Goal: Task Accomplishment & Management: Use online tool/utility

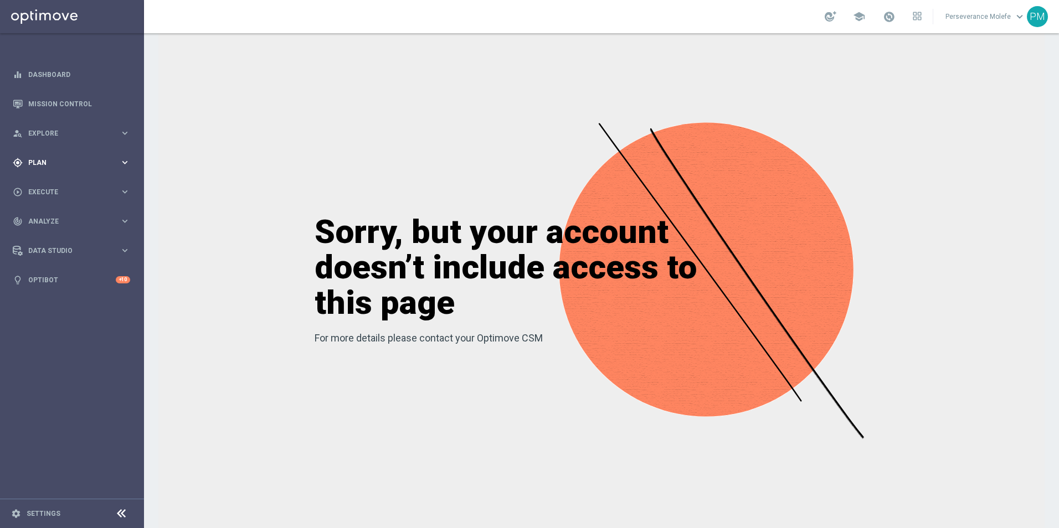
click at [43, 165] on span "Plan" at bounding box center [73, 162] width 91 height 7
click at [48, 219] on span "Templates" at bounding box center [68, 218] width 79 height 7
click at [53, 235] on link "Optimail" at bounding box center [74, 235] width 81 height 9
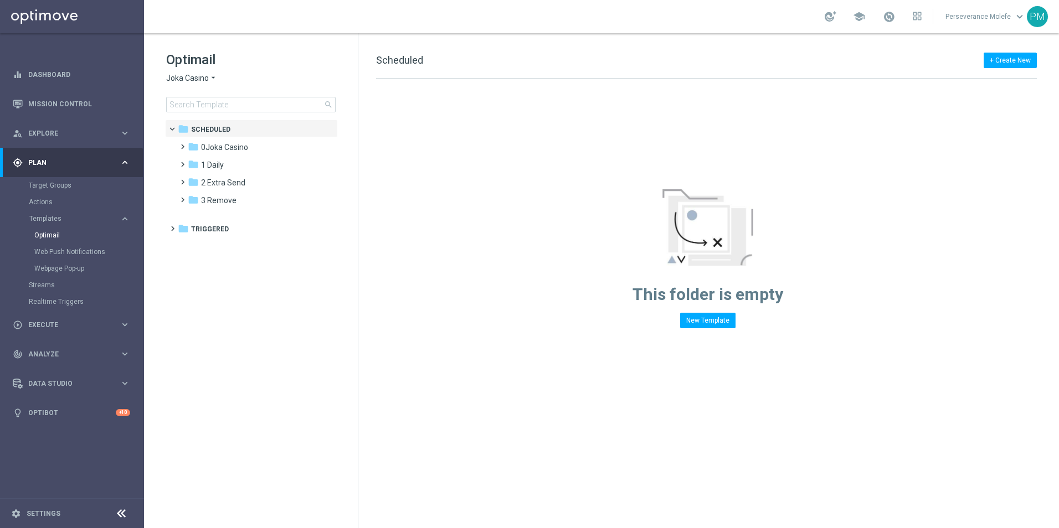
click at [208, 75] on span "Joka Casino" at bounding box center [187, 78] width 43 height 11
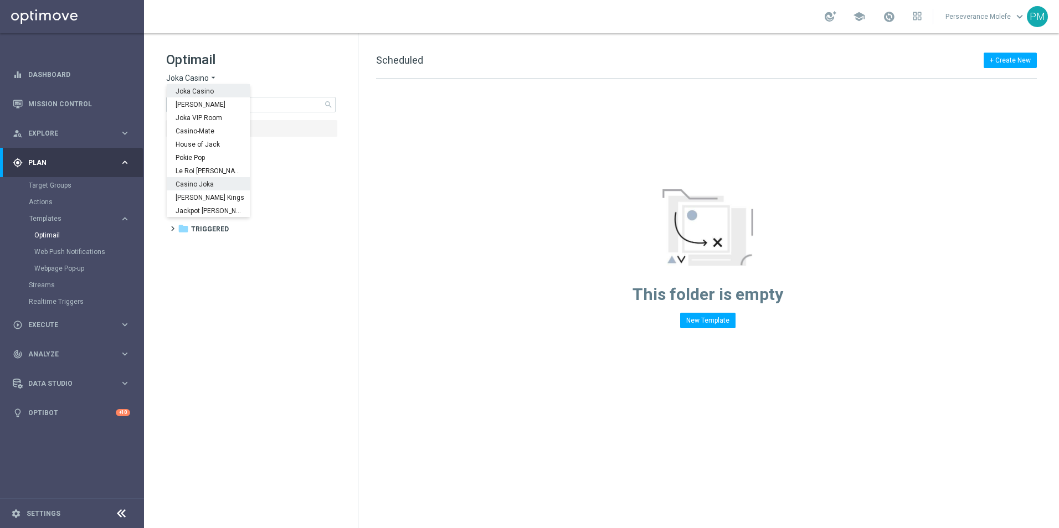
click at [0, 0] on span "Casino Joka" at bounding box center [0, 0] width 0 height 0
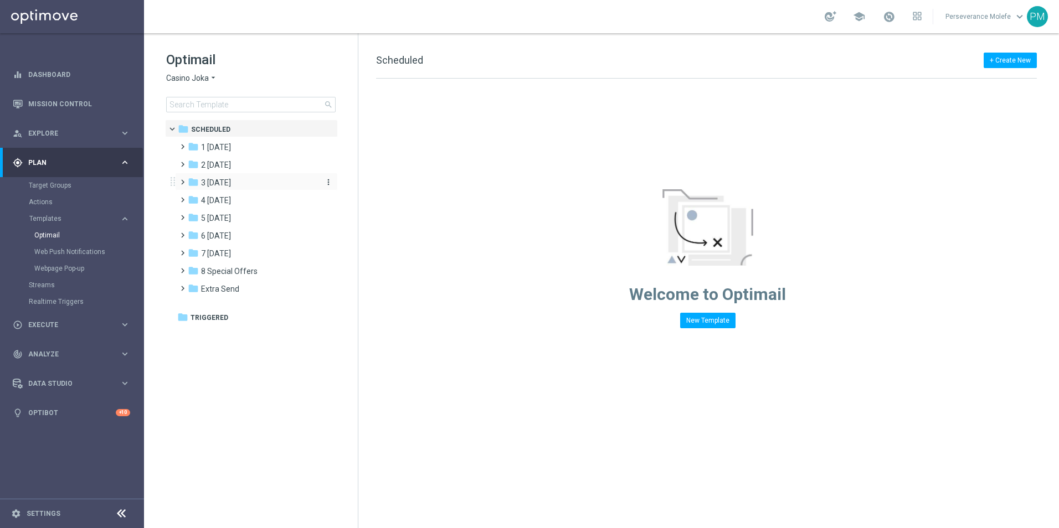
click at [243, 183] on div "folder 3 [DATE]" at bounding box center [251, 183] width 127 height 13
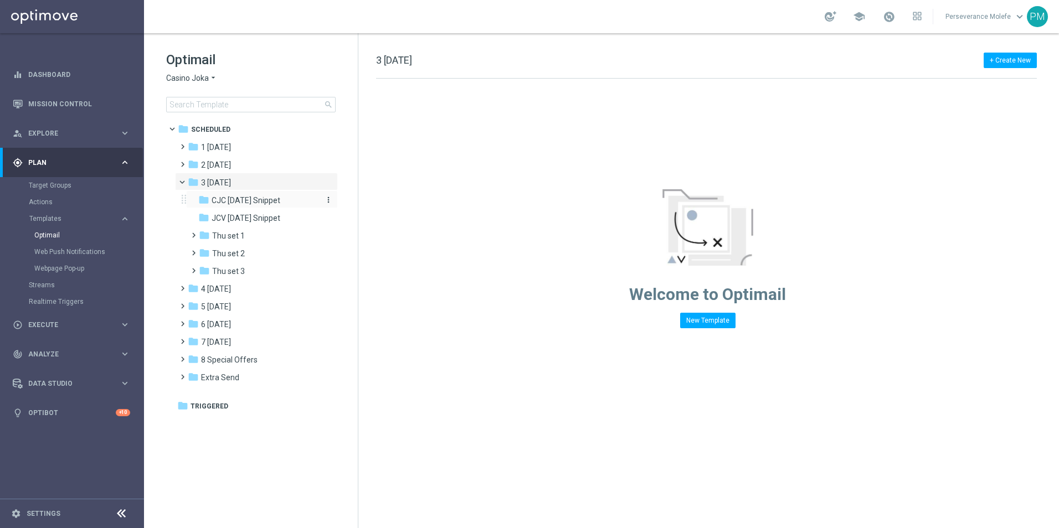
click at [249, 202] on span "CJC [DATE] Snippet" at bounding box center [246, 200] width 69 height 10
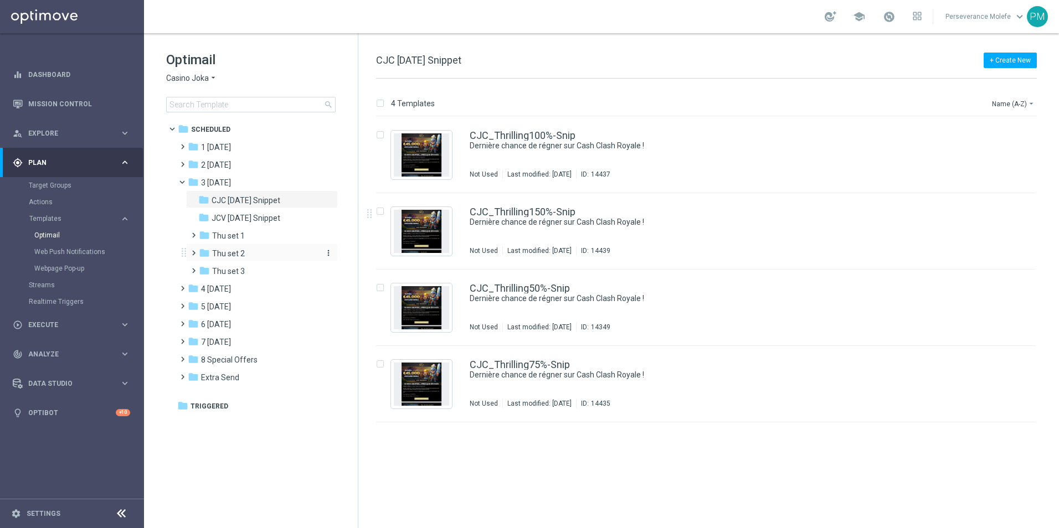
click at [258, 251] on div "folder Thu set 2" at bounding box center [258, 254] width 118 height 13
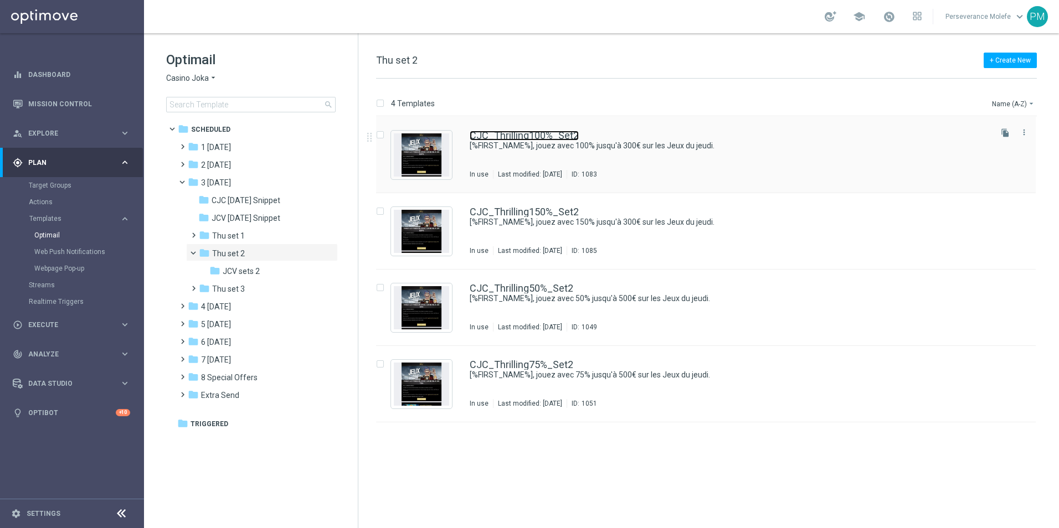
click at [565, 135] on link "CJC_Thrilling100%_Set2" at bounding box center [524, 136] width 109 height 10
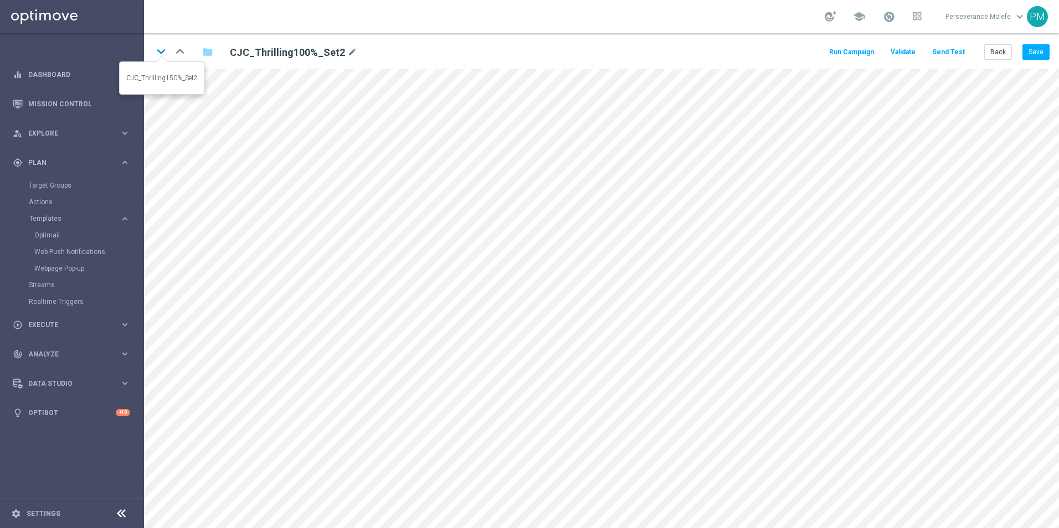
click at [160, 54] on icon "keyboard_arrow_down" at bounding box center [161, 51] width 17 height 17
click at [1039, 51] on button "Save" at bounding box center [1035, 52] width 27 height 16
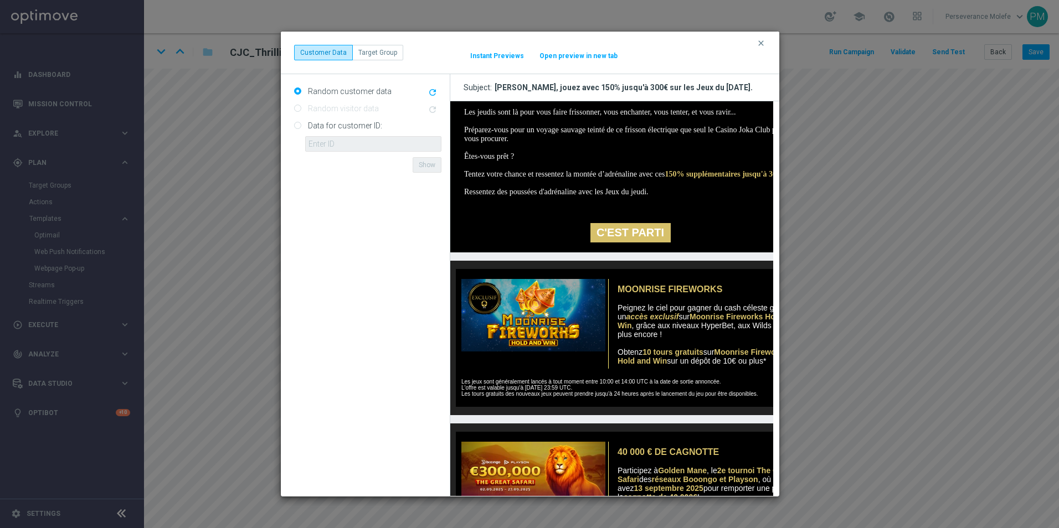
scroll to position [221, 0]
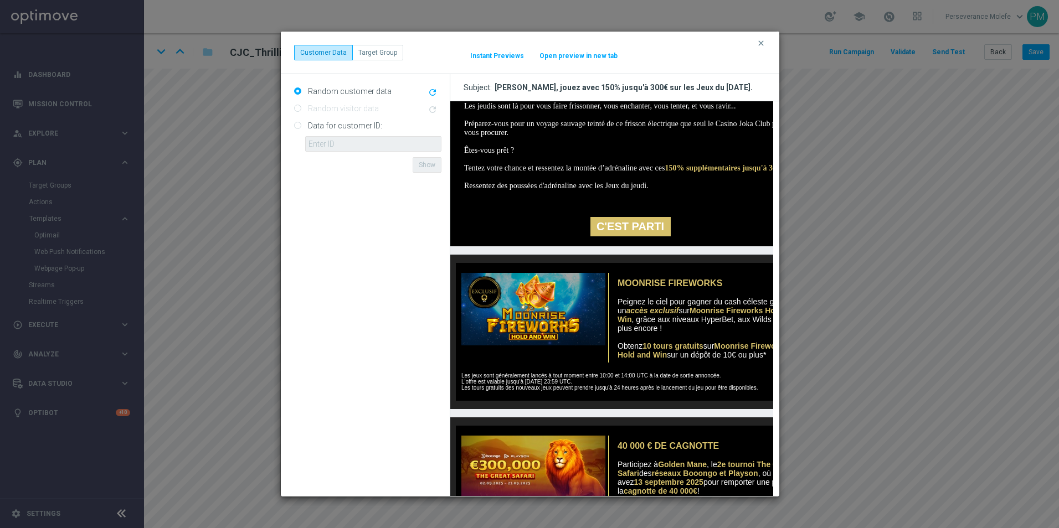
click at [584, 51] on button "Open preview in new tab" at bounding box center [578, 55] width 79 height 9
click at [760, 44] on icon "clear" at bounding box center [760, 43] width 9 height 9
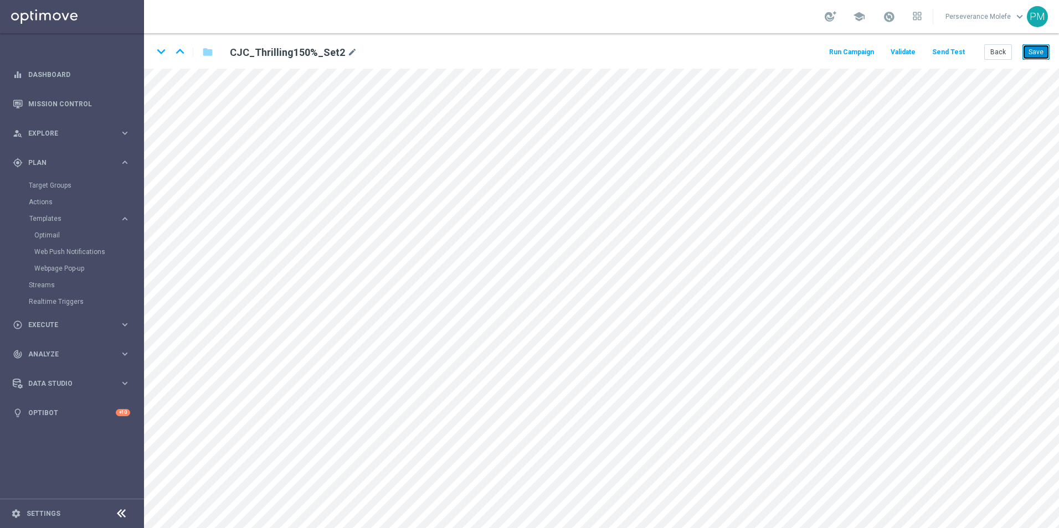
click at [1030, 53] on button "Save" at bounding box center [1035, 52] width 27 height 16
click at [163, 55] on icon "keyboard_arrow_down" at bounding box center [161, 51] width 17 height 17
click at [1047, 43] on div "keyboard_arrow_down keyboard_arrow_up folder CJC_Thrilling50%_Set2 mode_edit Ru…" at bounding box center [601, 50] width 915 height 35
click at [1043, 47] on button "Save" at bounding box center [1035, 52] width 27 height 16
click at [164, 59] on icon "keyboard_arrow_down" at bounding box center [161, 51] width 17 height 17
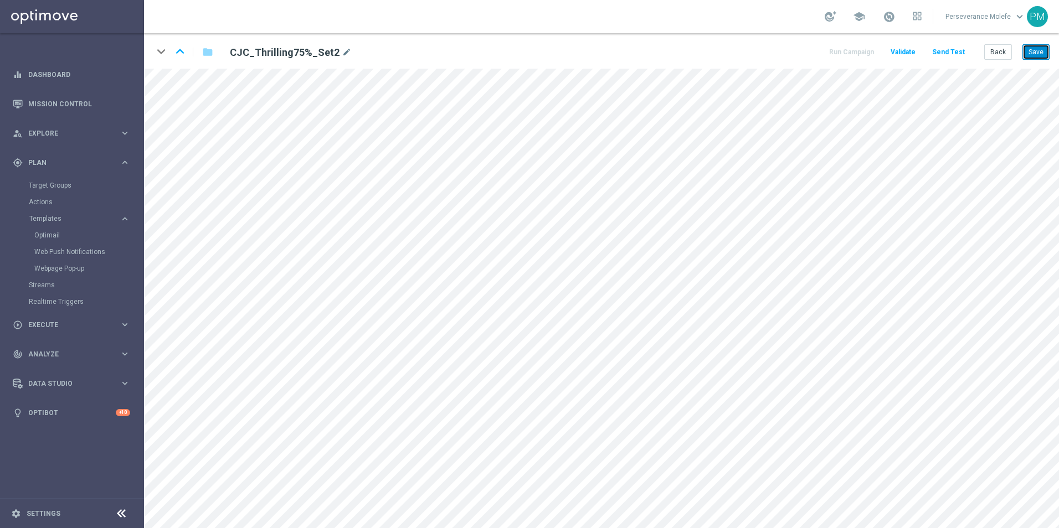
click at [1028, 53] on button "Save" at bounding box center [1035, 52] width 27 height 16
click at [1008, 55] on button "Back" at bounding box center [998, 52] width 28 height 16
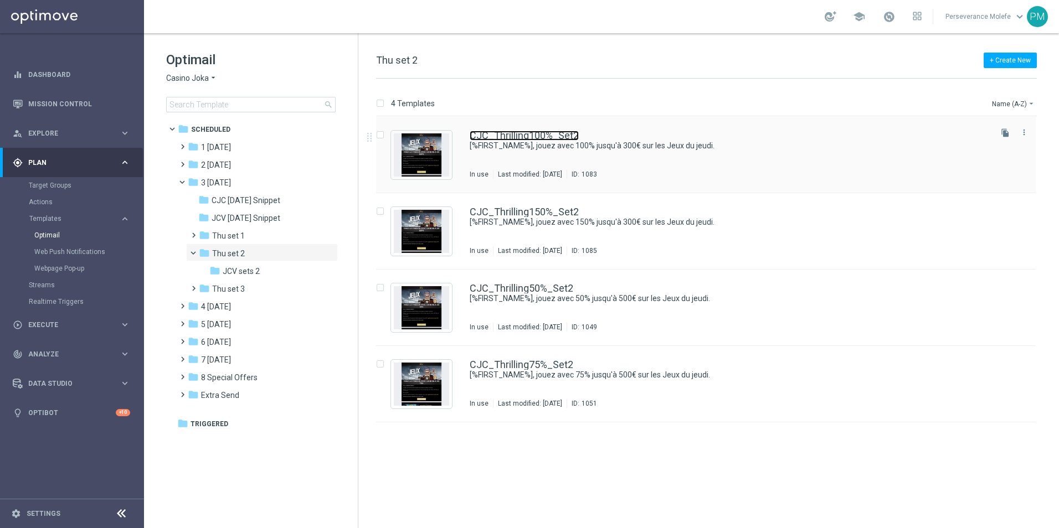
click at [521, 140] on link "CJC_Thrilling100%_Set2" at bounding box center [524, 136] width 109 height 10
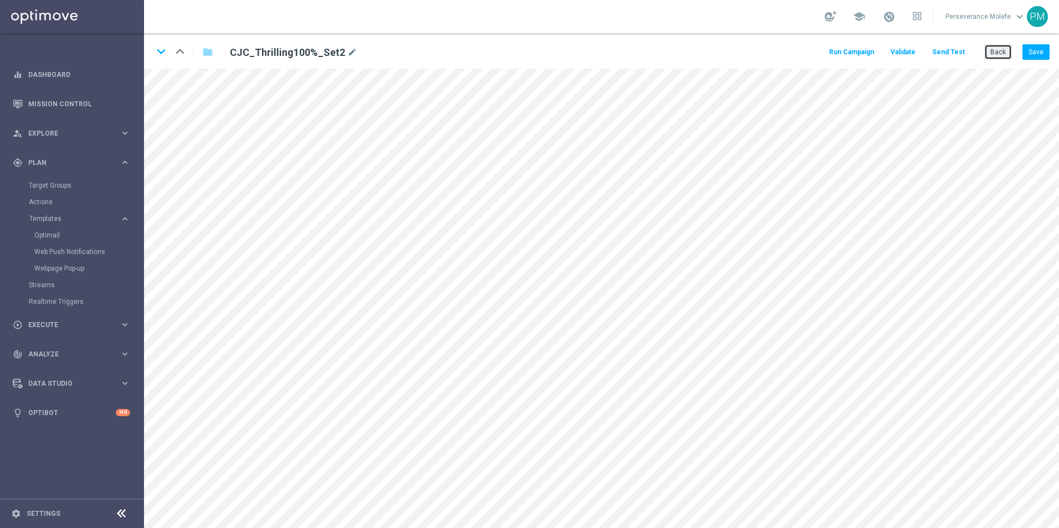
click at [1003, 55] on button "Back" at bounding box center [998, 52] width 28 height 16
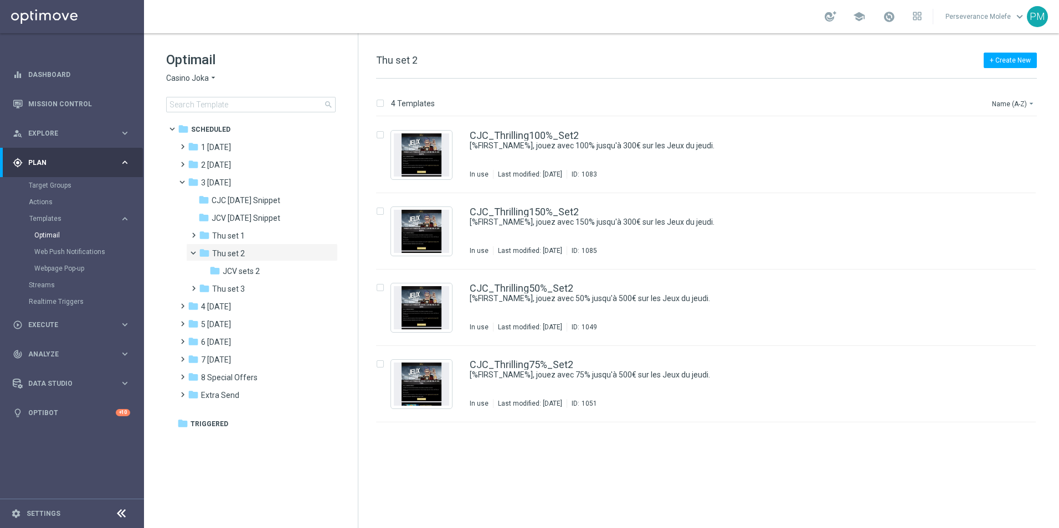
click at [204, 78] on span "Casino Joka" at bounding box center [187, 78] width 43 height 11
click at [196, 177] on div "Le Roi Johnny" at bounding box center [208, 170] width 83 height 13
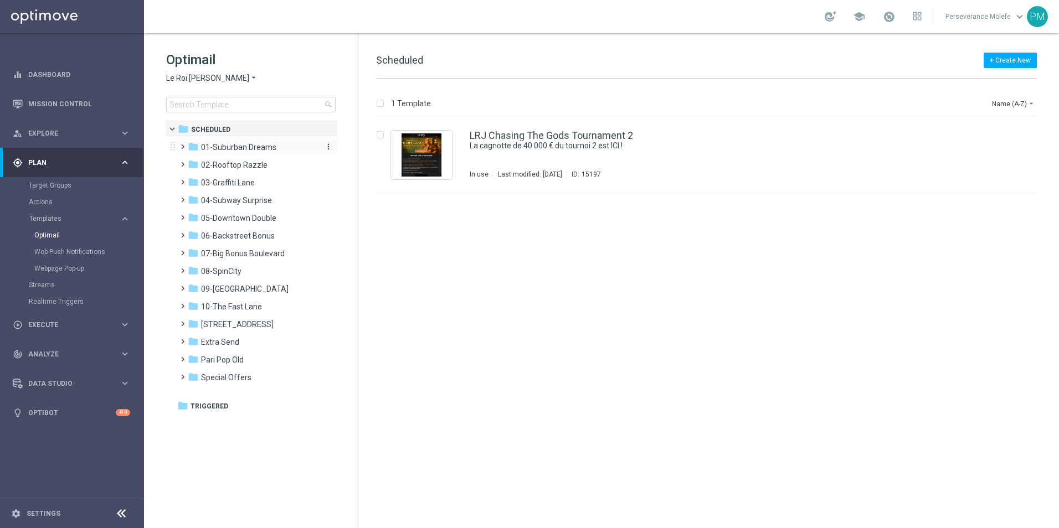
click at [239, 146] on span "01-Suburban Dreams" at bounding box center [238, 147] width 75 height 10
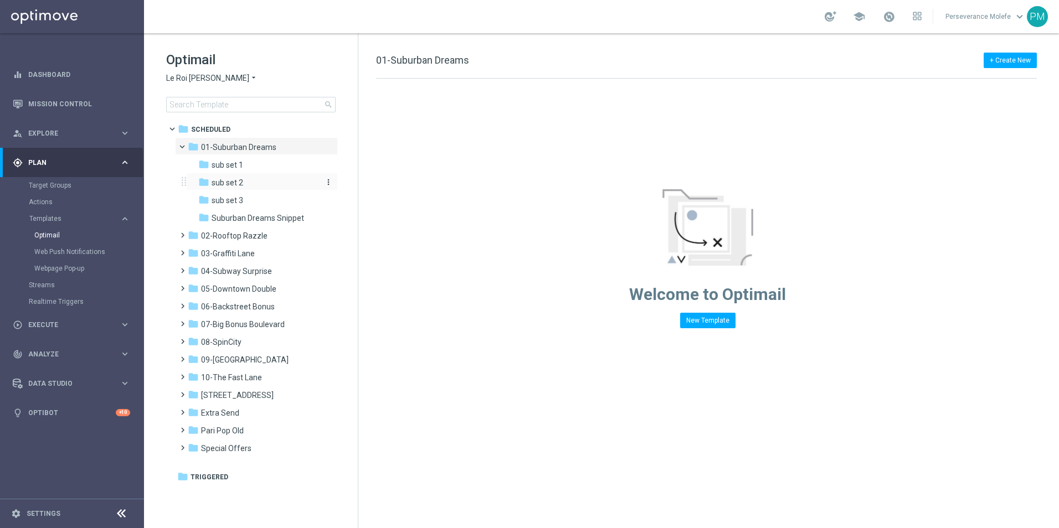
click at [246, 183] on div "folder sub set 2" at bounding box center [257, 183] width 118 height 13
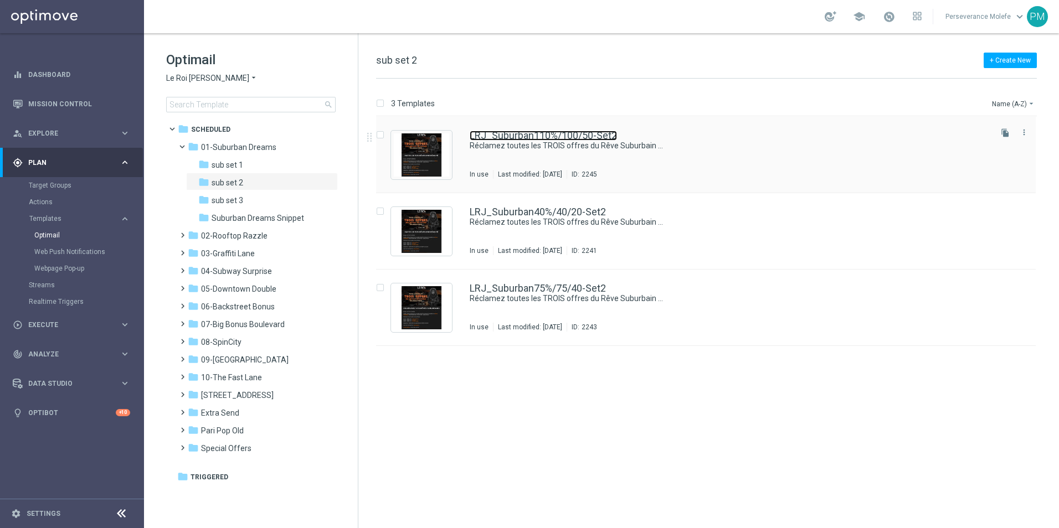
click at [537, 137] on link "LRJ_Suburban110%/100/50-Set2" at bounding box center [543, 136] width 147 height 10
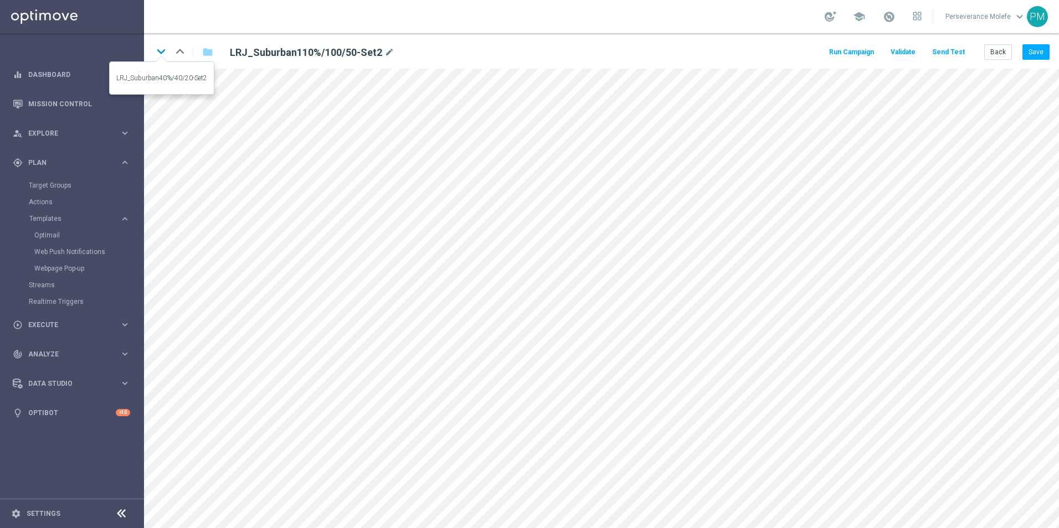
click at [166, 54] on icon "keyboard_arrow_down" at bounding box center [161, 51] width 17 height 17
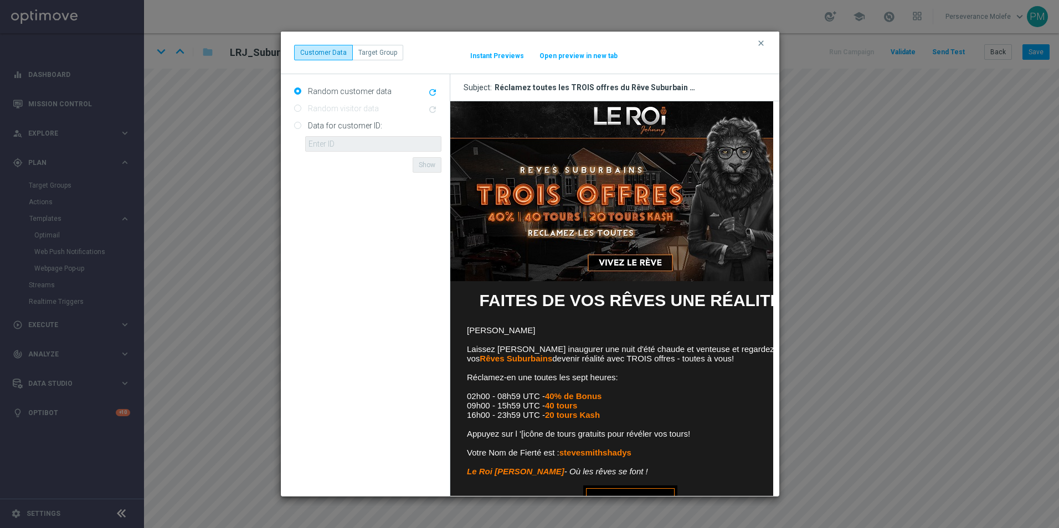
click at [580, 56] on button "Open preview in new tab" at bounding box center [578, 55] width 79 height 9
click at [761, 42] on icon "clear" at bounding box center [760, 43] width 9 height 9
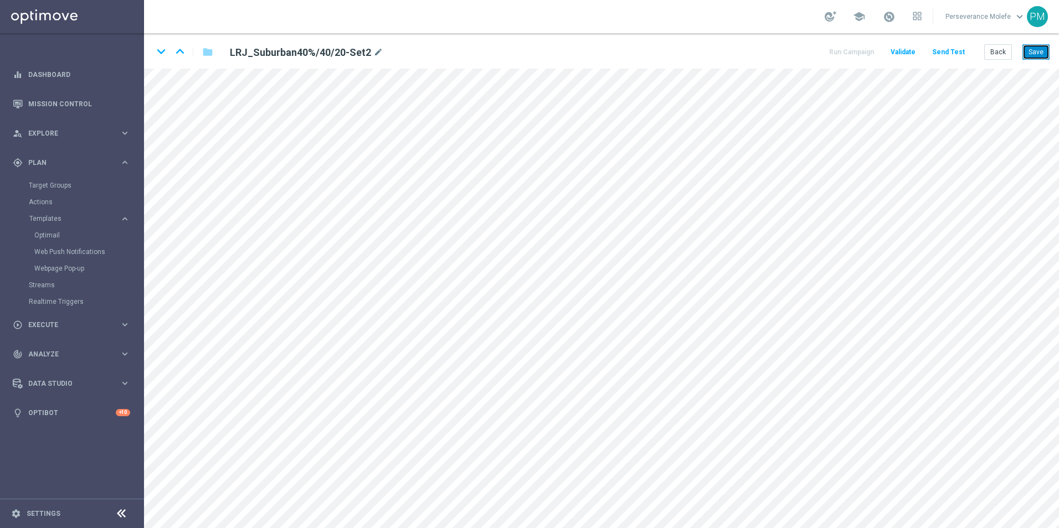
click at [1031, 55] on button "Save" at bounding box center [1035, 52] width 27 height 16
click at [163, 53] on icon "keyboard_arrow_down" at bounding box center [161, 51] width 17 height 17
click at [1043, 53] on button "Save" at bounding box center [1035, 52] width 27 height 16
click at [1005, 54] on button "Back" at bounding box center [998, 52] width 28 height 16
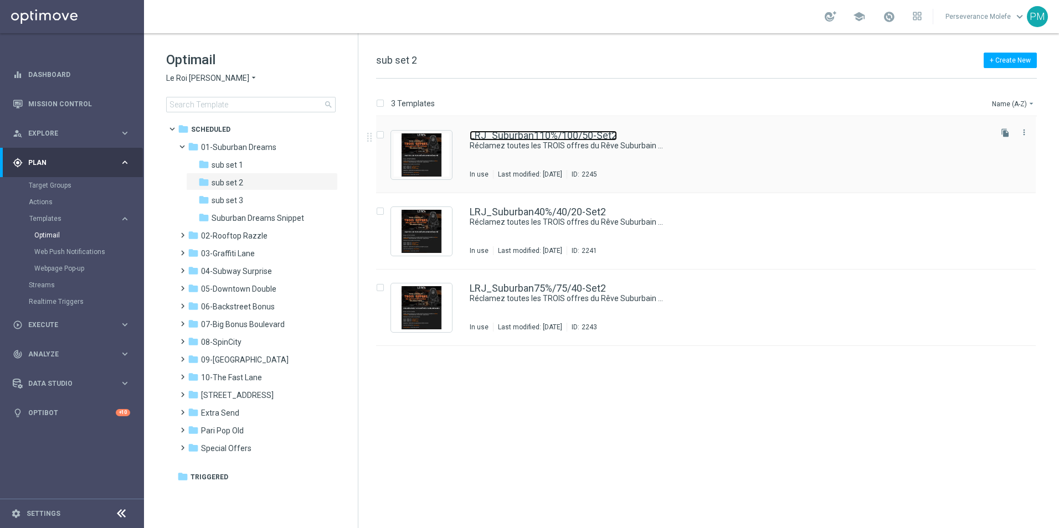
click at [475, 138] on link "LRJ_Suburban110%/100/50-Set2" at bounding box center [543, 136] width 147 height 10
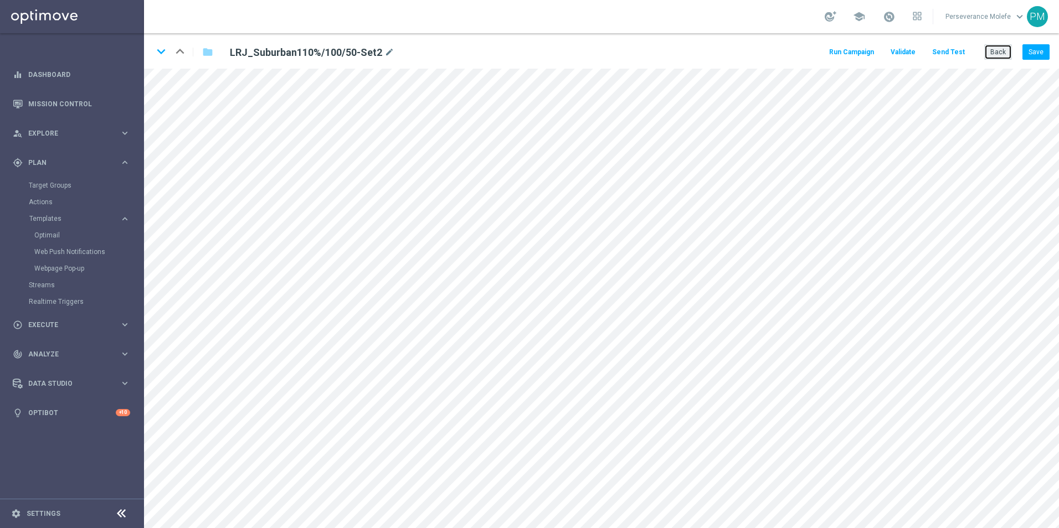
click at [991, 52] on button "Back" at bounding box center [998, 52] width 28 height 16
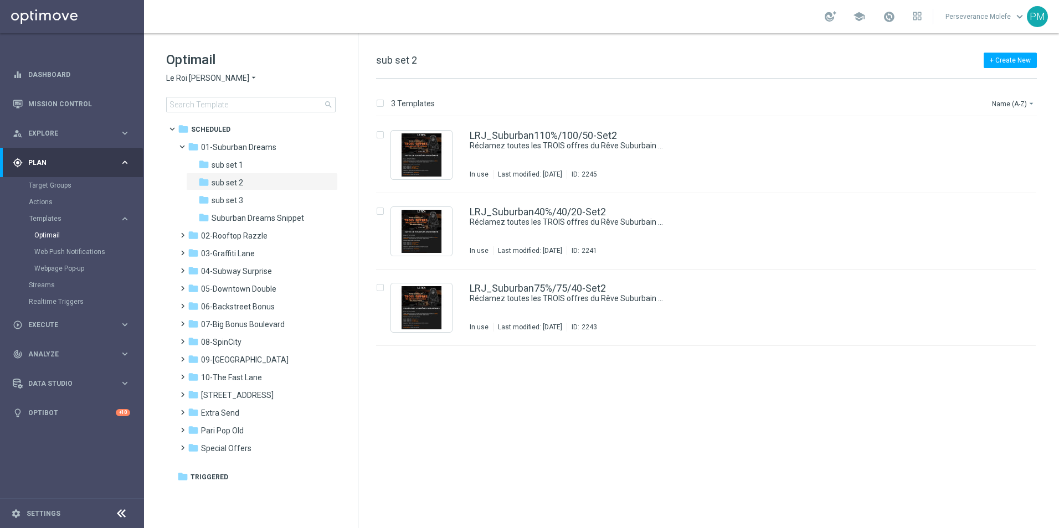
click at [197, 84] on div "Optimail Le Roi Johnny arrow_drop_down × Le Roi Johnny search" at bounding box center [262, 81] width 192 height 61
click at [198, 81] on span "Le Roi Johnny" at bounding box center [207, 78] width 83 height 11
click at [215, 185] on div "Casino Joka" at bounding box center [208, 183] width 83 height 13
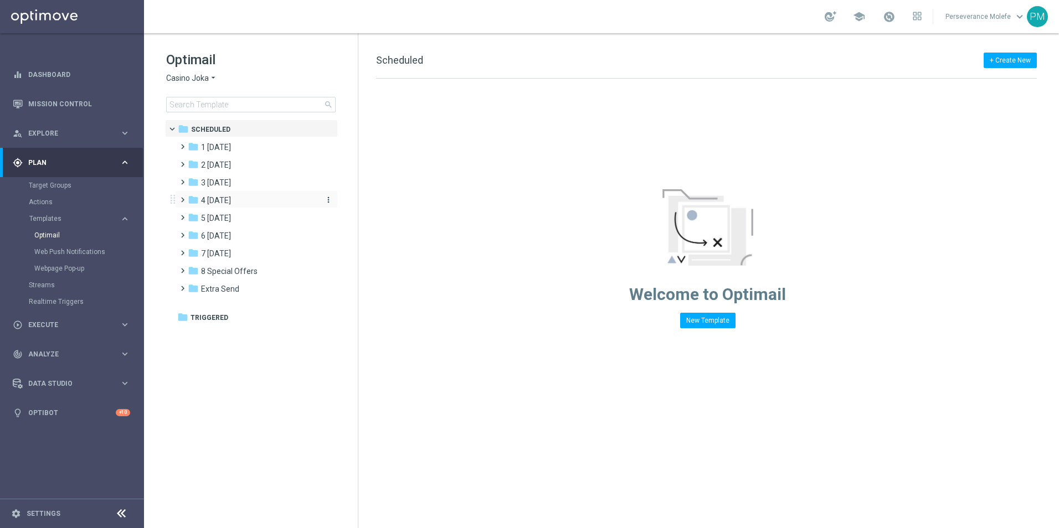
click at [249, 200] on div "folder 4 Friday" at bounding box center [251, 200] width 127 height 13
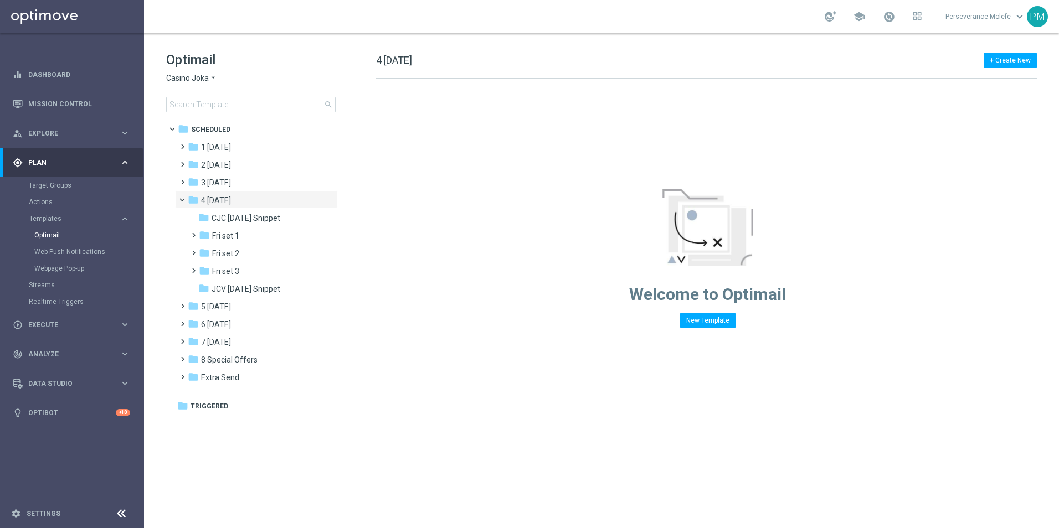
click at [249, 200] on div "folder 4 Friday" at bounding box center [251, 200] width 127 height 13
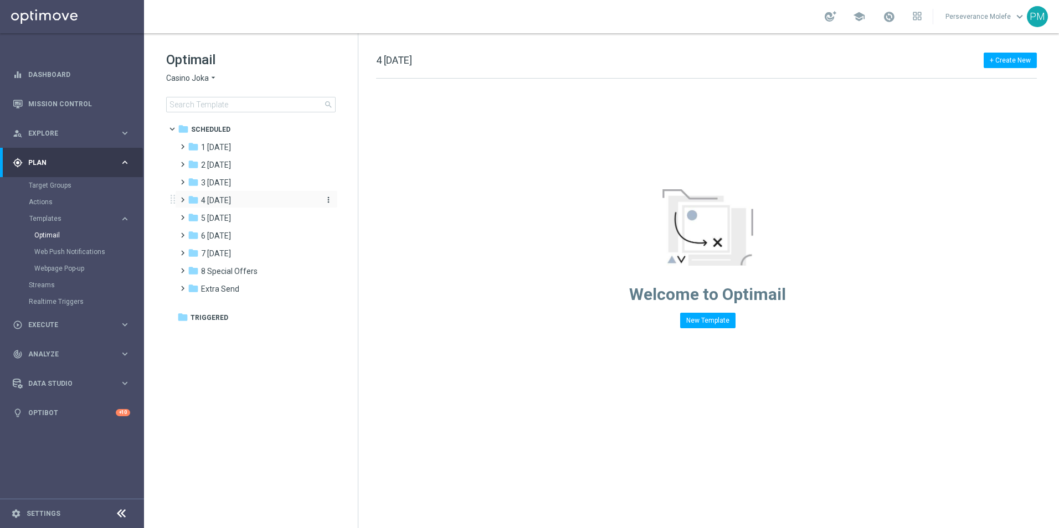
click at [251, 194] on div "folder 4 Friday" at bounding box center [251, 200] width 127 height 13
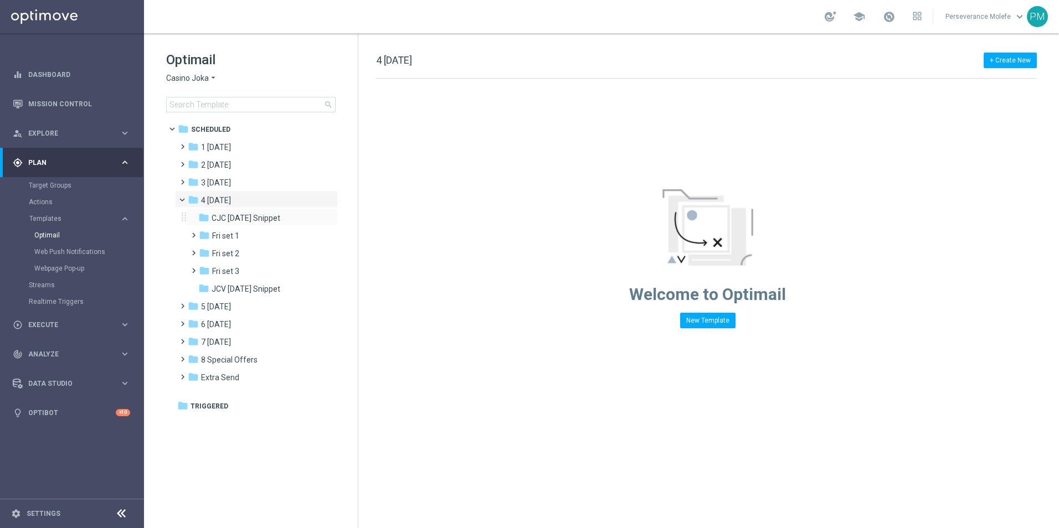
click at [253, 212] on div "folder CJC Friday Snippet more_vert" at bounding box center [262, 217] width 152 height 18
click at [253, 218] on span "CJC Friday Snippet" at bounding box center [246, 218] width 69 height 10
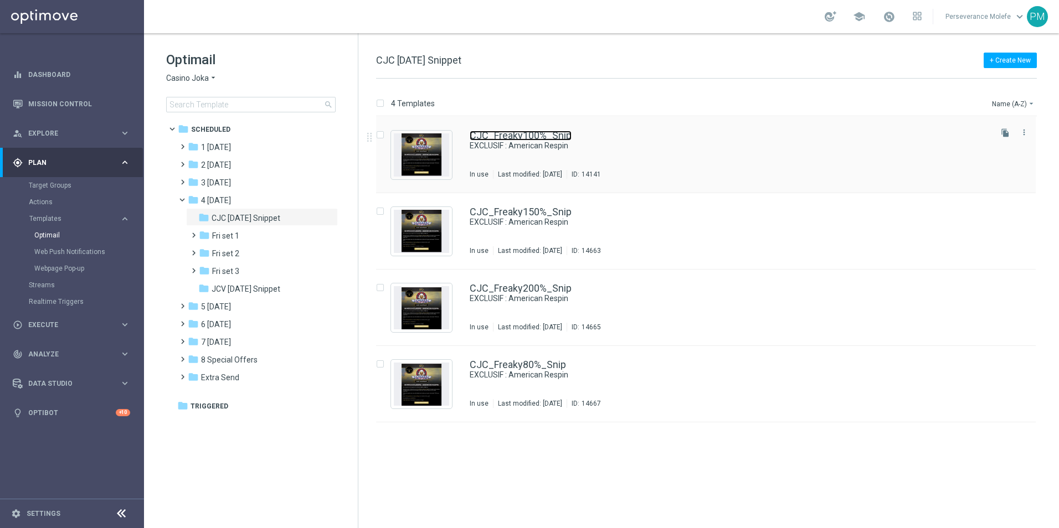
click at [529, 131] on link "CJC_Freaky100%_Snip" at bounding box center [521, 136] width 102 height 10
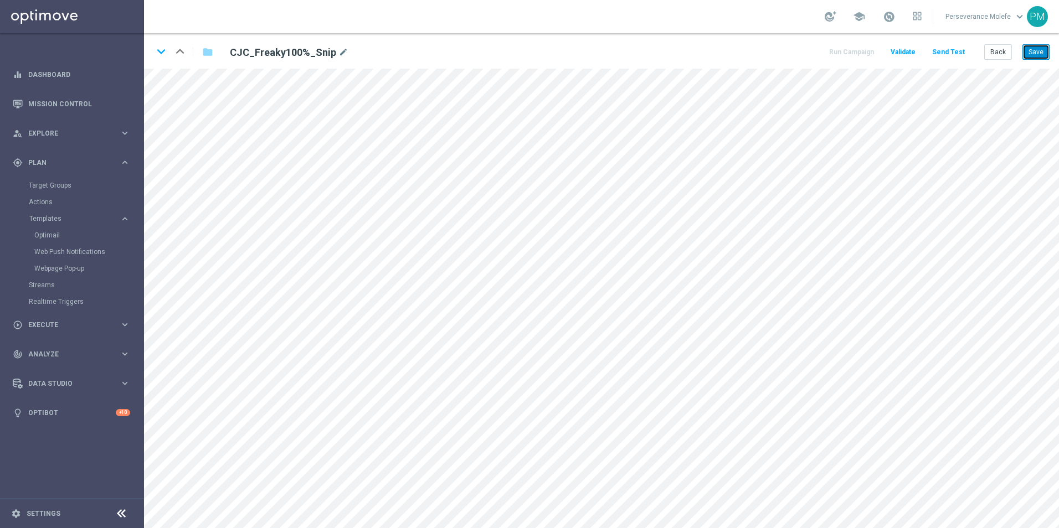
click at [1033, 50] on button "Save" at bounding box center [1035, 52] width 27 height 16
click at [998, 61] on div "keyboard_arrow_down keyboard_arrow_up folder CJC_Freaky100%_Snip mode_edit Run …" at bounding box center [601, 50] width 915 height 35
click at [997, 49] on button "Back" at bounding box center [998, 52] width 28 height 16
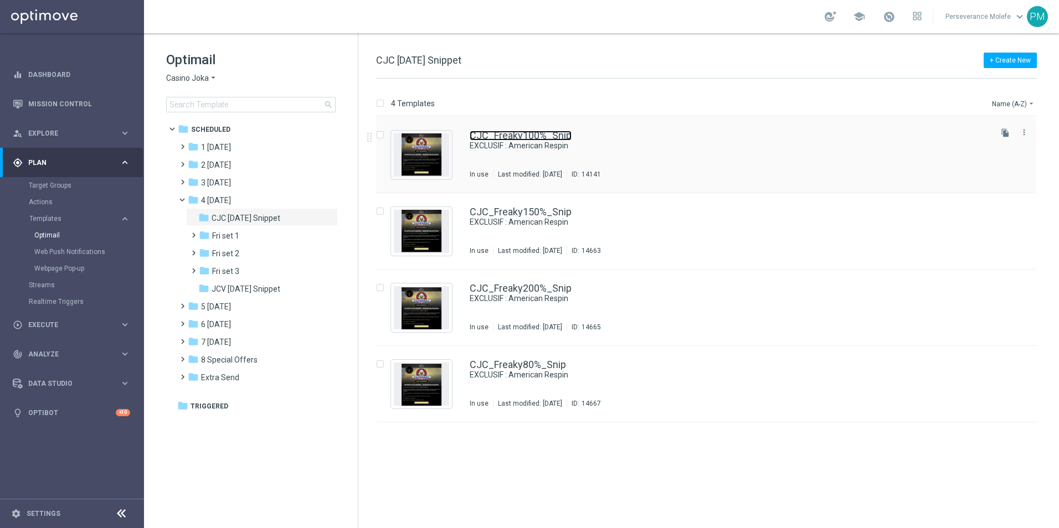
click at [487, 131] on link "CJC_Freaky100%_Snip" at bounding box center [521, 136] width 102 height 10
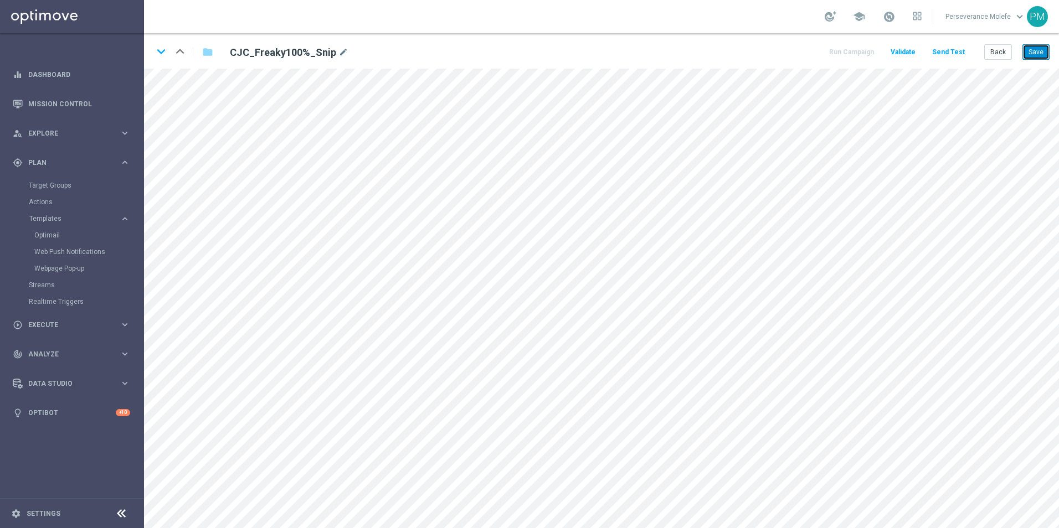
click at [1034, 51] on button "Save" at bounding box center [1035, 52] width 27 height 16
click at [1032, 51] on button "Save" at bounding box center [1035, 52] width 27 height 16
click at [1002, 57] on button "Back" at bounding box center [998, 52] width 28 height 16
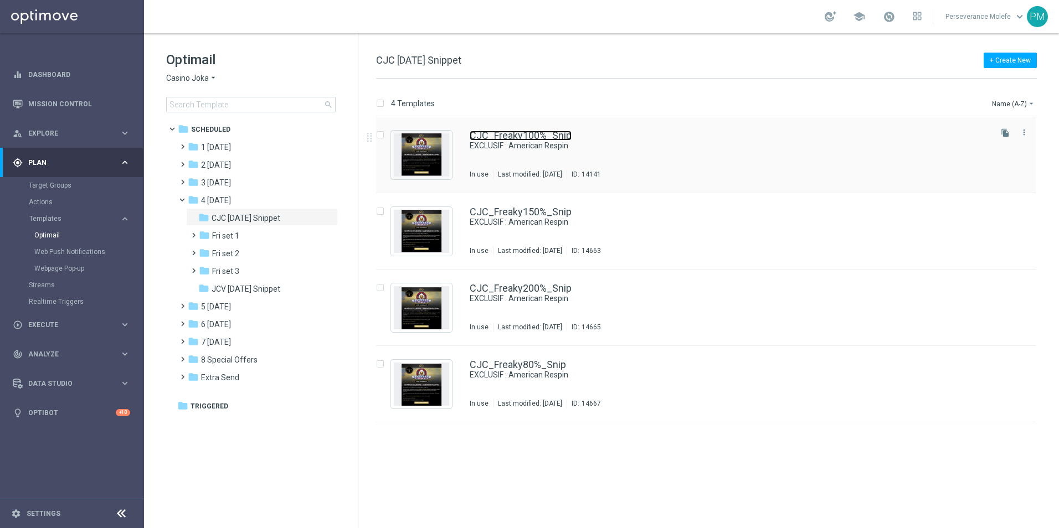
click at [536, 136] on link "CJC_Freaky100%_Snip" at bounding box center [521, 136] width 102 height 10
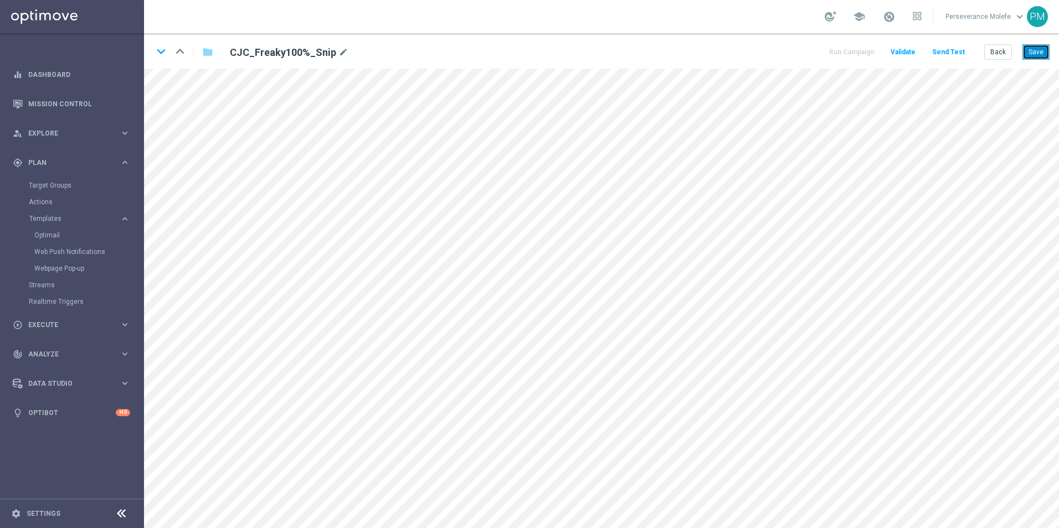
click at [1039, 56] on button "Save" at bounding box center [1035, 52] width 27 height 16
click at [1010, 54] on button "Back" at bounding box center [998, 52] width 28 height 16
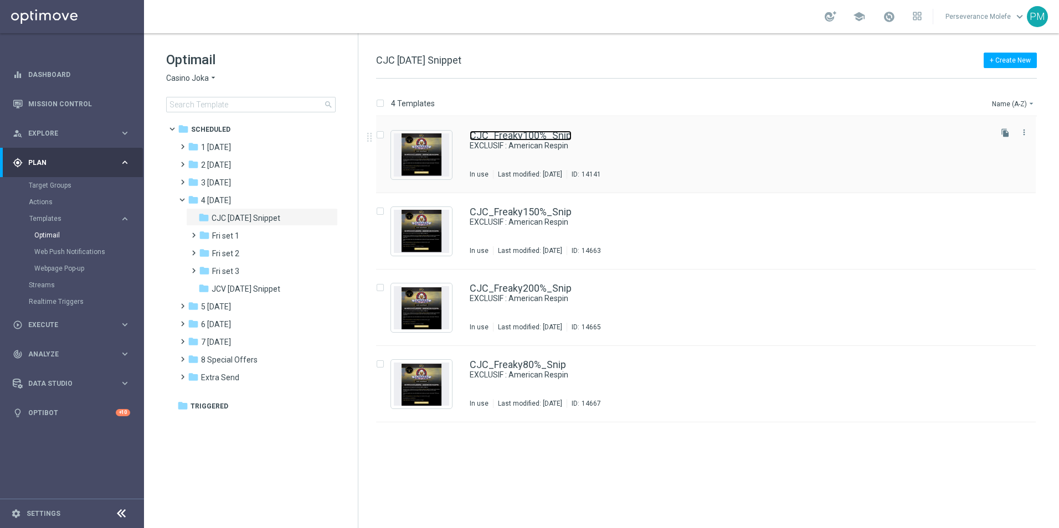
click at [512, 131] on link "CJC_Freaky100%_Snip" at bounding box center [521, 136] width 102 height 10
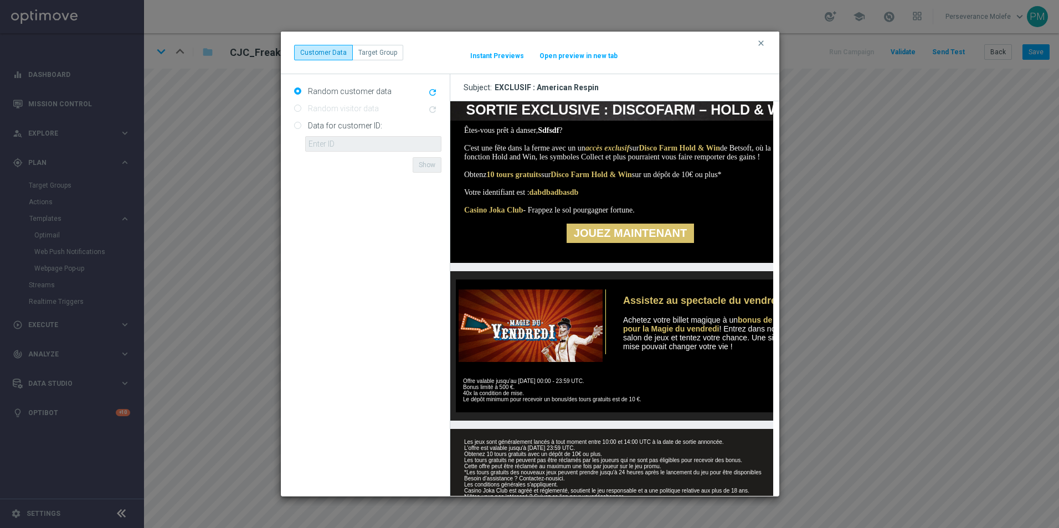
scroll to position [137, 0]
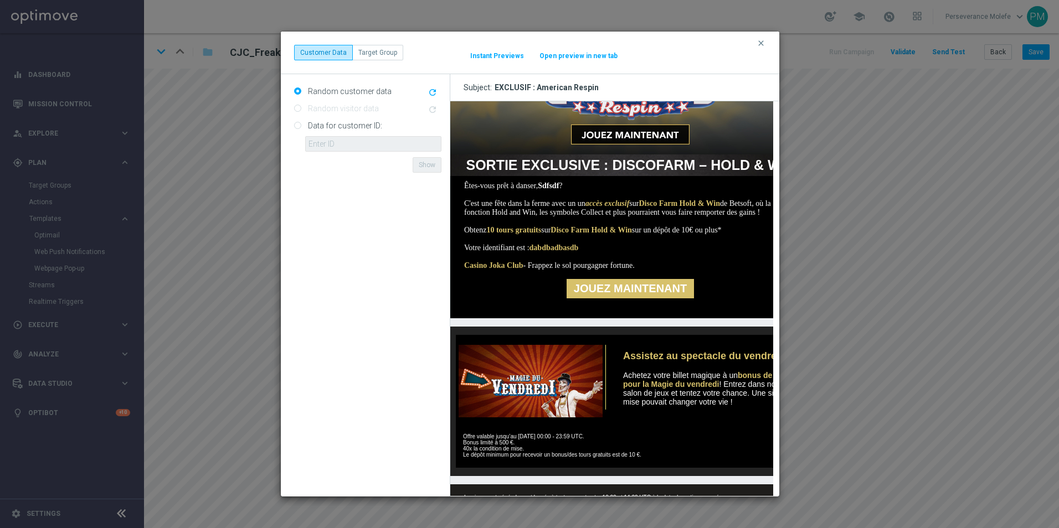
click at [604, 59] on button "Open preview in new tab" at bounding box center [578, 55] width 79 height 9
click at [766, 45] on button "clear" at bounding box center [762, 43] width 13 height 10
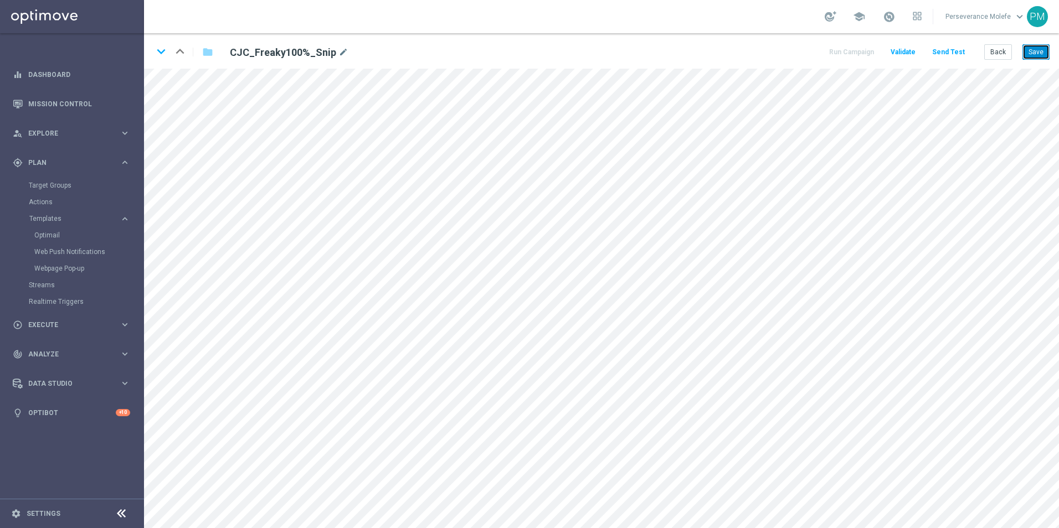
click at [1030, 54] on button "Save" at bounding box center [1035, 52] width 27 height 16
click at [1011, 55] on button "Back" at bounding box center [998, 52] width 28 height 16
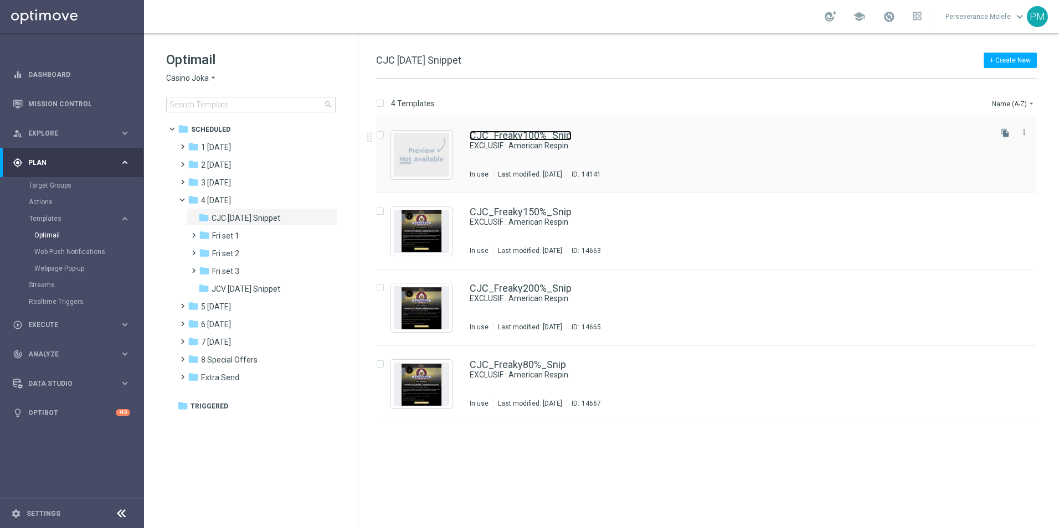
click at [519, 138] on link "CJC_Freaky100%_Snip" at bounding box center [521, 136] width 102 height 10
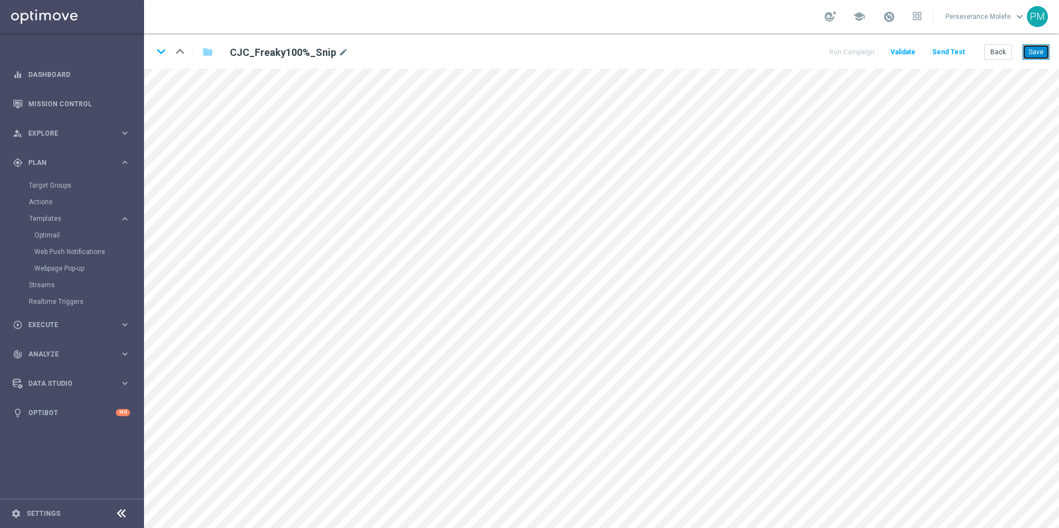
click at [1040, 50] on button "Save" at bounding box center [1035, 52] width 27 height 16
click at [998, 53] on button "Back" at bounding box center [998, 52] width 28 height 16
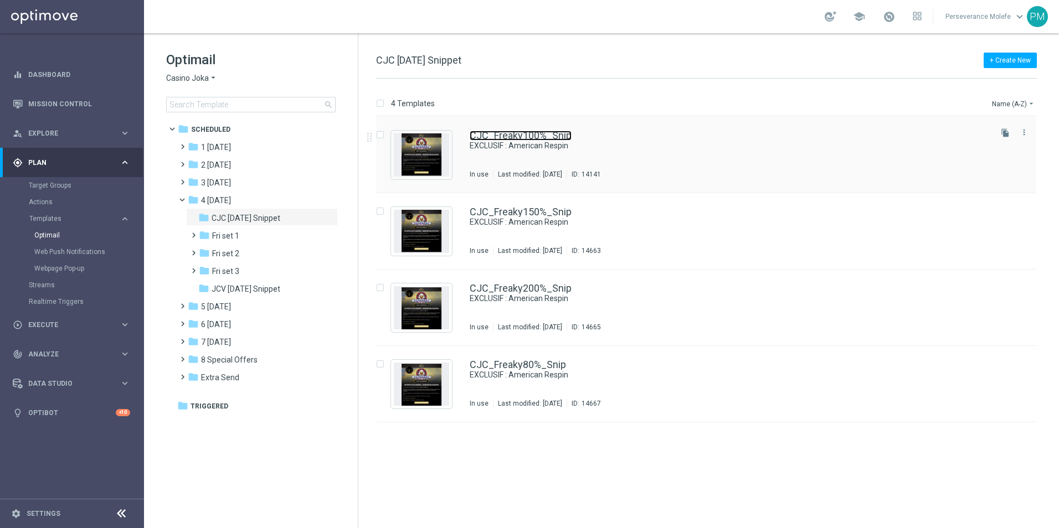
click at [489, 137] on link "CJC_Freaky100%_Snip" at bounding box center [521, 136] width 102 height 10
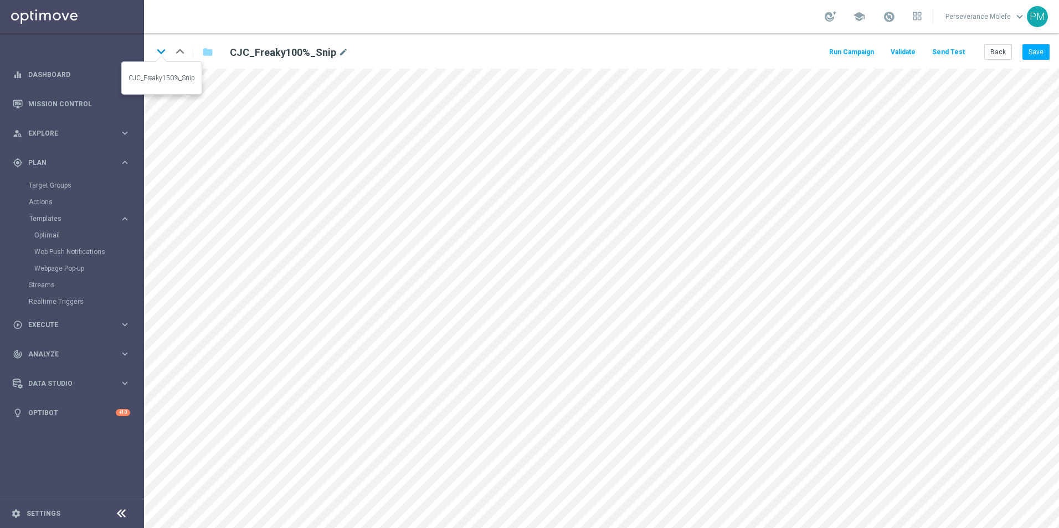
click at [164, 51] on icon "keyboard_arrow_down" at bounding box center [161, 51] width 17 height 17
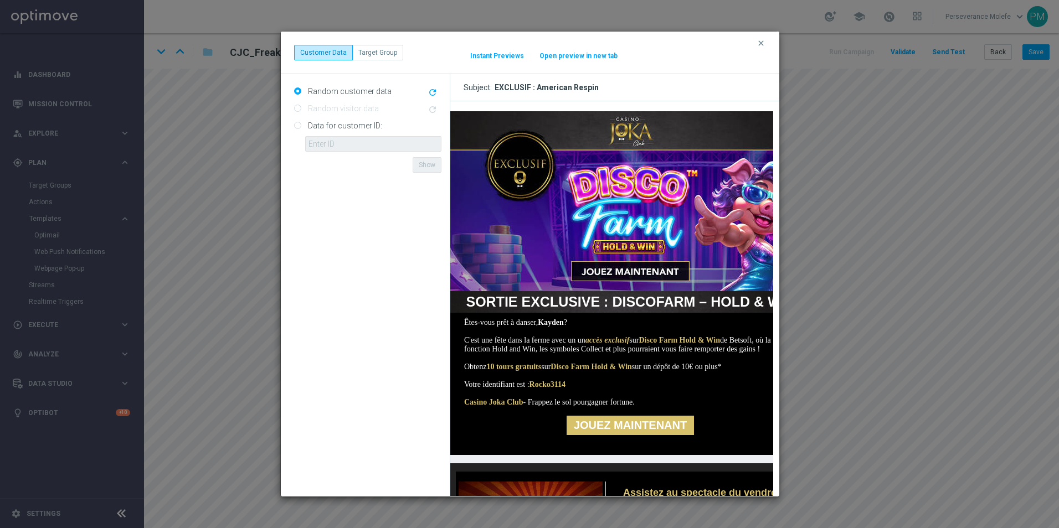
click at [578, 57] on button "Open preview in new tab" at bounding box center [578, 55] width 79 height 9
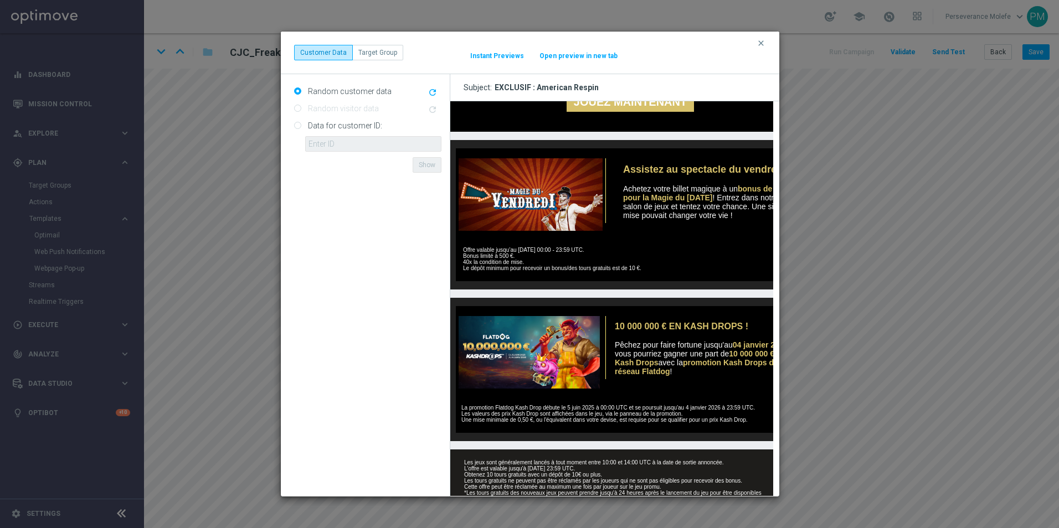
scroll to position [388, 0]
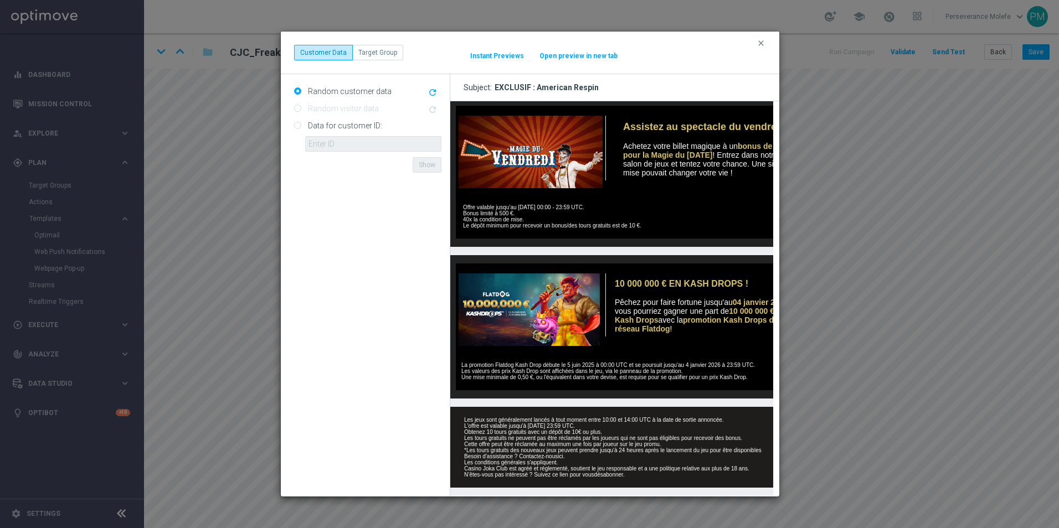
click at [757, 48] on button "clear" at bounding box center [762, 43] width 13 height 10
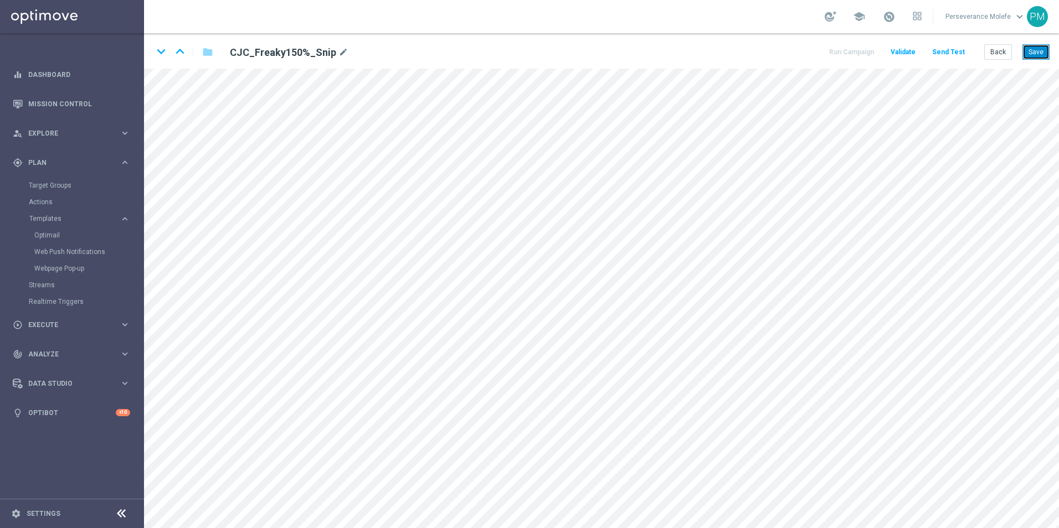
click at [1042, 56] on button "Save" at bounding box center [1035, 52] width 27 height 16
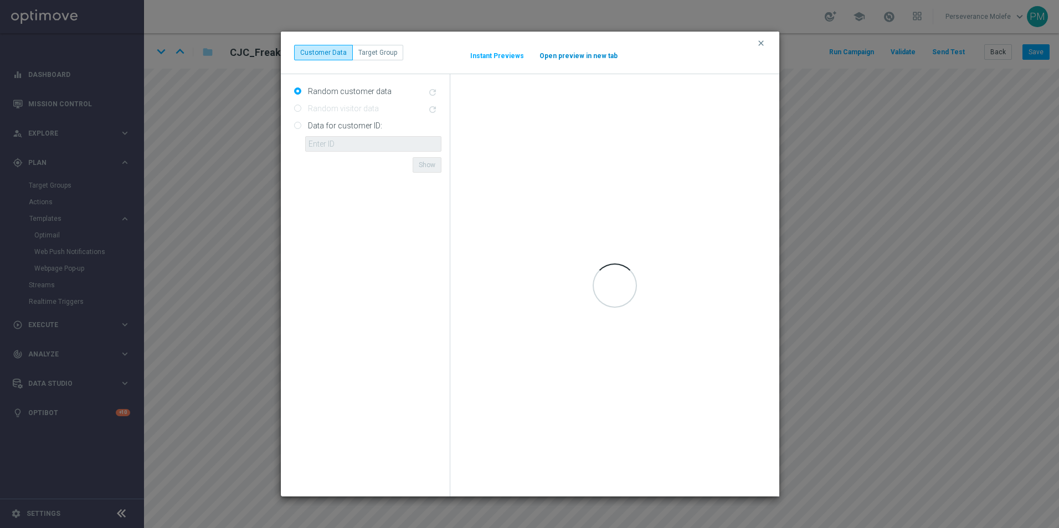
scroll to position [0, 0]
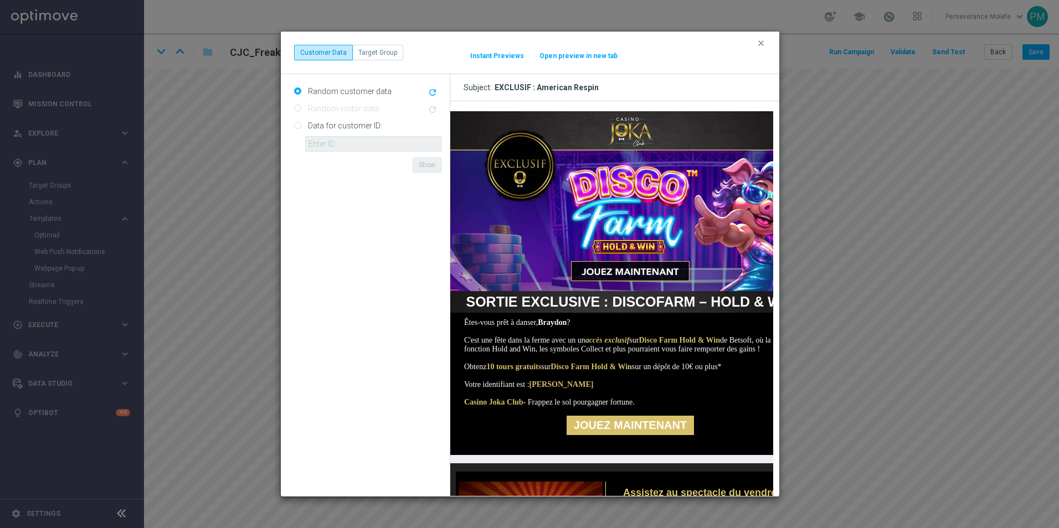
click at [564, 54] on button "Open preview in new tab" at bounding box center [578, 55] width 79 height 9
click at [761, 43] on icon "clear" at bounding box center [760, 43] width 9 height 9
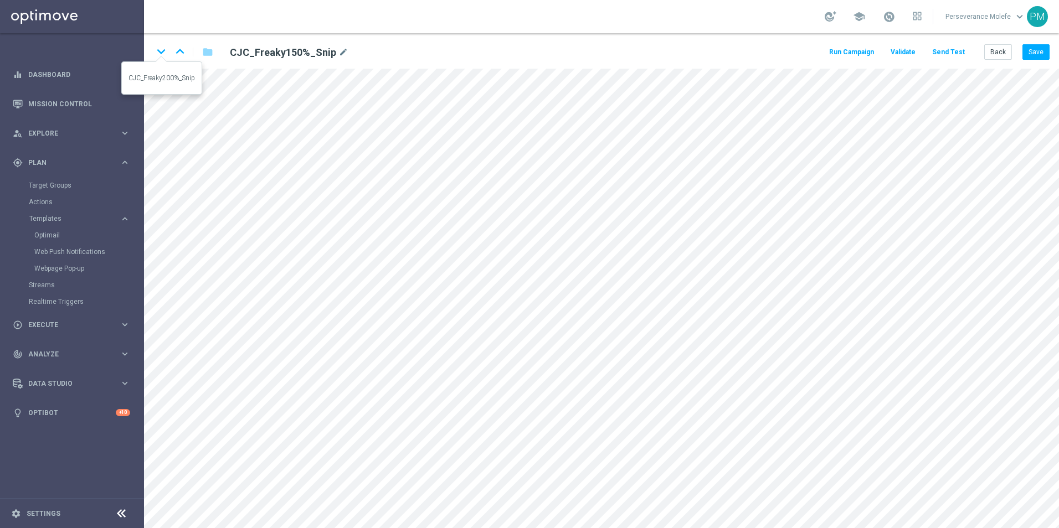
click at [156, 51] on icon "keyboard_arrow_down" at bounding box center [161, 51] width 17 height 17
click at [1035, 48] on button "Save" at bounding box center [1035, 52] width 27 height 16
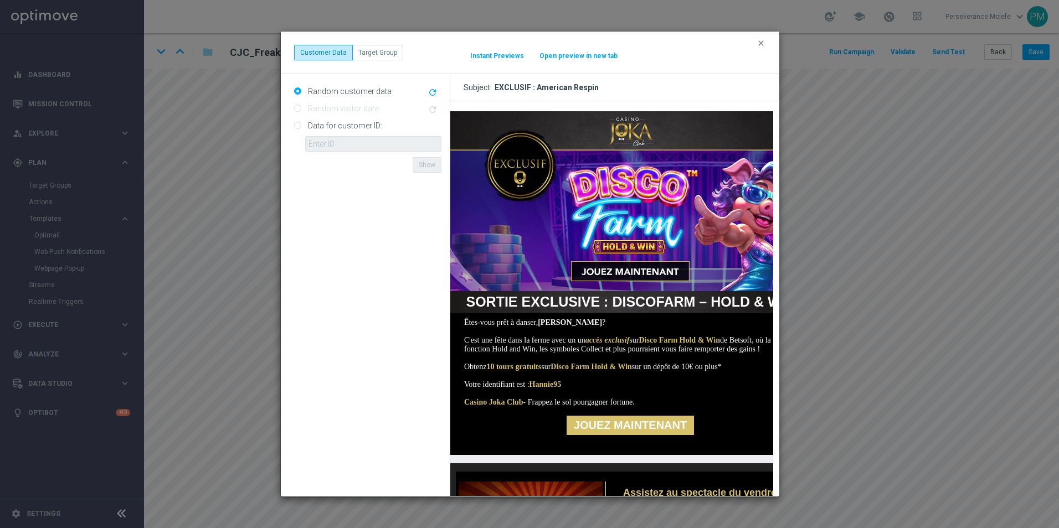
click at [570, 56] on button "Open preview in new tab" at bounding box center [578, 55] width 79 height 9
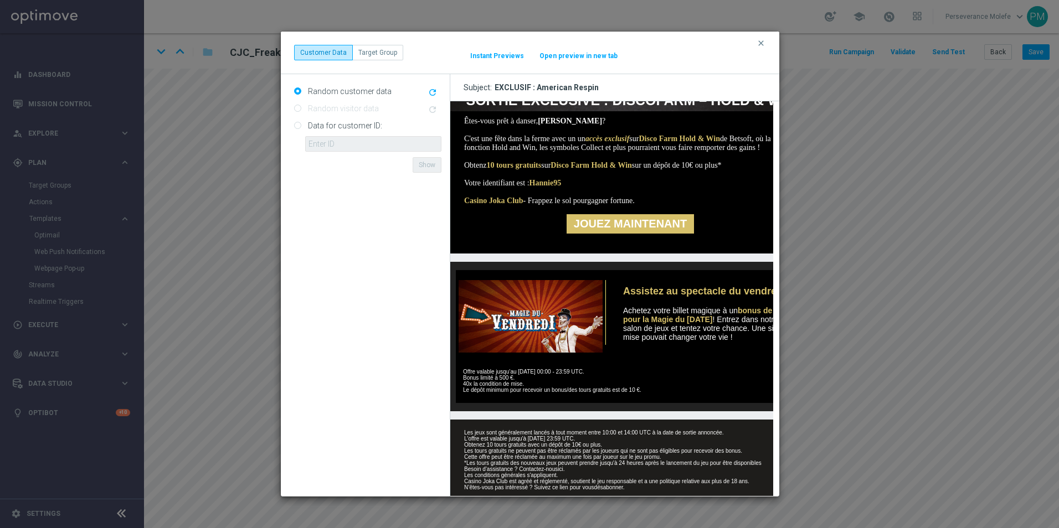
scroll to position [248, 0]
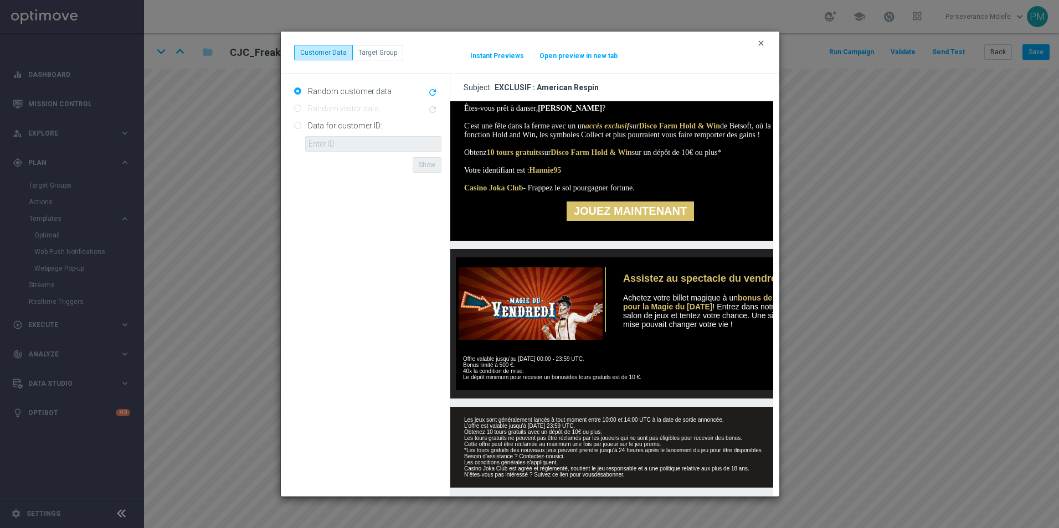
click at [759, 43] on icon "clear" at bounding box center [760, 43] width 9 height 9
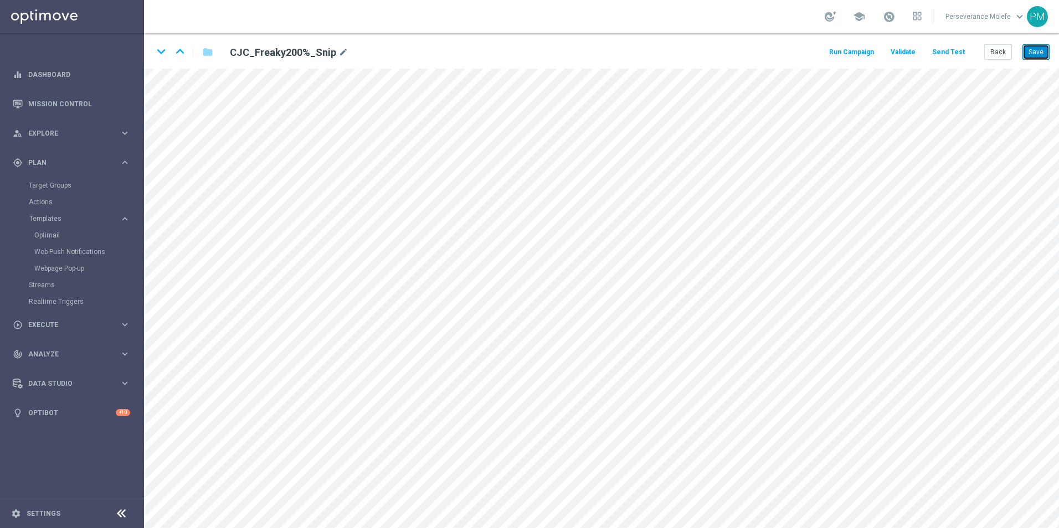
click at [1042, 60] on button "Save" at bounding box center [1035, 52] width 27 height 16
click at [159, 55] on icon "keyboard_arrow_down" at bounding box center [161, 51] width 17 height 17
click at [1042, 56] on button "Save" at bounding box center [1035, 52] width 27 height 16
click at [997, 52] on button "Back" at bounding box center [998, 52] width 28 height 16
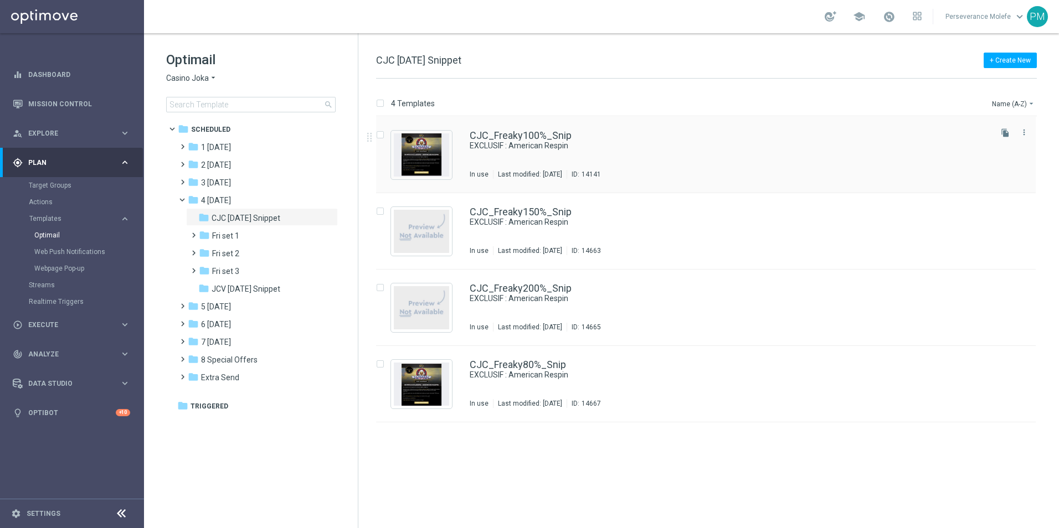
click at [465, 133] on div "CJC_Freaky100%_Snip EXCLUSIF : American Respin In use Last modified: Wednesday,…" at bounding box center [705, 155] width 659 height 76
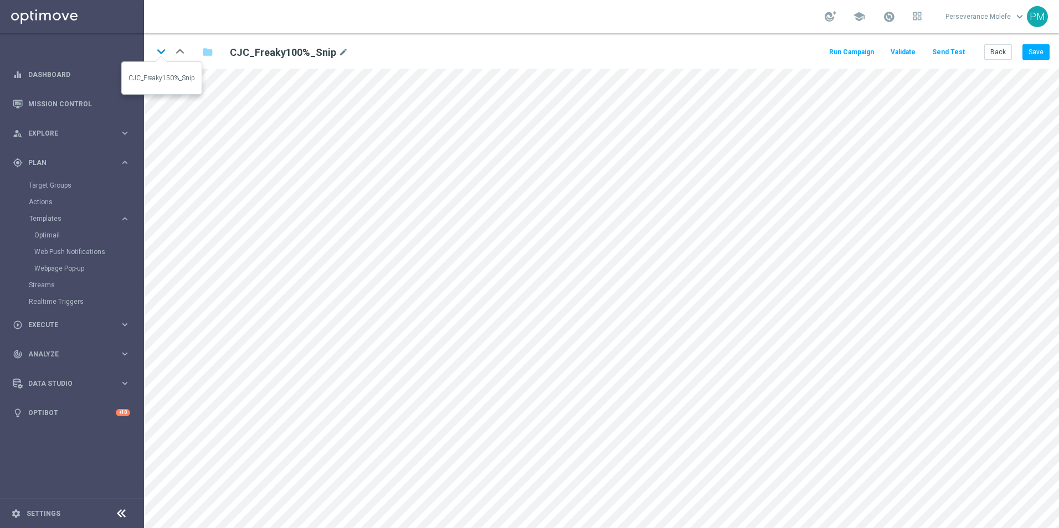
click at [165, 55] on icon "keyboard_arrow_down" at bounding box center [161, 51] width 17 height 17
click at [1042, 52] on button "Save" at bounding box center [1035, 52] width 27 height 16
click at [163, 50] on icon "keyboard_arrow_down" at bounding box center [161, 51] width 17 height 17
click at [1030, 53] on button "Save" at bounding box center [1035, 52] width 27 height 16
click at [165, 55] on icon "keyboard_arrow_down" at bounding box center [161, 51] width 17 height 17
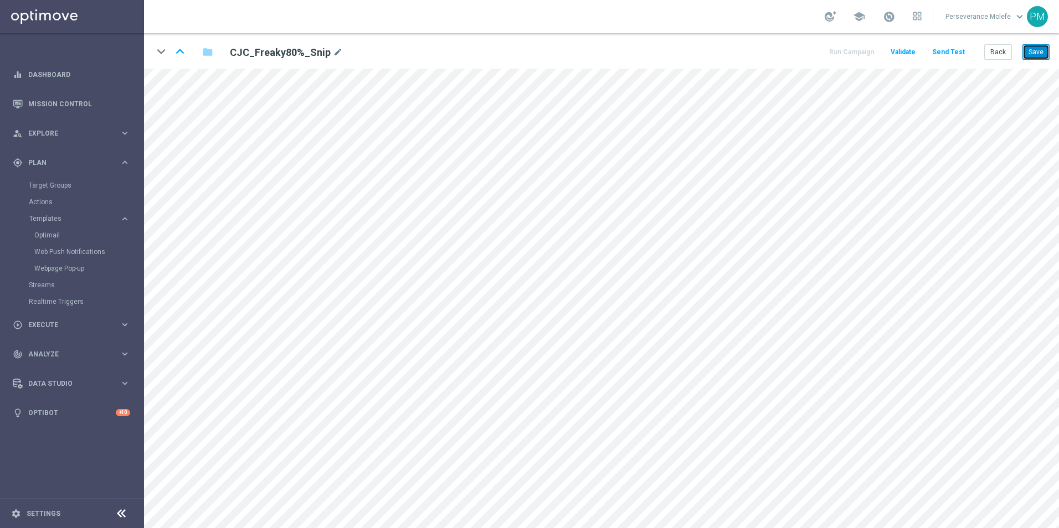
click at [1037, 53] on button "Save" at bounding box center [1035, 52] width 27 height 16
click at [1008, 57] on button "Back" at bounding box center [998, 52] width 28 height 16
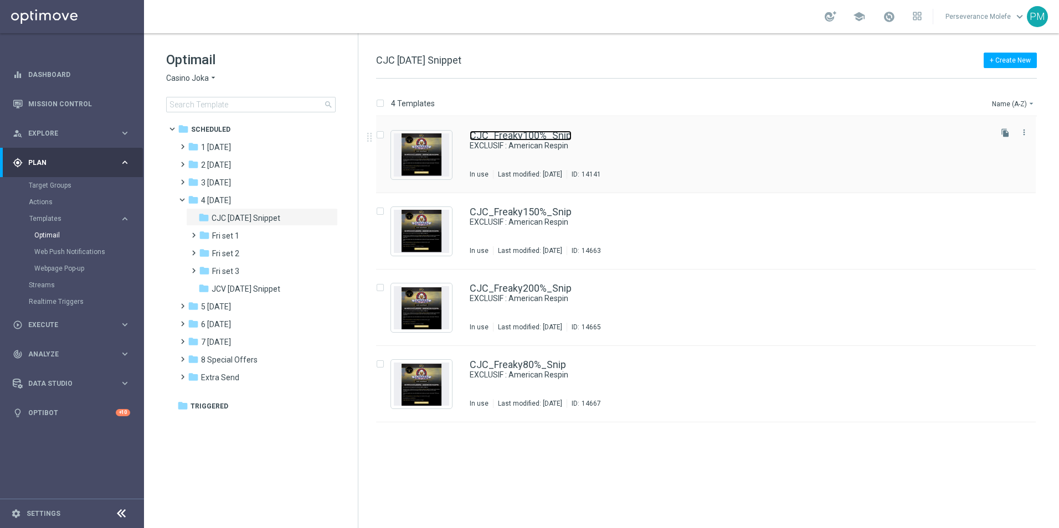
click at [483, 136] on link "CJC_Freaky100%_Snip" at bounding box center [521, 136] width 102 height 10
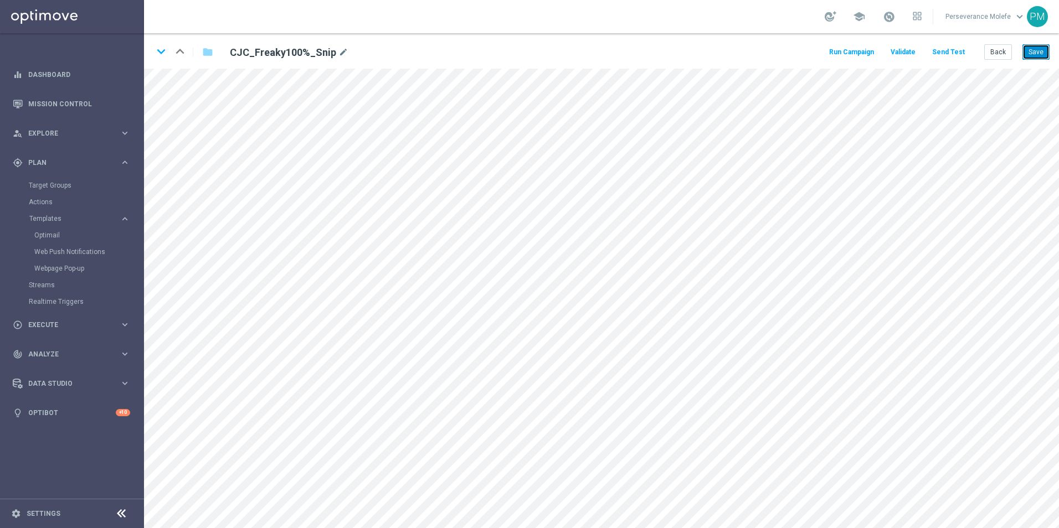
click at [1041, 55] on button "Save" at bounding box center [1035, 52] width 27 height 16
click at [999, 53] on button "Back" at bounding box center [998, 52] width 28 height 16
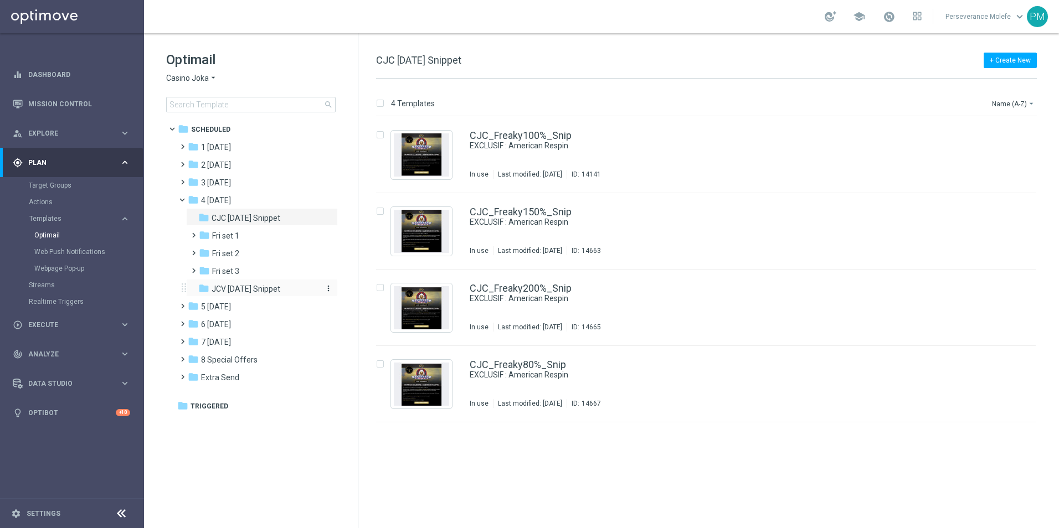
click at [256, 290] on span "JCV Friday Snippet" at bounding box center [246, 289] width 69 height 10
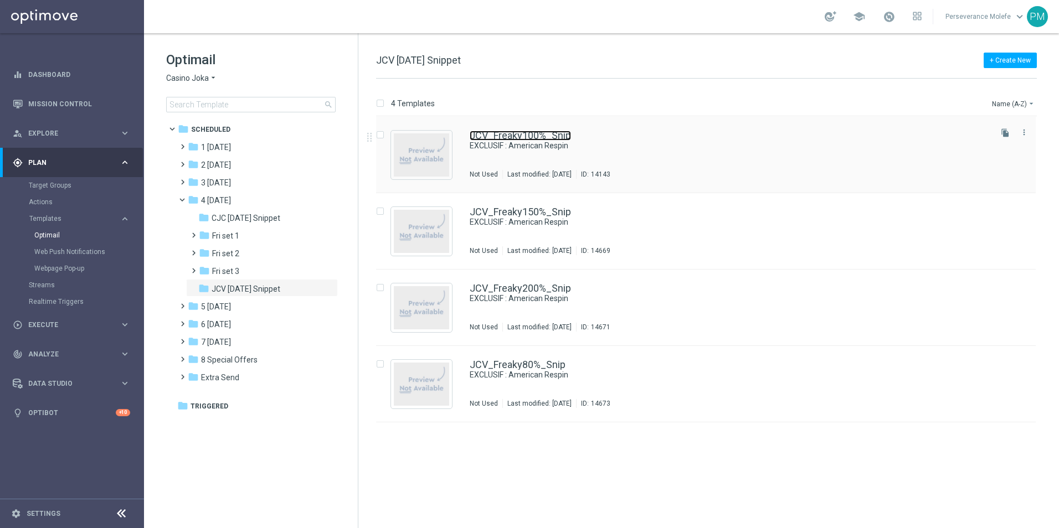
click at [534, 136] on link "JCV_Freaky100%_Snip" at bounding box center [520, 136] width 101 height 10
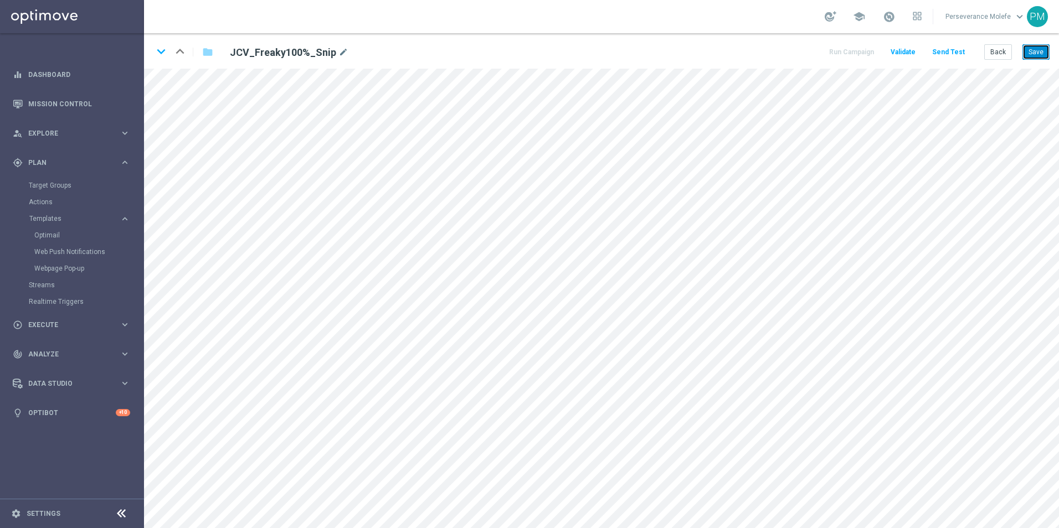
click at [1036, 58] on button "Save" at bounding box center [1035, 52] width 27 height 16
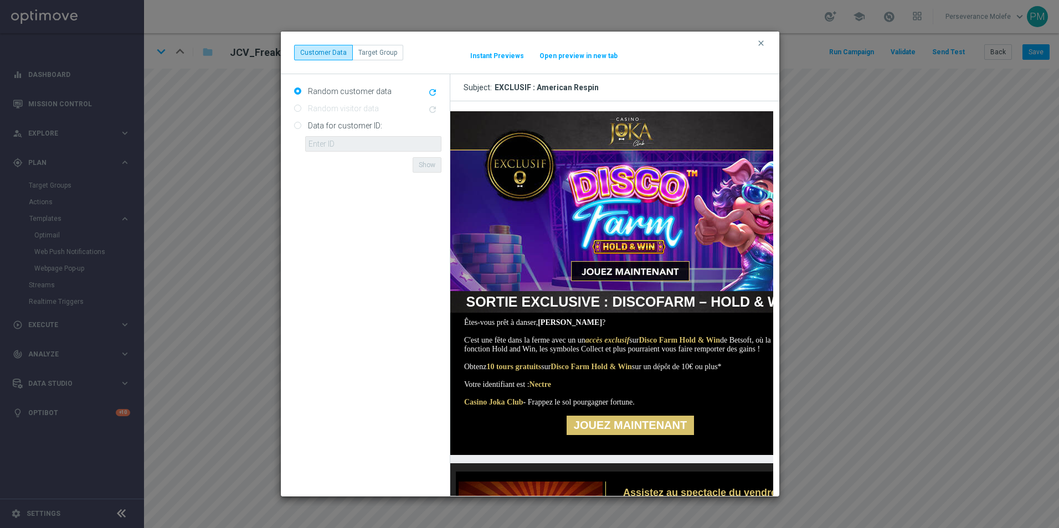
click at [590, 57] on button "Open preview in new tab" at bounding box center [578, 55] width 79 height 9
drag, startPoint x: 764, startPoint y: 43, endPoint x: 785, endPoint y: 43, distance: 21.0
click at [764, 43] on icon "clear" at bounding box center [760, 43] width 9 height 9
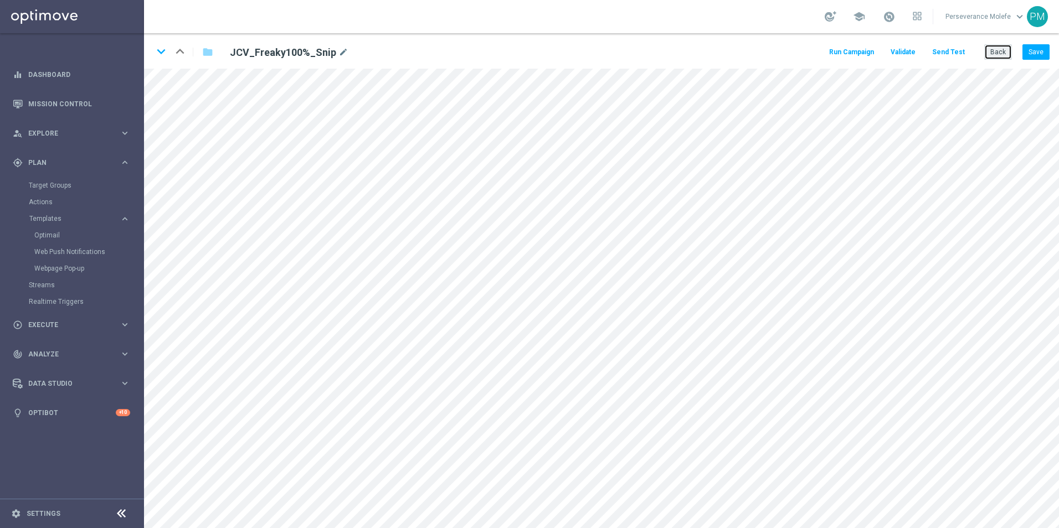
click at [993, 54] on button "Back" at bounding box center [998, 52] width 28 height 16
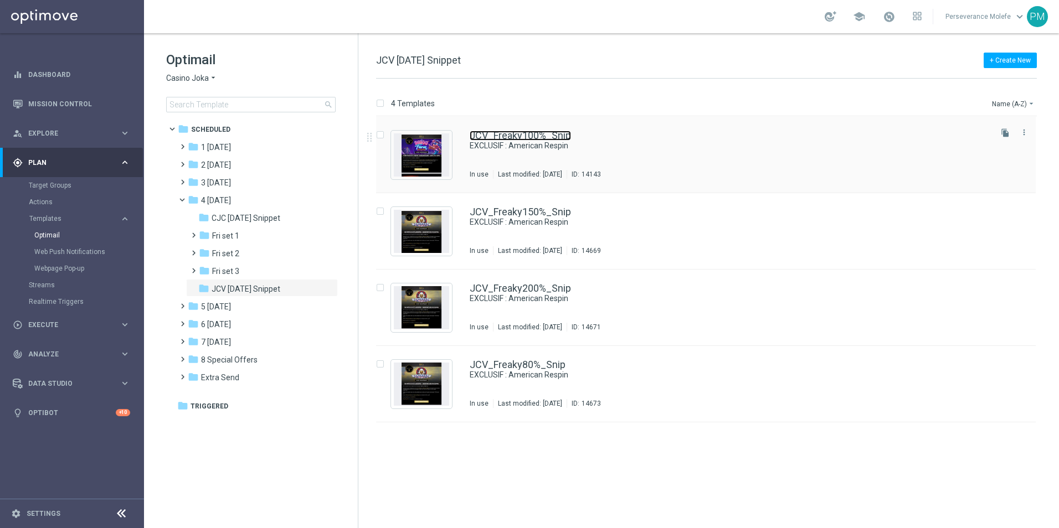
click at [502, 138] on link "JCV_Freaky100%_Snip" at bounding box center [520, 136] width 101 height 10
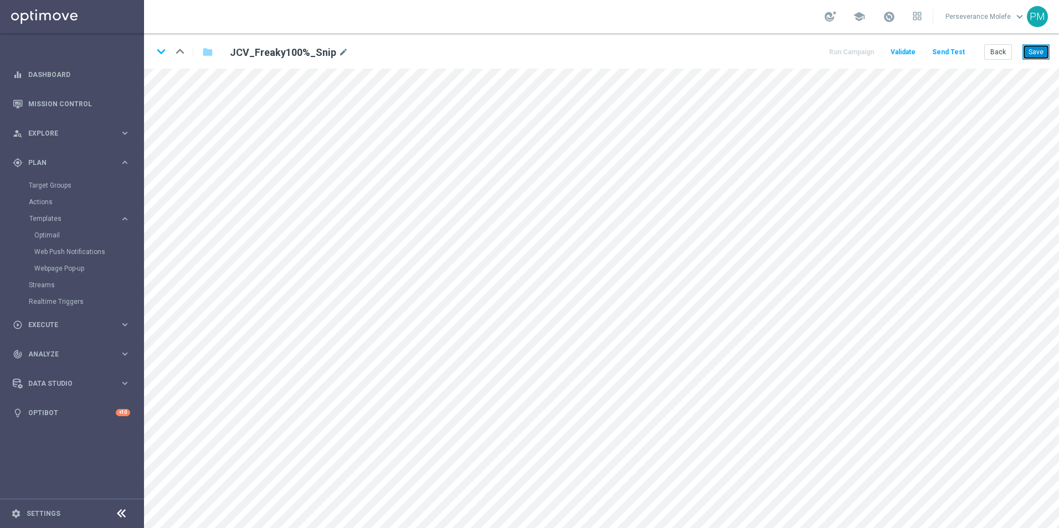
click at [1028, 52] on button "Save" at bounding box center [1035, 52] width 27 height 16
click at [989, 53] on button "Back" at bounding box center [998, 52] width 28 height 16
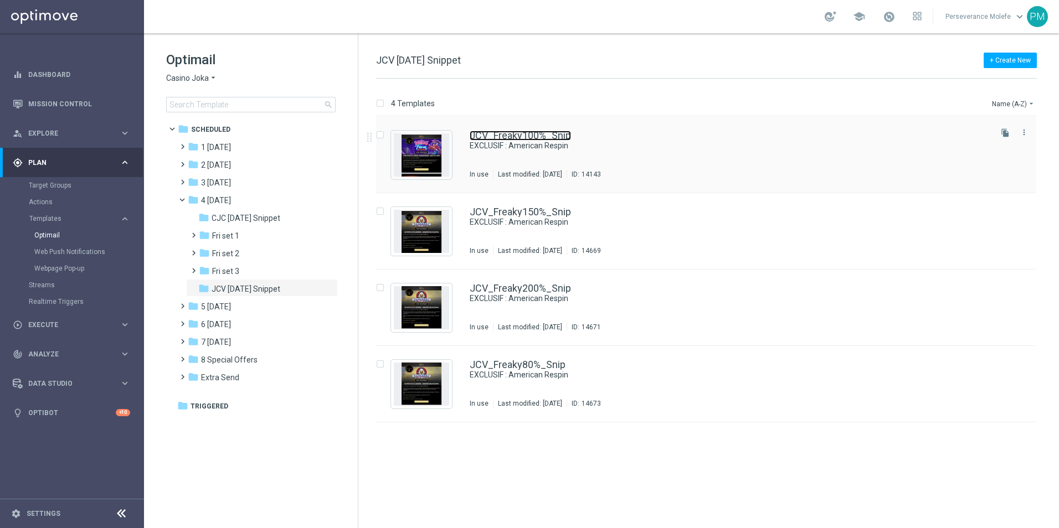
click at [500, 136] on link "JCV_Freaky100%_Snip" at bounding box center [520, 136] width 101 height 10
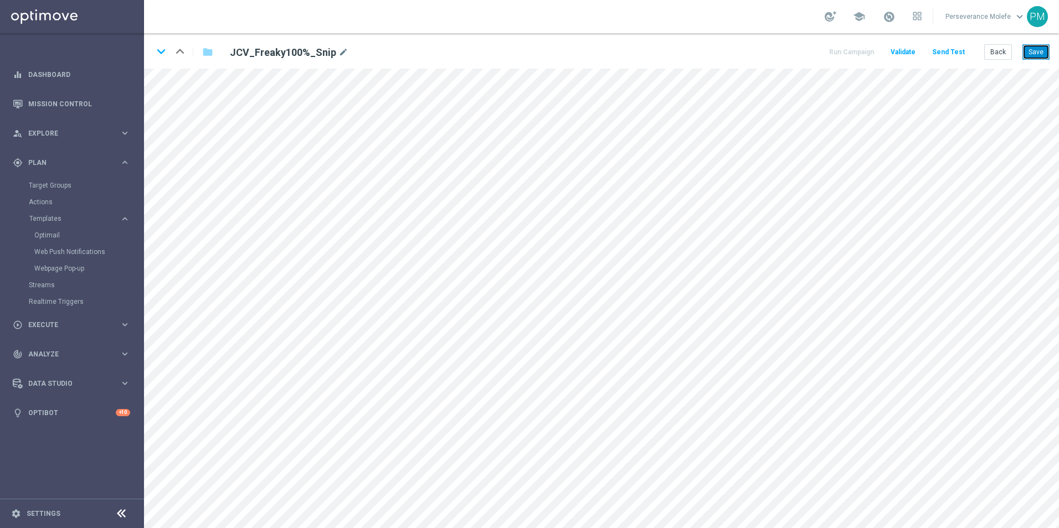
click at [1027, 55] on button "Save" at bounding box center [1035, 52] width 27 height 16
click at [1002, 58] on button "Back" at bounding box center [998, 52] width 28 height 16
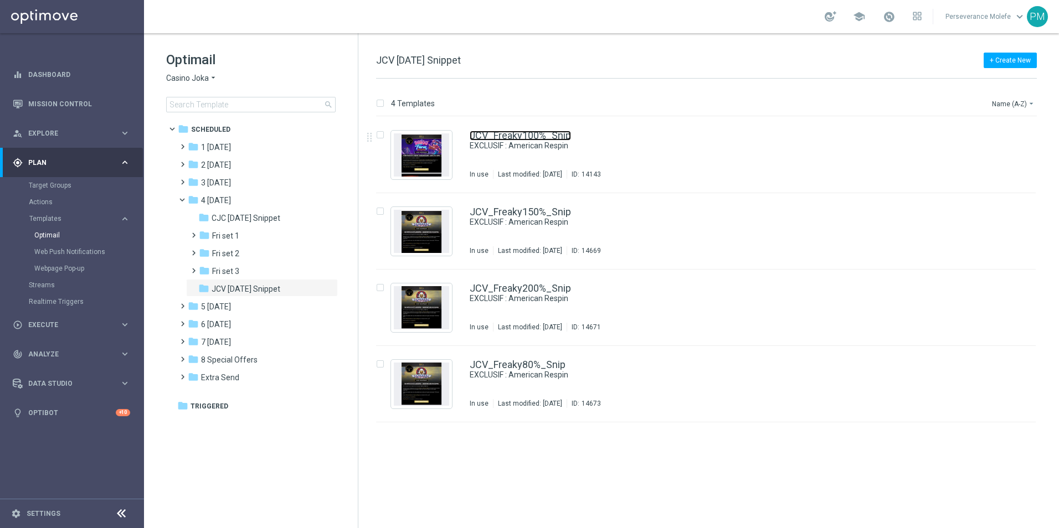
click at [518, 137] on link "JCV_Freaky100%_Snip" at bounding box center [520, 136] width 101 height 10
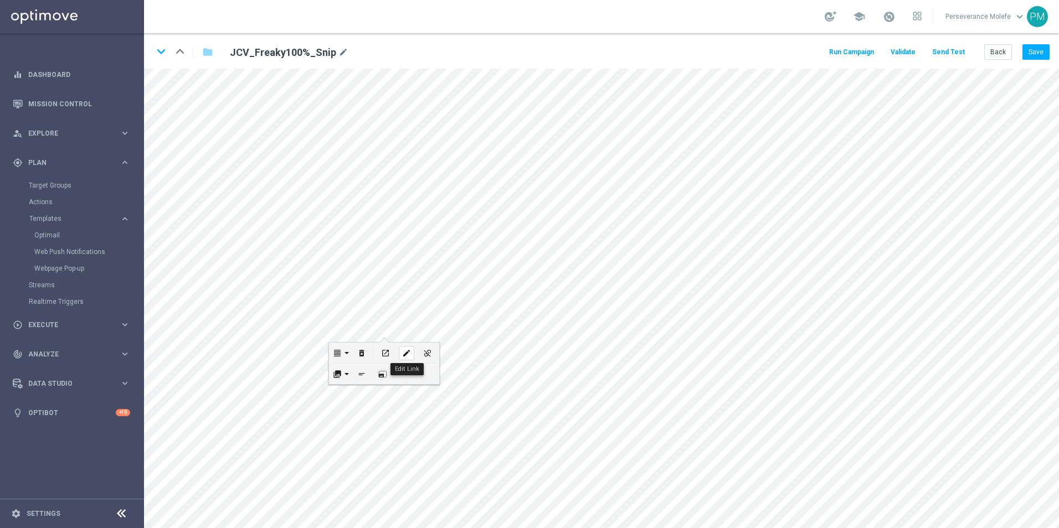
click at [410, 352] on icon "edit" at bounding box center [406, 353] width 8 height 9
click at [481, 274] on icon "edit" at bounding box center [483, 274] width 8 height 9
type input "https://www.casinojokaclub.net/fr"
type input "JOUEZ MAINTENANT"
checkbox input "true"
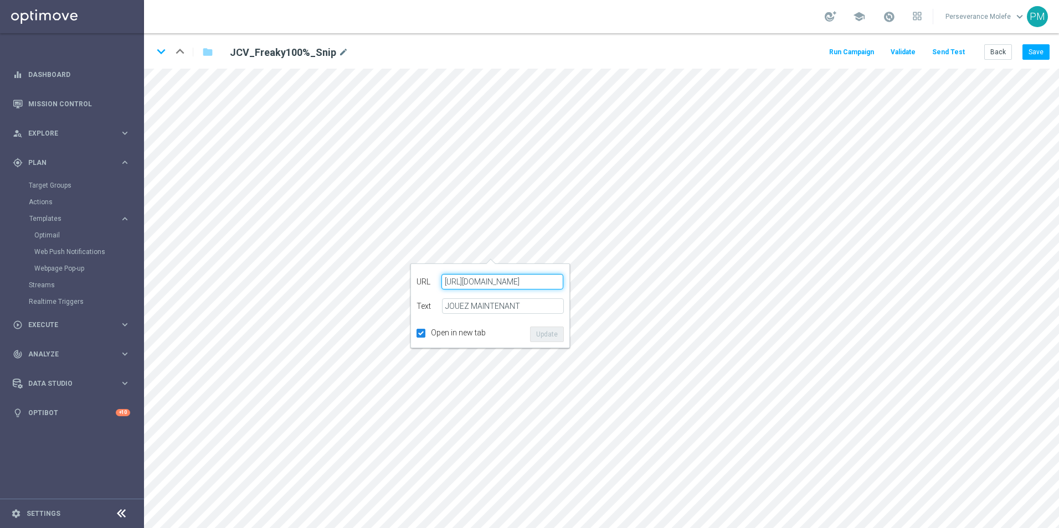
paste input "jokaclubvip.net/fr/login"
click at [551, 339] on button "Update" at bounding box center [547, 335] width 34 height 16
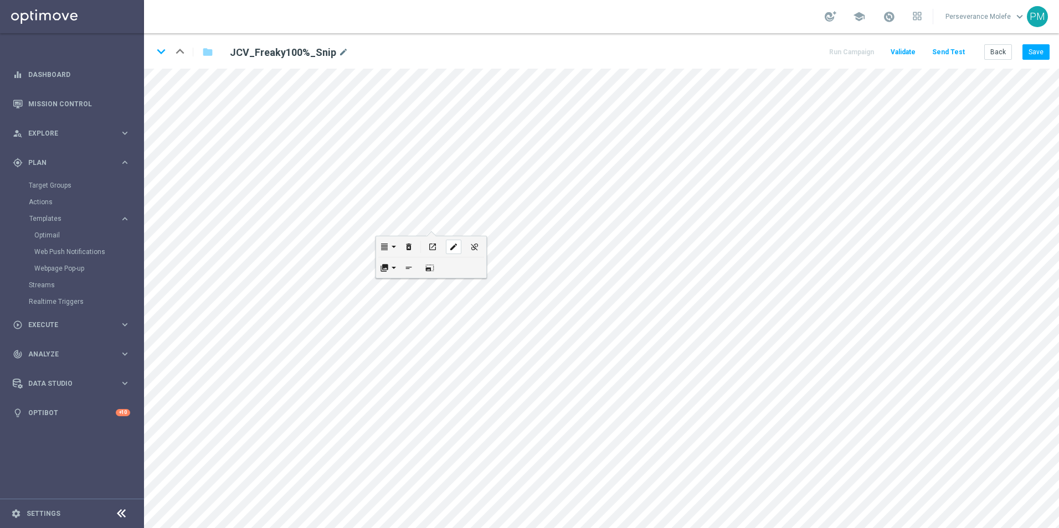
click at [453, 252] on div "edit" at bounding box center [454, 247] width 16 height 14
type input "https://www.casinojokaclub.net/fr"
checkbox input "true"
paste input "jokaclubvip.net/fr/login"
type input "https://www.jokaclubvip.net/fr/login"
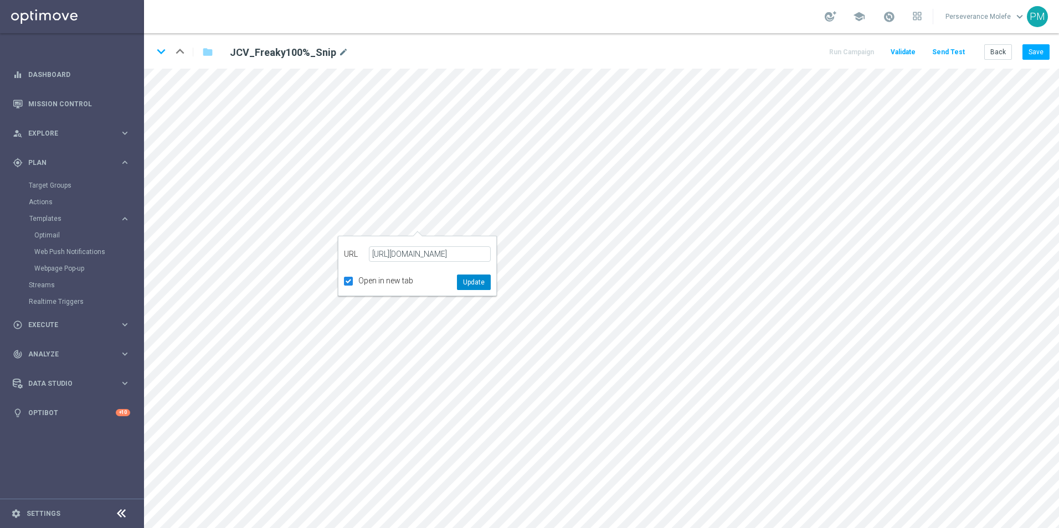
click at [470, 280] on button "Update" at bounding box center [474, 283] width 34 height 16
click at [1031, 45] on button "Save" at bounding box center [1035, 52] width 27 height 16
click at [1014, 53] on div "Back Save" at bounding box center [1016, 52] width 65 height 16
click at [990, 53] on button "Back" at bounding box center [998, 52] width 28 height 16
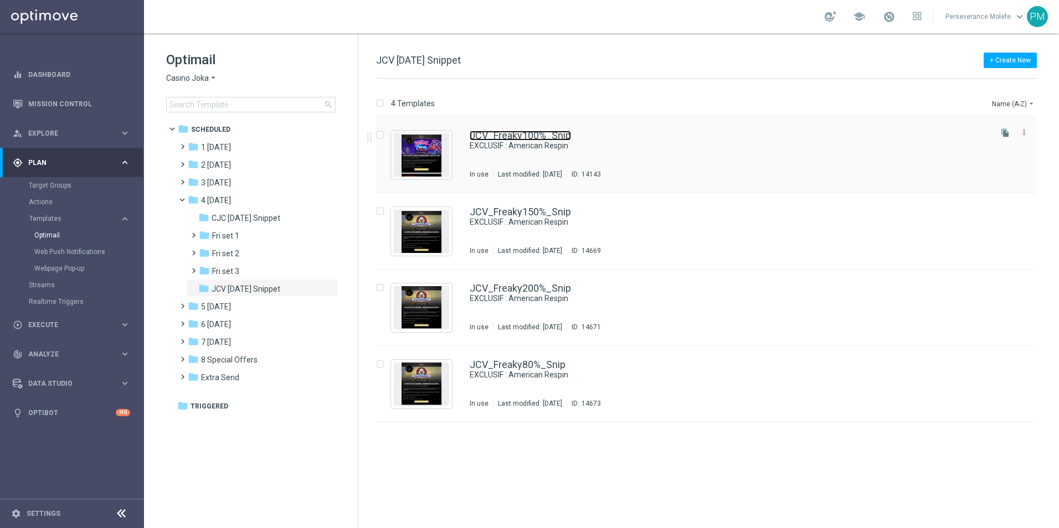
click at [518, 131] on link "JCV_Freaky100%_Snip" at bounding box center [520, 136] width 101 height 10
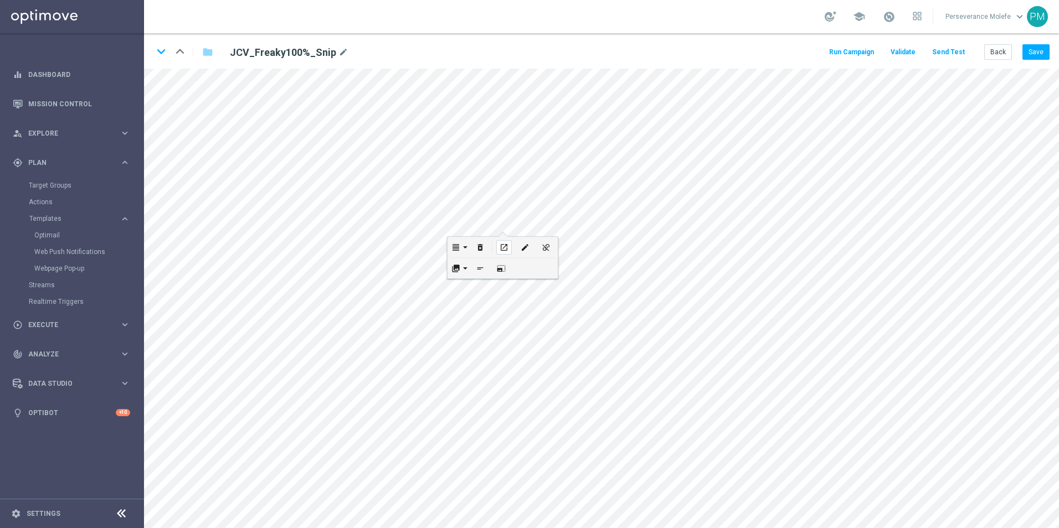
click at [503, 246] on icon "open_in_new" at bounding box center [503, 247] width 8 height 9
click at [992, 53] on button "Back" at bounding box center [998, 52] width 28 height 16
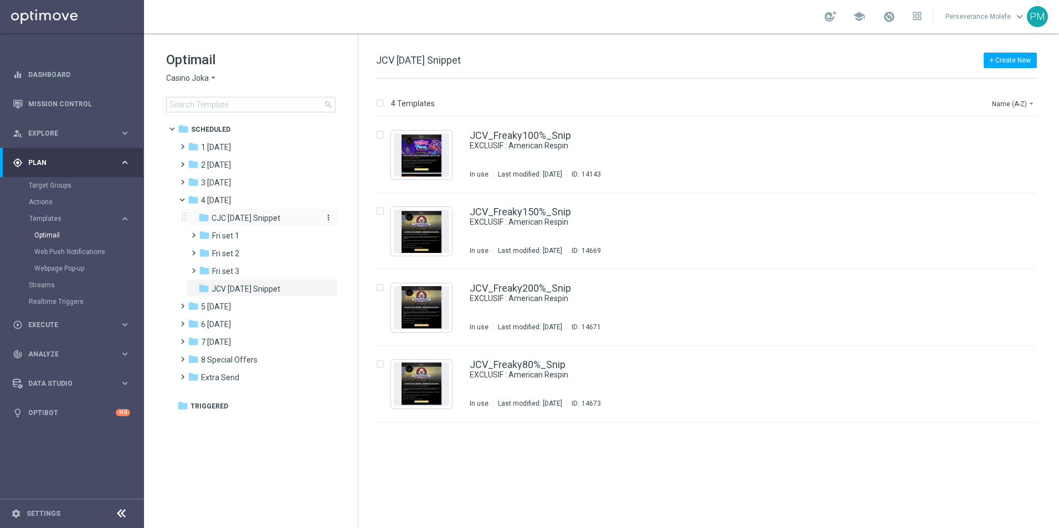
click at [244, 223] on span "CJC Friday Snippet" at bounding box center [246, 218] width 69 height 10
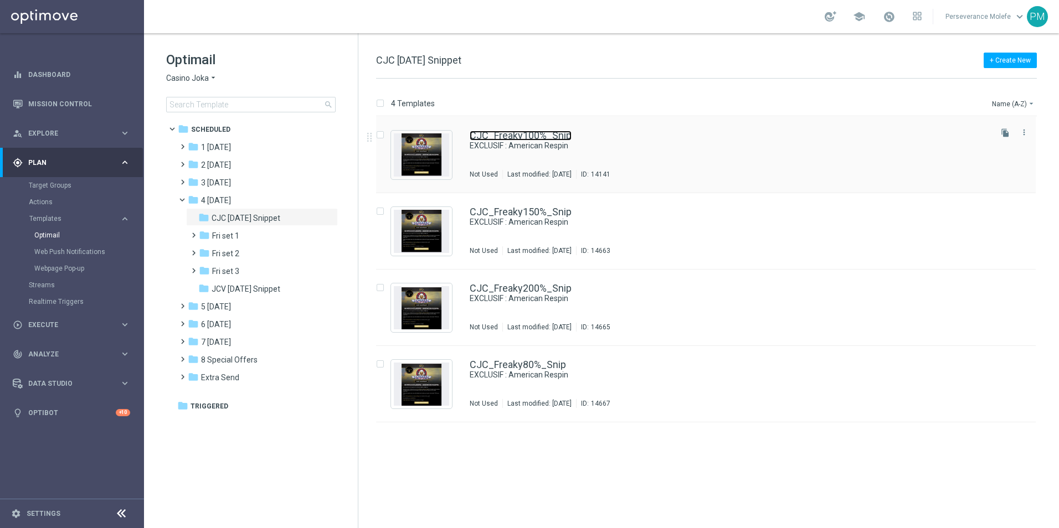
click at [509, 137] on link "CJC_Freaky100%_Snip" at bounding box center [521, 136] width 102 height 10
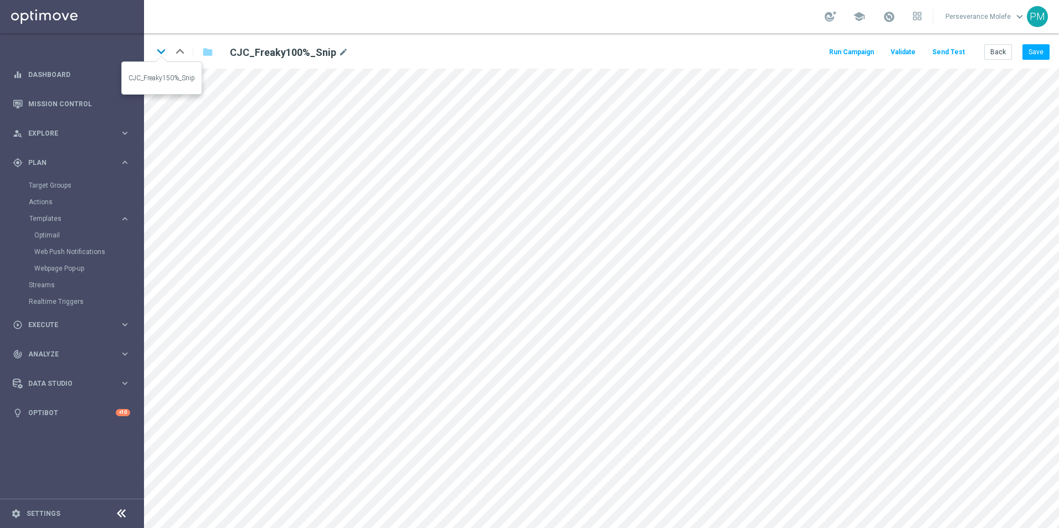
click at [163, 53] on icon "keyboard_arrow_down" at bounding box center [161, 51] width 17 height 17
click at [1001, 50] on button "Back" at bounding box center [998, 52] width 28 height 16
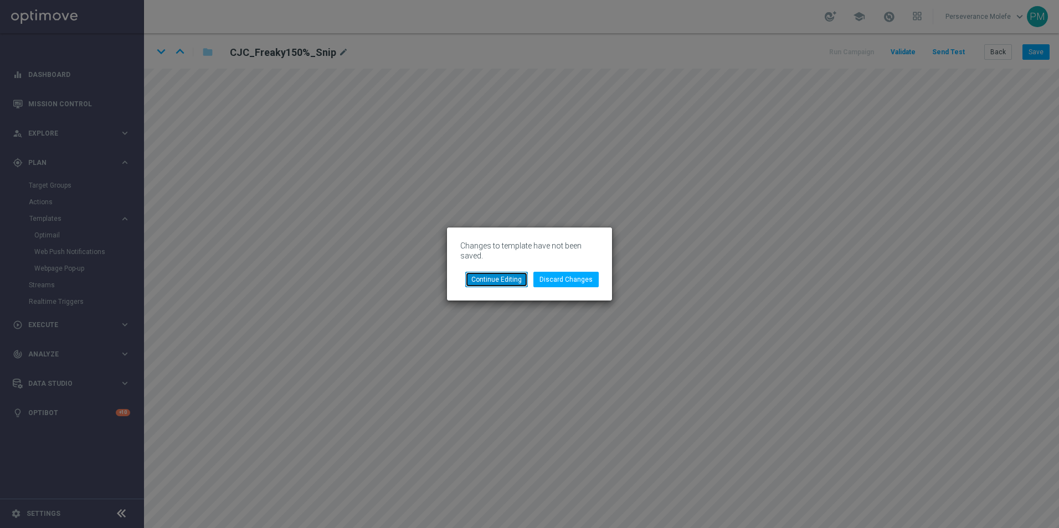
click at [502, 286] on button "Continue Editing" at bounding box center [496, 280] width 63 height 16
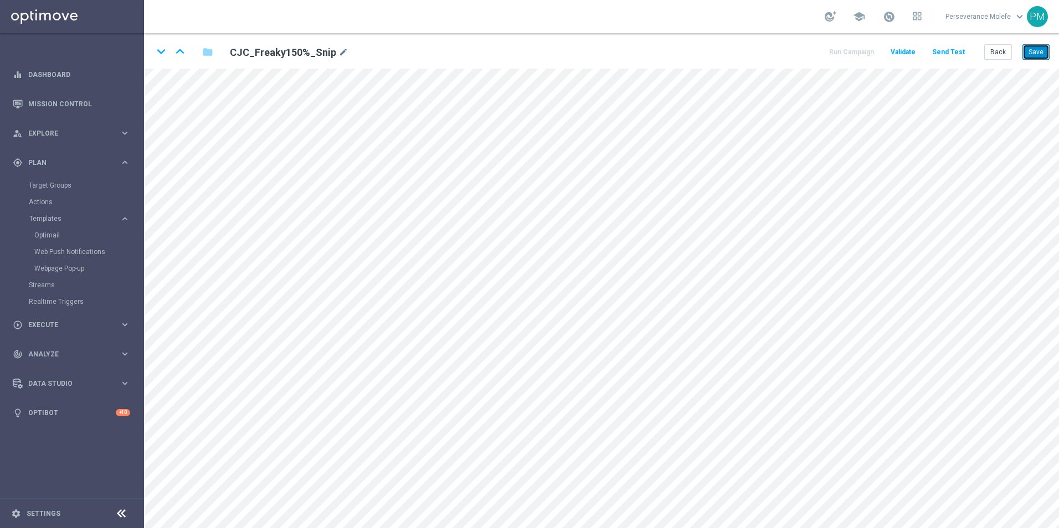
click at [1029, 52] on button "Save" at bounding box center [1035, 52] width 27 height 16
click at [993, 50] on button "Back" at bounding box center [998, 52] width 28 height 16
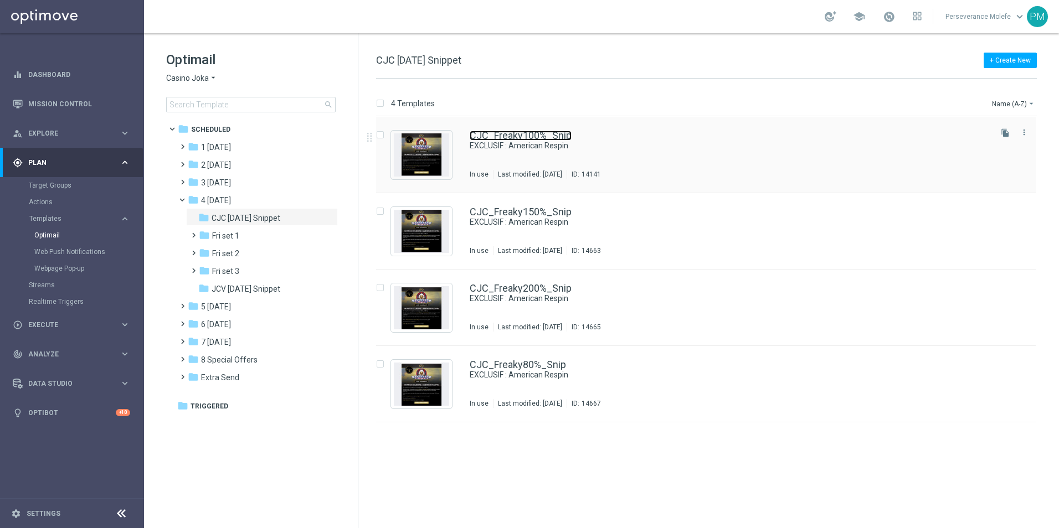
click at [523, 140] on link "CJC_Freaky100%_Snip" at bounding box center [521, 136] width 102 height 10
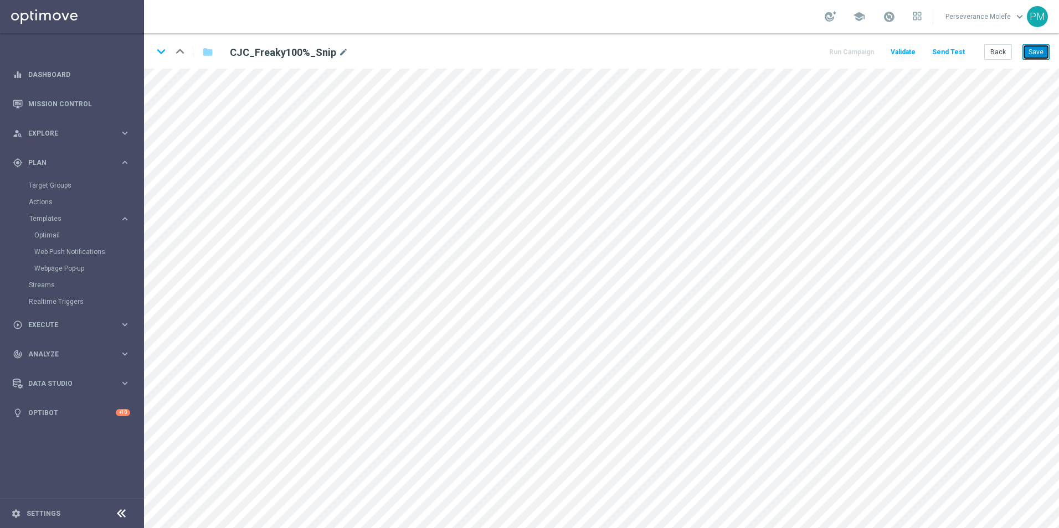
click at [1040, 54] on button "Save" at bounding box center [1035, 52] width 27 height 16
click at [998, 56] on button "Back" at bounding box center [998, 52] width 28 height 16
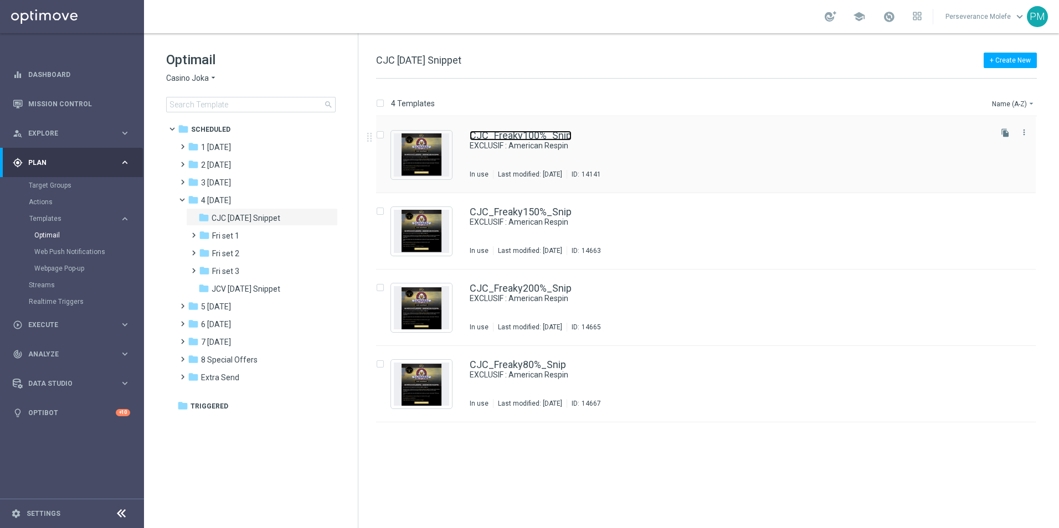
click at [485, 138] on link "CJC_Freaky100%_Snip" at bounding box center [521, 136] width 102 height 10
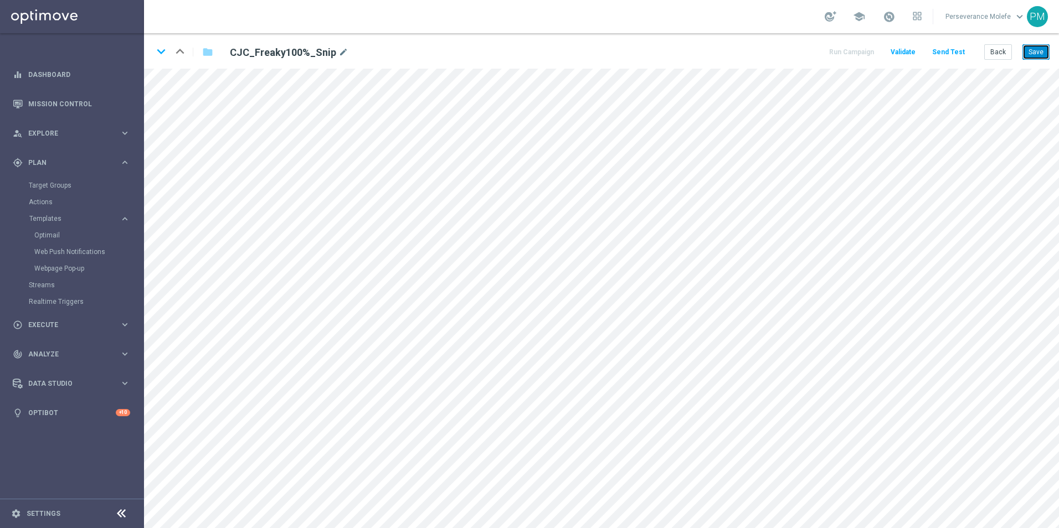
click at [1039, 51] on button "Save" at bounding box center [1035, 52] width 27 height 16
click at [998, 56] on button "Back" at bounding box center [998, 52] width 28 height 16
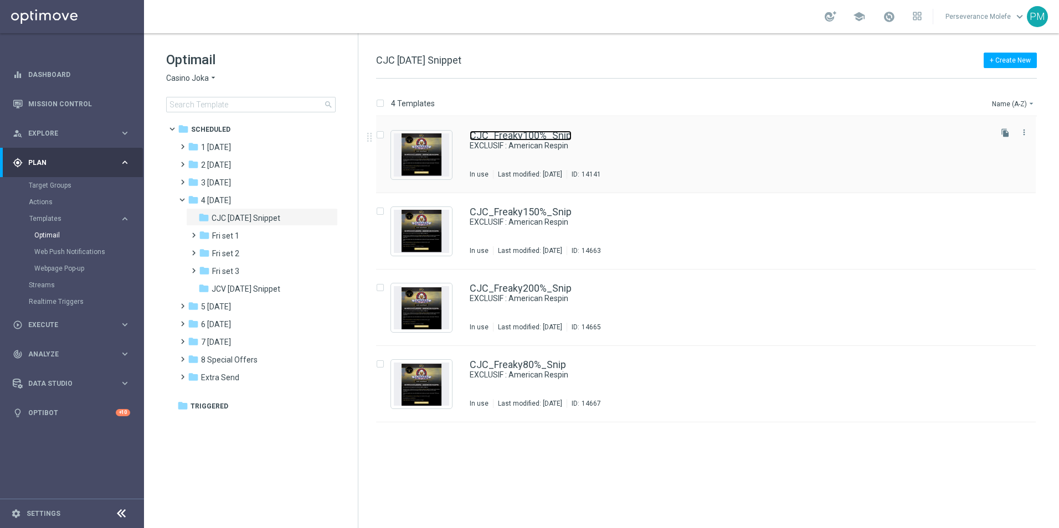
click at [494, 131] on link "CJC_Freaky100%_Snip" at bounding box center [521, 136] width 102 height 10
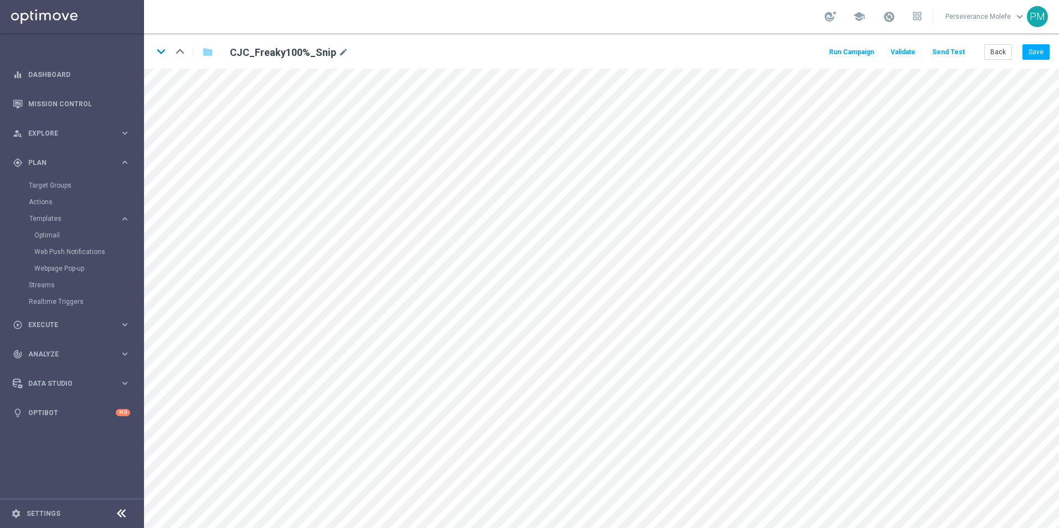
click at [160, 60] on link "keyboard_arrow_down" at bounding box center [161, 51] width 17 height 17
click at [1034, 56] on button "Save" at bounding box center [1035, 52] width 27 height 16
click at [164, 55] on icon "keyboard_arrow_down" at bounding box center [161, 51] width 17 height 17
click at [1030, 49] on button "Save" at bounding box center [1035, 52] width 27 height 16
click at [158, 57] on icon "keyboard_arrow_down" at bounding box center [161, 51] width 17 height 17
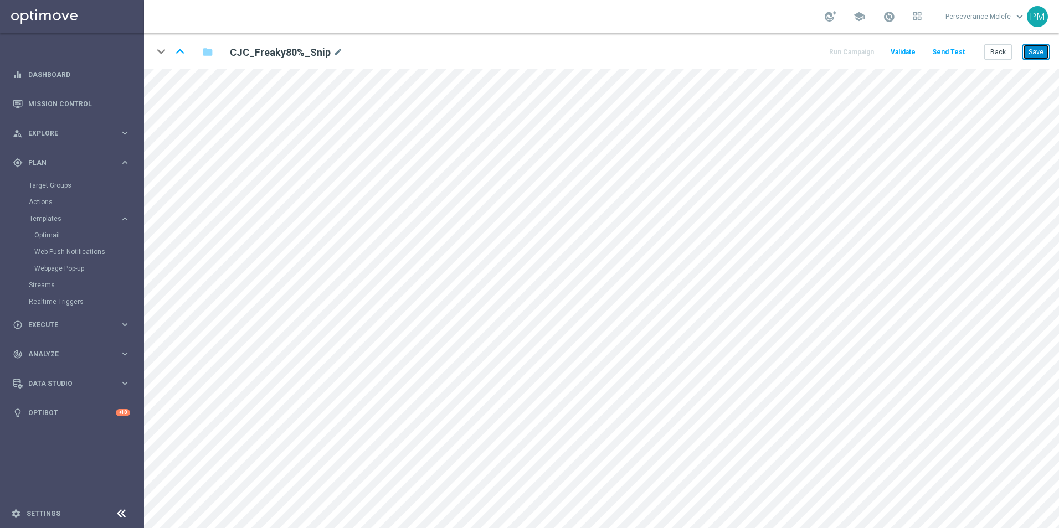
click at [1033, 58] on button "Save" at bounding box center [1035, 52] width 27 height 16
click at [1000, 55] on button "Back" at bounding box center [998, 52] width 28 height 16
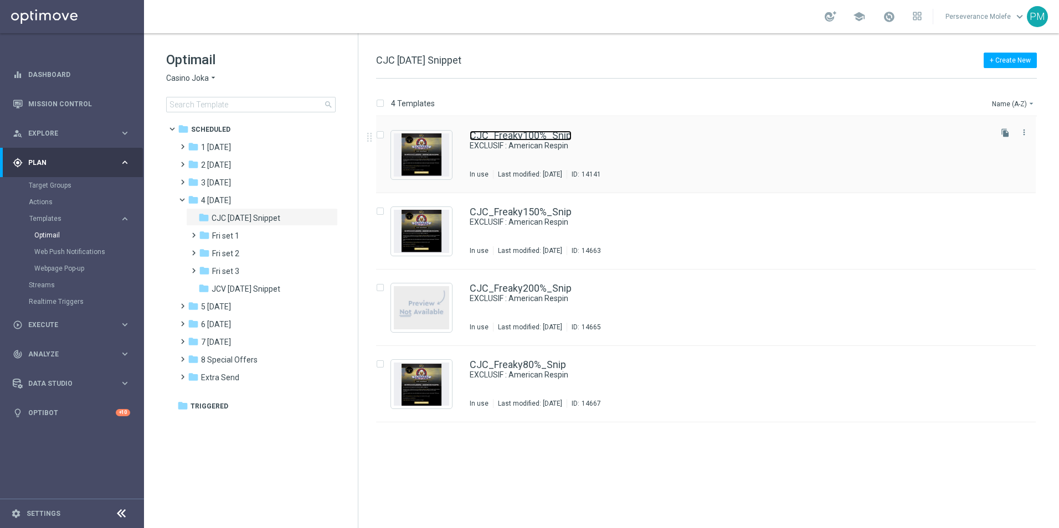
click at [492, 137] on link "CJC_Freaky100%_Snip" at bounding box center [521, 136] width 102 height 10
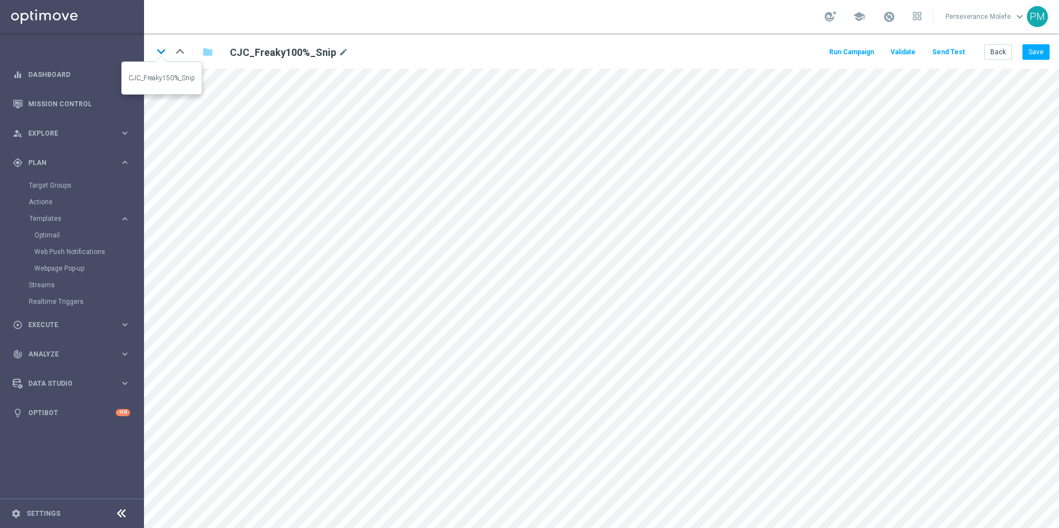
click at [158, 53] on icon "keyboard_arrow_down" at bounding box center [161, 51] width 17 height 17
click at [992, 56] on button "Back" at bounding box center [998, 52] width 28 height 16
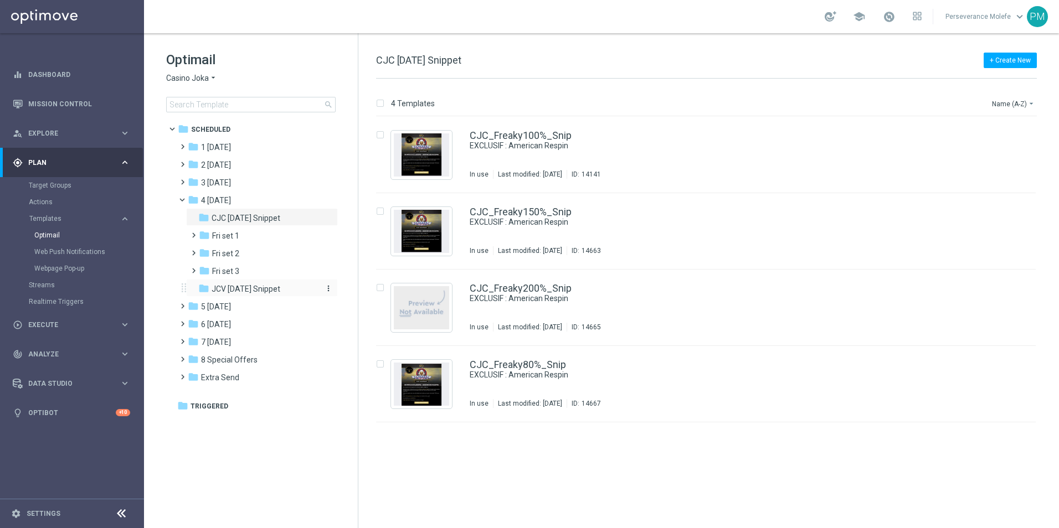
click at [267, 290] on span "JCV Friday Snippet" at bounding box center [246, 289] width 69 height 10
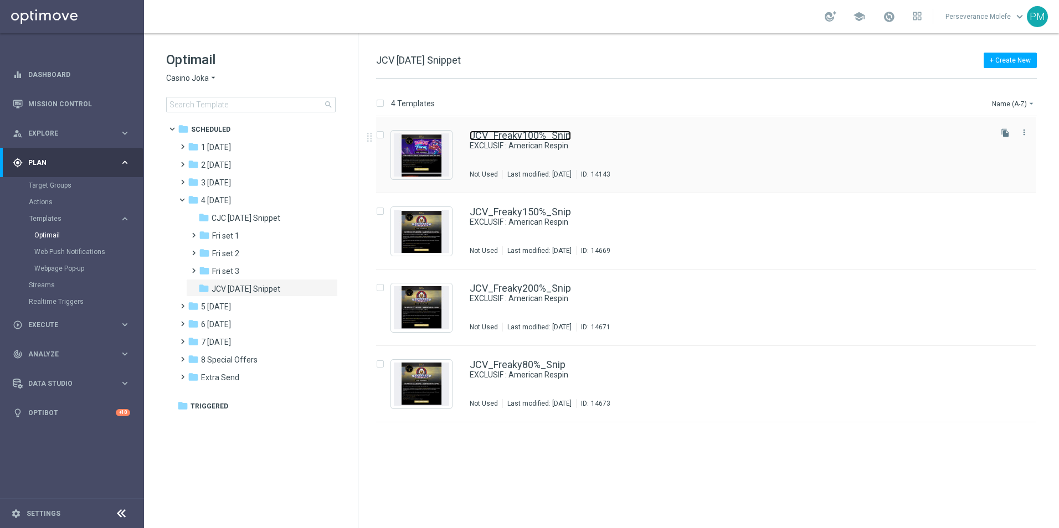
click at [486, 138] on link "JCV_Freaky100%_Snip" at bounding box center [520, 136] width 101 height 10
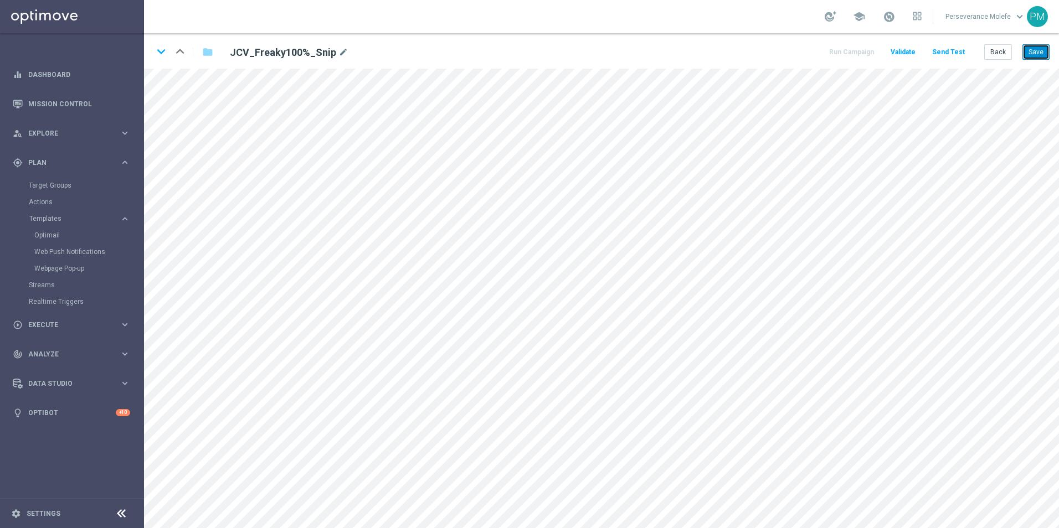
click at [1037, 55] on button "Save" at bounding box center [1035, 52] width 27 height 16
click at [994, 55] on button "Back" at bounding box center [998, 52] width 28 height 16
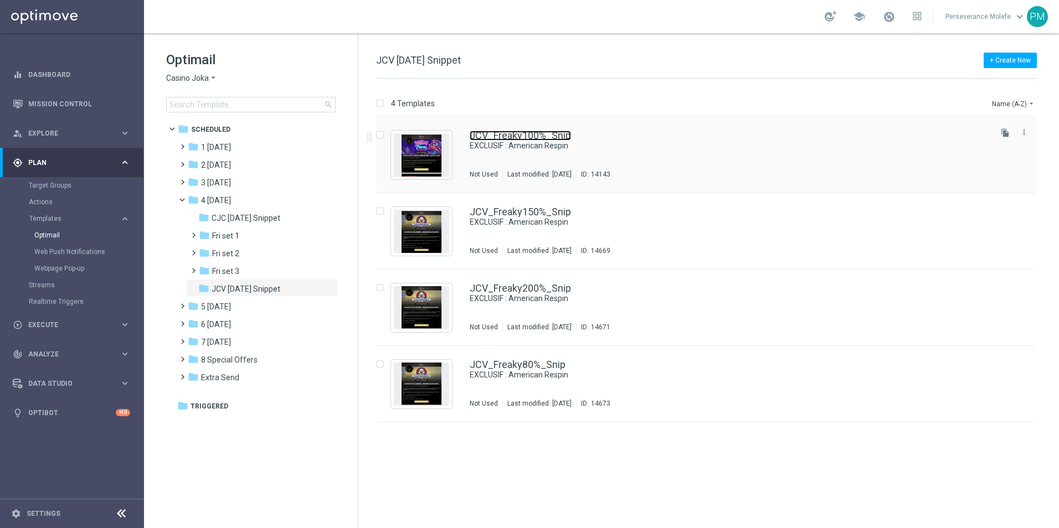
click at [486, 139] on link "JCV_Freaky100%_Snip" at bounding box center [520, 136] width 101 height 10
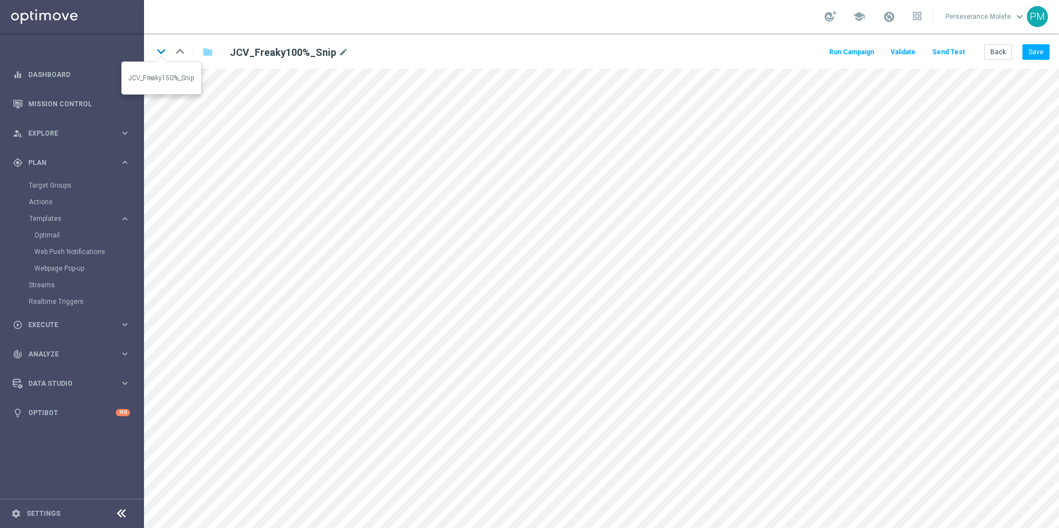
click at [161, 53] on icon "keyboard_arrow_down" at bounding box center [161, 51] width 17 height 17
click at [1036, 56] on button "Save" at bounding box center [1035, 52] width 27 height 16
click at [999, 55] on button "Back" at bounding box center [998, 52] width 28 height 16
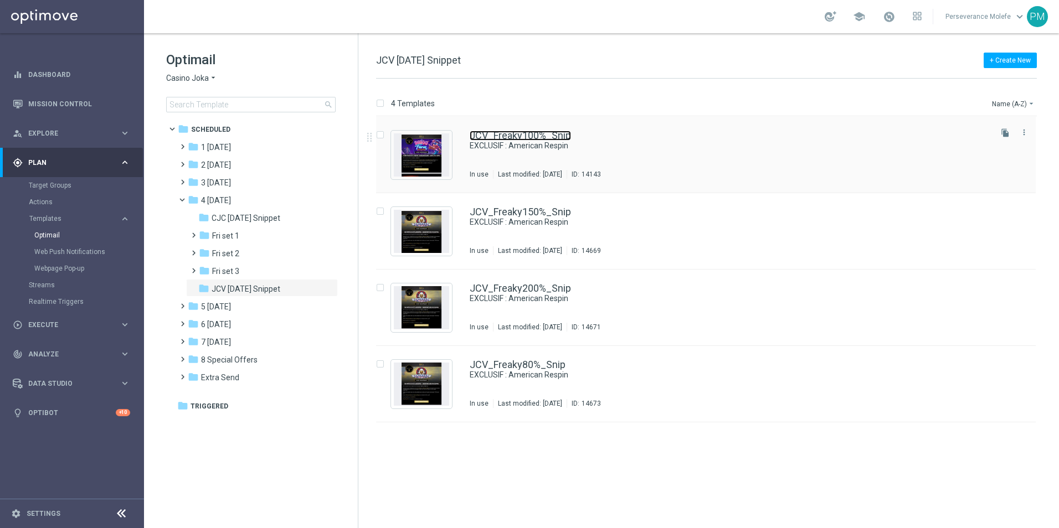
click at [497, 136] on link "JCV_Freaky100%_Snip" at bounding box center [520, 136] width 101 height 10
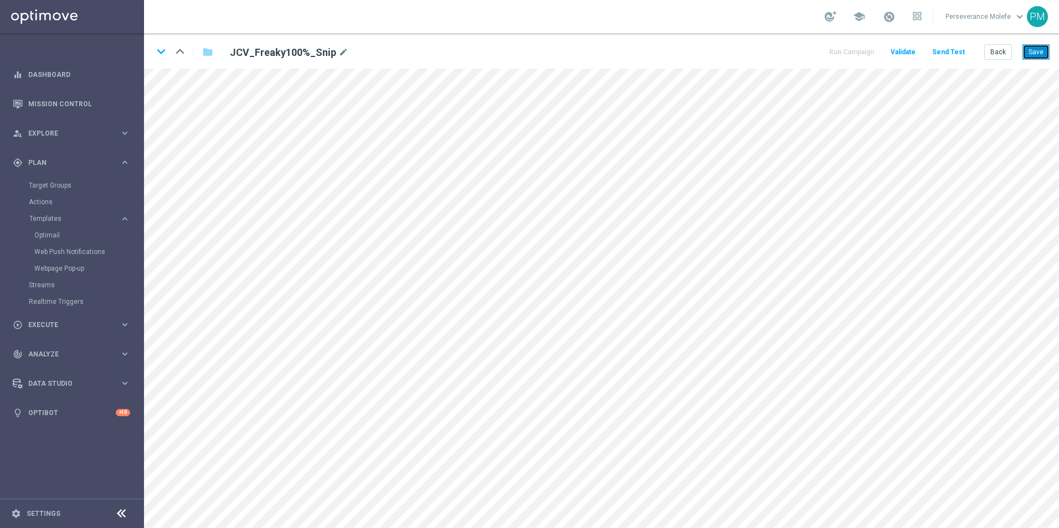
click at [1038, 58] on button "Save" at bounding box center [1035, 52] width 27 height 16
click at [157, 53] on icon "keyboard_arrow_down" at bounding box center [161, 51] width 17 height 17
click at [1027, 53] on button "Save" at bounding box center [1035, 52] width 27 height 16
click at [1037, 46] on button "Save" at bounding box center [1035, 52] width 27 height 16
click at [162, 48] on icon "keyboard_arrow_down" at bounding box center [161, 51] width 17 height 17
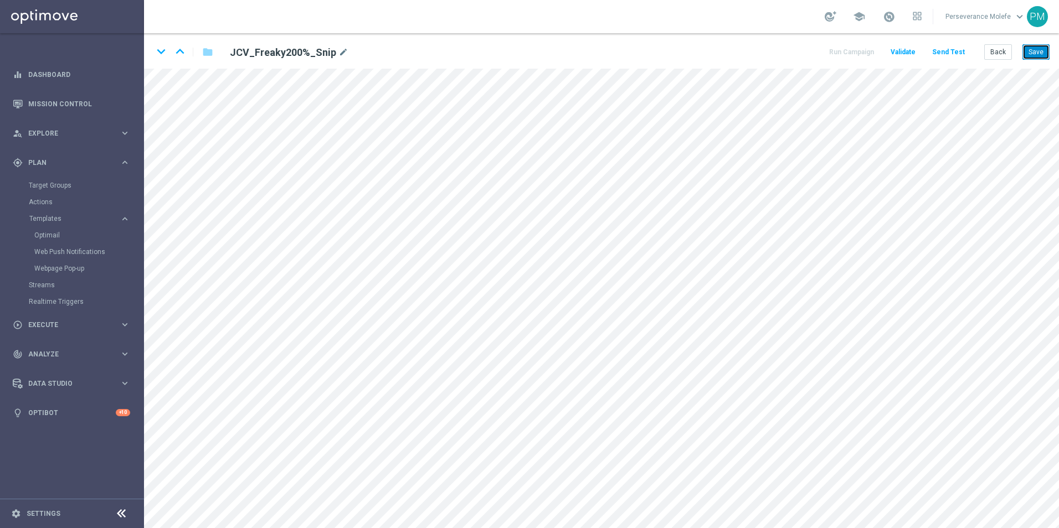
click at [1032, 57] on button "Save" at bounding box center [1035, 52] width 27 height 16
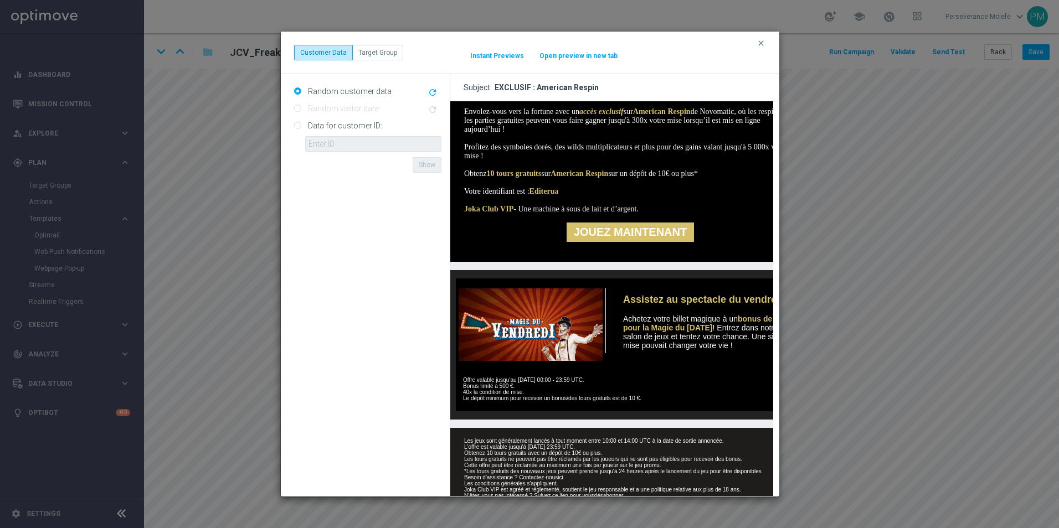
scroll to position [258, 0]
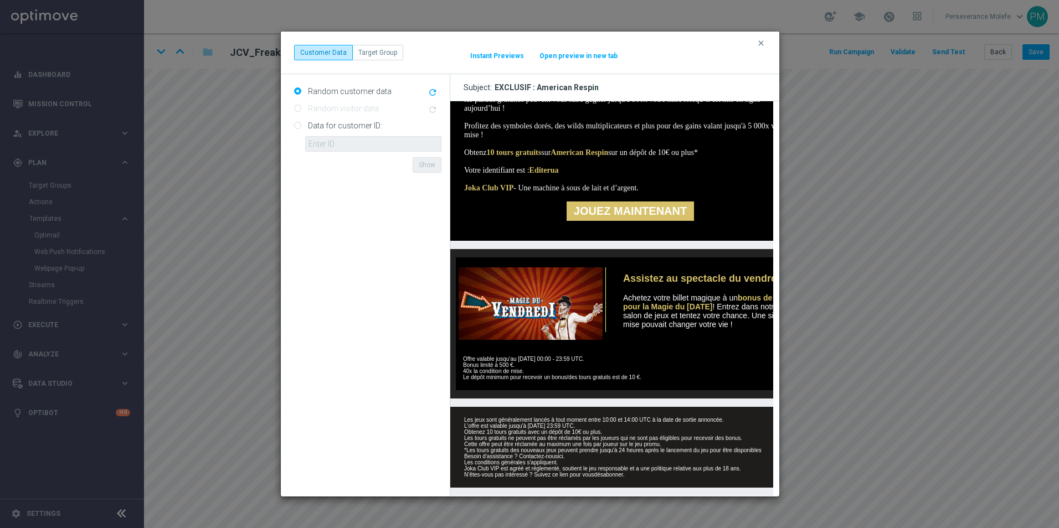
click at [751, 42] on div "clear Customer Data Target Group It might take a while... Instant Previews Open…" at bounding box center [530, 53] width 498 height 43
click at [756, 42] on button "clear" at bounding box center [762, 43] width 13 height 10
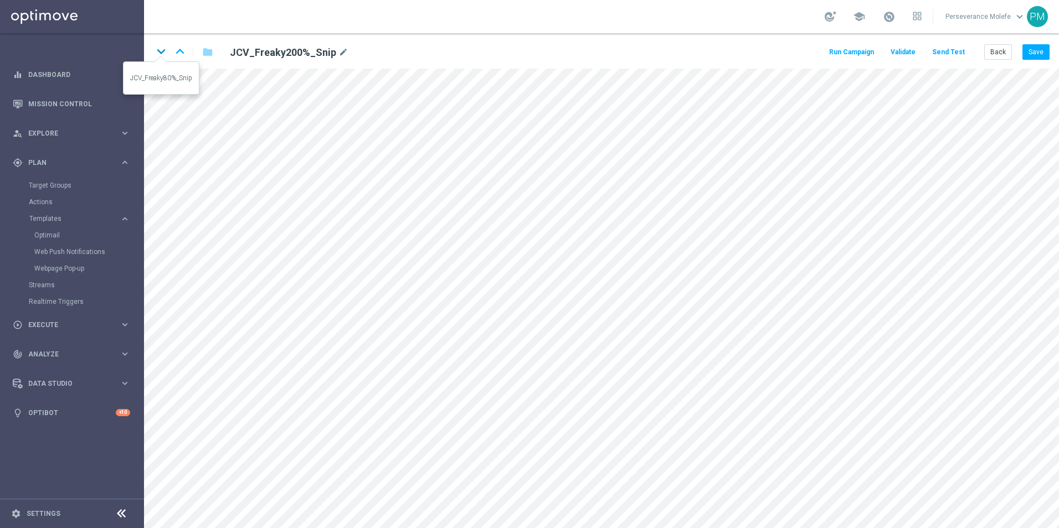
click at [158, 48] on icon "keyboard_arrow_down" at bounding box center [161, 51] width 17 height 17
click at [1027, 49] on button "Save" at bounding box center [1035, 52] width 27 height 16
click at [1029, 54] on button "Save" at bounding box center [1035, 52] width 27 height 16
click at [181, 49] on icon "keyboard_arrow_up" at bounding box center [180, 51] width 17 height 17
click at [182, 57] on icon "keyboard_arrow_up" at bounding box center [180, 51] width 17 height 17
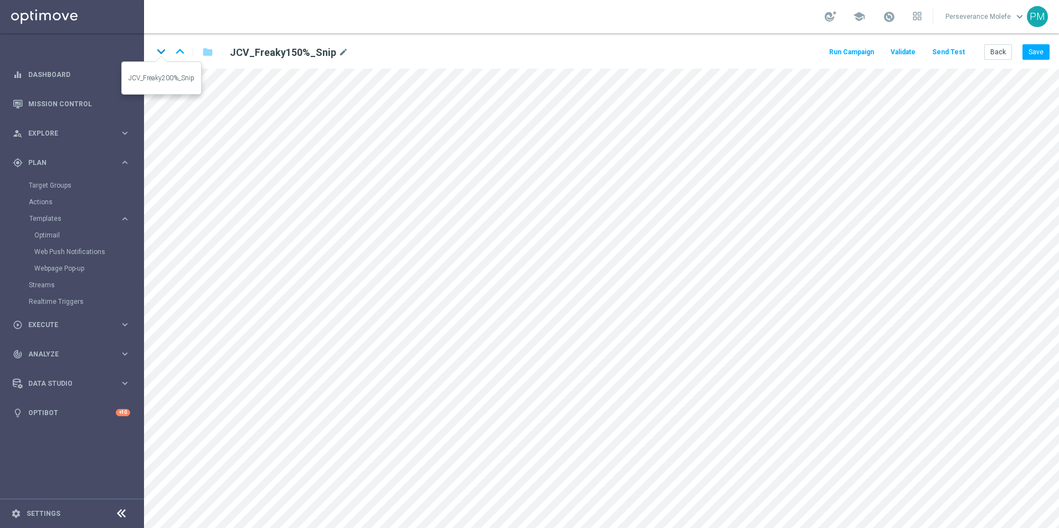
click at [156, 51] on icon "keyboard_arrow_down" at bounding box center [161, 51] width 17 height 17
click at [1036, 54] on button "Save" at bounding box center [1035, 52] width 27 height 16
click at [163, 55] on icon "keyboard_arrow_down" at bounding box center [161, 51] width 17 height 17
click at [1034, 54] on button "Save" at bounding box center [1035, 52] width 27 height 16
click at [998, 56] on button "Back" at bounding box center [998, 52] width 28 height 16
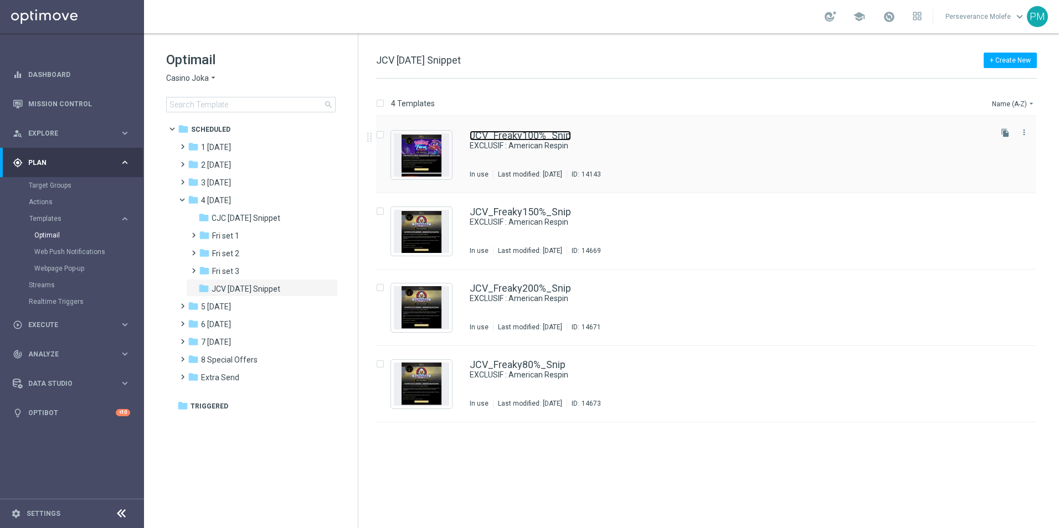
click at [509, 140] on link "JCV_Freaky100%_Snip" at bounding box center [520, 136] width 101 height 10
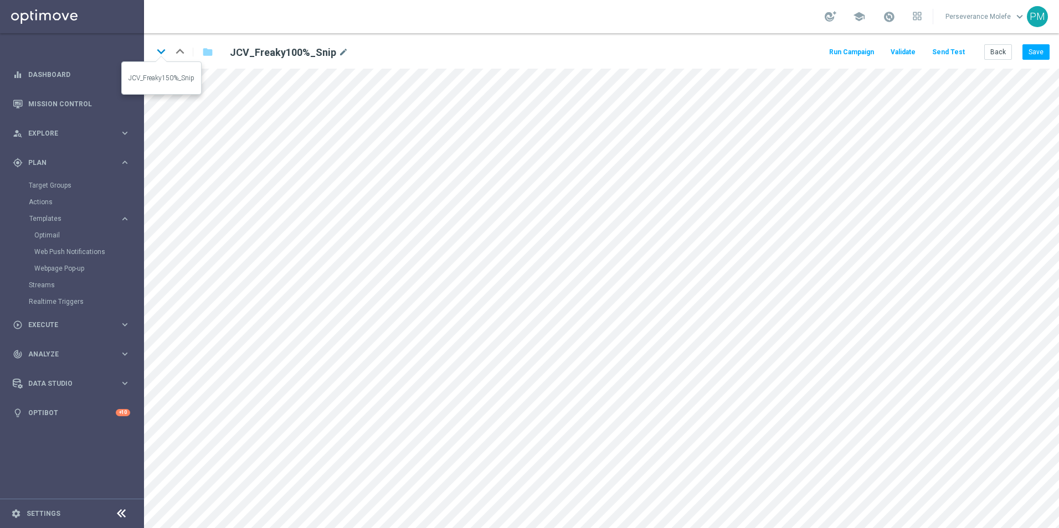
click at [163, 51] on icon "keyboard_arrow_down" at bounding box center [161, 51] width 17 height 17
click at [162, 51] on icon "keyboard_arrow_down" at bounding box center [161, 51] width 17 height 17
click at [176, 55] on icon "keyboard_arrow_up" at bounding box center [180, 51] width 17 height 17
click at [1036, 51] on button "Save" at bounding box center [1035, 52] width 27 height 16
click at [162, 55] on icon "keyboard_arrow_down" at bounding box center [161, 51] width 17 height 17
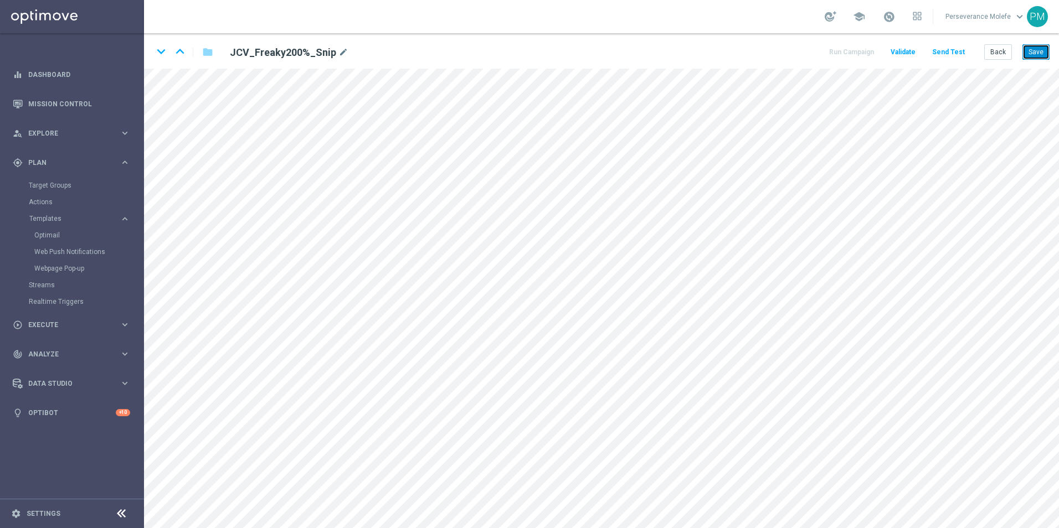
click at [1031, 47] on button "Save" at bounding box center [1035, 52] width 27 height 16
click at [163, 53] on icon "keyboard_arrow_down" at bounding box center [161, 51] width 17 height 17
click at [1043, 48] on button "Save" at bounding box center [1035, 52] width 27 height 16
click at [1000, 57] on button "Back" at bounding box center [998, 52] width 28 height 16
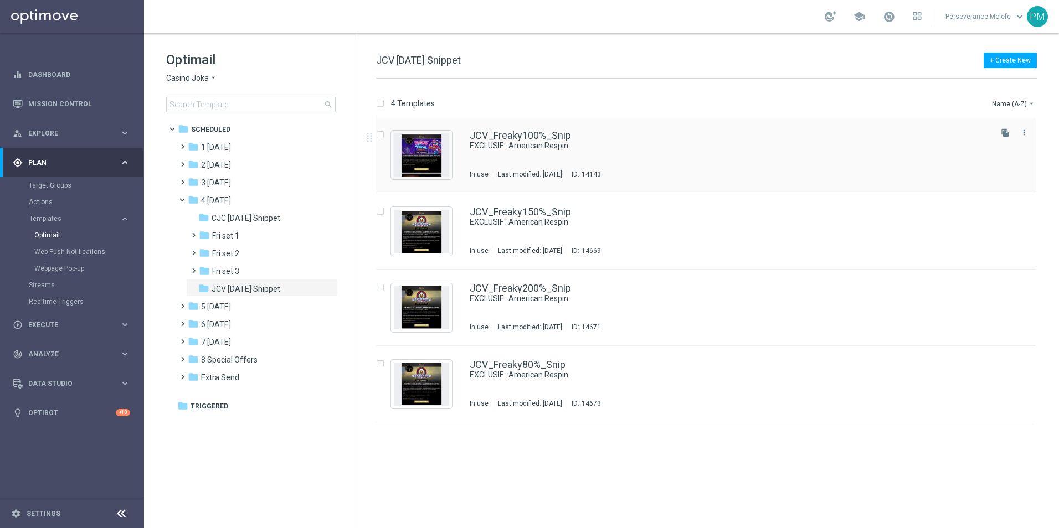
click at [512, 130] on div "JCV_Freaky100%_Snip EXCLUSIF : American Respin In use Last modified: Wednesday,…" at bounding box center [705, 155] width 659 height 76
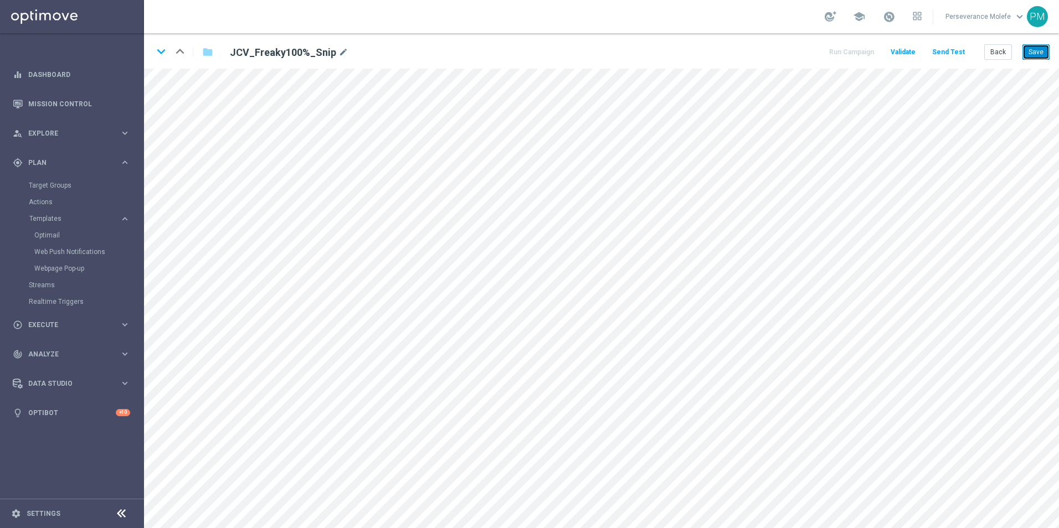
click at [1040, 52] on button "Save" at bounding box center [1035, 52] width 27 height 16
click at [163, 53] on icon "keyboard_arrow_down" at bounding box center [161, 51] width 17 height 17
click at [1042, 52] on button "Save" at bounding box center [1035, 52] width 27 height 16
click at [161, 58] on icon "keyboard_arrow_down" at bounding box center [161, 51] width 17 height 17
click at [1026, 56] on button "Save" at bounding box center [1035, 52] width 27 height 16
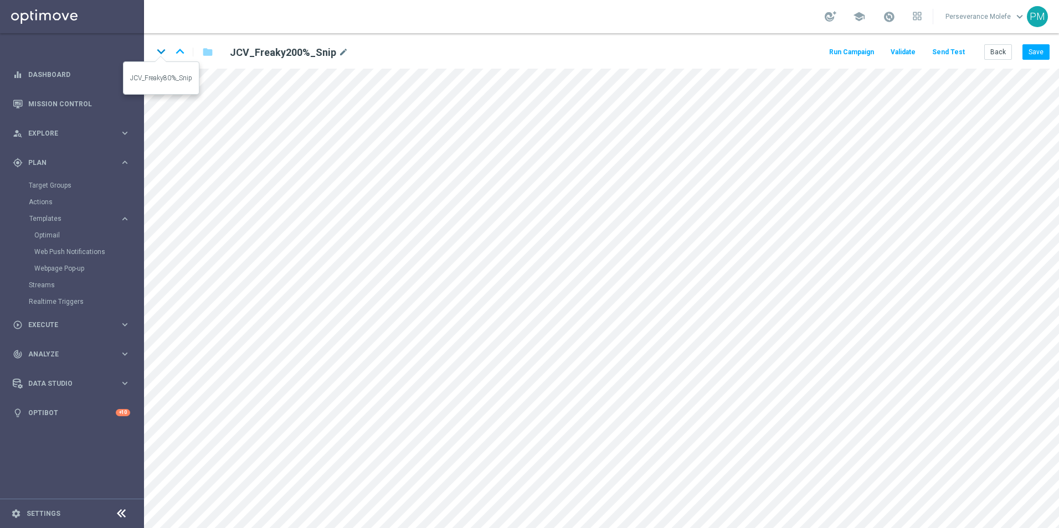
click at [158, 55] on icon "keyboard_arrow_down" at bounding box center [161, 51] width 17 height 17
click at [1040, 50] on button "Save" at bounding box center [1035, 52] width 27 height 16
click at [991, 58] on button "Back" at bounding box center [998, 52] width 28 height 16
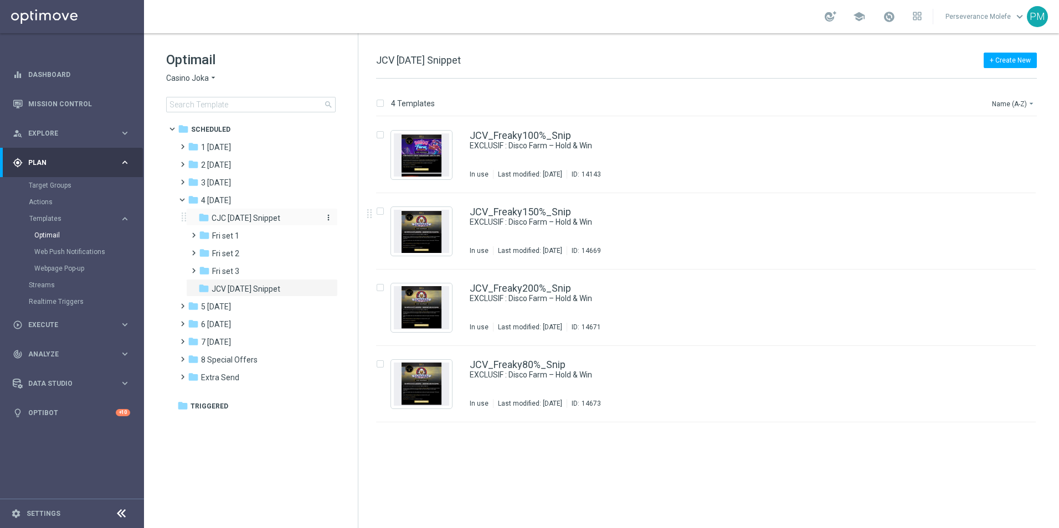
click at [264, 220] on span "CJC Friday Snippet" at bounding box center [246, 218] width 69 height 10
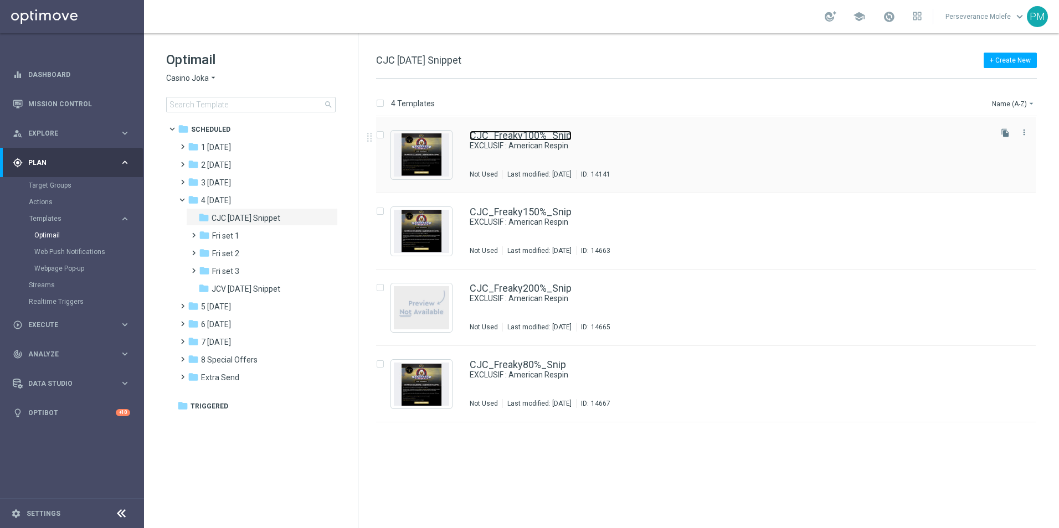
click at [554, 138] on link "CJC_Freaky100%_Snip" at bounding box center [521, 136] width 102 height 10
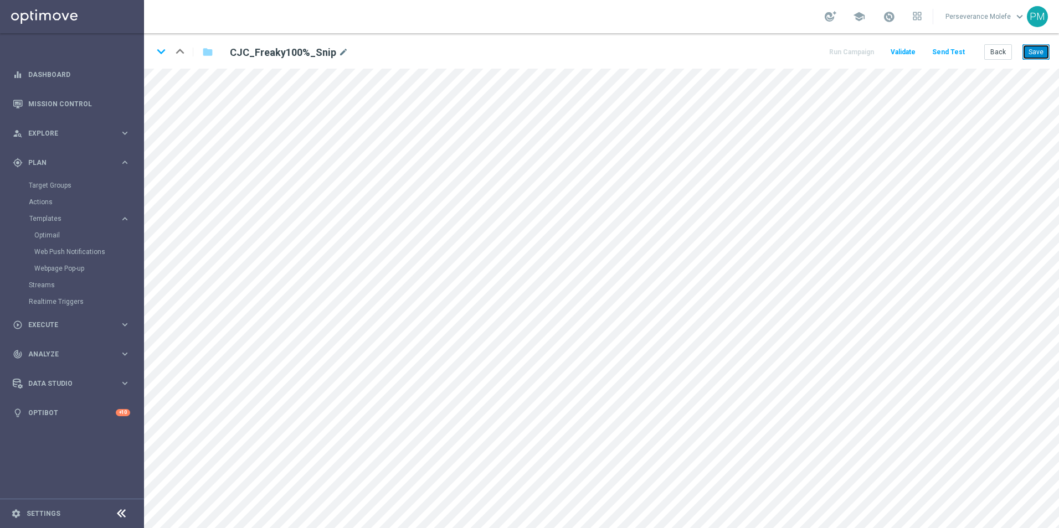
click at [1041, 48] on button "Save" at bounding box center [1035, 52] width 27 height 16
click at [164, 56] on icon "keyboard_arrow_down" at bounding box center [161, 51] width 17 height 17
click at [1034, 48] on button "Save" at bounding box center [1035, 52] width 27 height 16
click at [184, 57] on icon "keyboard_arrow_up" at bounding box center [180, 51] width 17 height 17
click at [163, 55] on icon "keyboard_arrow_down" at bounding box center [161, 51] width 17 height 17
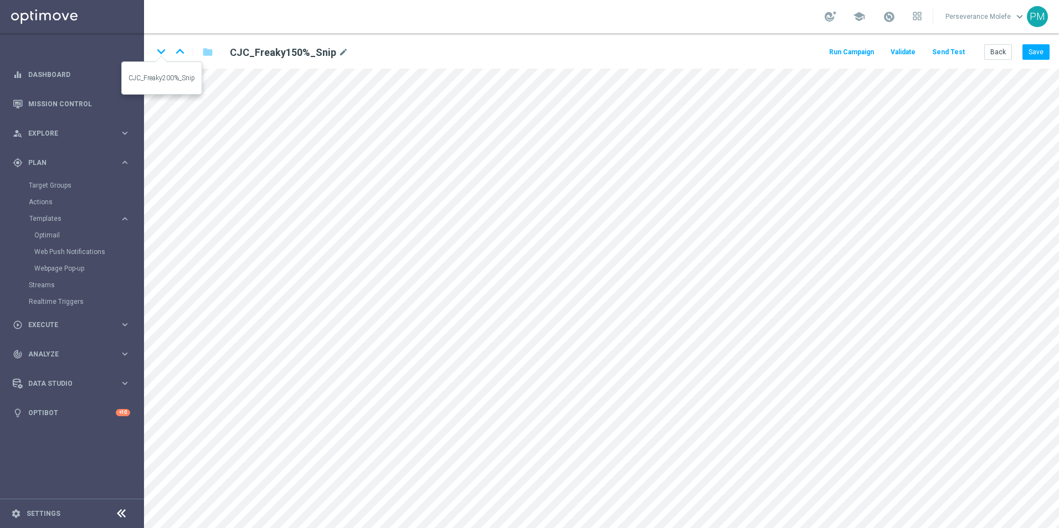
click at [163, 55] on icon "keyboard_arrow_down" at bounding box center [161, 51] width 17 height 17
click at [1030, 47] on button "Save" at bounding box center [1035, 52] width 27 height 16
click at [158, 55] on icon "keyboard_arrow_down" at bounding box center [161, 51] width 17 height 17
click at [1028, 53] on button "Save" at bounding box center [1035, 52] width 27 height 16
click at [992, 58] on button "Back" at bounding box center [998, 52] width 28 height 16
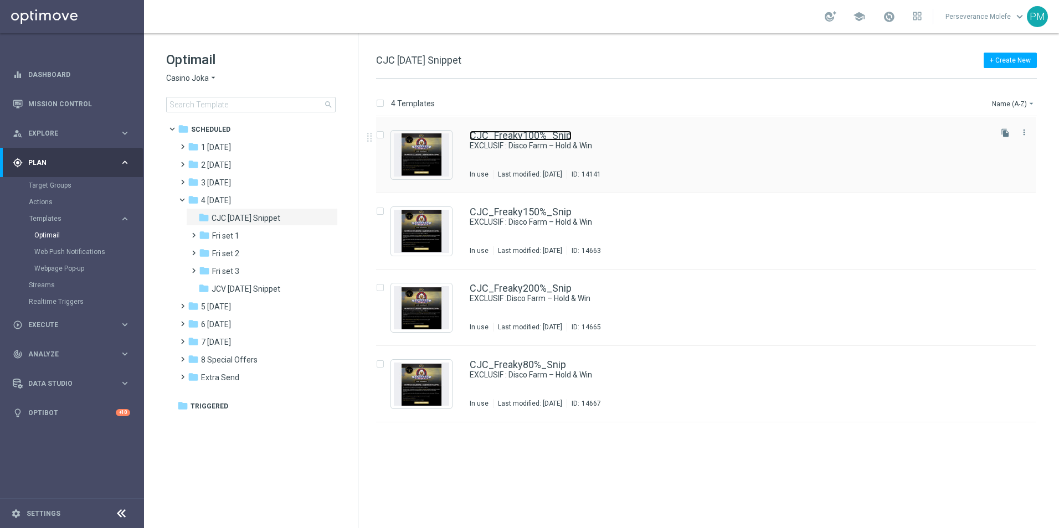
click at [503, 135] on link "CJC_Freaky100%_Snip" at bounding box center [521, 136] width 102 height 10
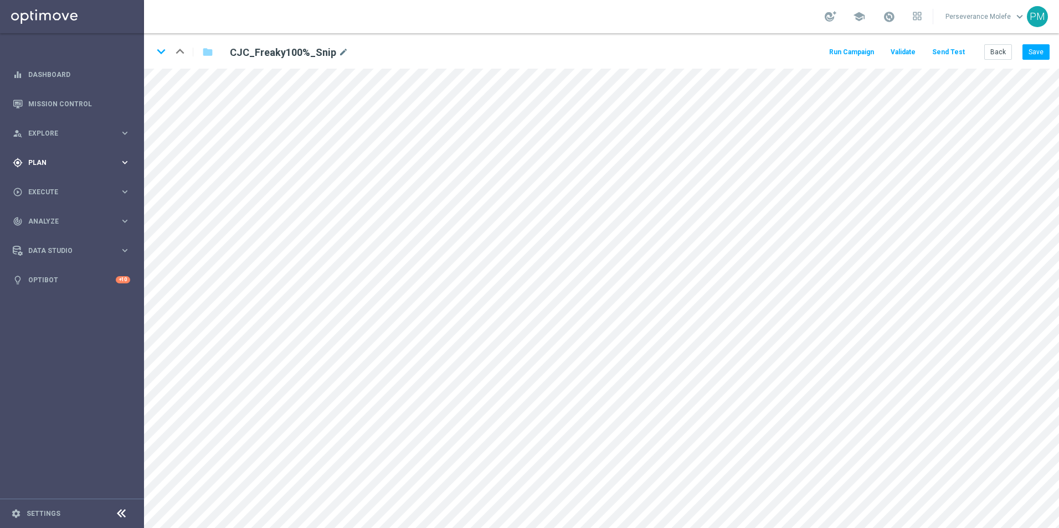
click at [104, 158] on div "gps_fixed Plan" at bounding box center [66, 163] width 107 height 10
click at [54, 217] on span "Templates" at bounding box center [68, 218] width 79 height 7
click at [59, 233] on link "Optimail" at bounding box center [74, 235] width 81 height 9
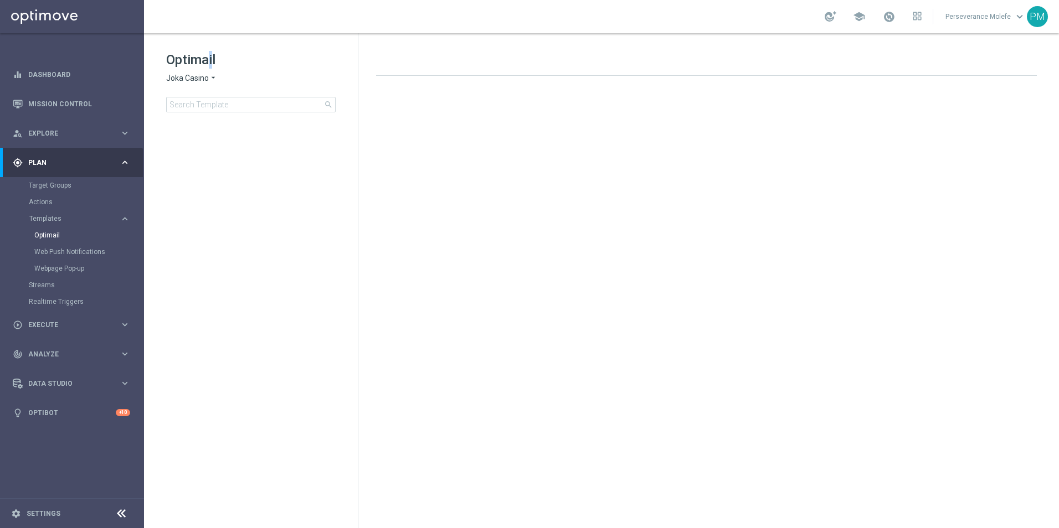
drag, startPoint x: 212, startPoint y: 64, endPoint x: 207, endPoint y: 72, distance: 9.4
click at [208, 71] on div "Optimail Joka Casino arrow_drop_down × Joka Casino search" at bounding box center [262, 81] width 192 height 61
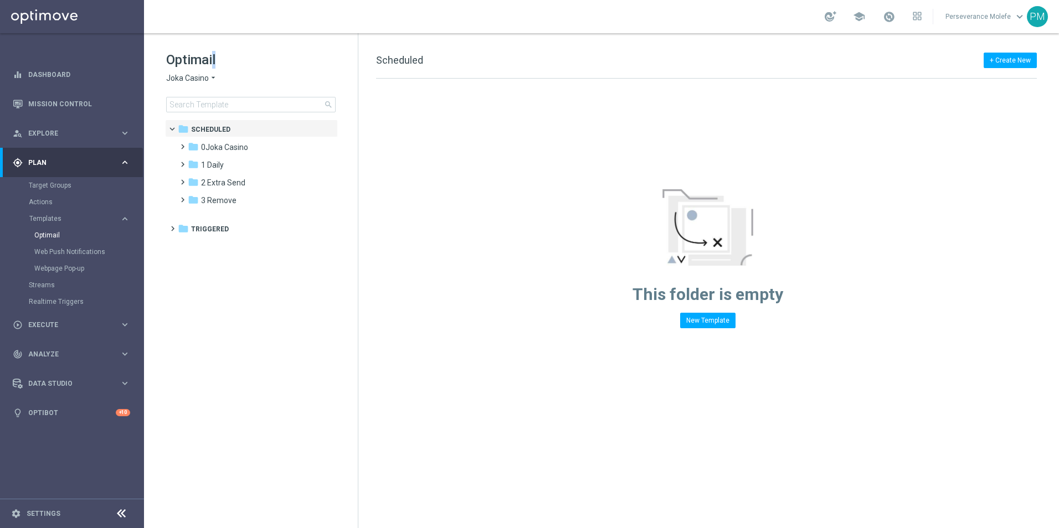
drag, startPoint x: 207, startPoint y: 72, endPoint x: 204, endPoint y: 77, distance: 6.0
click at [204, 77] on span "Joka Casino" at bounding box center [187, 78] width 43 height 11
click at [0, 0] on span "Joka Casino" at bounding box center [0, 0] width 0 height 0
click at [223, 147] on span "0Joka Casino" at bounding box center [224, 147] width 47 height 10
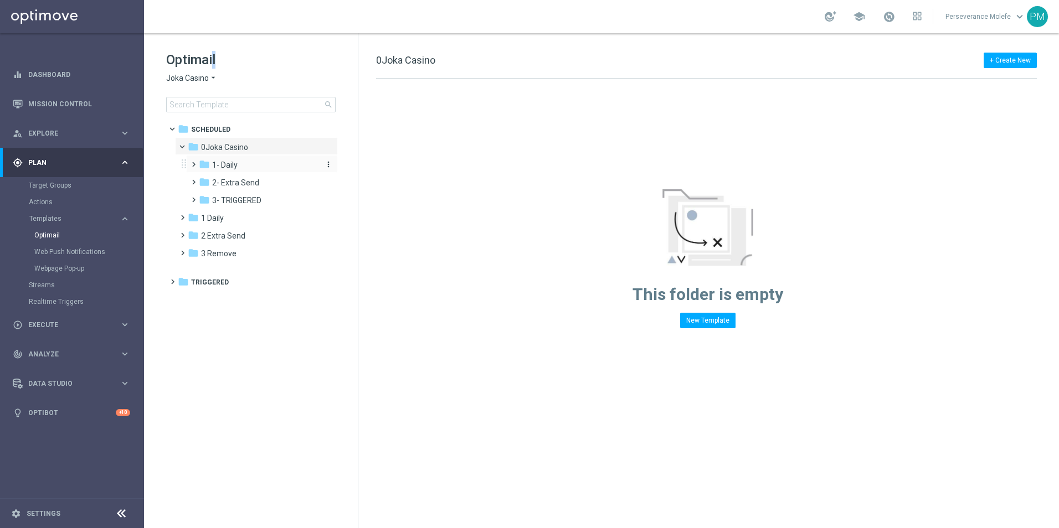
click at [228, 164] on span "1- Daily" at bounding box center [224, 165] width 25 height 10
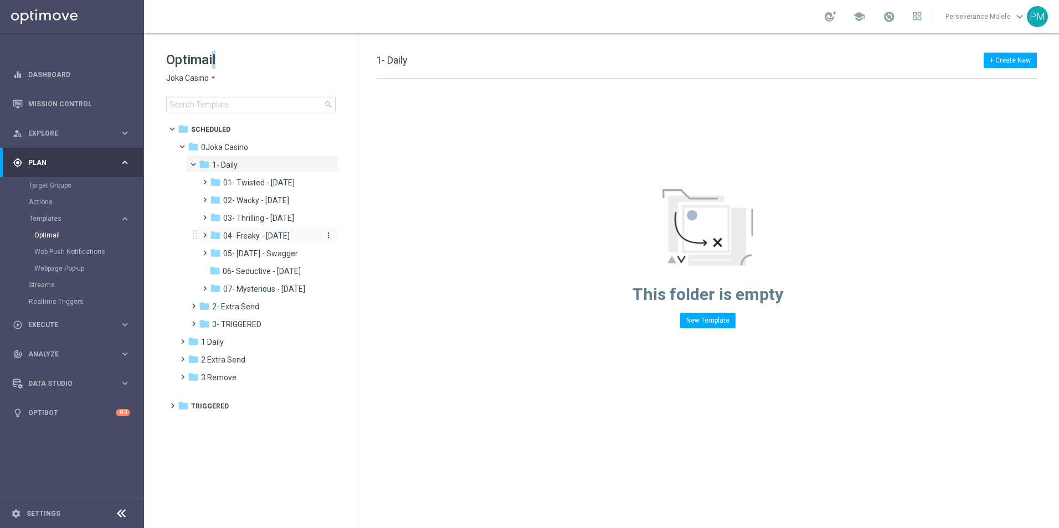
click at [278, 234] on span "04- Freaky - Friday" at bounding box center [256, 236] width 66 height 10
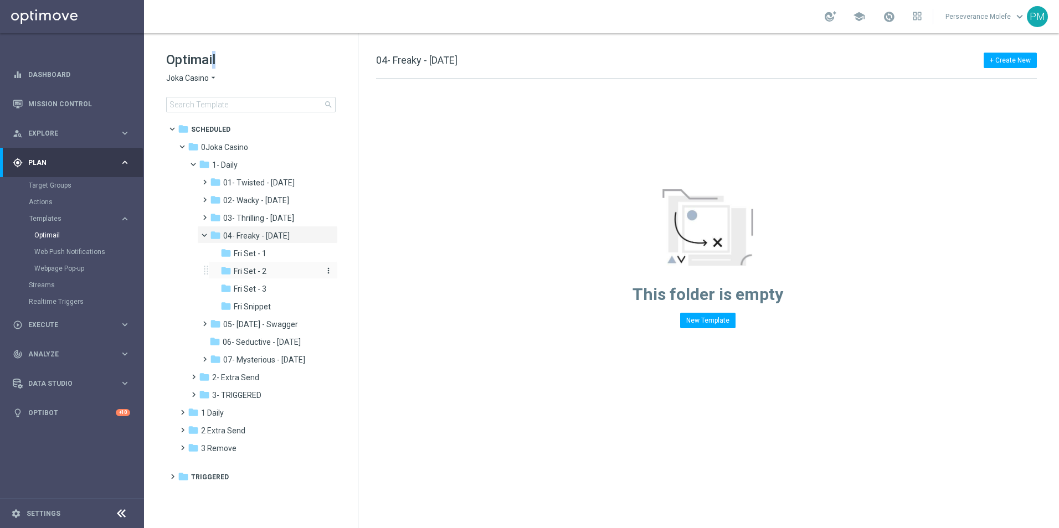
click at [260, 270] on span "Fri Set - 2" at bounding box center [250, 271] width 33 height 10
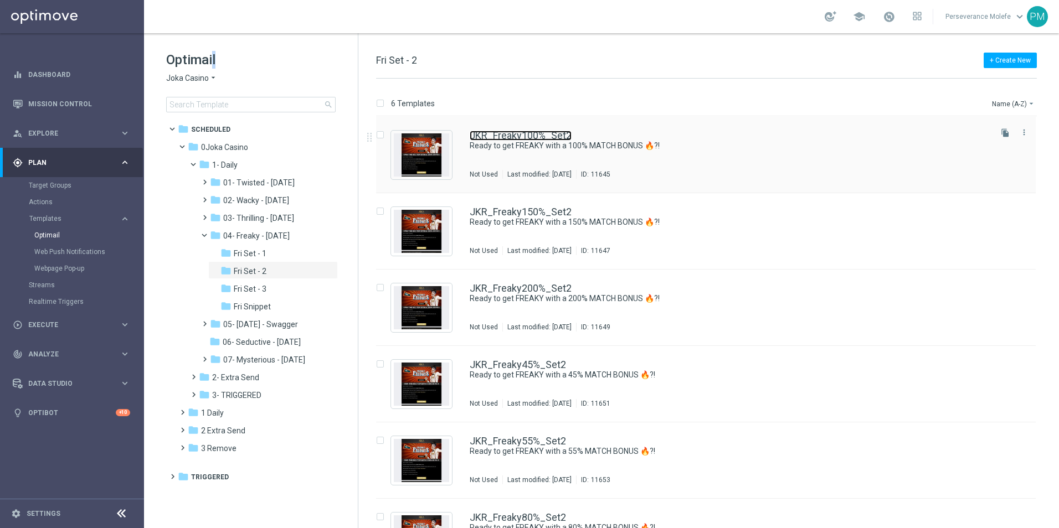
click at [534, 140] on link "JKR_Freaky100%_Set2" at bounding box center [521, 136] width 102 height 10
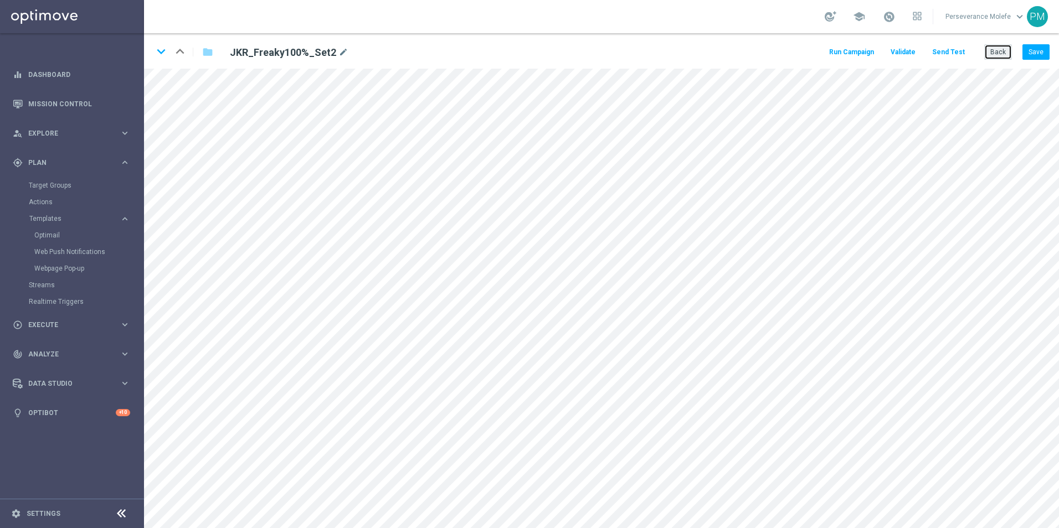
click at [1009, 57] on button "Back" at bounding box center [998, 52] width 28 height 16
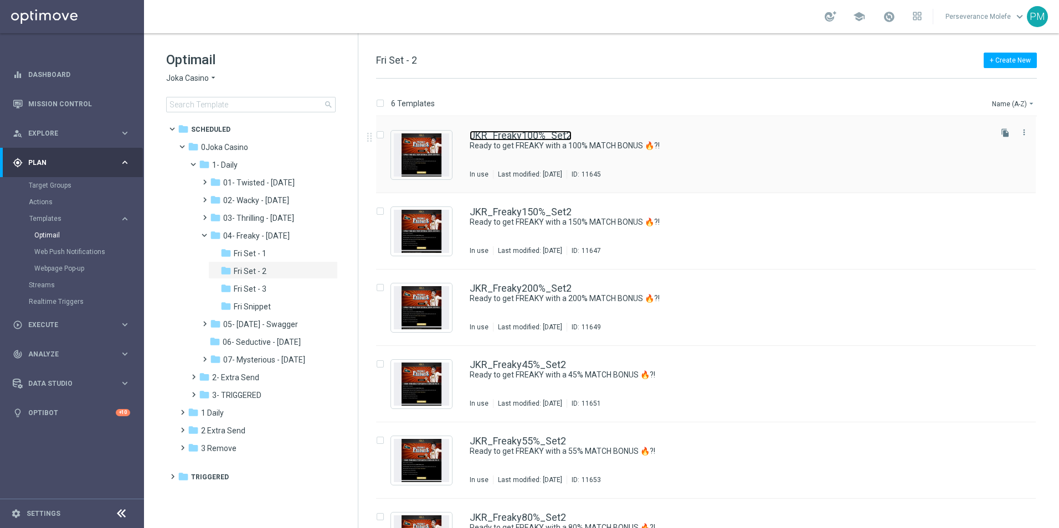
click at [517, 138] on link "JKR_Freaky100%_Set2" at bounding box center [521, 136] width 102 height 10
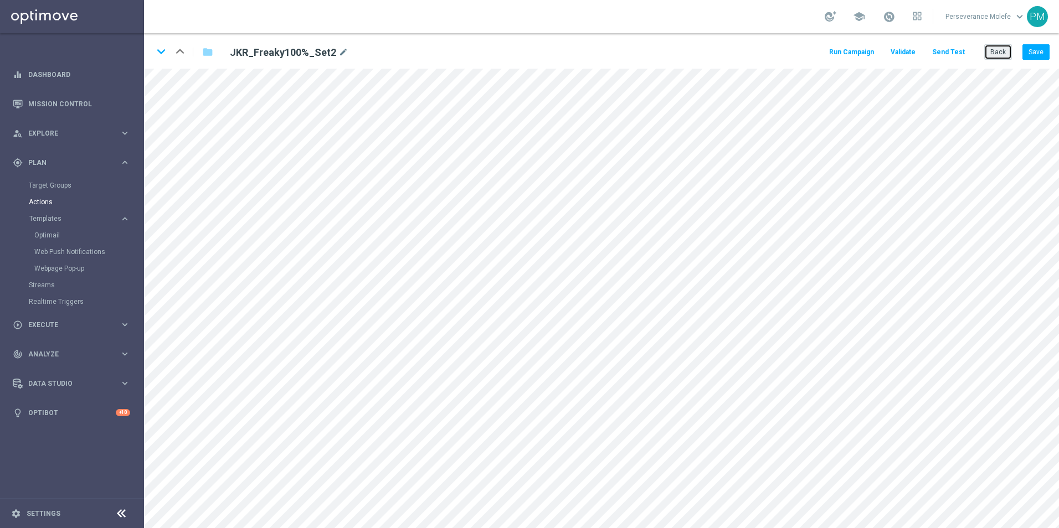
click at [1003, 50] on button "Back" at bounding box center [998, 52] width 28 height 16
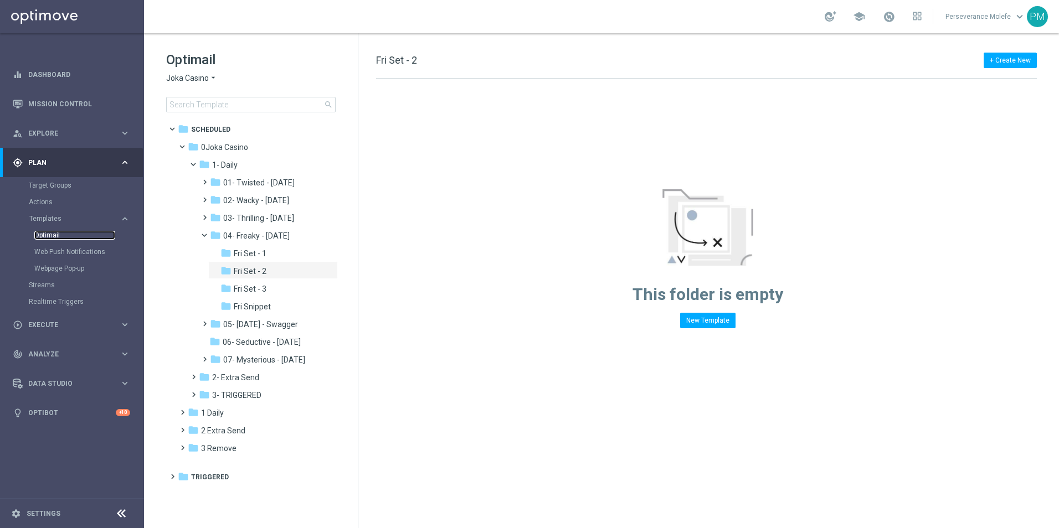
click at [56, 234] on link "Optimail" at bounding box center [74, 235] width 81 height 9
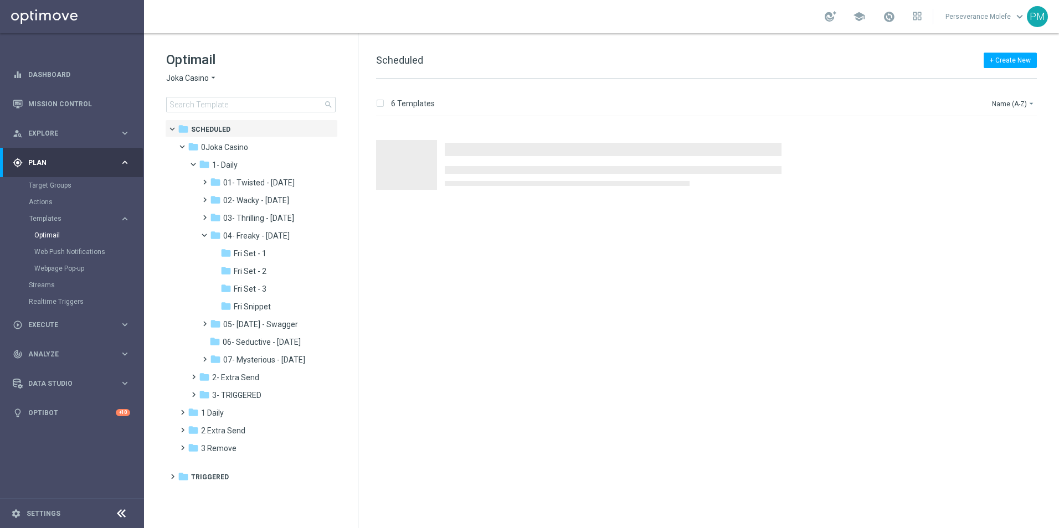
click at [196, 80] on span "Joka Casino" at bounding box center [187, 78] width 43 height 11
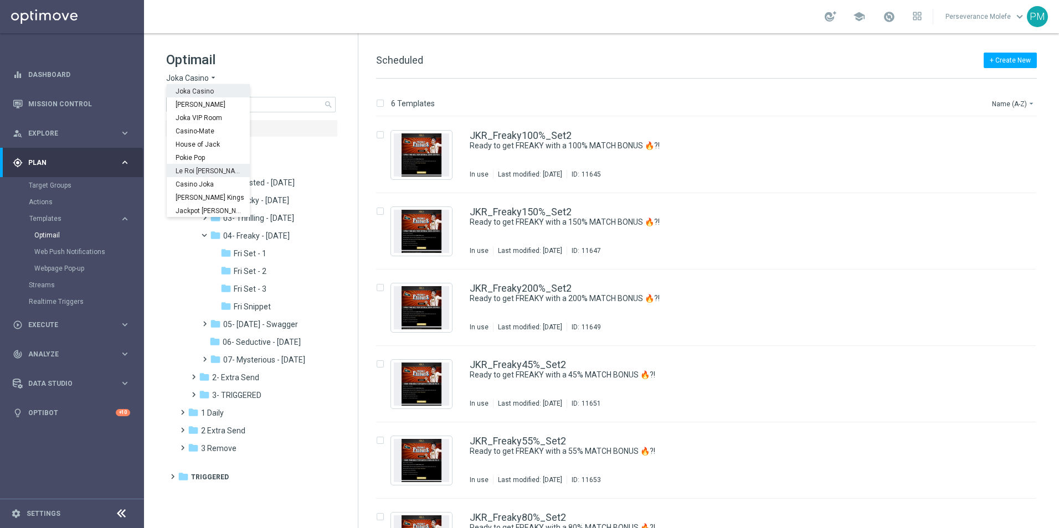
click at [0, 0] on span "Le Roi [PERSON_NAME]" at bounding box center [0, 0] width 0 height 0
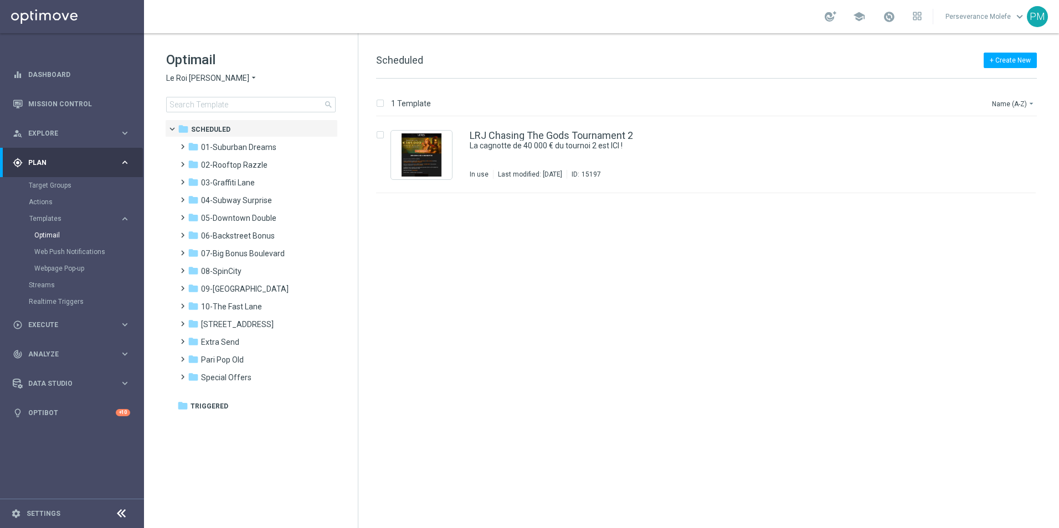
click at [203, 74] on span "Le Roi [PERSON_NAME]" at bounding box center [207, 78] width 83 height 11
click at [218, 158] on div "Pokie Pop" at bounding box center [208, 157] width 83 height 13
click at [201, 75] on icon "arrow_drop_down" at bounding box center [205, 78] width 9 height 11
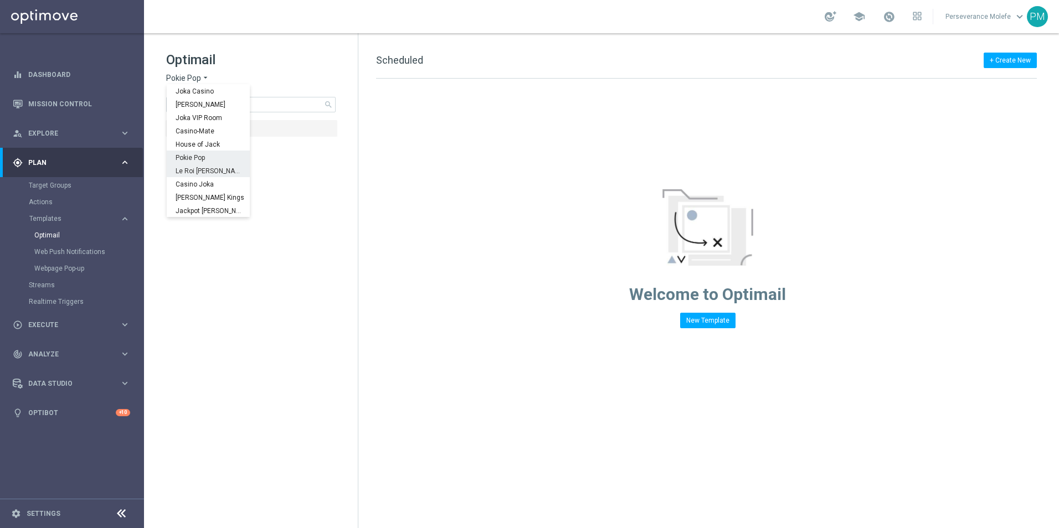
click at [0, 0] on span "Le Roi [PERSON_NAME]" at bounding box center [0, 0] width 0 height 0
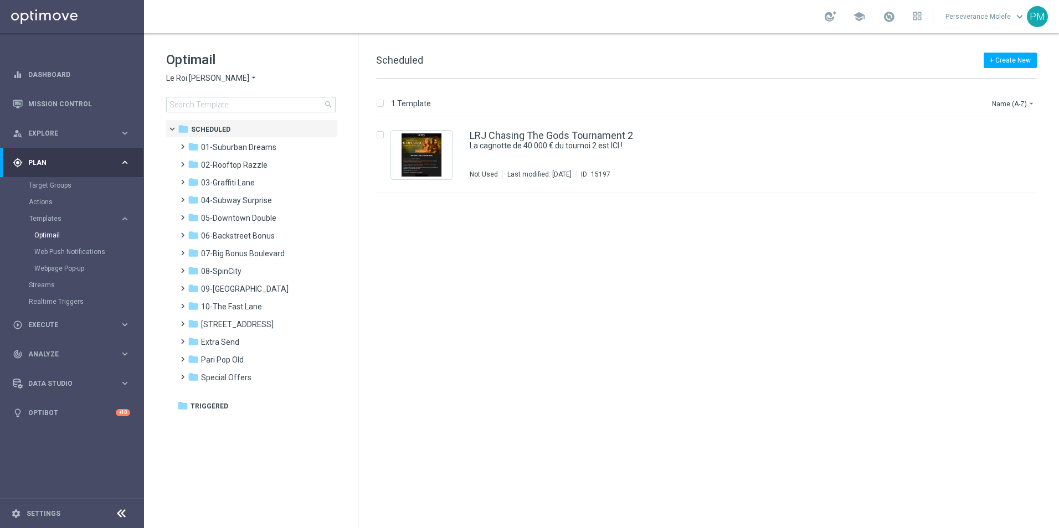
click at [201, 76] on span "Le Roi [PERSON_NAME]" at bounding box center [207, 78] width 83 height 11
click at [0, 0] on span "Casino Joka" at bounding box center [0, 0] width 0 height 0
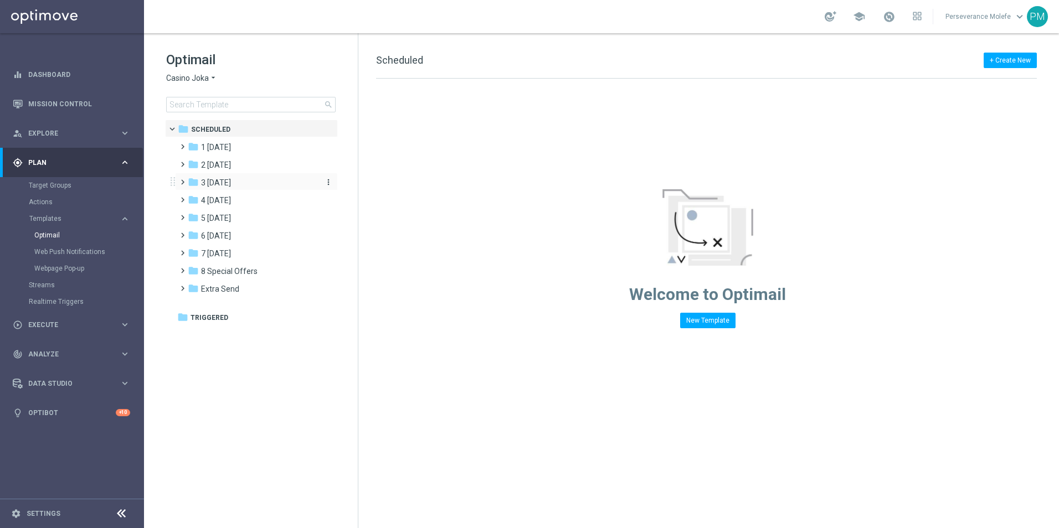
click at [234, 189] on div "folder 3 [DATE]" at bounding box center [251, 183] width 127 height 13
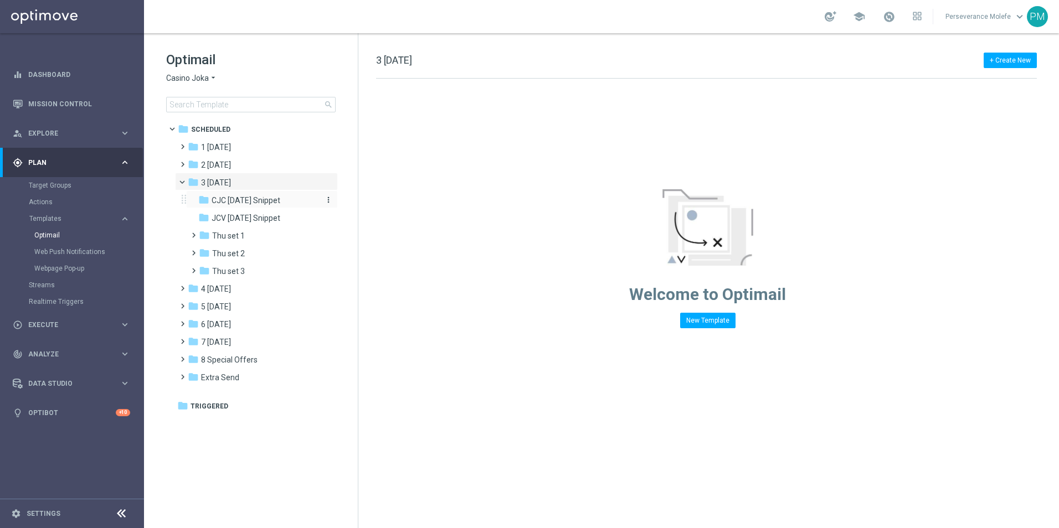
click at [238, 204] on span "CJC [DATE] Snippet" at bounding box center [246, 200] width 69 height 10
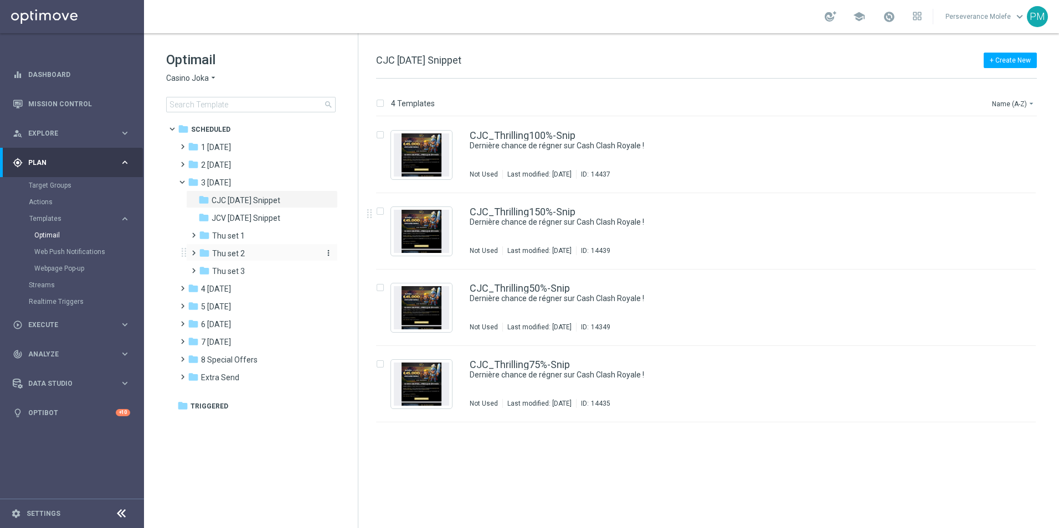
click at [231, 250] on span "Thu set 2" at bounding box center [228, 254] width 33 height 10
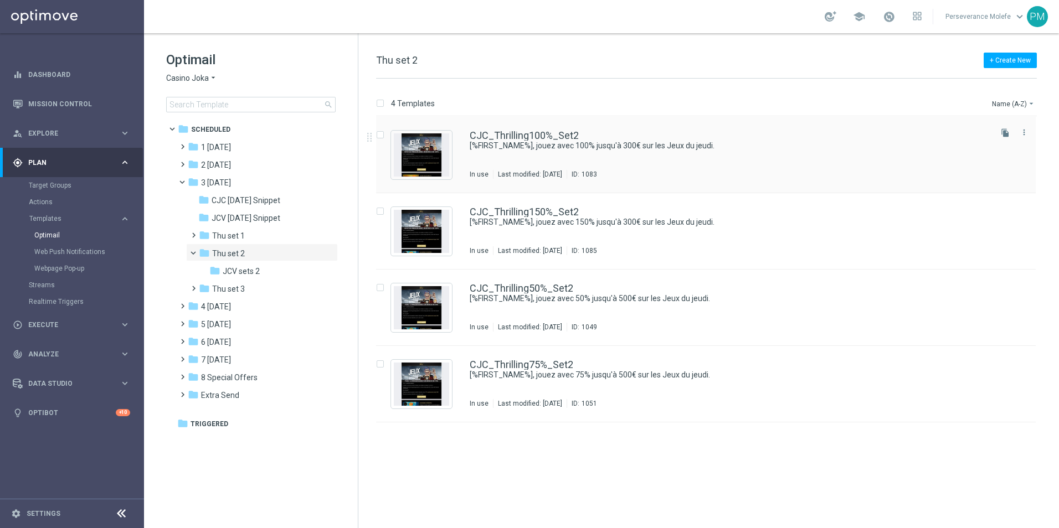
click at [547, 128] on div "CJC_Thrilling100%_Set2 [%FIRST_NAME%], jouez avec 100% jusqu'à 300€ sur les Jeu…" at bounding box center [705, 155] width 659 height 76
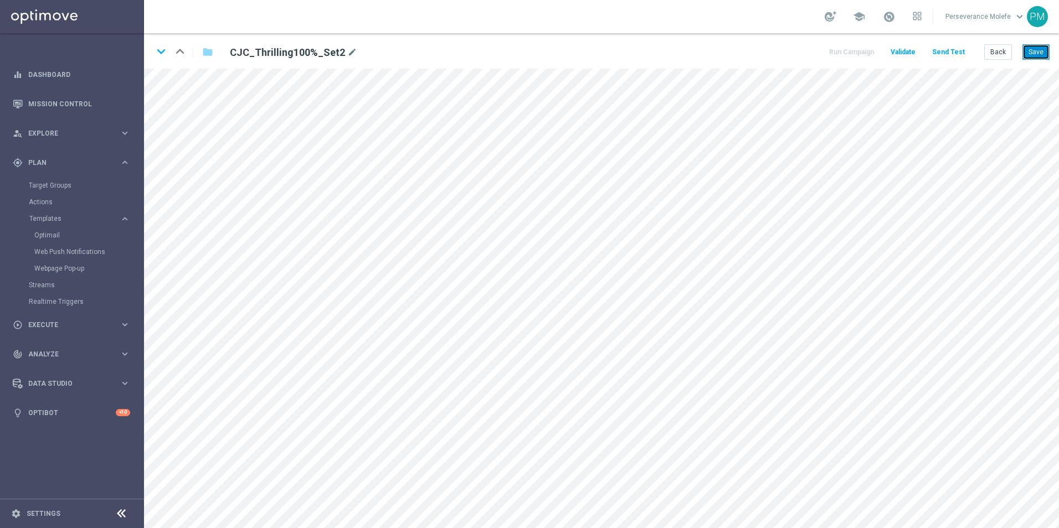
click at [1026, 58] on button "Save" at bounding box center [1035, 52] width 27 height 16
click at [161, 46] on icon "keyboard_arrow_down" at bounding box center [161, 51] width 17 height 17
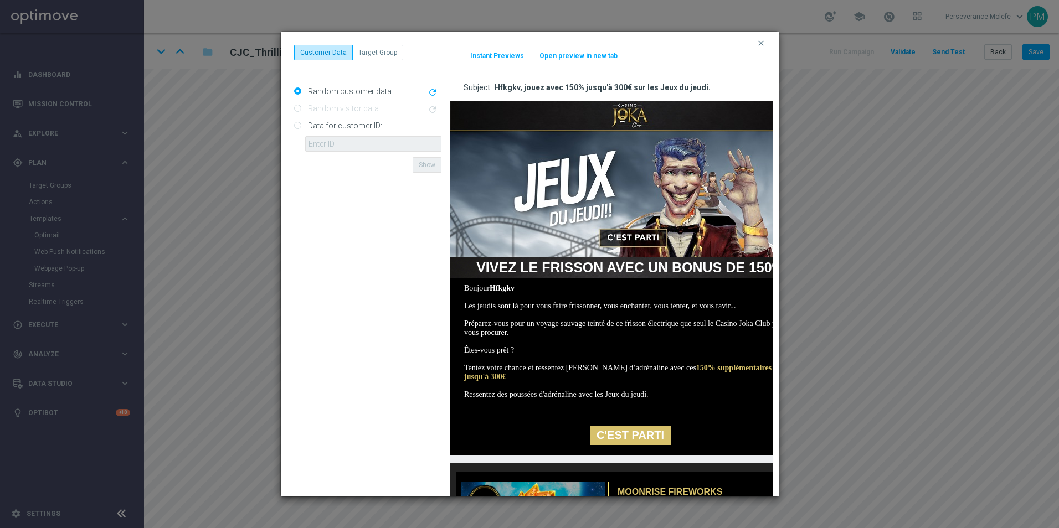
click at [582, 60] on button "Open preview in new tab" at bounding box center [578, 55] width 79 height 9
click at [761, 45] on icon "clear" at bounding box center [760, 43] width 9 height 9
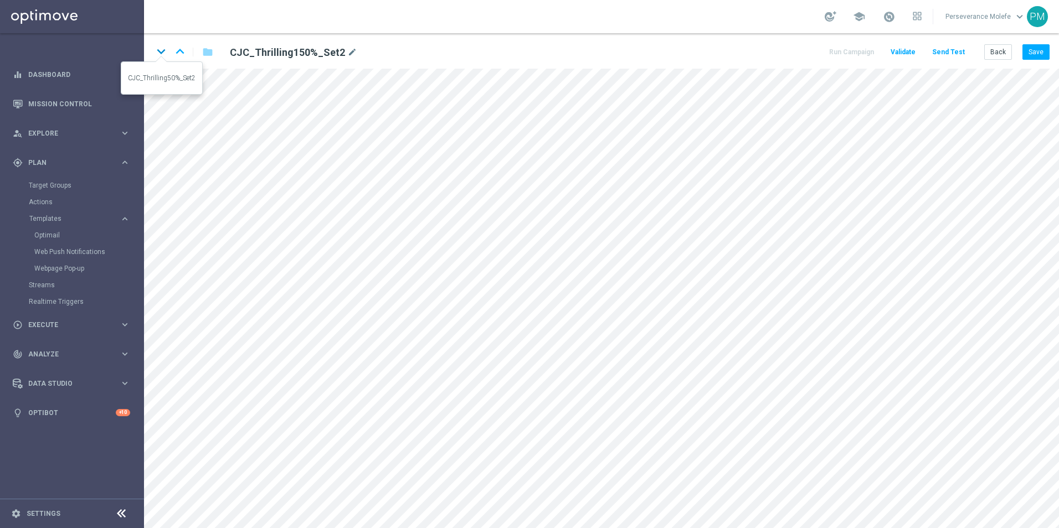
click at [163, 52] on icon "keyboard_arrow_down" at bounding box center [161, 51] width 17 height 17
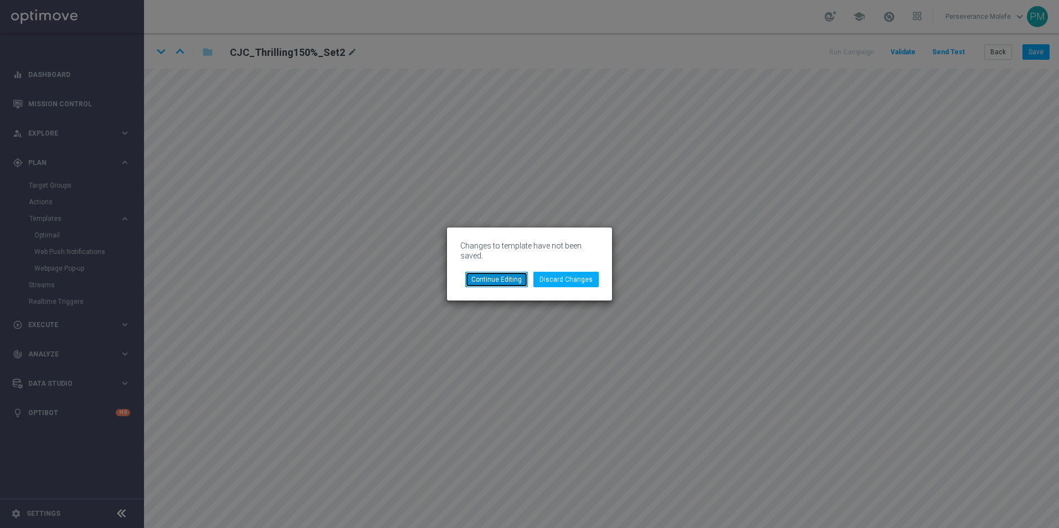
click at [519, 285] on button "Continue Editing" at bounding box center [496, 280] width 63 height 16
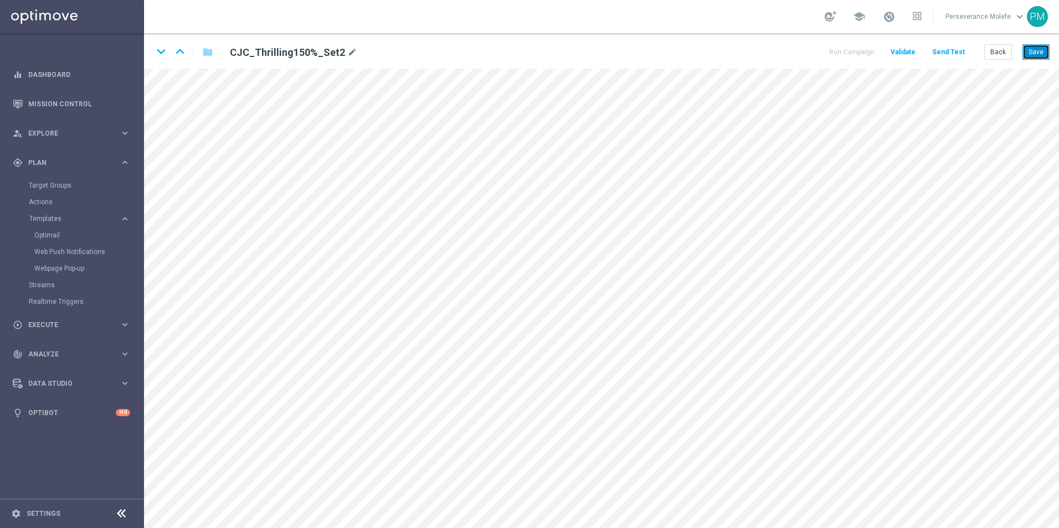
click at [1032, 48] on button "Save" at bounding box center [1035, 52] width 27 height 16
click at [158, 52] on icon "keyboard_arrow_down" at bounding box center [161, 51] width 17 height 17
click at [1023, 58] on button "Save" at bounding box center [1035, 52] width 27 height 16
click at [162, 54] on icon "keyboard_arrow_down" at bounding box center [161, 51] width 17 height 17
click at [1029, 53] on button "Save" at bounding box center [1035, 52] width 27 height 16
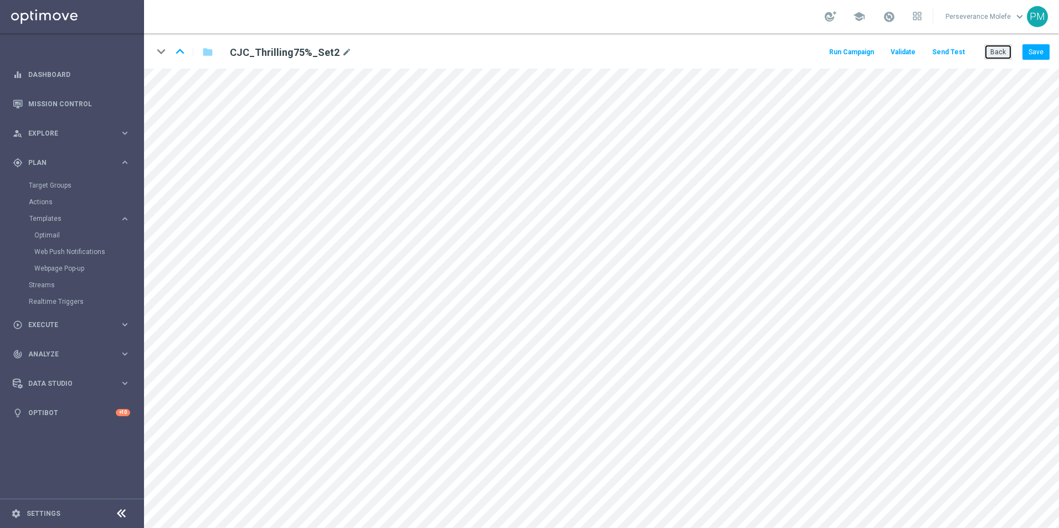
click at [997, 55] on button "Back" at bounding box center [998, 52] width 28 height 16
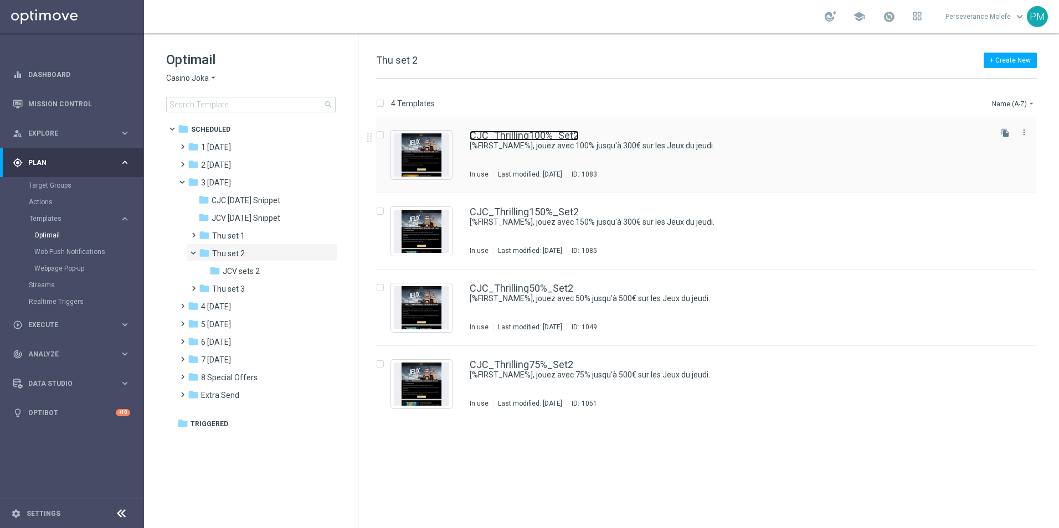
click at [481, 133] on link "CJC_Thrilling100%_Set2" at bounding box center [524, 136] width 109 height 10
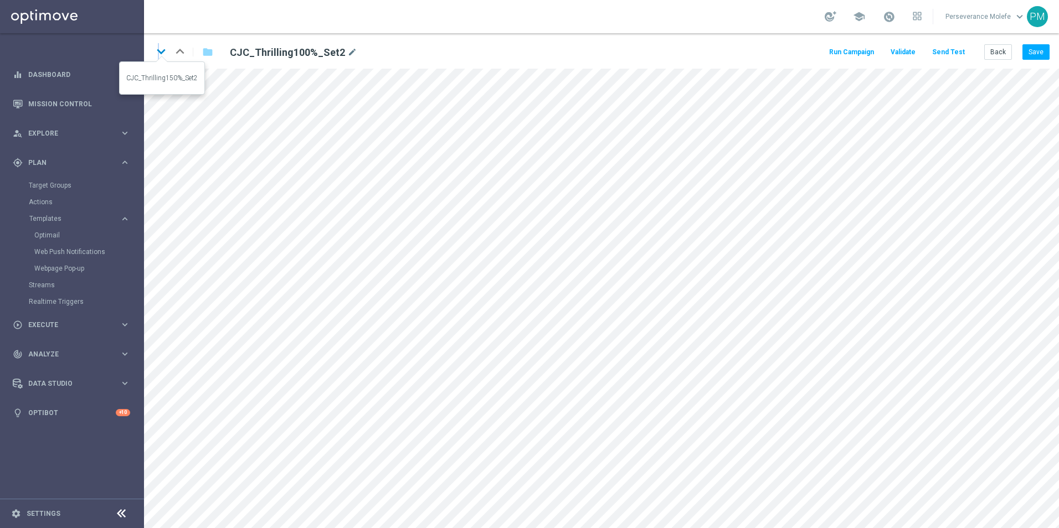
click at [159, 51] on icon "keyboard_arrow_down" at bounding box center [161, 51] width 17 height 17
click at [998, 55] on button "Back" at bounding box center [998, 52] width 28 height 16
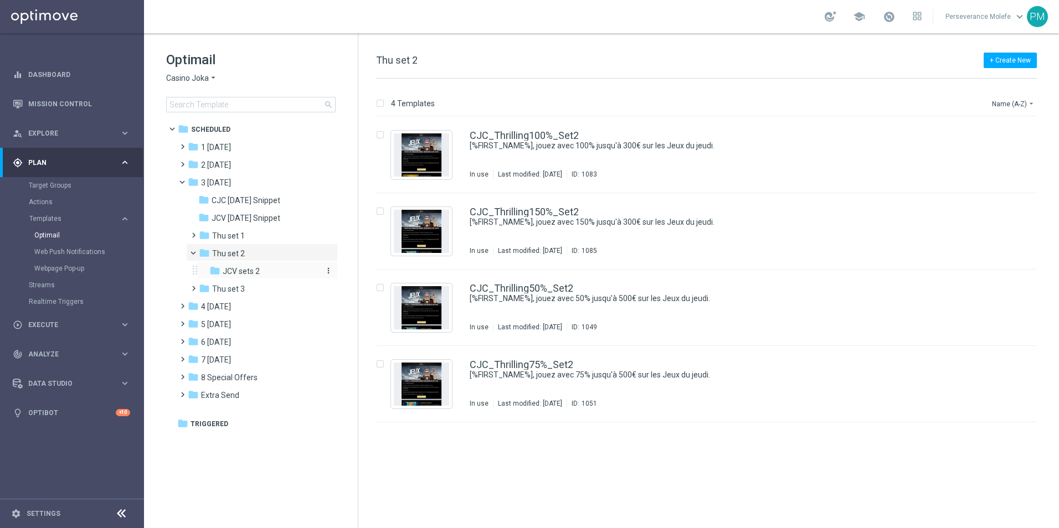
click at [249, 274] on span "JCV sets 2" at bounding box center [241, 271] width 37 height 10
click at [487, 137] on link "JCV_Thrilling100%_Set2" at bounding box center [524, 136] width 109 height 10
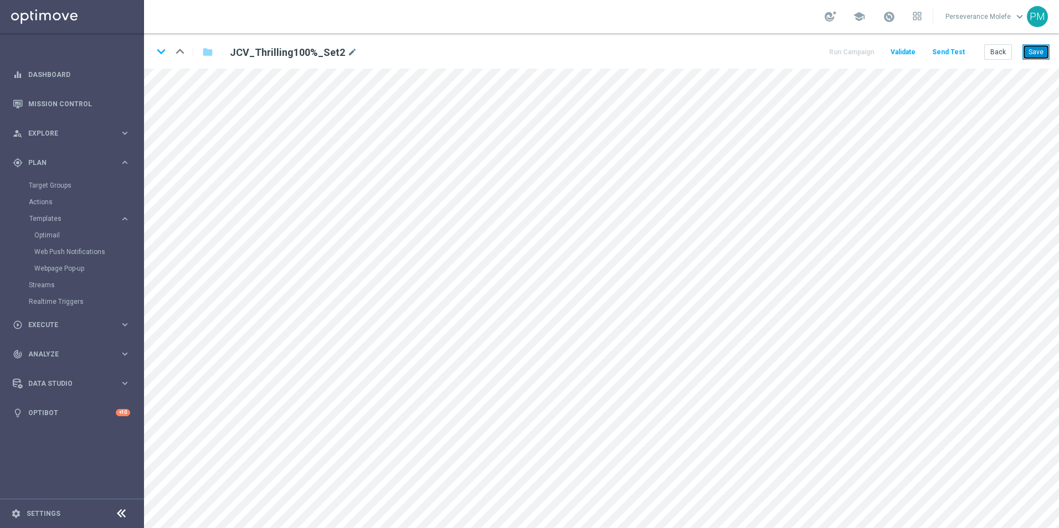
click at [1037, 56] on button "Save" at bounding box center [1035, 52] width 27 height 16
click at [159, 55] on icon "keyboard_arrow_down" at bounding box center [161, 51] width 17 height 17
click at [1044, 53] on button "Save" at bounding box center [1035, 52] width 27 height 16
click at [157, 51] on icon "keyboard_arrow_down" at bounding box center [161, 51] width 17 height 17
click at [1029, 59] on button "Save" at bounding box center [1035, 52] width 27 height 16
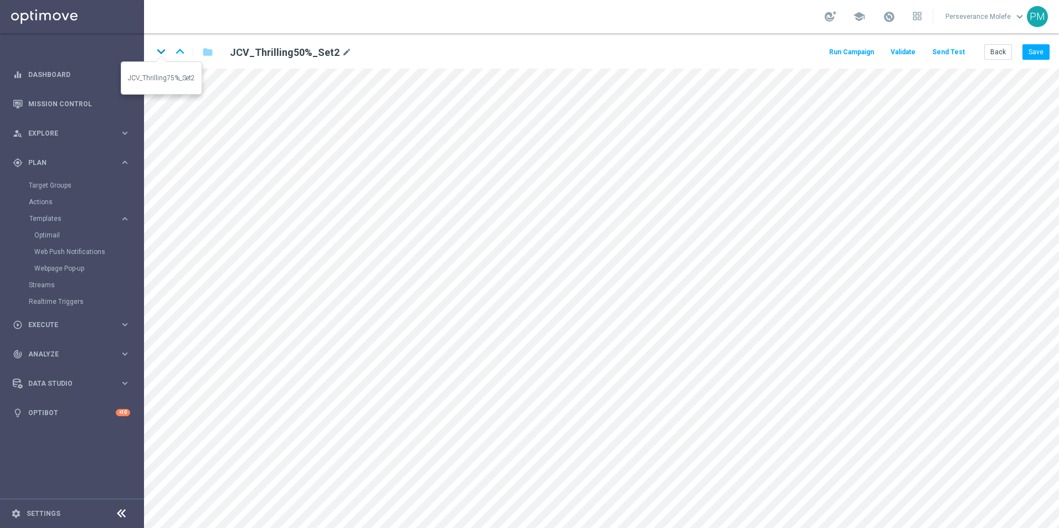
click at [159, 52] on icon "keyboard_arrow_down" at bounding box center [161, 51] width 17 height 17
click at [1042, 45] on button "Save" at bounding box center [1035, 52] width 27 height 16
click at [1008, 51] on button "Back" at bounding box center [998, 52] width 28 height 16
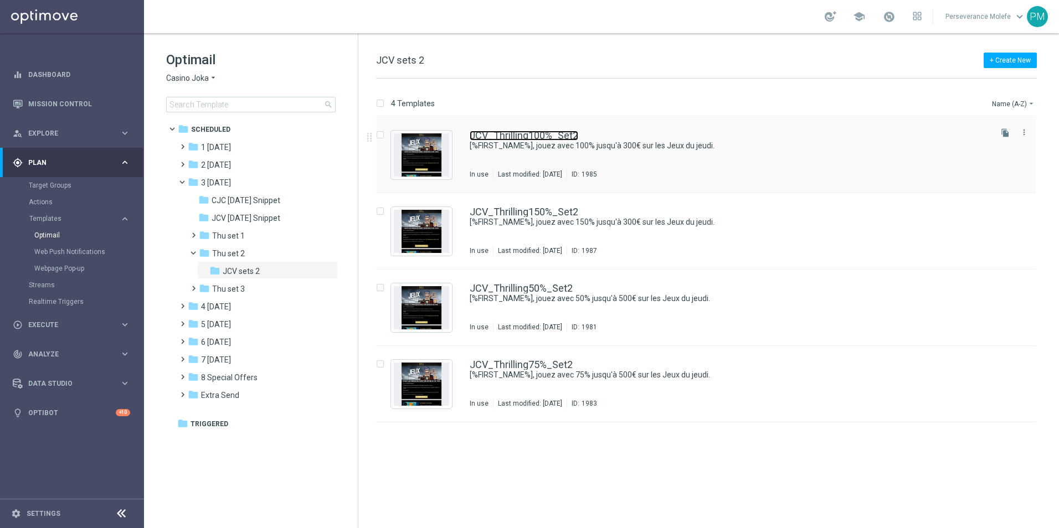
click at [515, 133] on link "JCV_Thrilling100%_Set2" at bounding box center [524, 136] width 109 height 10
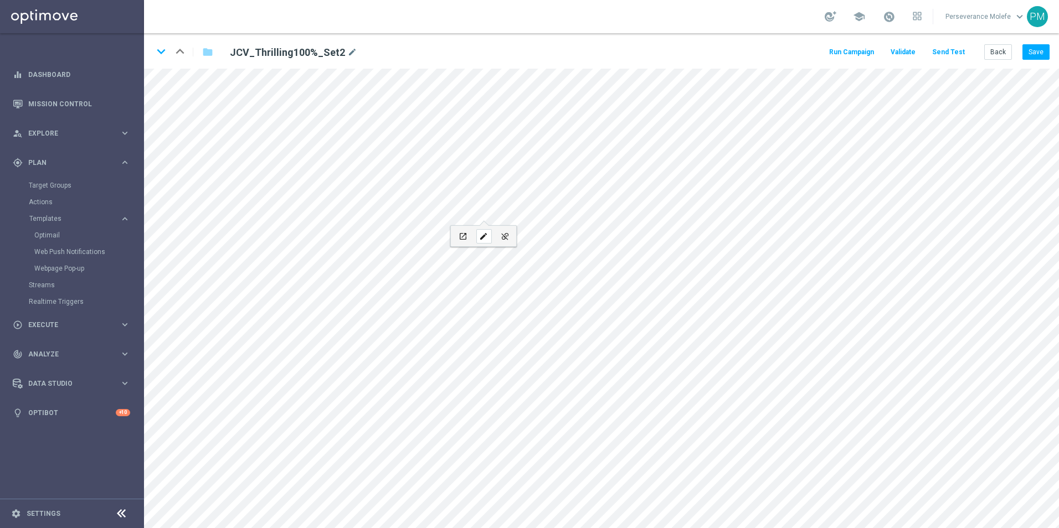
click at [476, 233] on div "edit" at bounding box center [484, 236] width 16 height 14
click at [384, 299] on div "edit" at bounding box center [383, 304] width 16 height 14
type input "https://www.casinojokaclub.com/fr"
checkbox input "true"
paste input "jokaclubvip.net"
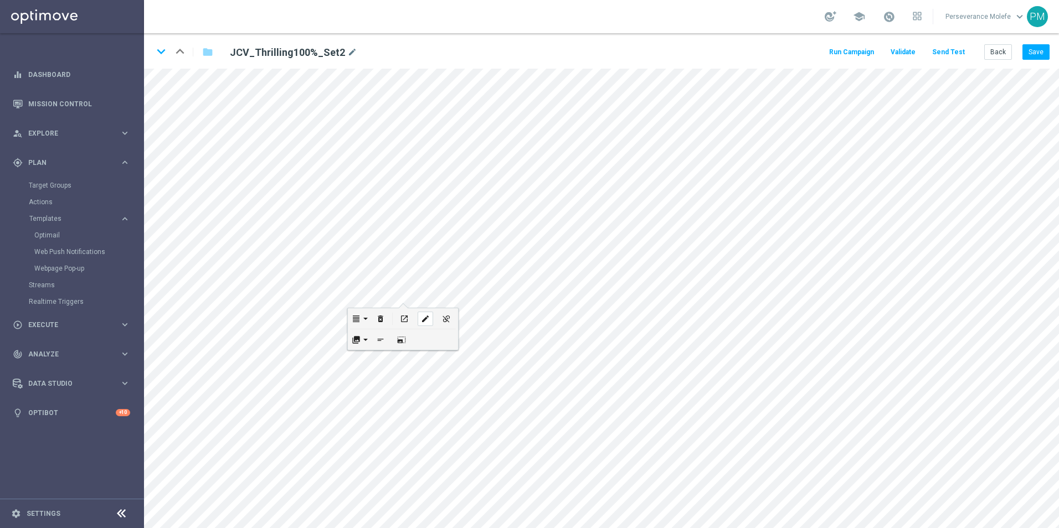
click at [433, 318] on div "edit" at bounding box center [425, 319] width 16 height 14
type input "https://www.casinojokaclub.com/fr"
checkbox input "true"
paste input "jokaclubvip.net"
click at [437, 346] on div "URL https://www.jokaclubvip.net/fr Text Open in new tab Update" at bounding box center [389, 338] width 147 height 48
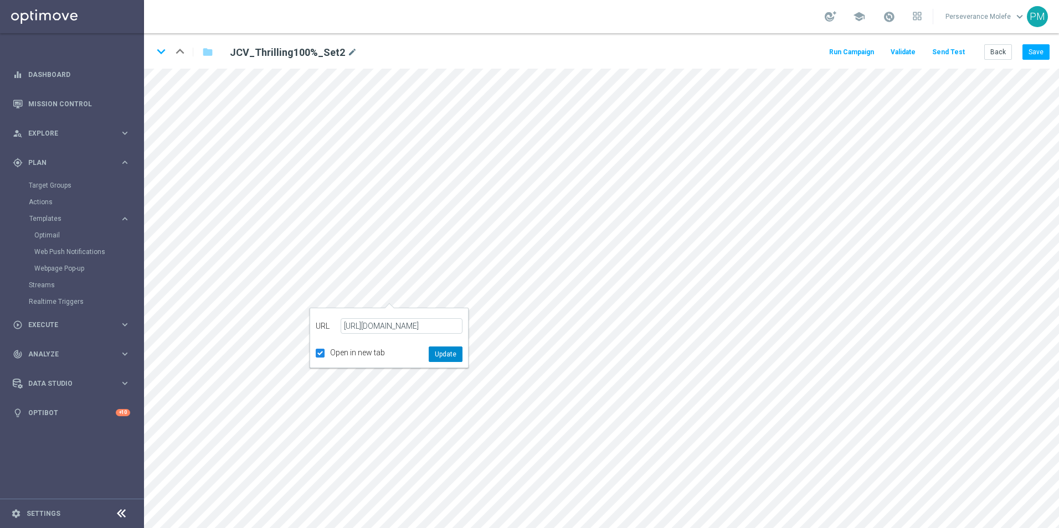
click at [446, 350] on button "Update" at bounding box center [446, 355] width 34 height 16
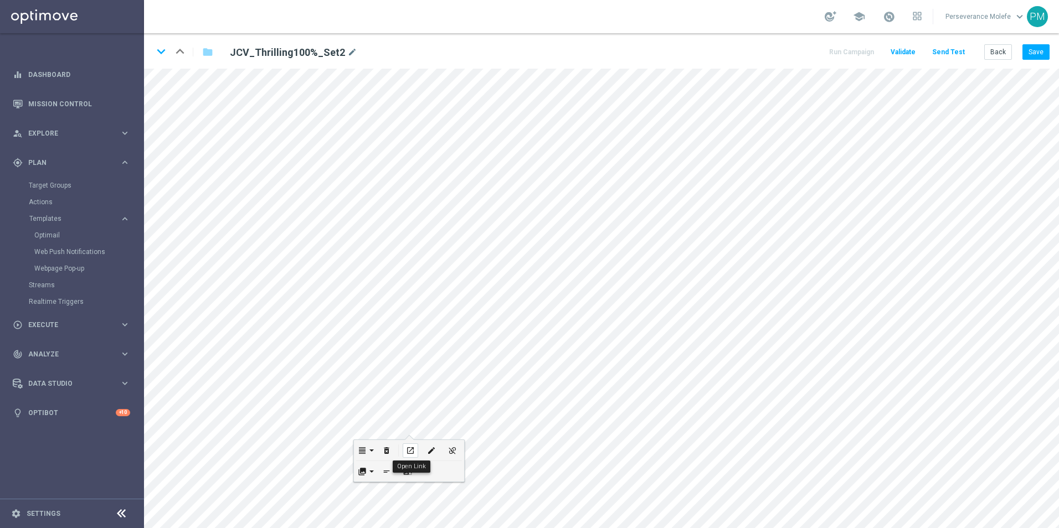
click at [419, 445] on button "open_in_new" at bounding box center [410, 450] width 21 height 20
click at [436, 449] on div "edit" at bounding box center [432, 451] width 16 height 14
type input "https://www.casinojokaclub.com/fr"
checkbox input "true"
paste input "jokaclubvip.net"
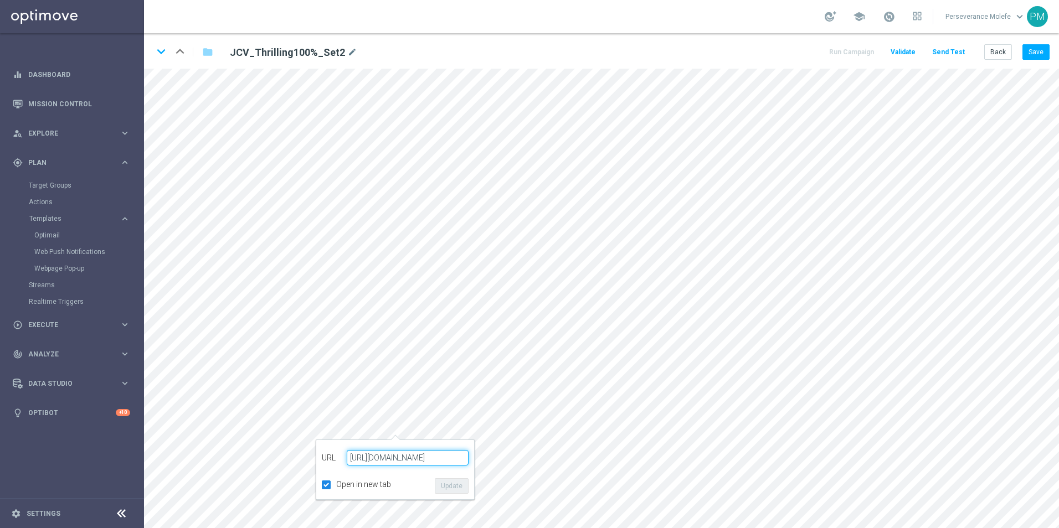
type input "https://www.jokaclubvip.net/fr"
click at [445, 481] on button "Update" at bounding box center [452, 486] width 34 height 16
click at [164, 50] on icon "keyboard_arrow_down" at bounding box center [161, 51] width 17 height 17
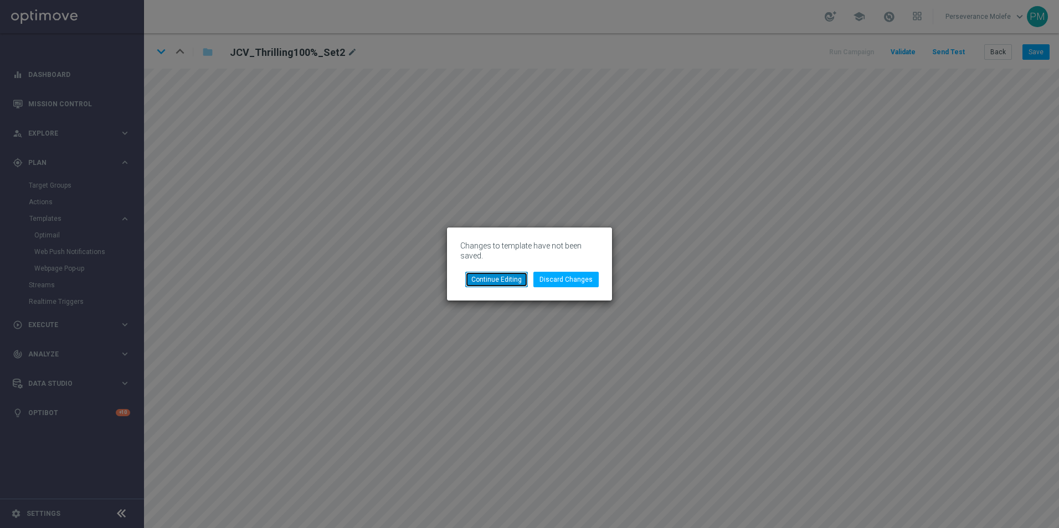
click at [524, 280] on button "Continue Editing" at bounding box center [496, 280] width 63 height 16
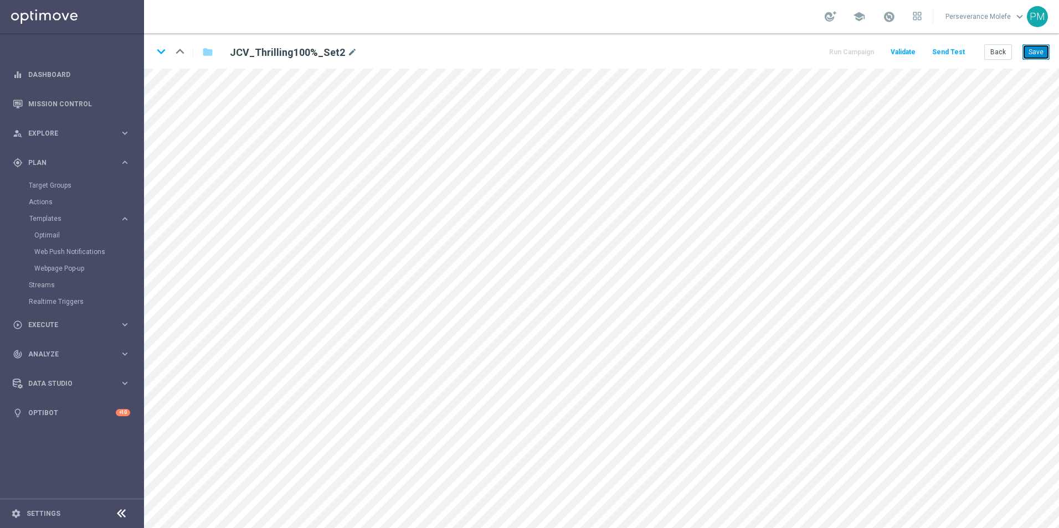
click at [1047, 59] on button "Save" at bounding box center [1035, 52] width 27 height 16
click at [166, 54] on icon "keyboard_arrow_down" at bounding box center [161, 51] width 17 height 17
click at [408, 264] on icon "edit" at bounding box center [412, 261] width 8 height 9
click at [438, 295] on button "Update" at bounding box center [432, 298] width 34 height 16
click at [417, 405] on icon "edit" at bounding box center [415, 402] width 8 height 9
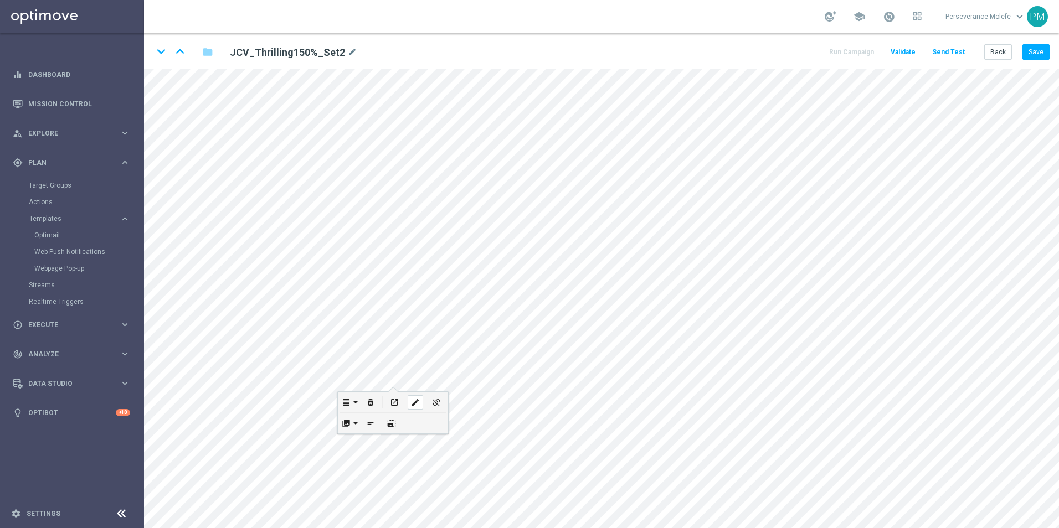
type input "https://www.casinojokaclub.com/fr"
checkbox input "true"
paste input "jokaclubvip.net"
type input "https://www.jokaclubvip.net/fr"
click at [432, 439] on button "Update" at bounding box center [436, 438] width 34 height 16
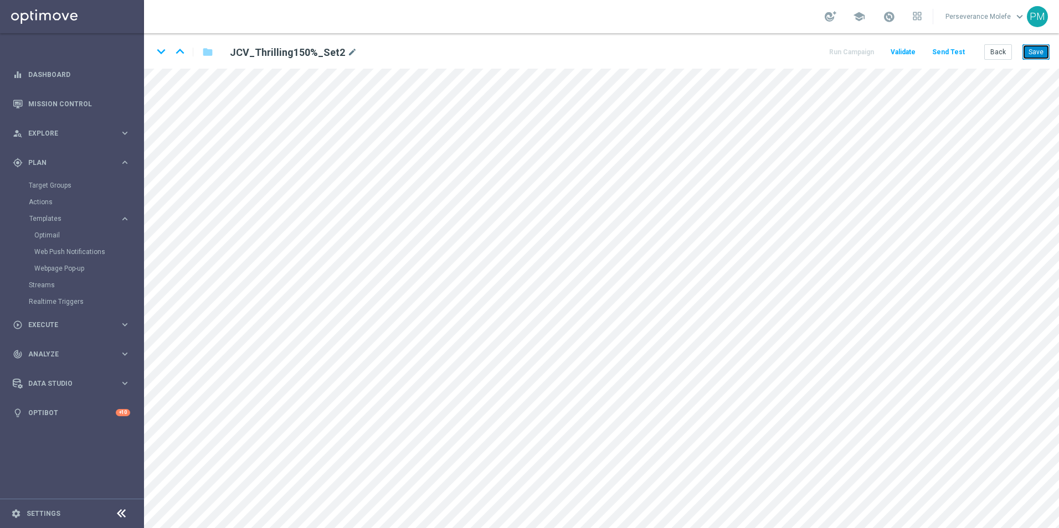
click at [1037, 55] on button "Save" at bounding box center [1035, 52] width 27 height 16
click at [165, 53] on icon "keyboard_arrow_down" at bounding box center [161, 51] width 17 height 17
click at [405, 377] on div "edit" at bounding box center [412, 378] width 16 height 14
click at [446, 413] on button "Update" at bounding box center [432, 414] width 34 height 16
click at [408, 336] on div "edit" at bounding box center [403, 333] width 16 height 14
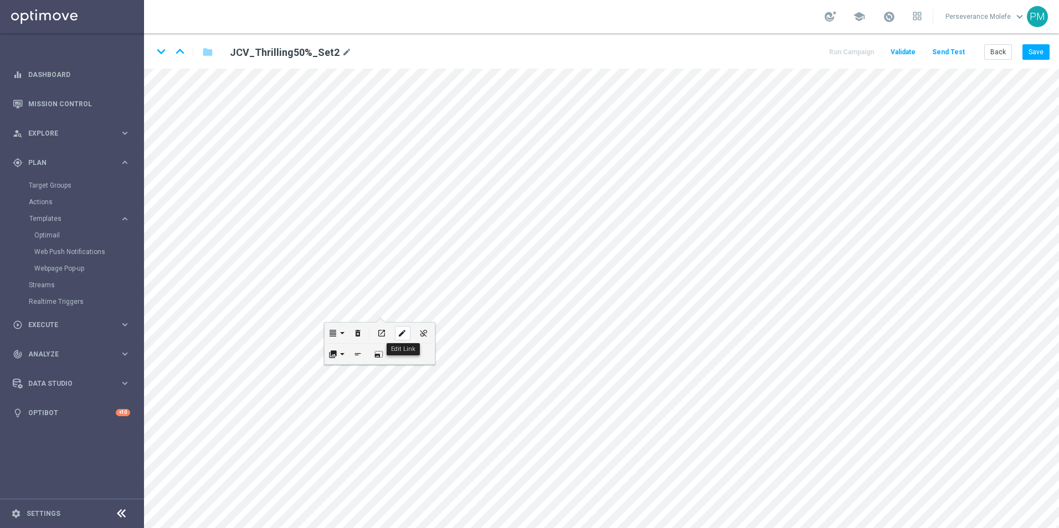
type input "https://www.casinojokaclub.com/fr"
checkbox input "true"
paste input "jokaclubvip.net"
type input "https://www.jokaclubvip.net/fr"
click at [426, 373] on button "Update" at bounding box center [422, 369] width 34 height 16
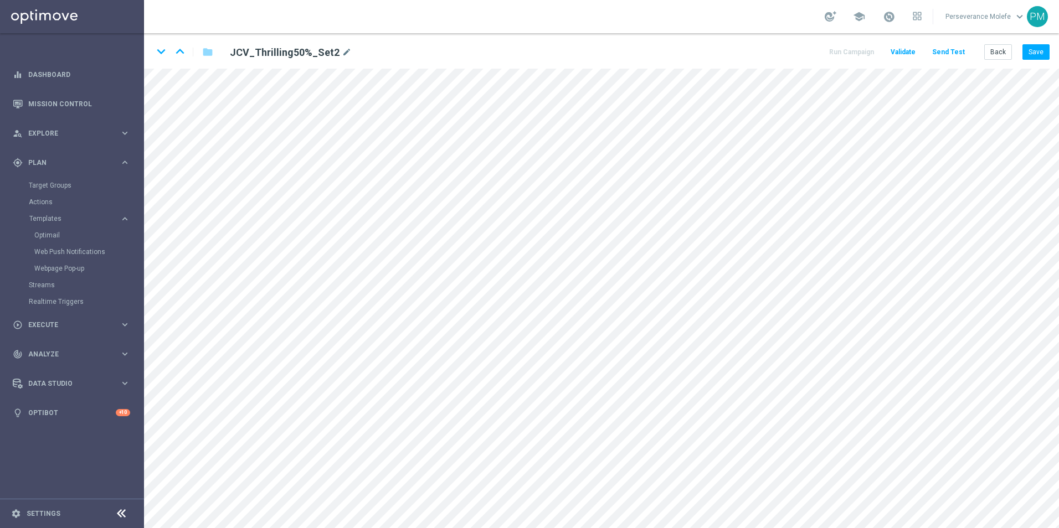
click at [1039, 61] on div "keyboard_arrow_down keyboard_arrow_up folder JCV_Thrilling50%_Set2 mode_edit Ru…" at bounding box center [601, 50] width 915 height 35
click at [1039, 59] on button "Save" at bounding box center [1035, 52] width 27 height 16
click at [161, 49] on icon "keyboard_arrow_down" at bounding box center [161, 51] width 17 height 17
click at [394, 295] on icon "edit" at bounding box center [392, 294] width 8 height 9
click at [403, 329] on button "Update" at bounding box center [412, 330] width 34 height 16
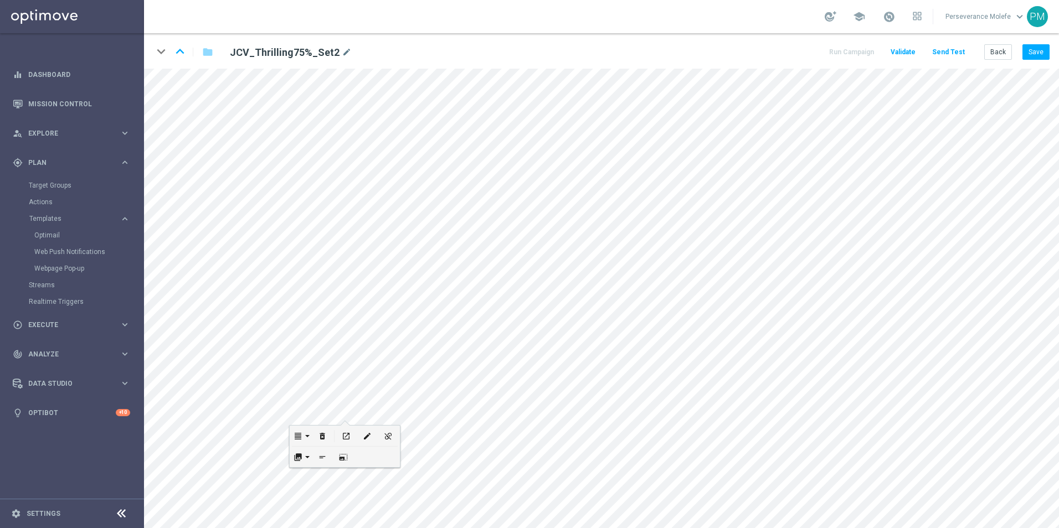
click at [360, 426] on div "edit" at bounding box center [367, 426] width 21 height 0
type input "https://www.casinojokaclub.com/fr"
checkbox input "true"
paste input "jokaclubvip.net"
type input "https://www.jokaclubvip.net/fr"
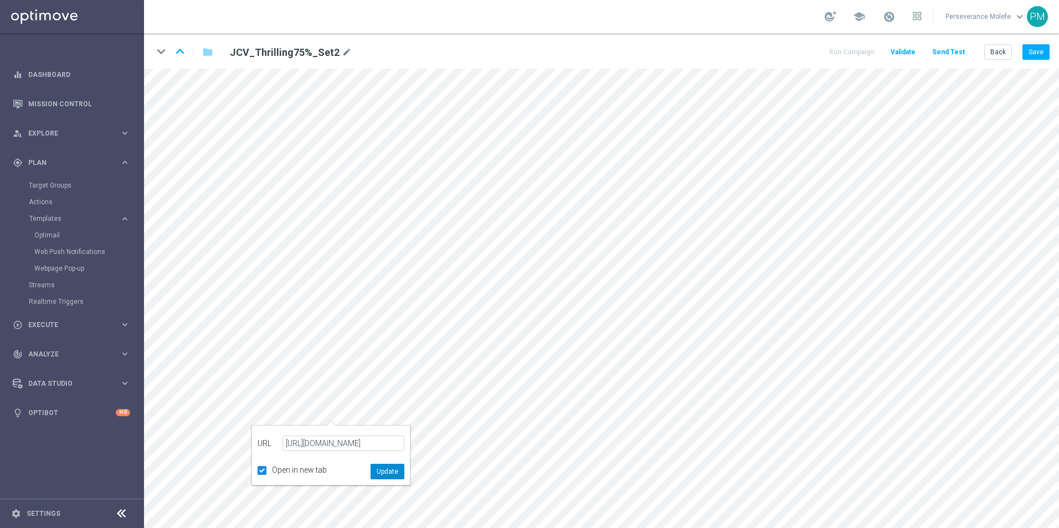
click at [384, 471] on button "Update" at bounding box center [387, 472] width 34 height 16
click at [1039, 60] on button "Save" at bounding box center [1035, 52] width 27 height 16
click at [184, 46] on icon "keyboard_arrow_up" at bounding box center [180, 51] width 17 height 17
click at [370, 353] on icon "open_in_new" at bounding box center [366, 355] width 8 height 9
click at [356, 355] on icon "open_in_new" at bounding box center [356, 356] width 8 height 9
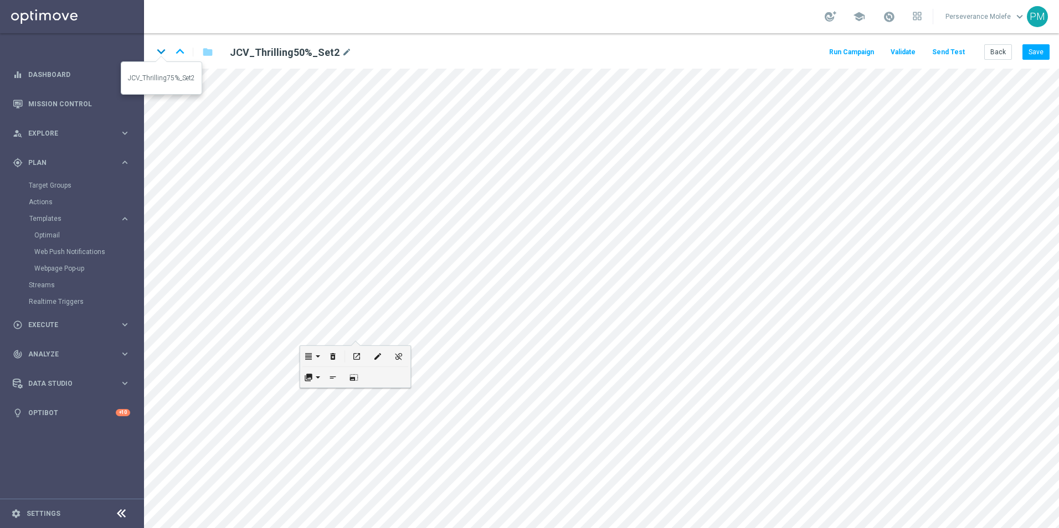
click at [162, 52] on icon "keyboard_arrow_down" at bounding box center [161, 51] width 17 height 17
click at [372, 287] on icon "open_in_new" at bounding box center [369, 289] width 8 height 9
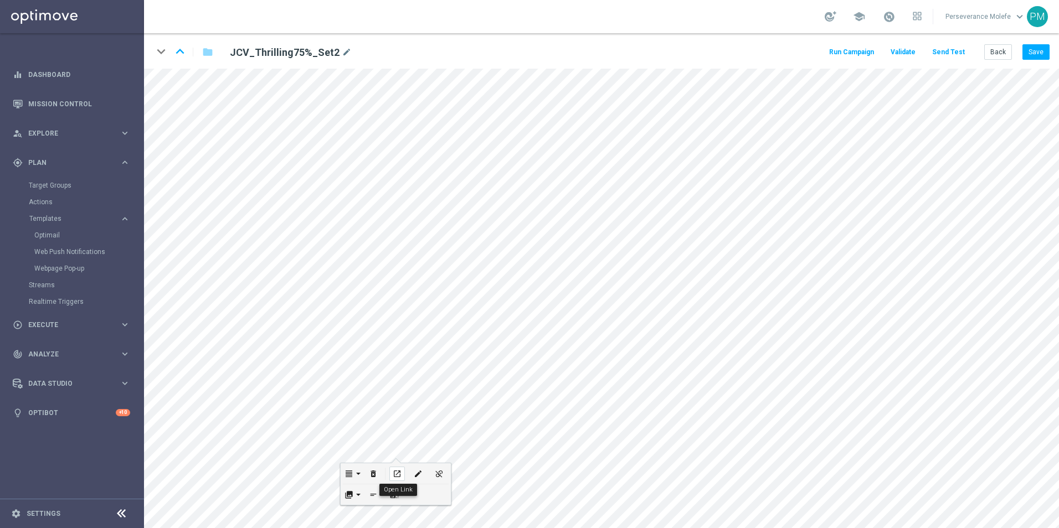
click at [400, 471] on icon "open_in_new" at bounding box center [397, 474] width 8 height 9
click at [175, 51] on icon "keyboard_arrow_up" at bounding box center [180, 51] width 17 height 17
click at [186, 53] on icon "keyboard_arrow_up" at bounding box center [180, 51] width 17 height 17
click at [375, 307] on icon "open_in_new" at bounding box center [376, 309] width 8 height 9
click at [364, 441] on button "open_in_new" at bounding box center [364, 448] width 21 height 20
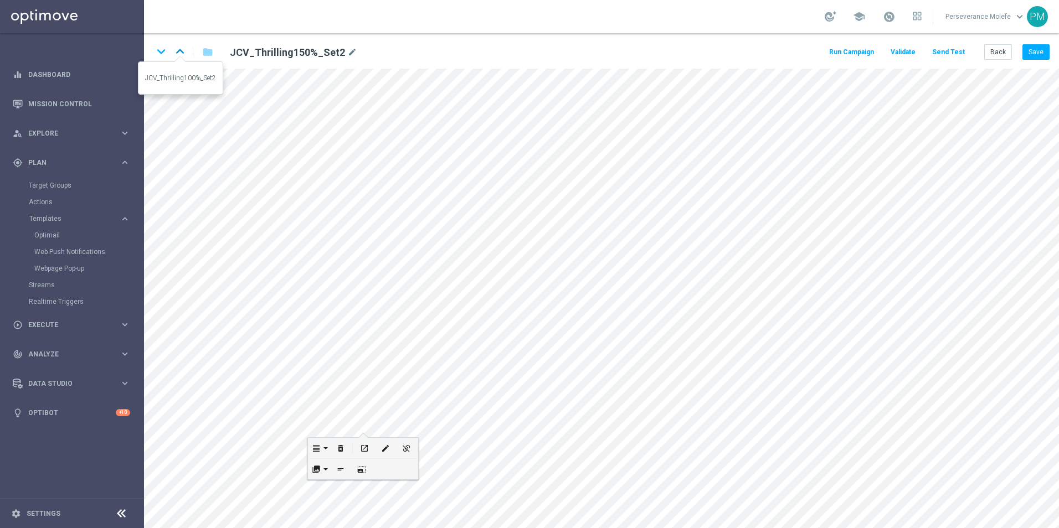
click at [177, 50] on icon "keyboard_arrow_up" at bounding box center [180, 51] width 17 height 17
click at [370, 422] on div "open_in_new" at bounding box center [364, 423] width 16 height 14
click at [394, 451] on div "open_in_new" at bounding box center [394, 445] width 16 height 14
click at [994, 52] on button "Back" at bounding box center [998, 52] width 28 height 16
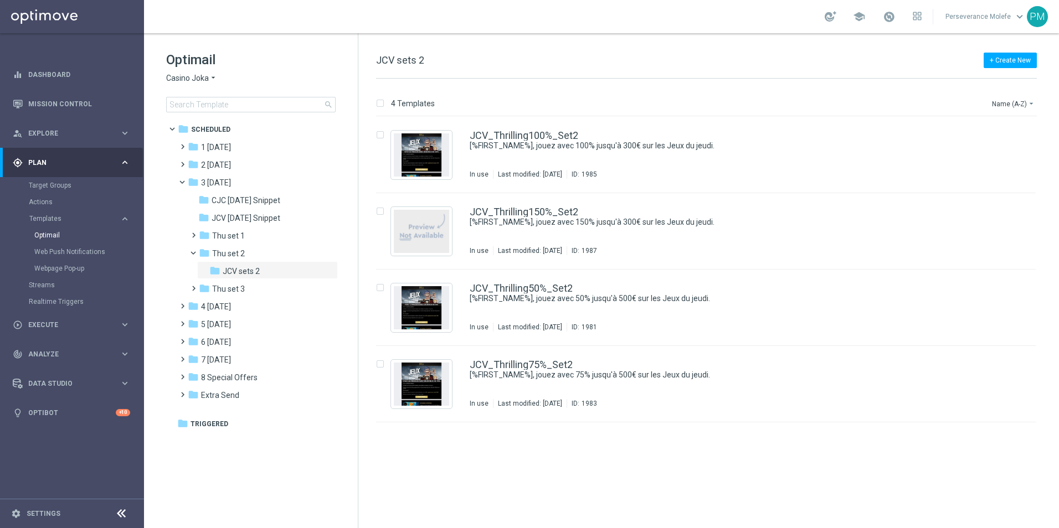
click at [194, 78] on span "Casino Joka" at bounding box center [187, 78] width 43 height 11
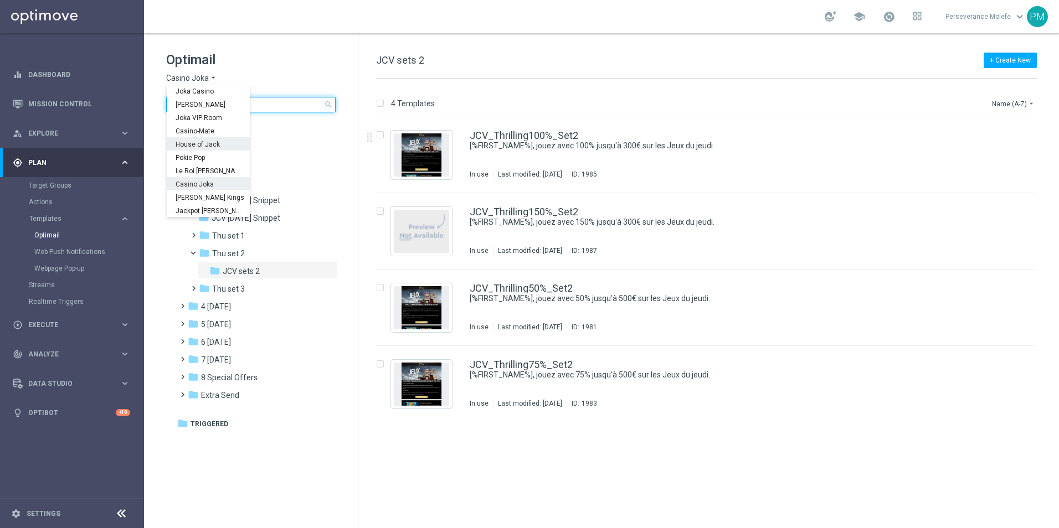
click at [322, 112] on input at bounding box center [250, 105] width 169 height 16
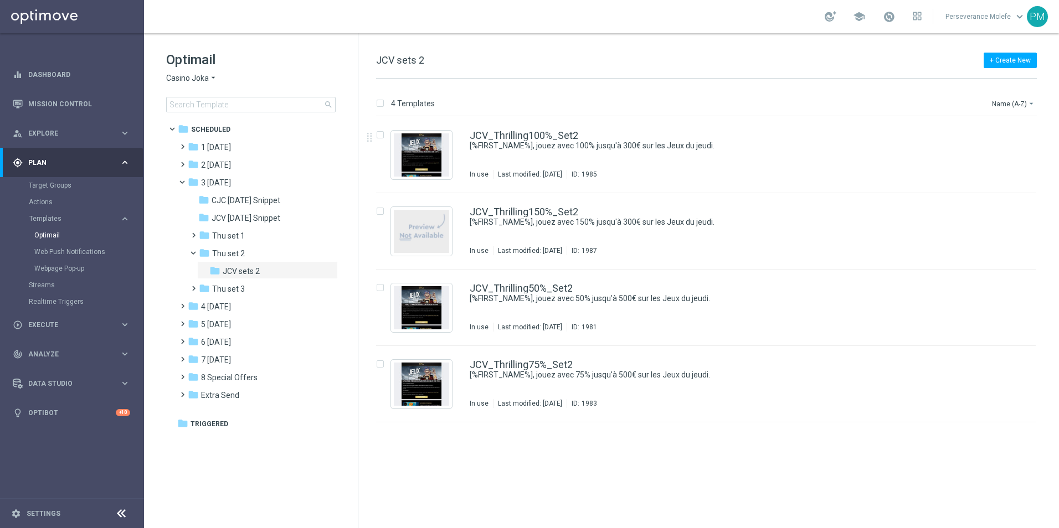
click at [198, 73] on div "Optimail Casino Joka arrow_drop_down × Casino Joka search" at bounding box center [262, 81] width 192 height 61
click at [200, 78] on span "Casino Joka" at bounding box center [187, 78] width 43 height 11
click at [201, 165] on div "Le Roi [PERSON_NAME]" at bounding box center [208, 170] width 83 height 13
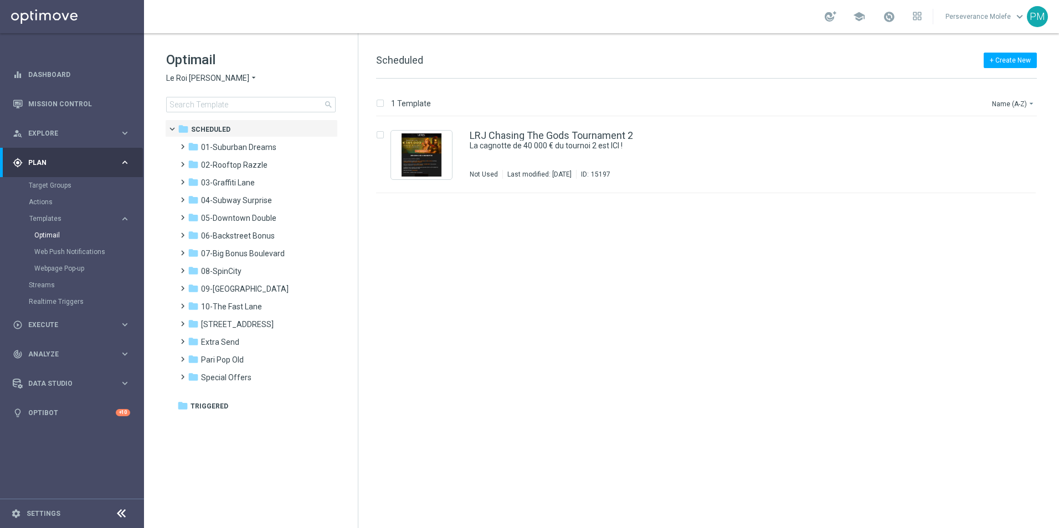
click at [197, 79] on span "Le Roi [PERSON_NAME]" at bounding box center [207, 78] width 83 height 11
click at [0, 0] on span "Casino Joka" at bounding box center [0, 0] width 0 height 0
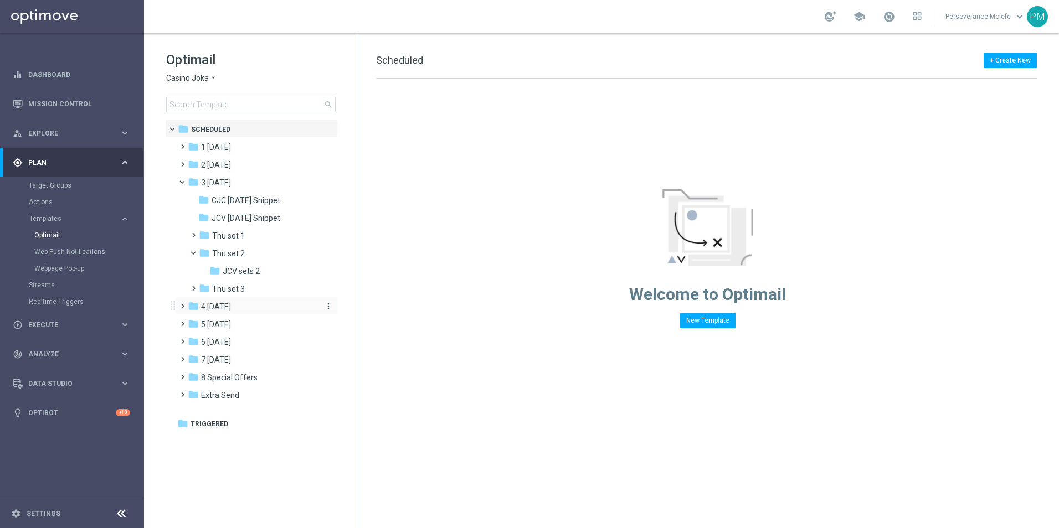
click at [228, 306] on span "4 [DATE]" at bounding box center [216, 307] width 30 height 10
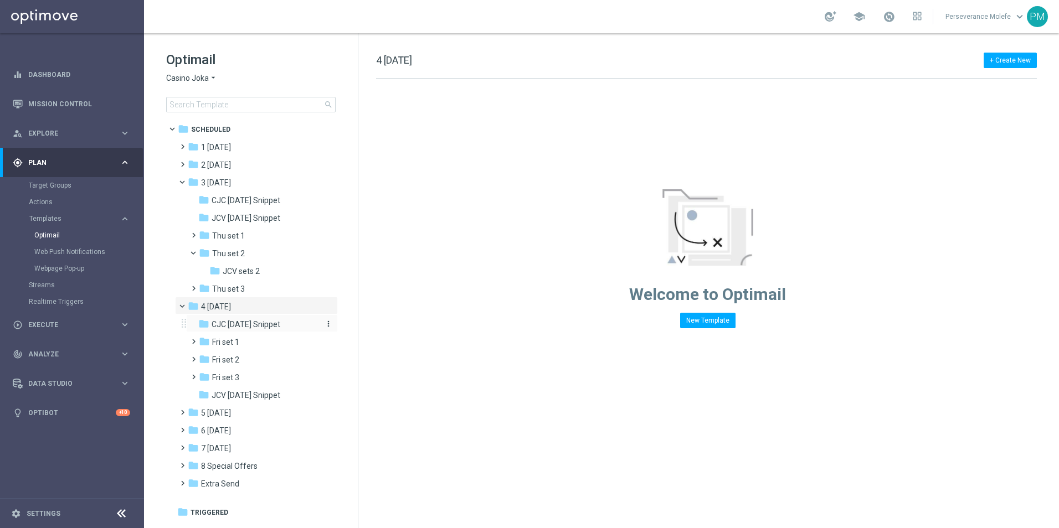
click at [247, 323] on span "CJC [DATE] Snippet" at bounding box center [246, 324] width 69 height 10
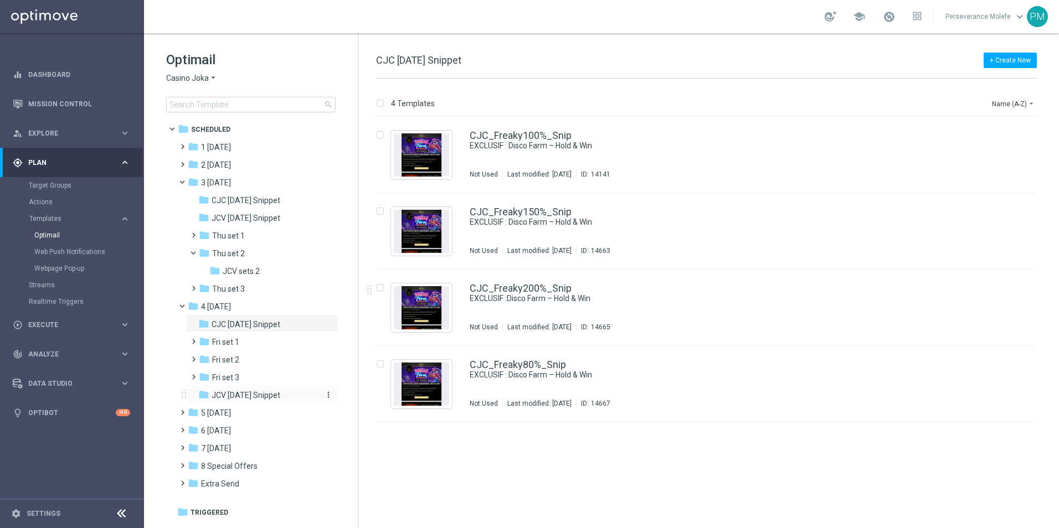
click at [293, 396] on div "folder JCV Friday Snippet" at bounding box center [257, 395] width 118 height 13
click at [506, 138] on link "JCV_Freaky100%_Snip" at bounding box center [520, 136] width 101 height 10
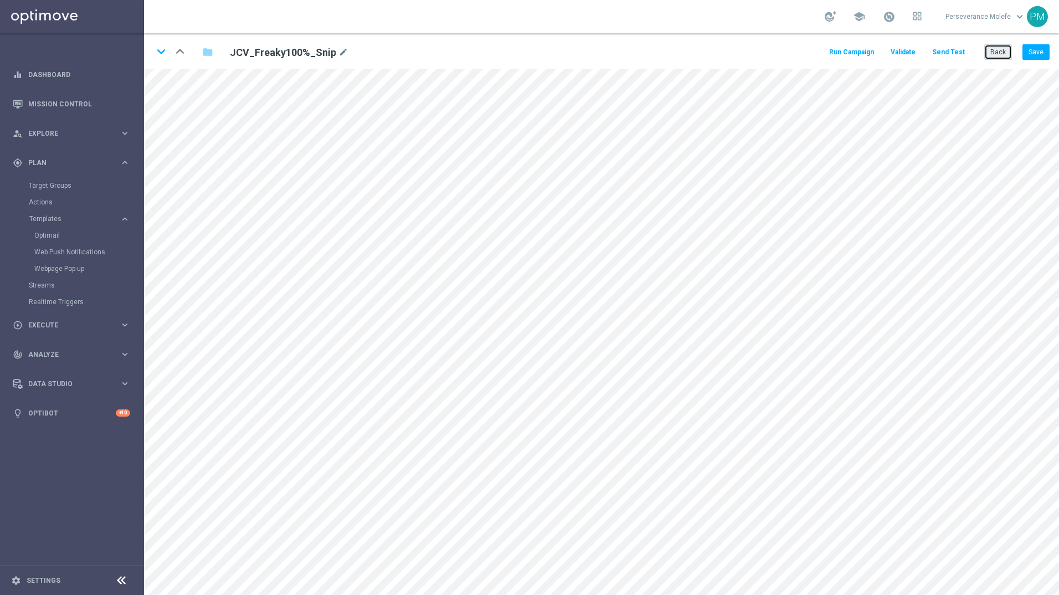
click at [1005, 58] on button "Back" at bounding box center [998, 52] width 28 height 16
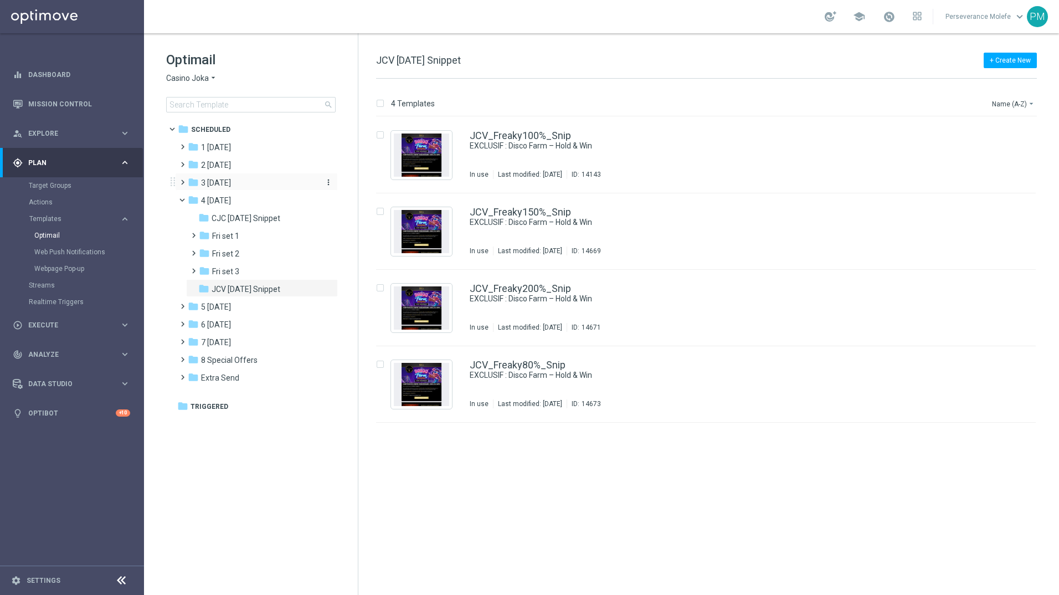
click at [235, 177] on div "folder 3 [DATE]" at bounding box center [251, 183] width 127 height 13
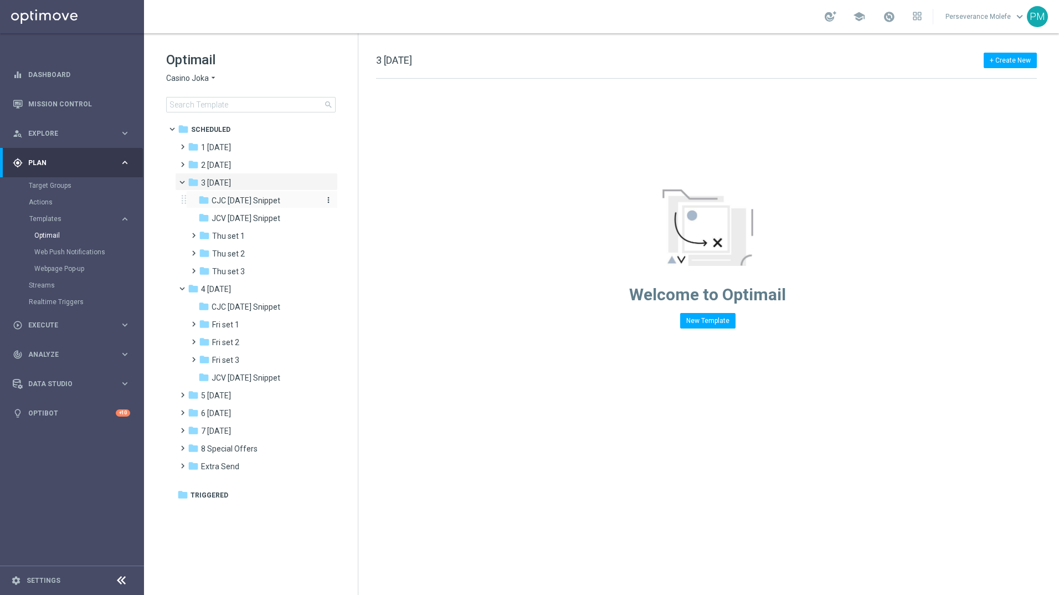
click at [249, 201] on span "CJC [DATE] Snippet" at bounding box center [246, 200] width 69 height 10
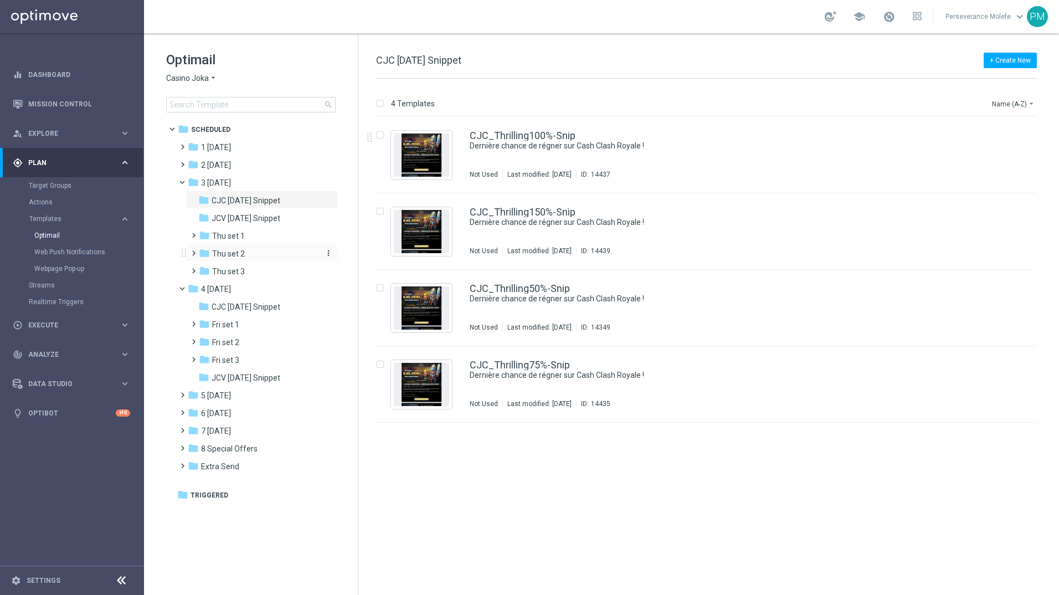
click at [238, 252] on span "Thu set 2" at bounding box center [228, 254] width 33 height 10
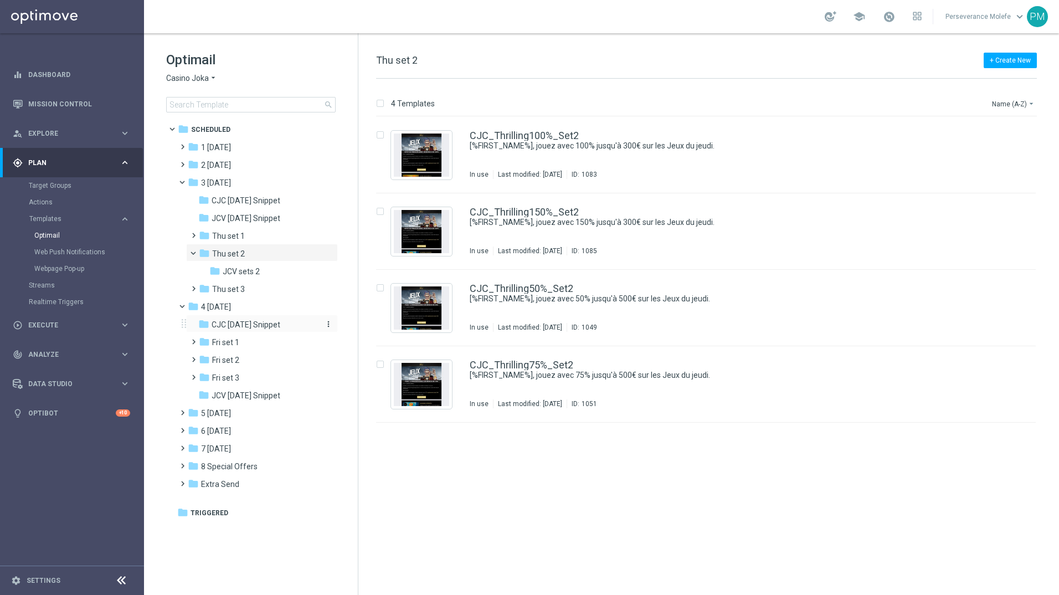
click at [251, 323] on span "CJC [DATE] Snippet" at bounding box center [246, 324] width 69 height 10
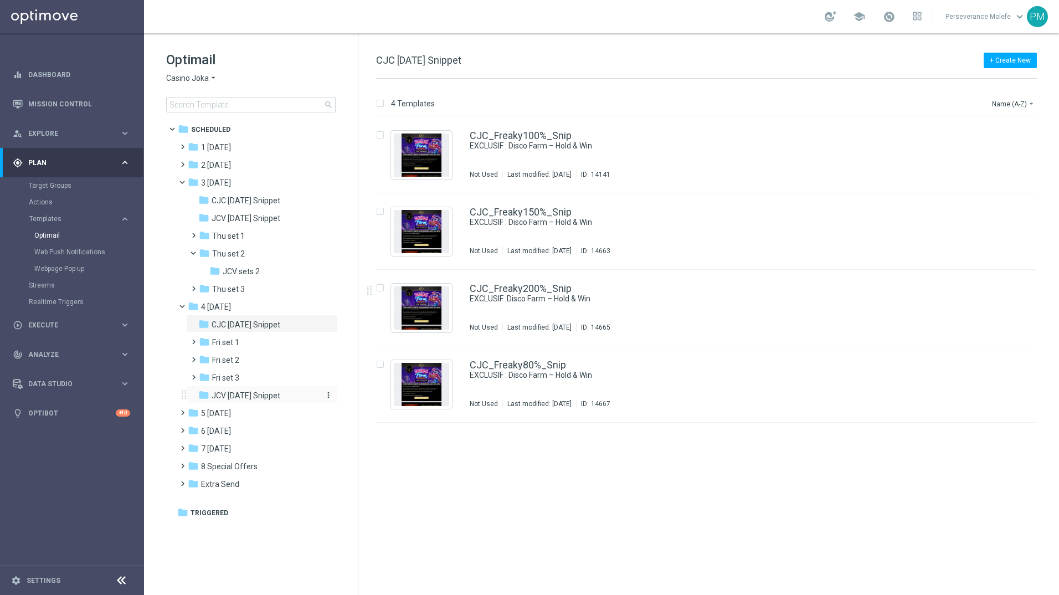
click at [274, 398] on span "JCV [DATE] Snippet" at bounding box center [246, 395] width 69 height 10
click at [514, 132] on link "JCV_Freaky100%_Snip" at bounding box center [520, 136] width 101 height 10
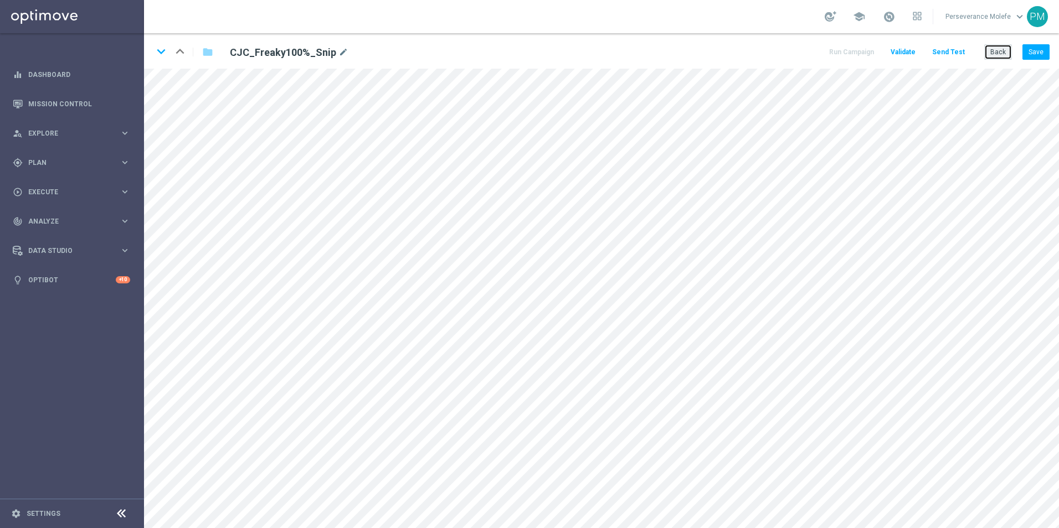
click at [994, 49] on button "Back" at bounding box center [998, 52] width 28 height 16
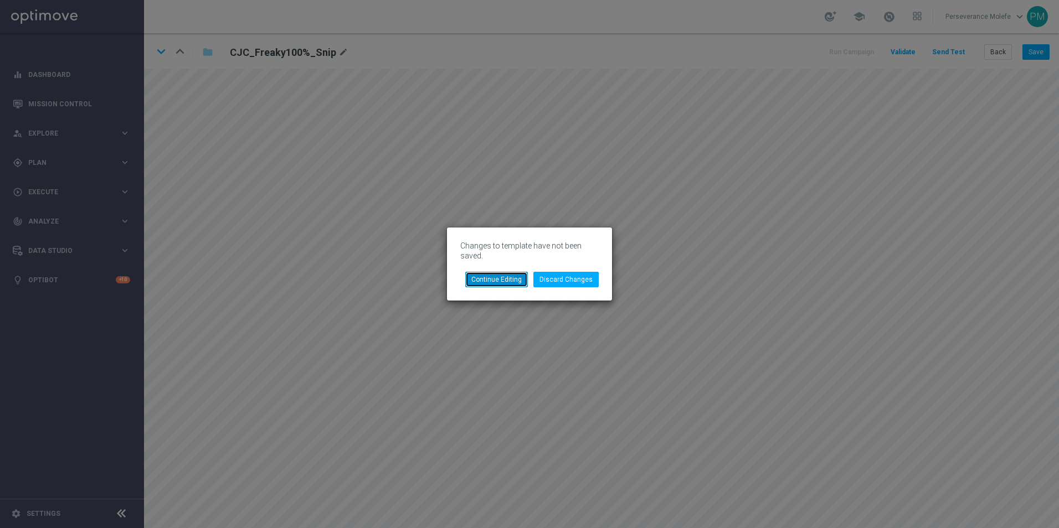
click at [490, 275] on button "Continue Editing" at bounding box center [496, 280] width 63 height 16
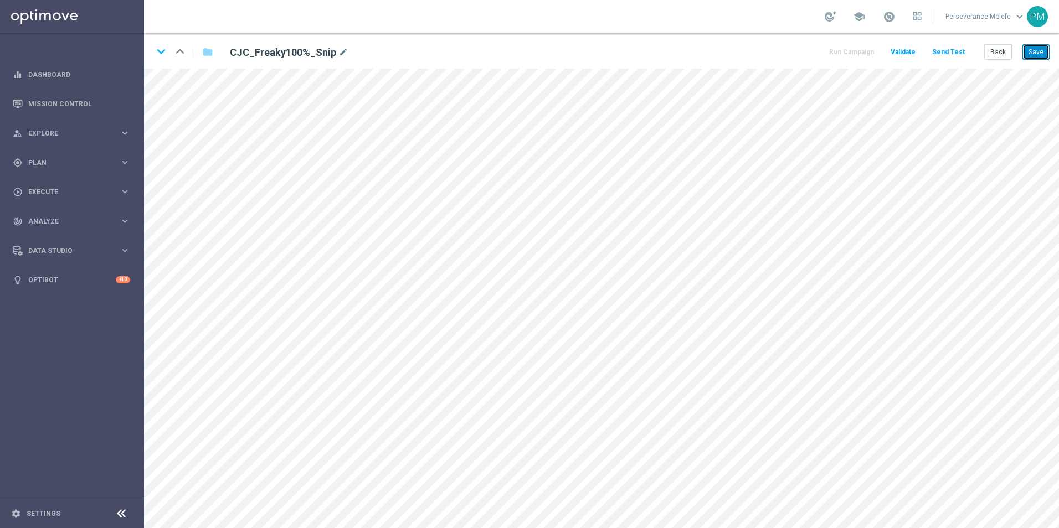
click at [1025, 49] on button "Save" at bounding box center [1035, 52] width 27 height 16
click at [995, 55] on button "Back" at bounding box center [998, 52] width 28 height 16
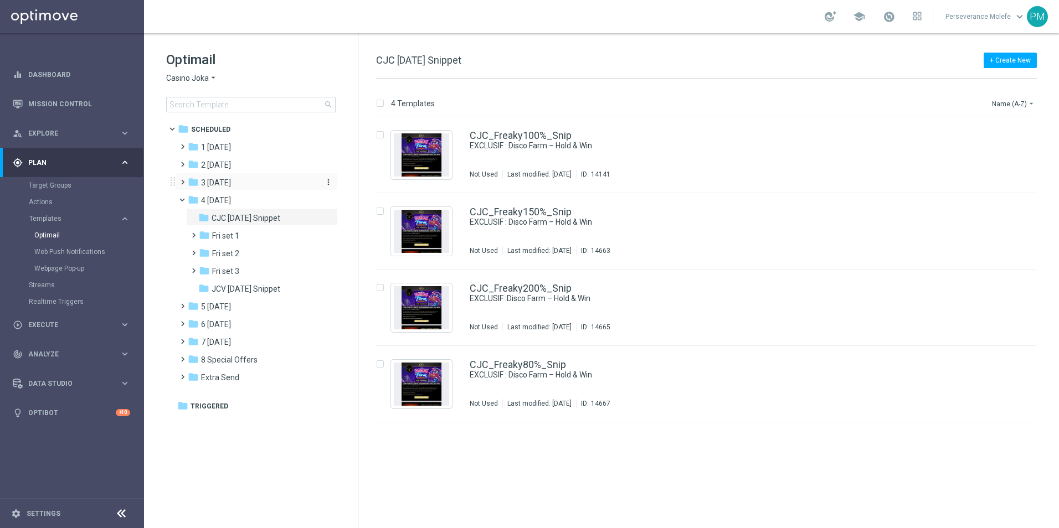
click at [224, 186] on span "3 [DATE]" at bounding box center [216, 183] width 30 height 10
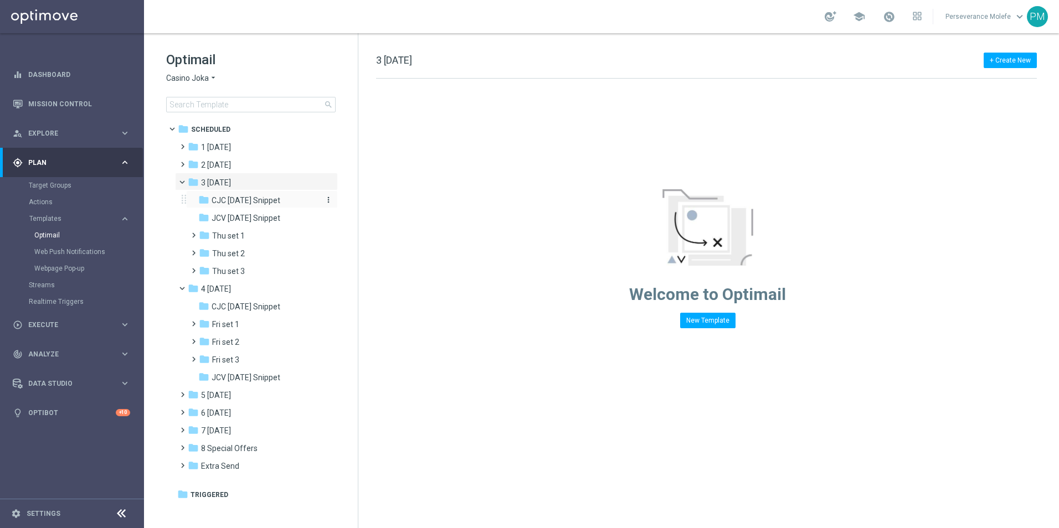
click at [259, 203] on span "CJC [DATE] Snippet" at bounding box center [246, 200] width 69 height 10
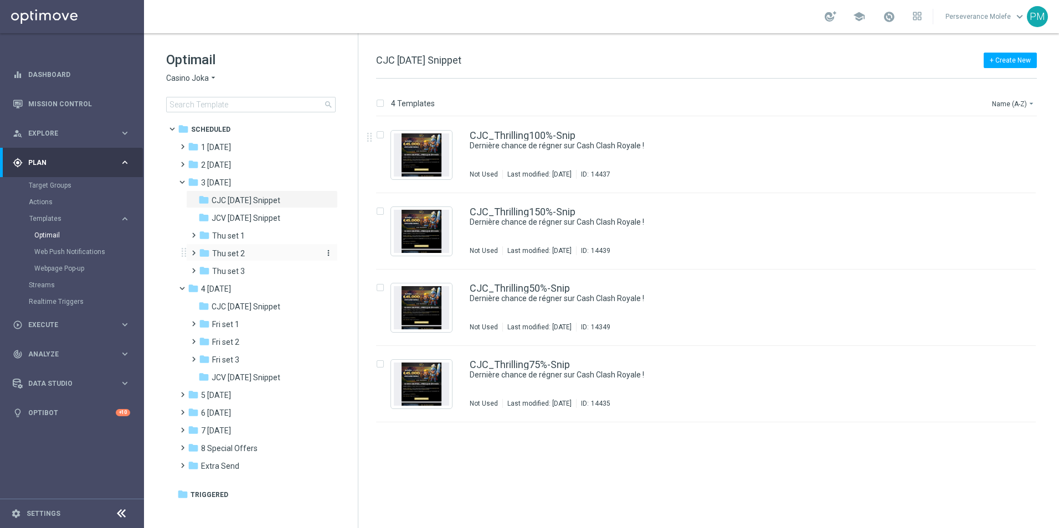
click at [244, 251] on span "Thu set 2" at bounding box center [228, 254] width 33 height 10
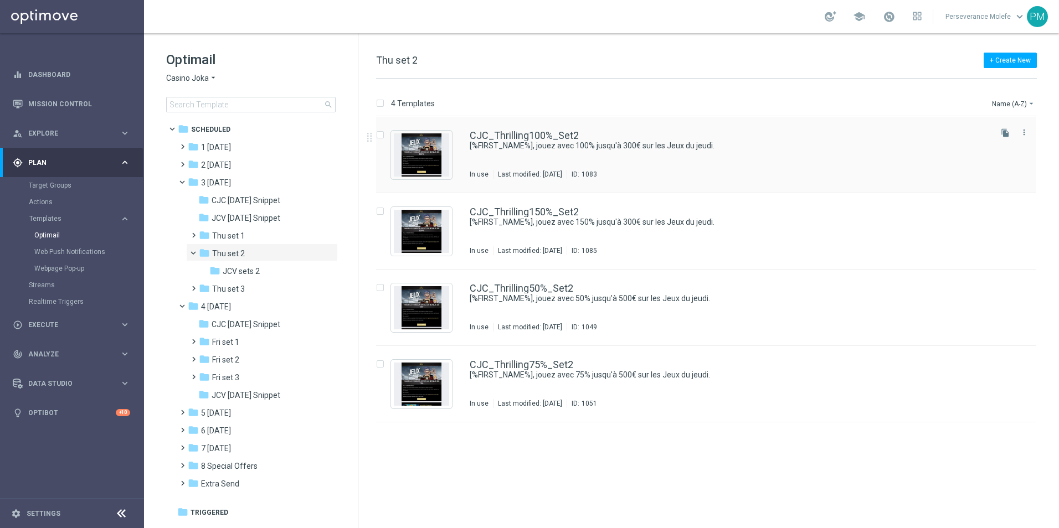
click at [563, 125] on div "CJC_Thrilling100%_Set2 [%FIRST_NAME%], jouez avec 100% jusqu'à 300€ sur les Jeu…" at bounding box center [705, 155] width 659 height 76
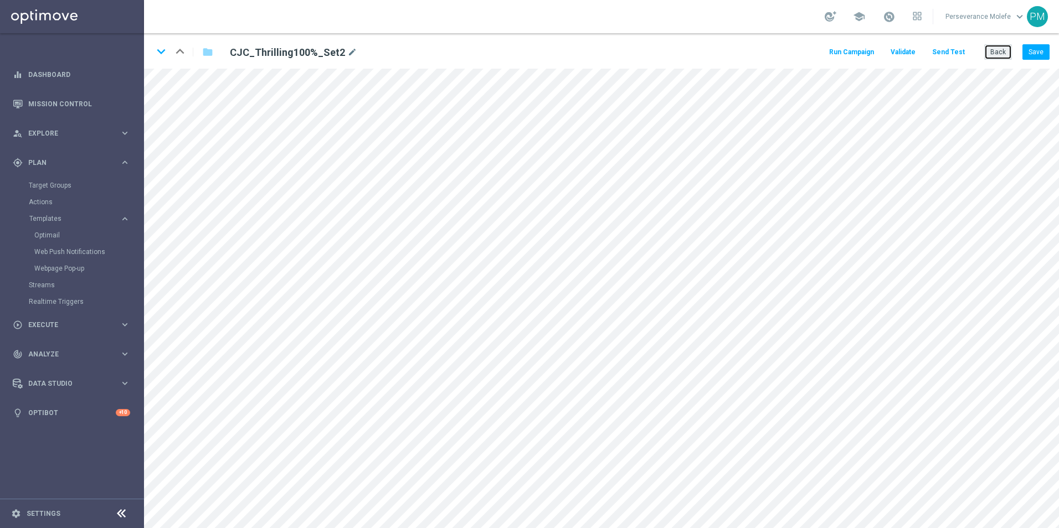
click at [1001, 57] on button "Back" at bounding box center [998, 52] width 28 height 16
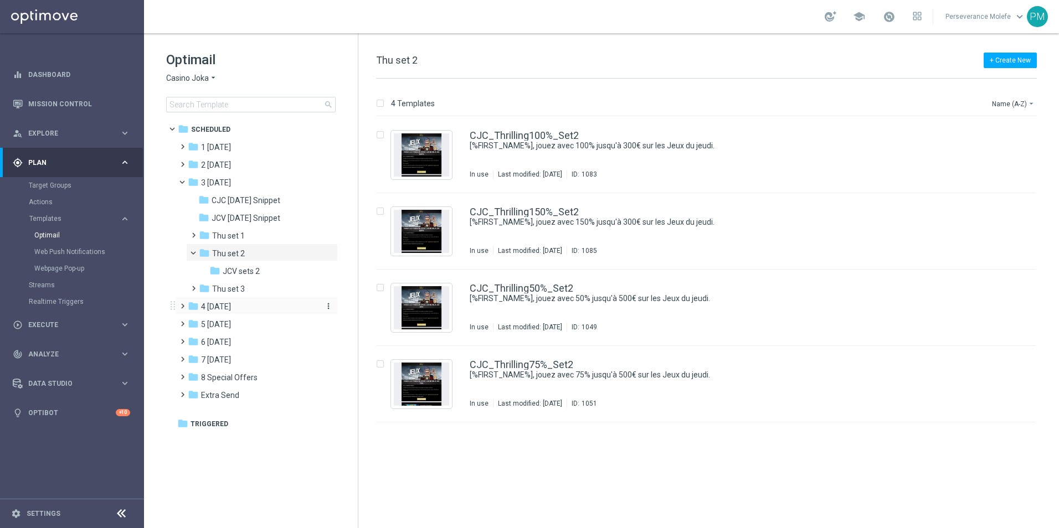
click at [243, 303] on div "folder 4 [DATE]" at bounding box center [251, 307] width 127 height 13
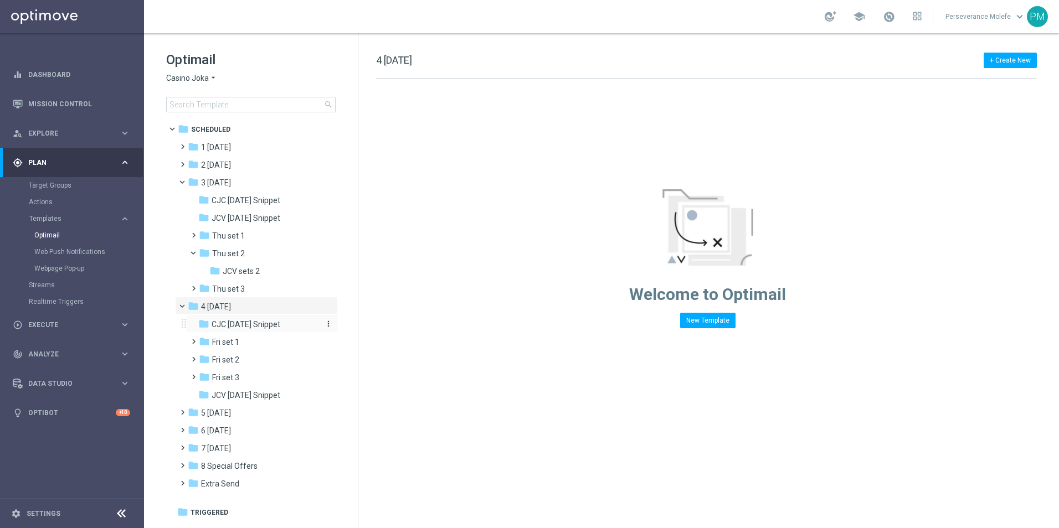
click at [256, 324] on span "CJC [DATE] Snippet" at bounding box center [246, 324] width 69 height 10
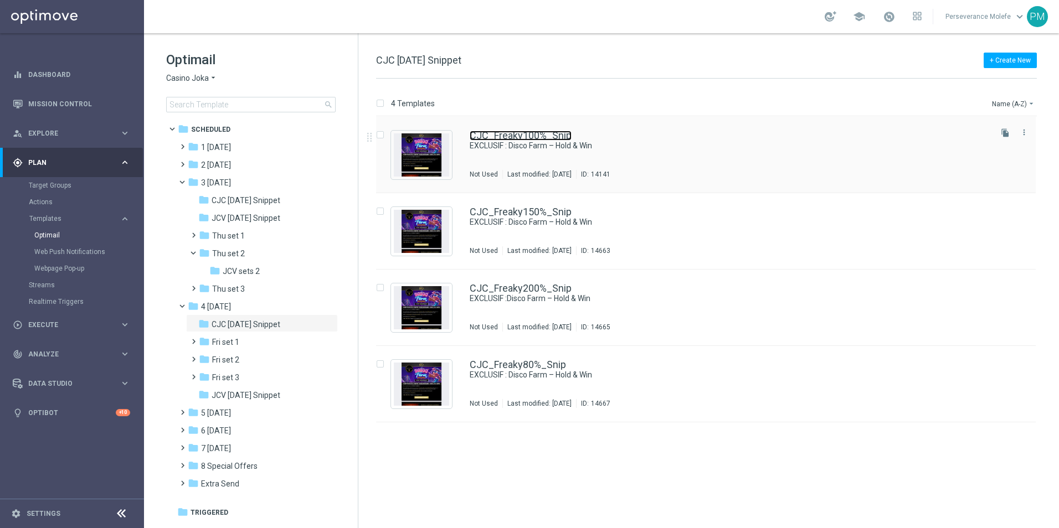
click at [497, 134] on link "CJC_Freaky100%_Snip" at bounding box center [521, 136] width 102 height 10
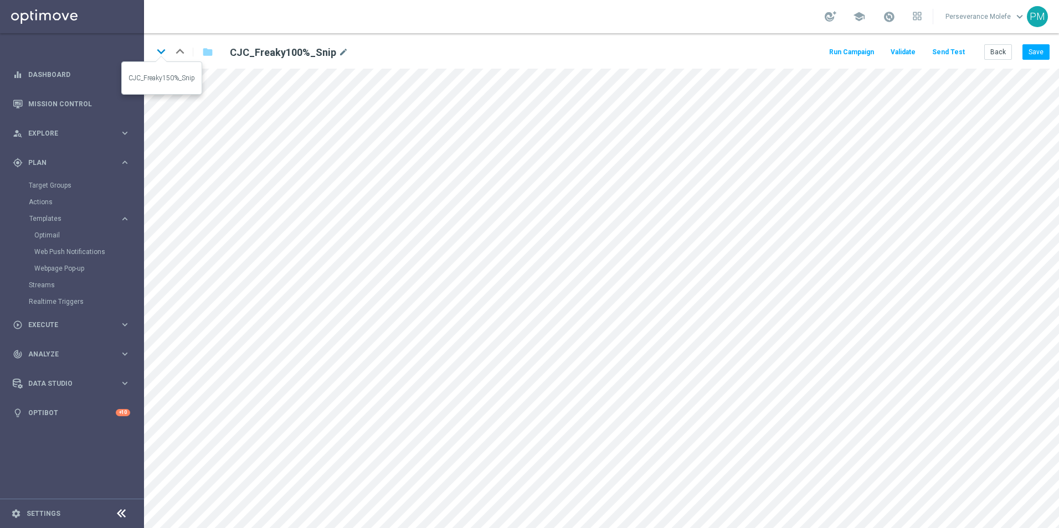
click at [161, 50] on icon "keyboard_arrow_down" at bounding box center [161, 51] width 17 height 17
click at [190, 55] on div "folder" at bounding box center [201, 52] width 22 height 18
click at [189, 56] on div "keyboard_arrow_down keyboard_arrow_up folder CJC_Freaky150%_Snip mode_edit" at bounding box center [329, 52] width 352 height 18
click at [179, 53] on icon "keyboard_arrow_up" at bounding box center [180, 51] width 17 height 17
click at [1040, 58] on button "Save" at bounding box center [1035, 52] width 27 height 16
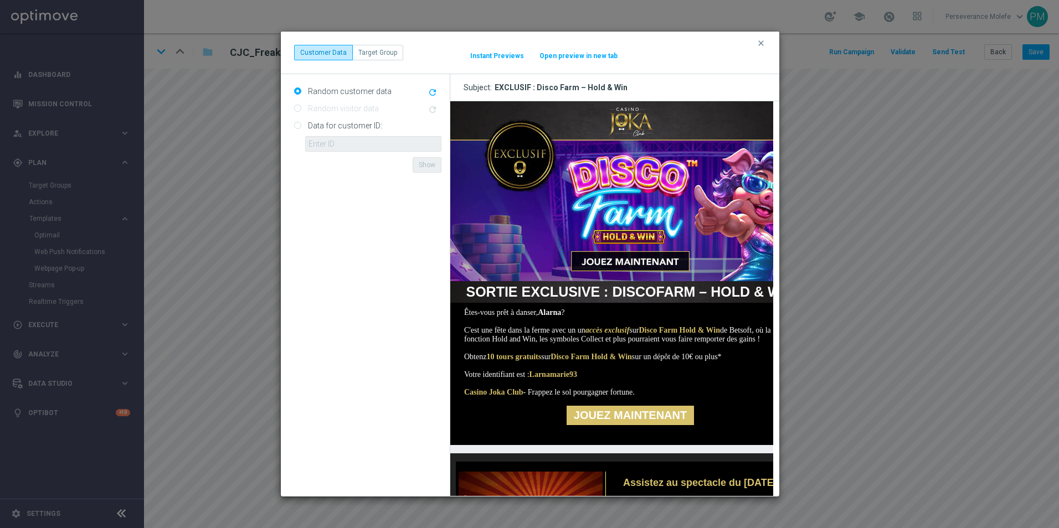
click at [561, 60] on button "Open preview in new tab" at bounding box center [578, 55] width 79 height 9
click at [763, 39] on icon "clear" at bounding box center [760, 43] width 9 height 9
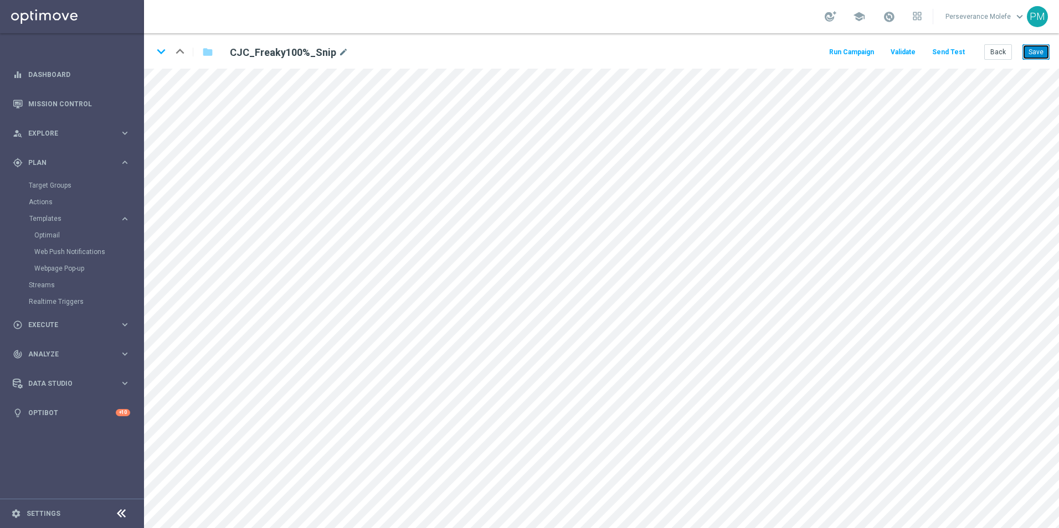
click at [1045, 53] on button "Save" at bounding box center [1035, 52] width 27 height 16
click at [1009, 55] on button "Back" at bounding box center [998, 52] width 28 height 16
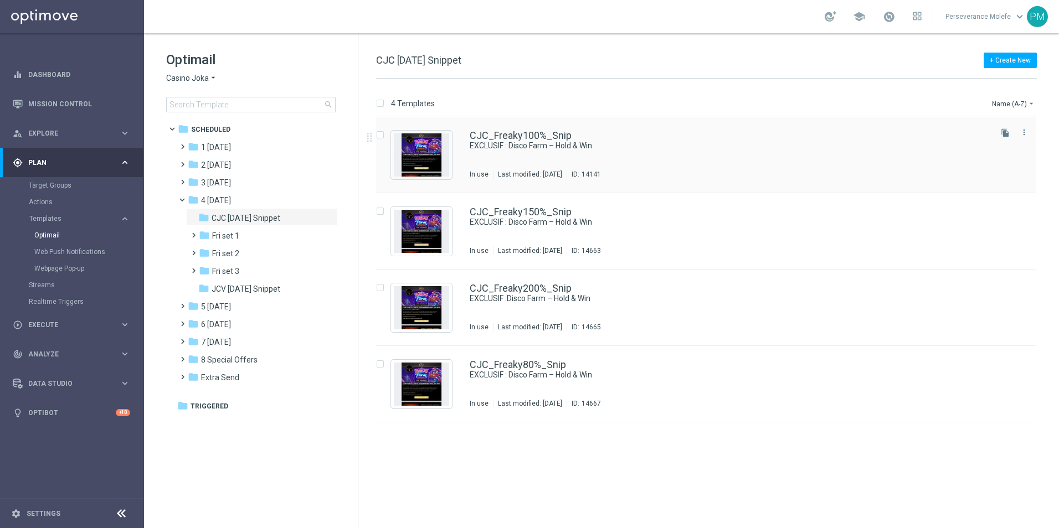
click at [458, 131] on div "CJC_Freaky100%_Snip EXCLUSIF : Disco Farm – Hold & Win In use Last modified: We…" at bounding box center [705, 155] width 659 height 76
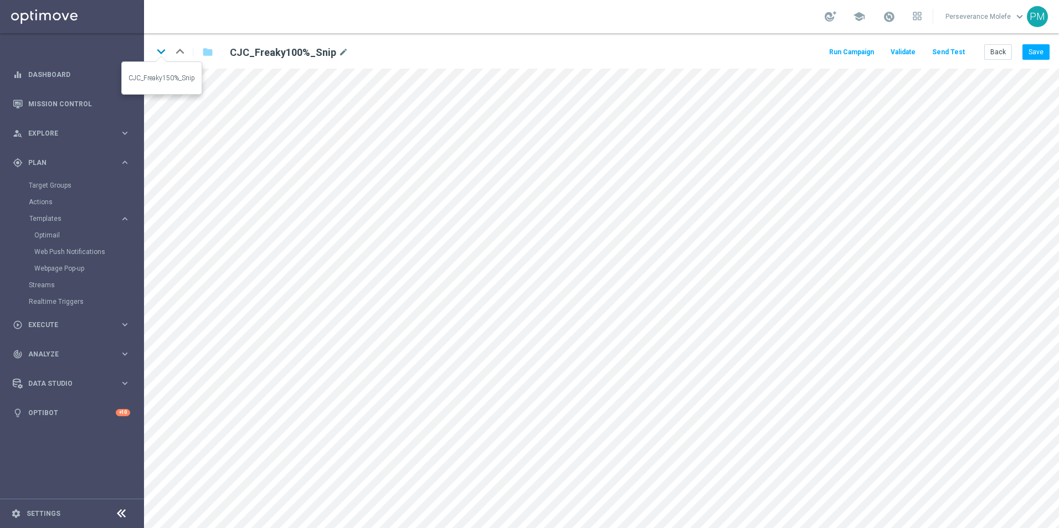
click at [159, 48] on icon "keyboard_arrow_down" at bounding box center [161, 51] width 17 height 17
click at [993, 47] on button "Back" at bounding box center [998, 52] width 28 height 16
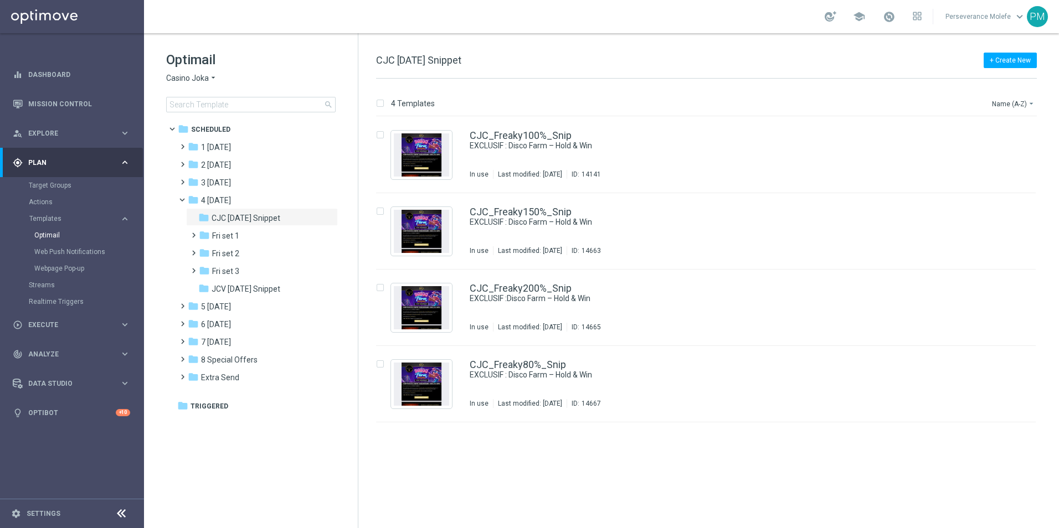
click at [189, 75] on span "Casino Joka" at bounding box center [187, 78] width 43 height 11
click at [212, 166] on div "Le Roi Johnny" at bounding box center [208, 170] width 83 height 13
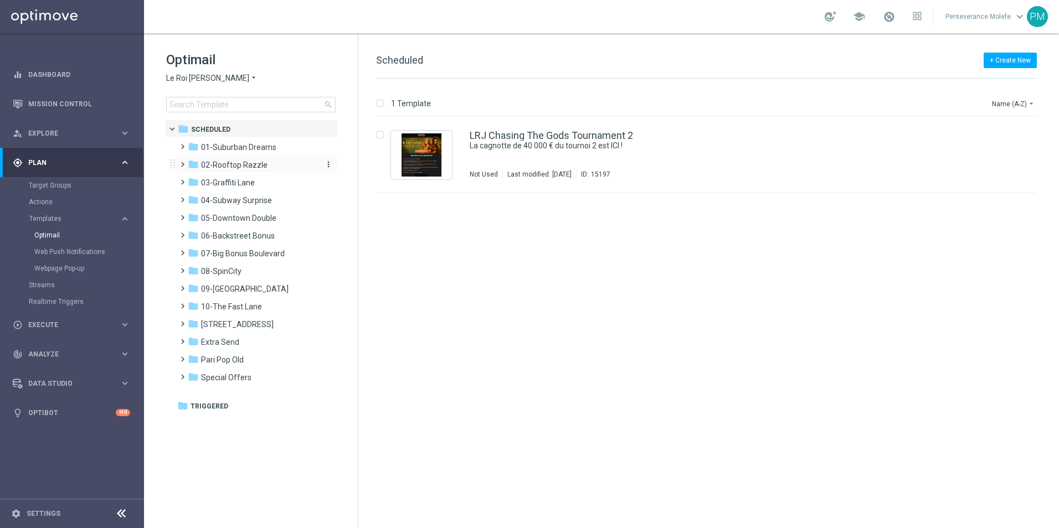
click at [249, 162] on span "02-Rooftop Razzle" at bounding box center [234, 165] width 66 height 10
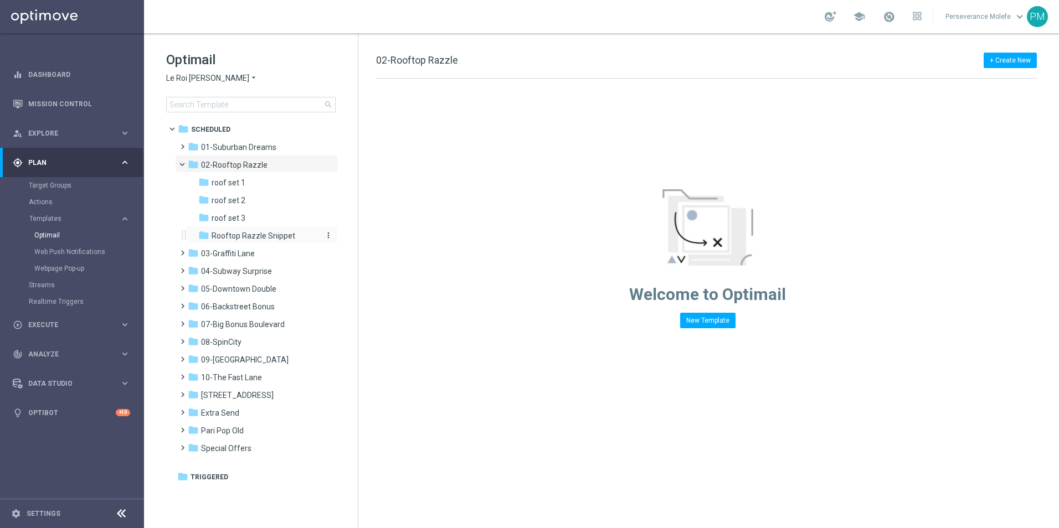
click at [248, 235] on span "Rooftop Razzle Snippet" at bounding box center [254, 236] width 84 height 10
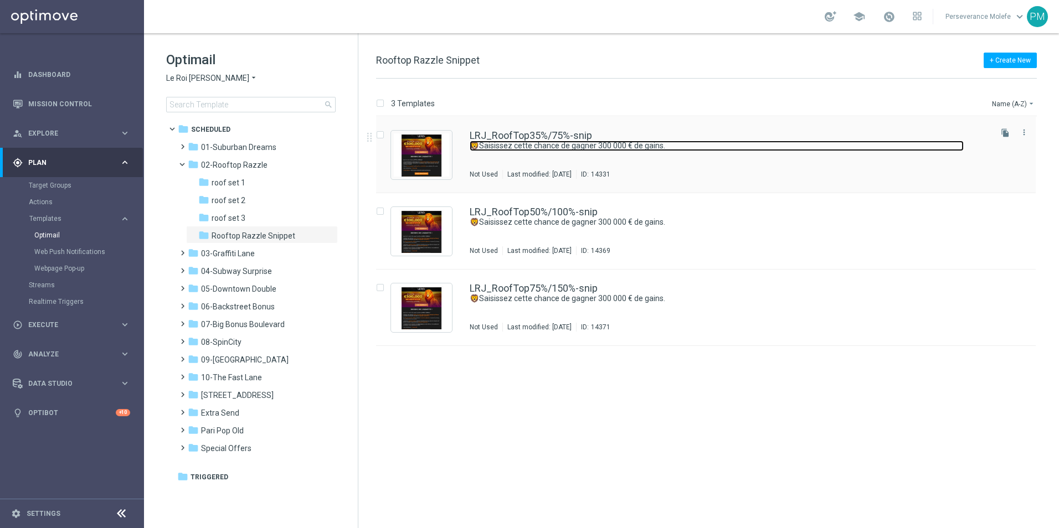
click at [501, 141] on link "🦁Saisissez cette chance de gagner 300 000 € de gains." at bounding box center [717, 146] width 494 height 11
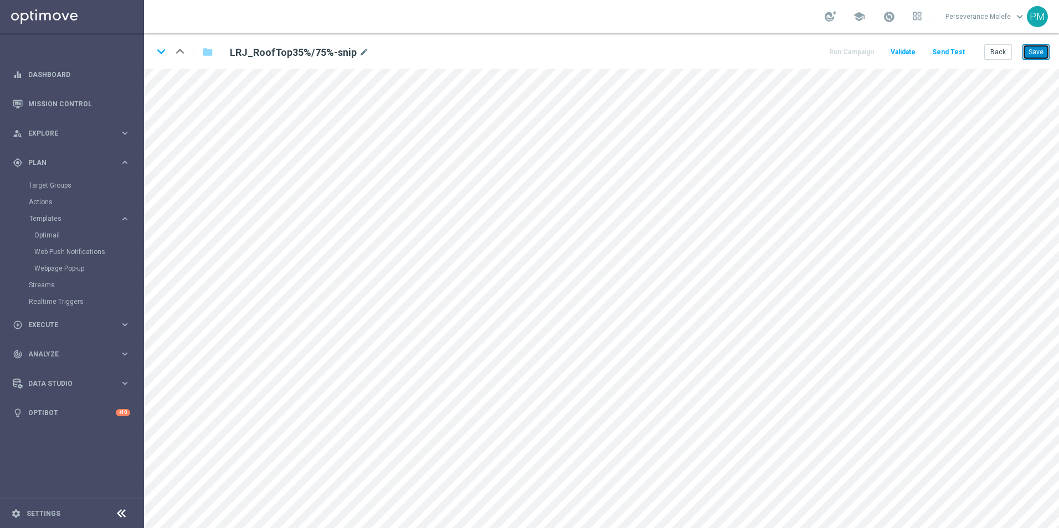
click at [1044, 53] on button "Save" at bounding box center [1035, 52] width 27 height 16
click at [1030, 51] on button "Save" at bounding box center [1035, 52] width 27 height 16
click at [1024, 58] on button "Save" at bounding box center [1035, 52] width 27 height 16
click at [993, 54] on button "Back" at bounding box center [998, 52] width 28 height 16
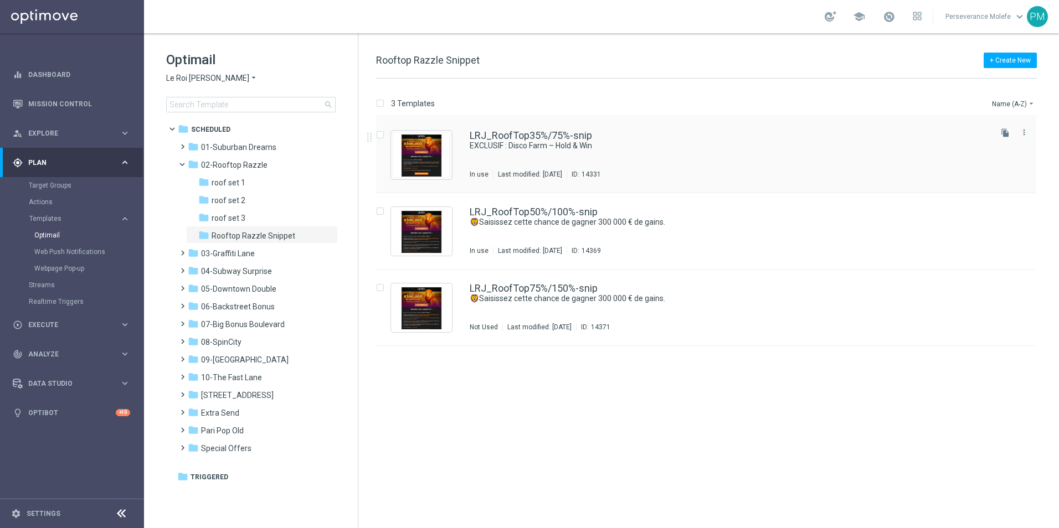
click at [509, 127] on div "LRJ_RoofTop35%/75%-snip EXCLUSIF : Disco Farm – Hold & Win In use Last modified…" at bounding box center [705, 155] width 659 height 76
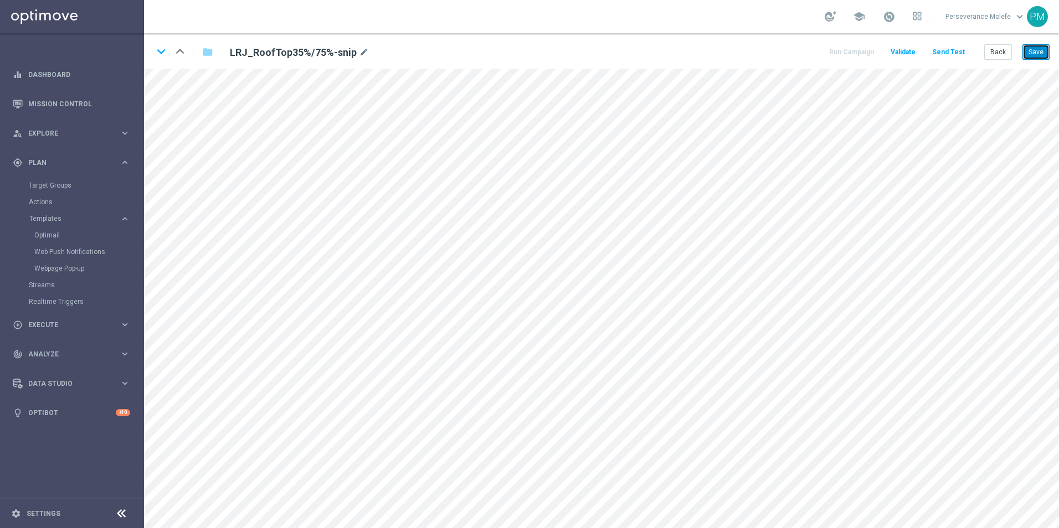
click at [1028, 48] on button "Save" at bounding box center [1035, 52] width 27 height 16
click at [1001, 51] on button "Back" at bounding box center [998, 52] width 28 height 16
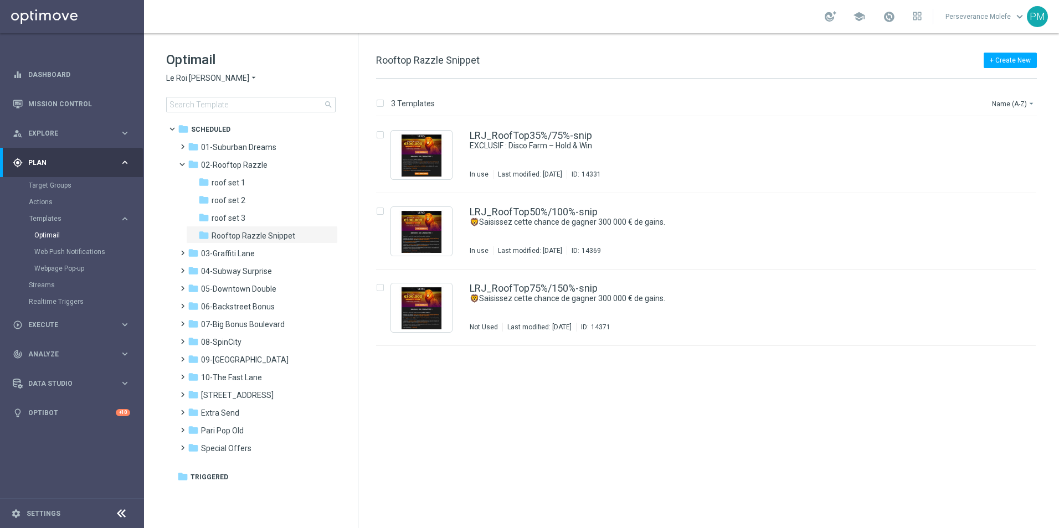
click at [182, 78] on span "Le Roi Johnny" at bounding box center [207, 78] width 83 height 11
click at [206, 178] on div "Casino Joka" at bounding box center [208, 183] width 83 height 13
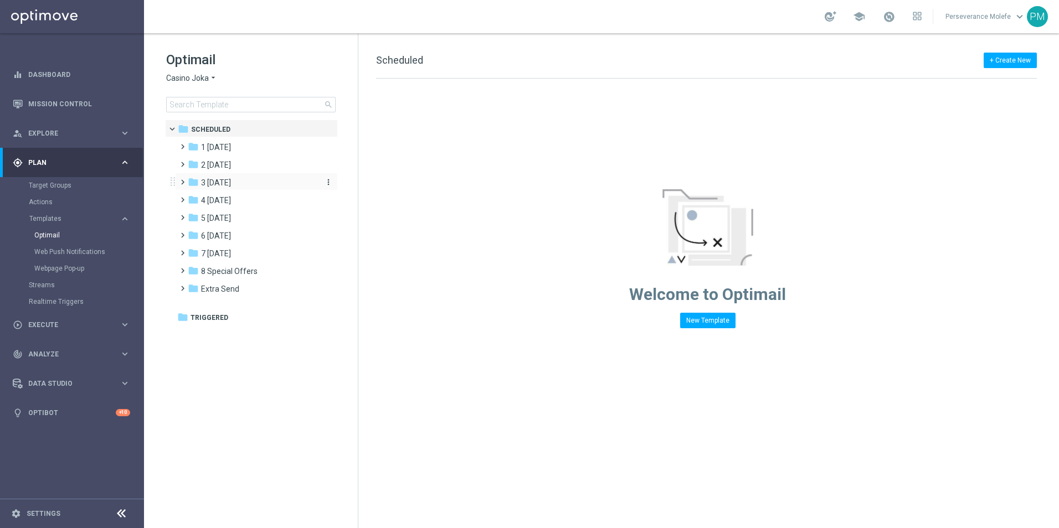
click at [260, 181] on div "folder 3 Thursday" at bounding box center [251, 183] width 127 height 13
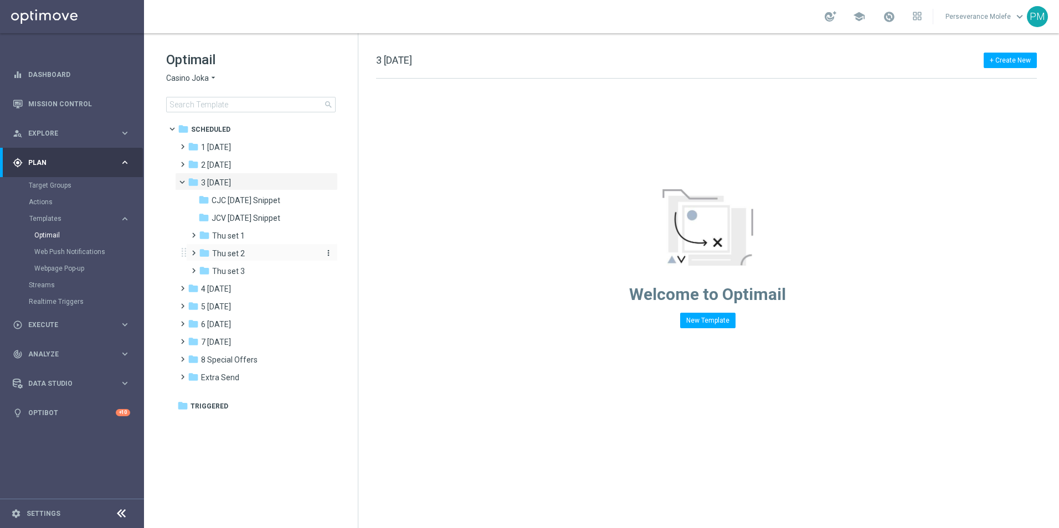
click at [261, 255] on div "folder Thu set 2" at bounding box center [258, 254] width 118 height 13
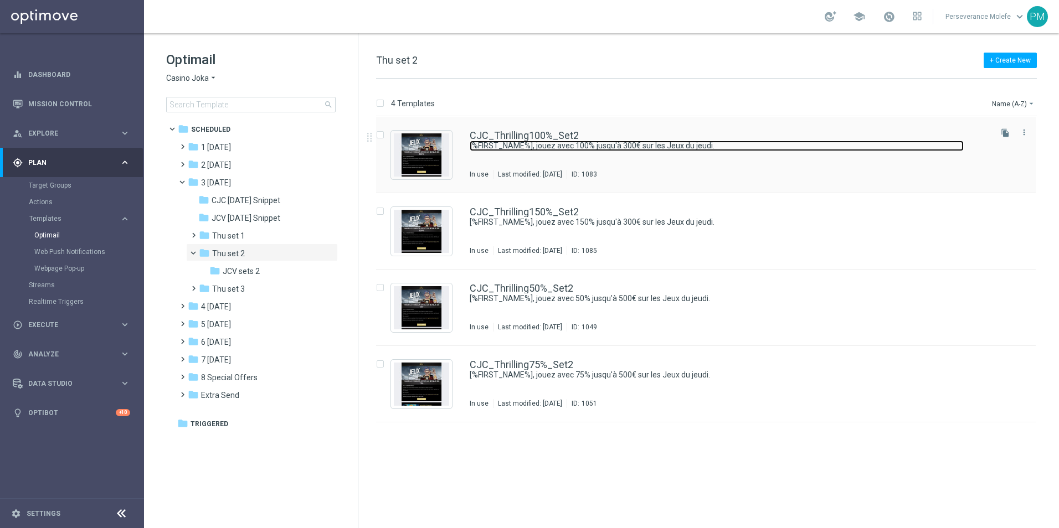
click at [529, 141] on link "[%FIRST_NAME%], jouez avec 100% jusqu'à 300€ sur les Jeux du jeudi." at bounding box center [717, 146] width 494 height 11
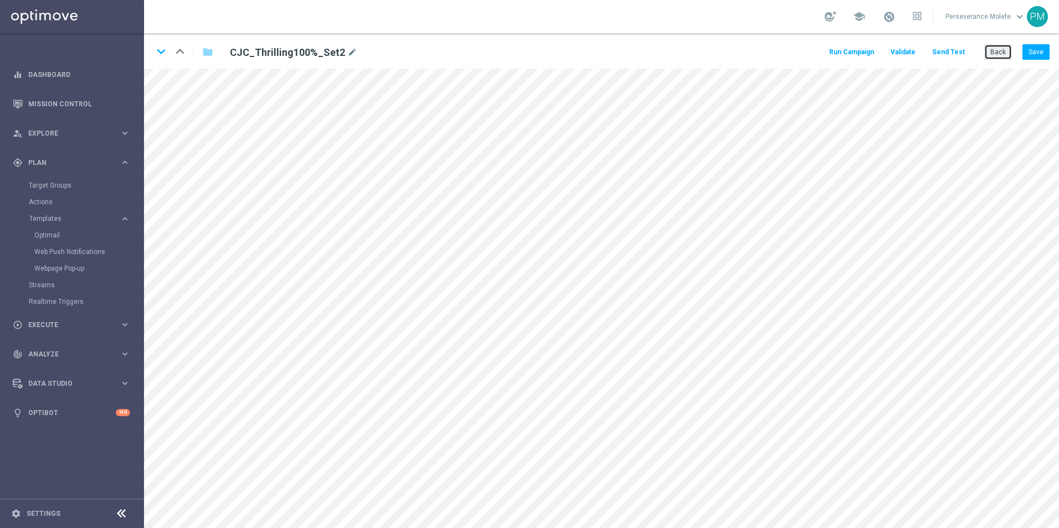
click at [998, 51] on button "Back" at bounding box center [998, 52] width 28 height 16
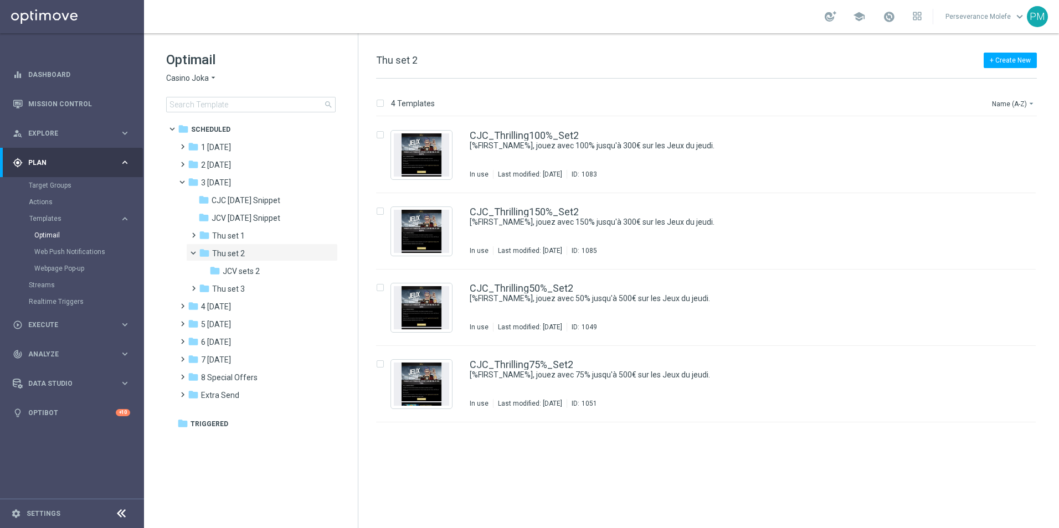
click at [200, 75] on span "Casino Joka" at bounding box center [187, 78] width 43 height 11
click at [0, 0] on span "Le Roi Johnny" at bounding box center [0, 0] width 0 height 0
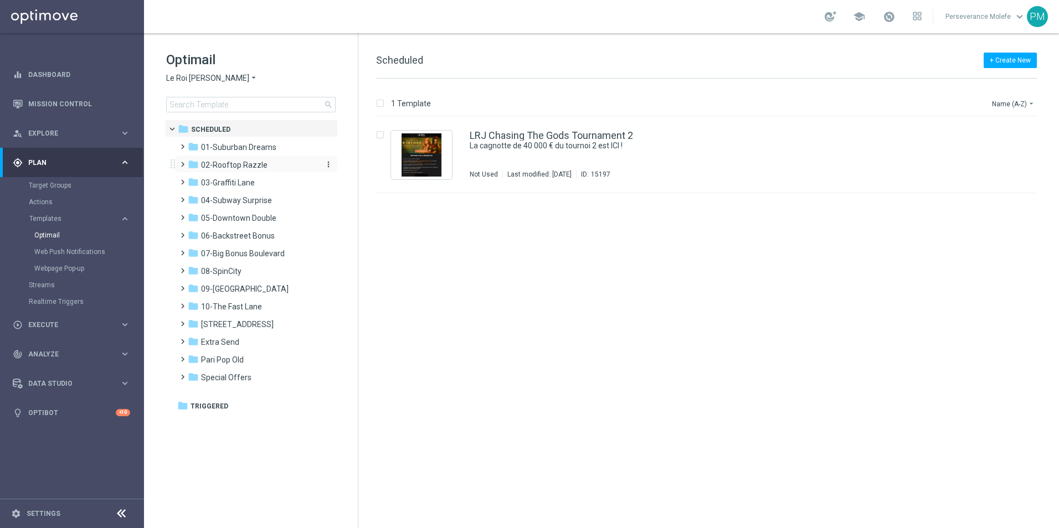
click at [217, 164] on span "02-Rooftop Razzle" at bounding box center [234, 165] width 66 height 10
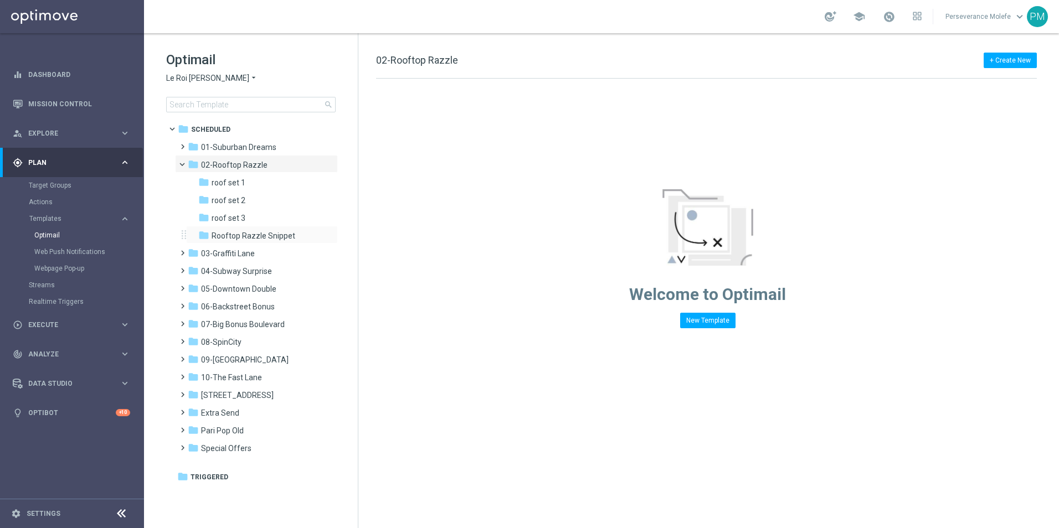
click at [245, 229] on div "folder Rooftop Razzle Snippet more_vert" at bounding box center [262, 235] width 152 height 18
click at [245, 235] on span "Rooftop Razzle Snippet" at bounding box center [254, 236] width 84 height 10
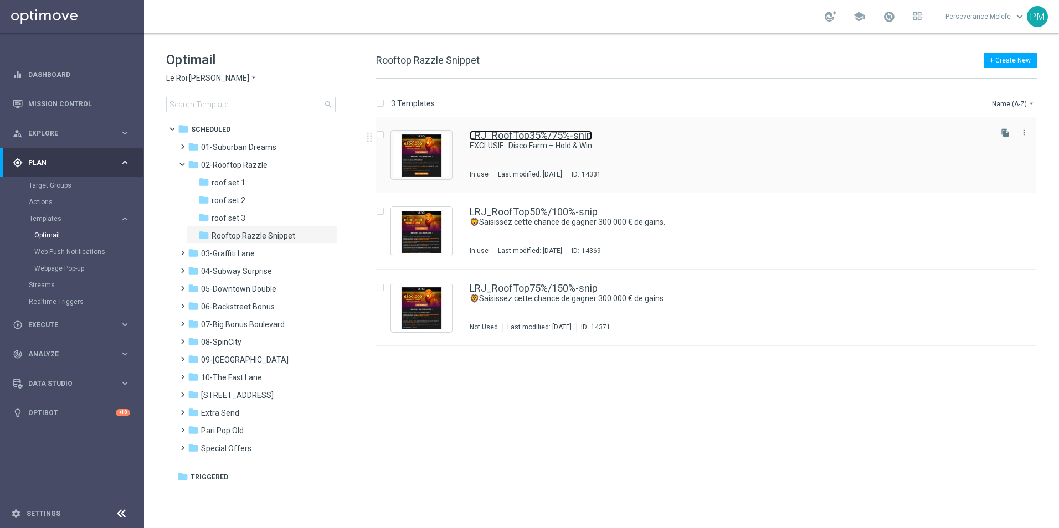
click at [532, 131] on link "LRJ_RoofTop35%/75%-snip" at bounding box center [531, 136] width 122 height 10
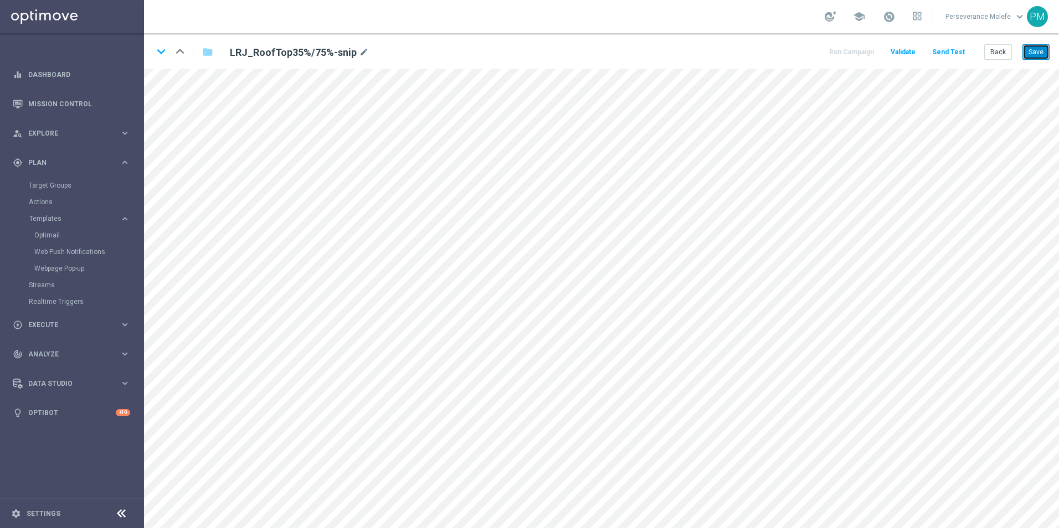
click at [1037, 51] on button "Save" at bounding box center [1035, 52] width 27 height 16
click at [162, 52] on icon "keyboard_arrow_down" at bounding box center [161, 51] width 17 height 17
click at [1025, 56] on button "Save" at bounding box center [1035, 52] width 27 height 16
click at [157, 55] on icon "keyboard_arrow_down" at bounding box center [161, 51] width 17 height 17
click at [1033, 58] on button "Save" at bounding box center [1035, 52] width 27 height 16
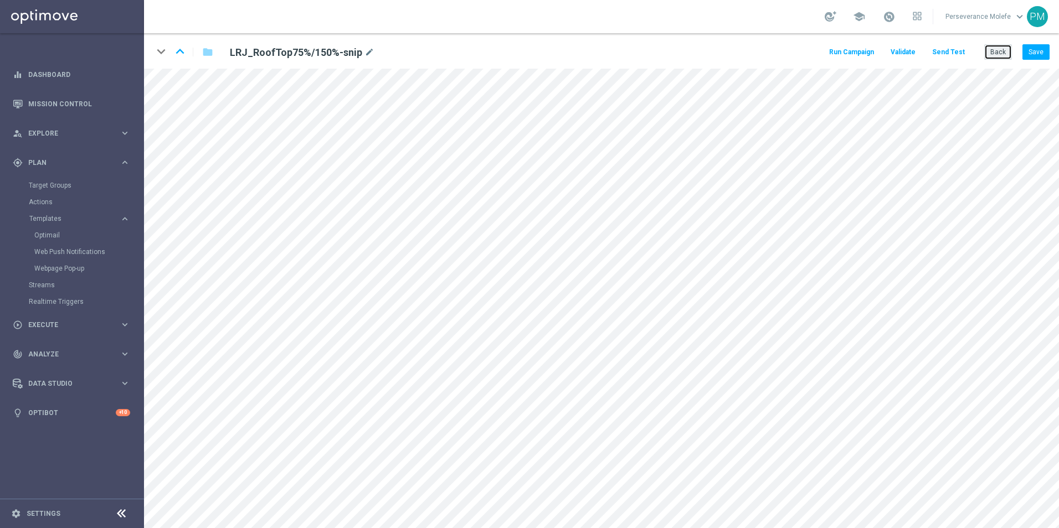
click at [988, 55] on button "Back" at bounding box center [998, 52] width 28 height 16
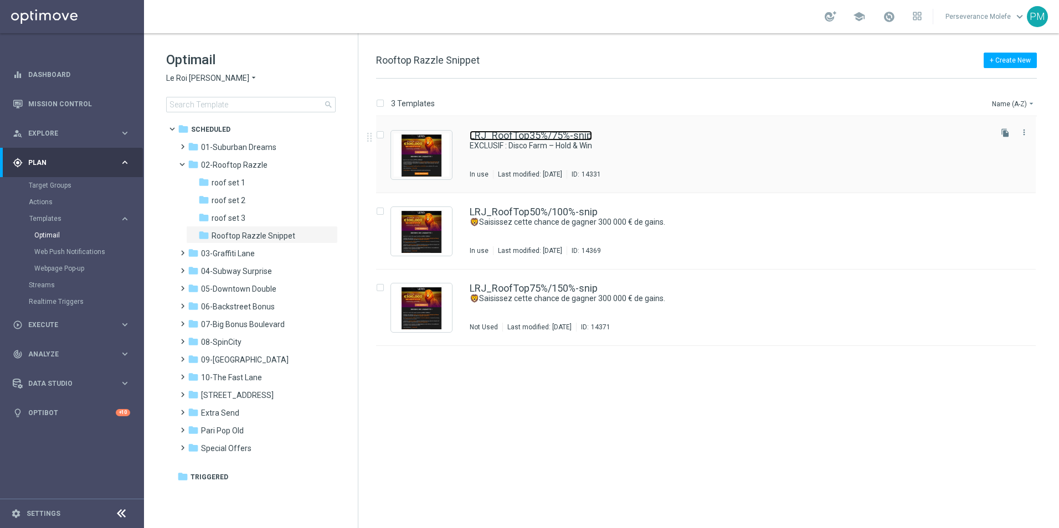
click at [484, 138] on link "LRJ_RoofTop35%/75%-snip" at bounding box center [531, 136] width 122 height 10
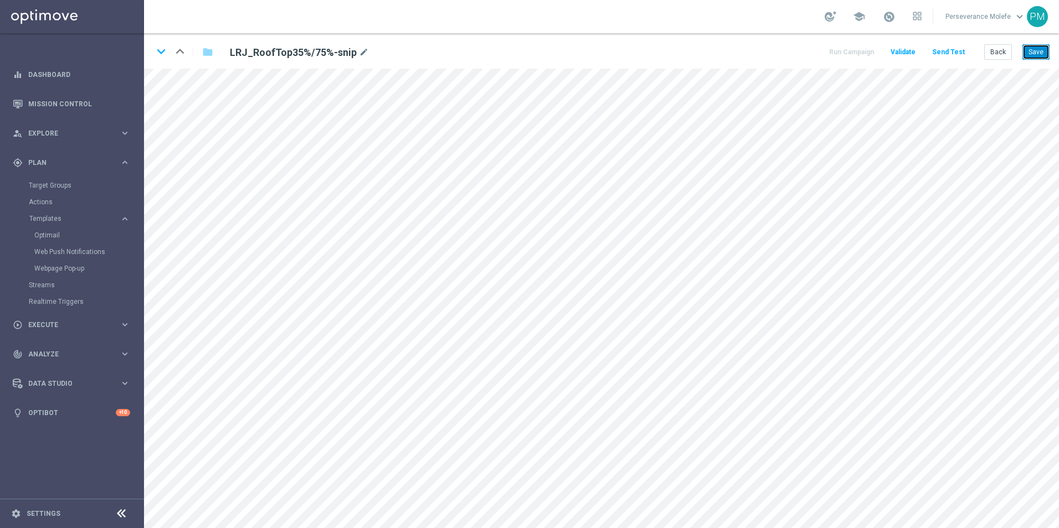
click at [1036, 54] on button "Save" at bounding box center [1035, 52] width 27 height 16
click at [987, 53] on button "Back" at bounding box center [998, 52] width 28 height 16
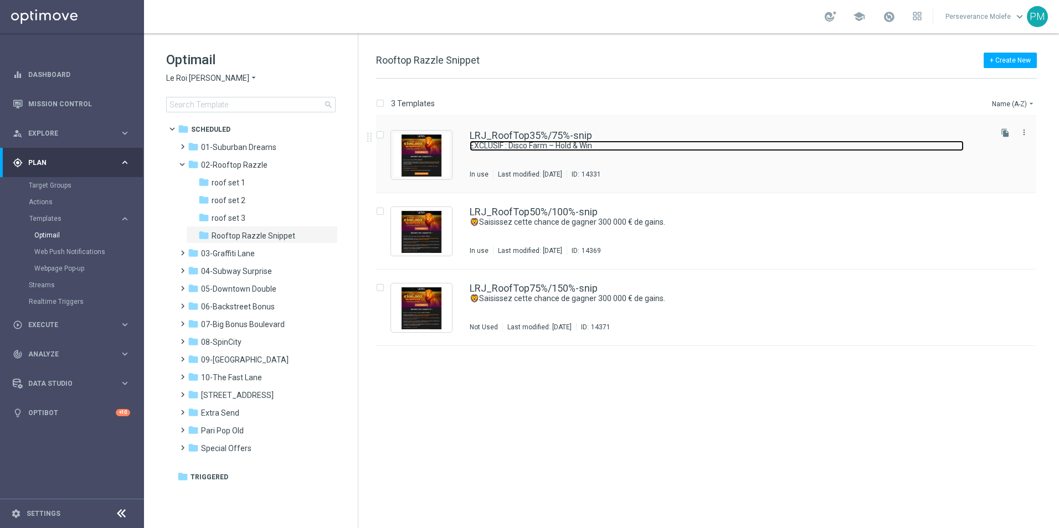
click at [482, 141] on link "EXCLUSIF : Disco Farm – Hold & Win" at bounding box center [717, 146] width 494 height 11
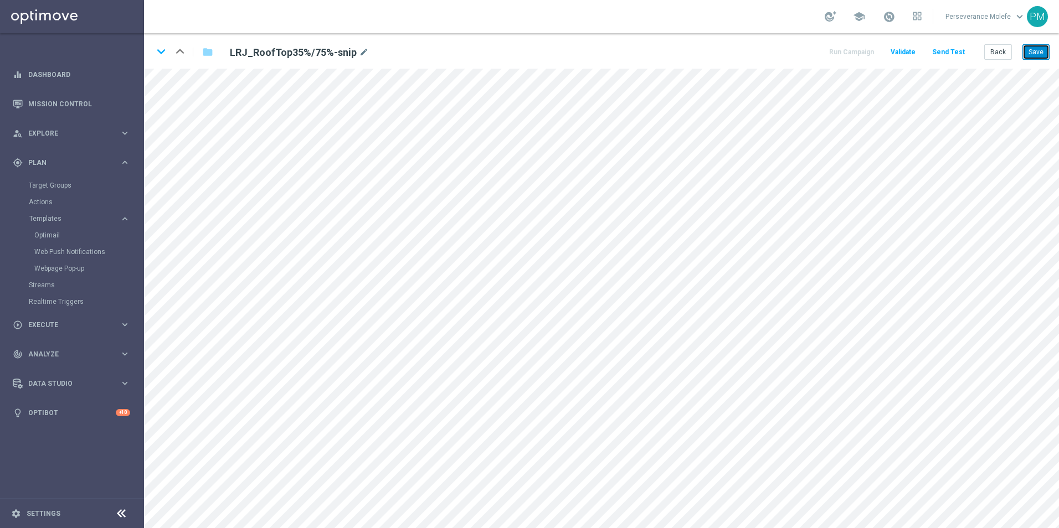
click at [1027, 49] on button "Save" at bounding box center [1035, 52] width 27 height 16
click at [1006, 48] on button "Back" at bounding box center [998, 52] width 28 height 16
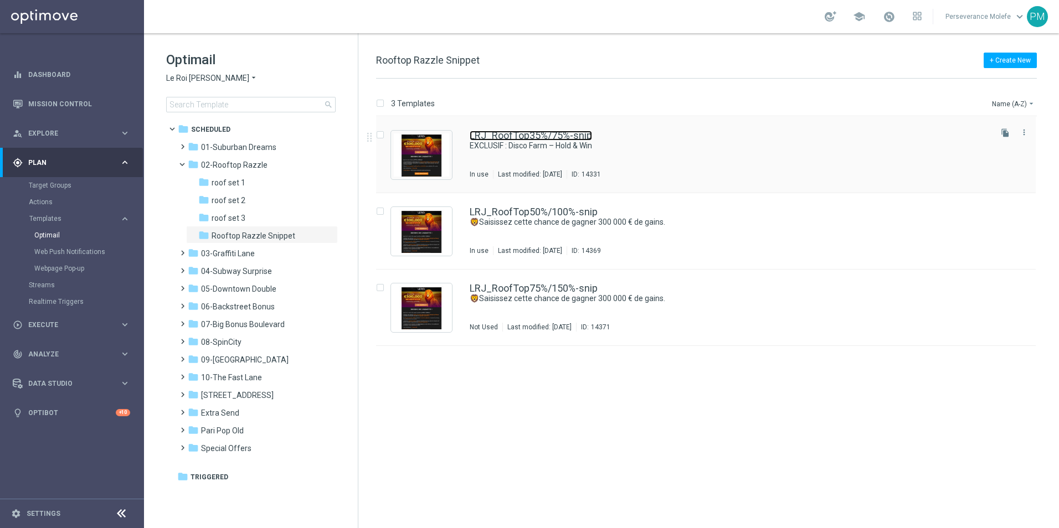
click at [496, 138] on link "LRJ_RoofTop35%/75%-snip" at bounding box center [531, 136] width 122 height 10
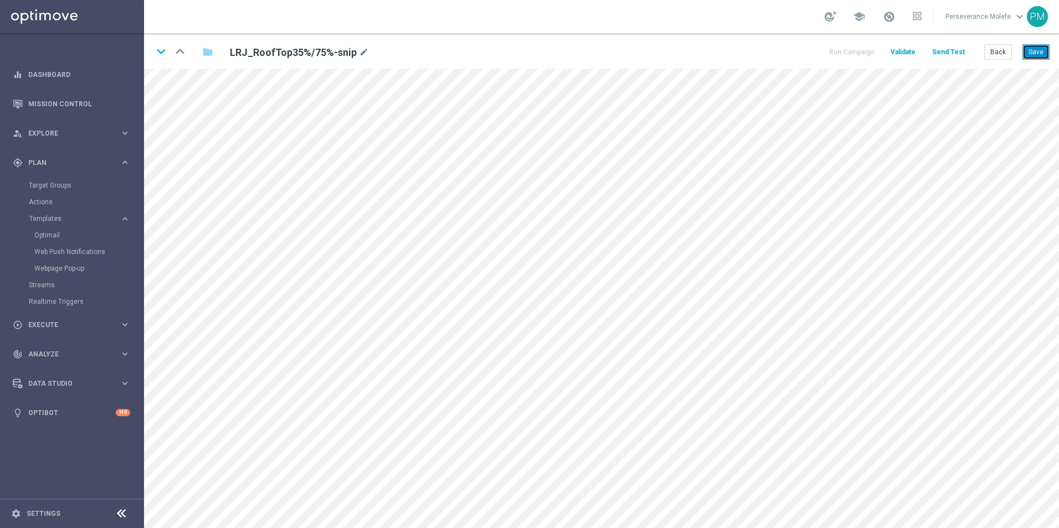
click at [1033, 56] on button "Save" at bounding box center [1035, 52] width 27 height 16
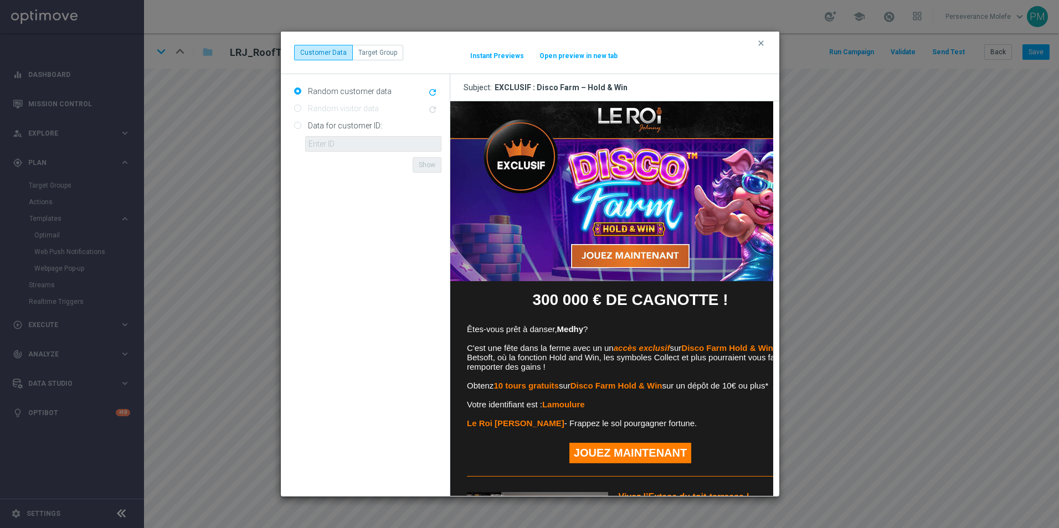
click at [551, 58] on button "Open preview in new tab" at bounding box center [578, 55] width 79 height 9
click at [762, 40] on icon "clear" at bounding box center [760, 43] width 9 height 9
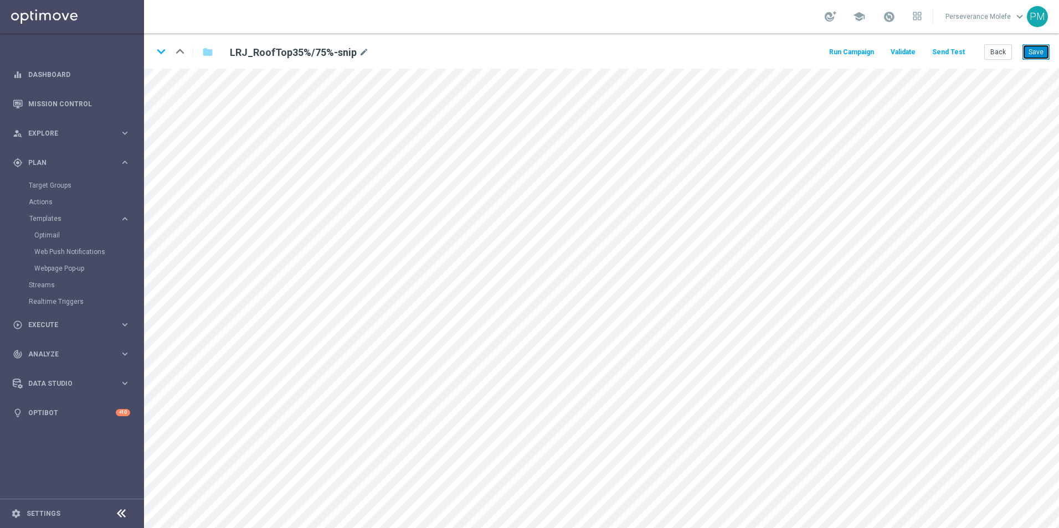
click at [1037, 57] on button "Save" at bounding box center [1035, 52] width 27 height 16
click at [992, 52] on button "Back" at bounding box center [998, 52] width 28 height 16
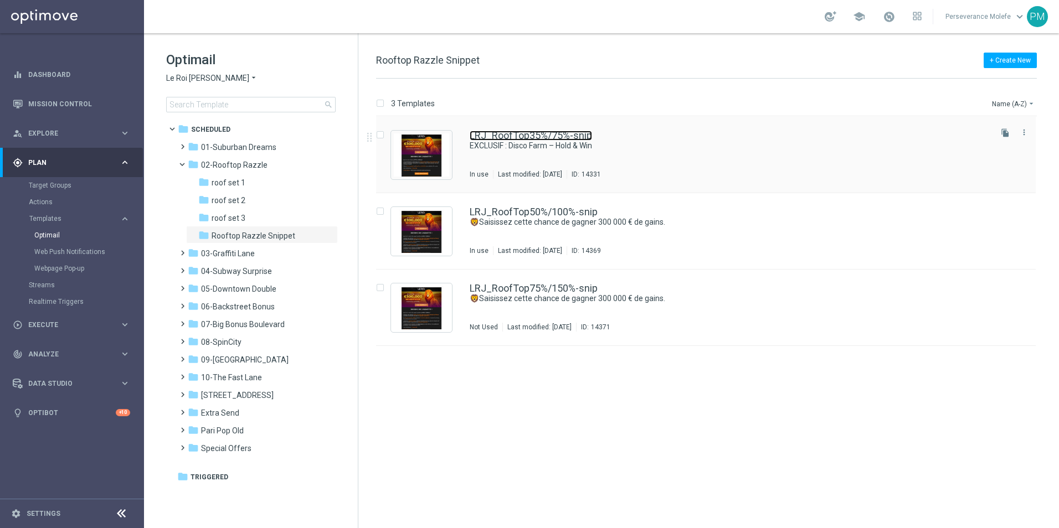
click at [509, 136] on link "LRJ_RoofTop35%/75%-snip" at bounding box center [531, 136] width 122 height 10
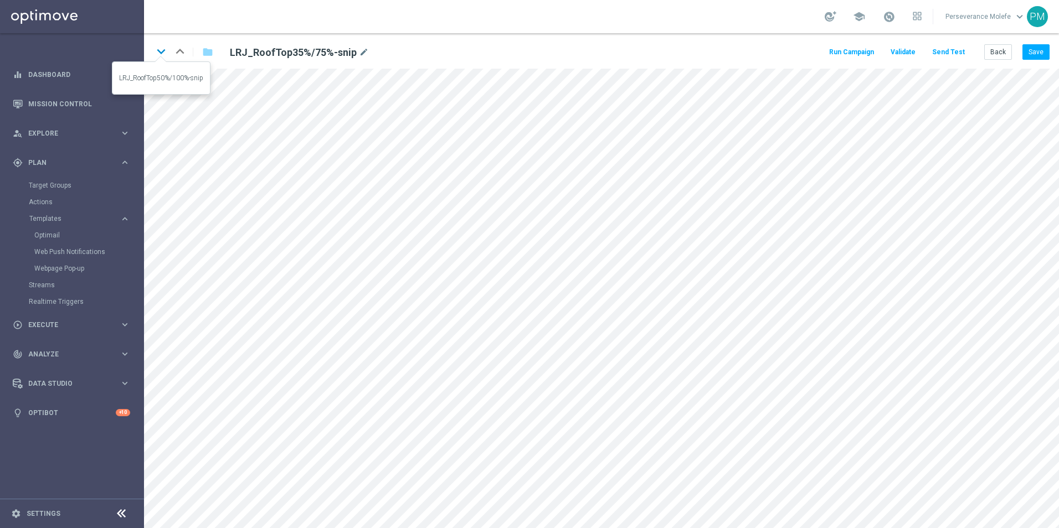
click at [160, 53] on icon "keyboard_arrow_down" at bounding box center [161, 51] width 17 height 17
click at [1043, 53] on button "Save" at bounding box center [1035, 52] width 27 height 16
click at [162, 55] on icon "keyboard_arrow_down" at bounding box center [161, 51] width 17 height 17
click at [994, 55] on button "Back" at bounding box center [998, 52] width 28 height 16
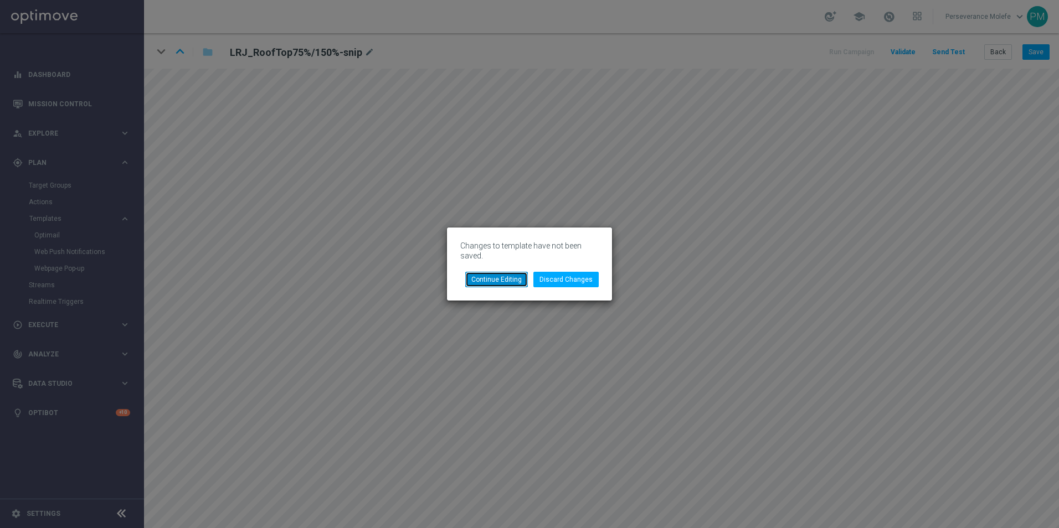
click at [502, 279] on button "Continue Editing" at bounding box center [496, 280] width 63 height 16
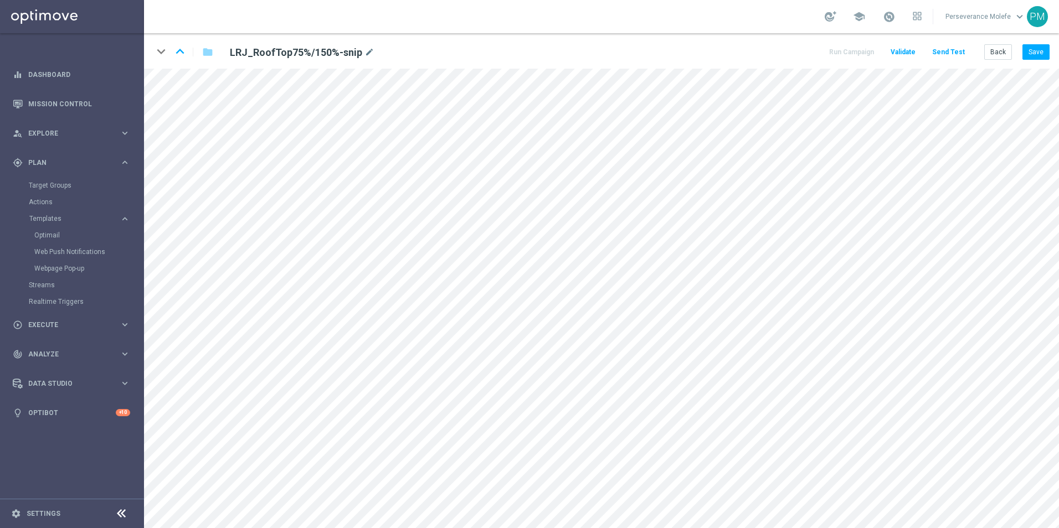
click at [1022, 53] on div "Back Save" at bounding box center [1016, 52] width 65 height 16
click at [1025, 54] on button "Save" at bounding box center [1035, 52] width 27 height 16
click at [1006, 56] on button "Back" at bounding box center [998, 52] width 28 height 16
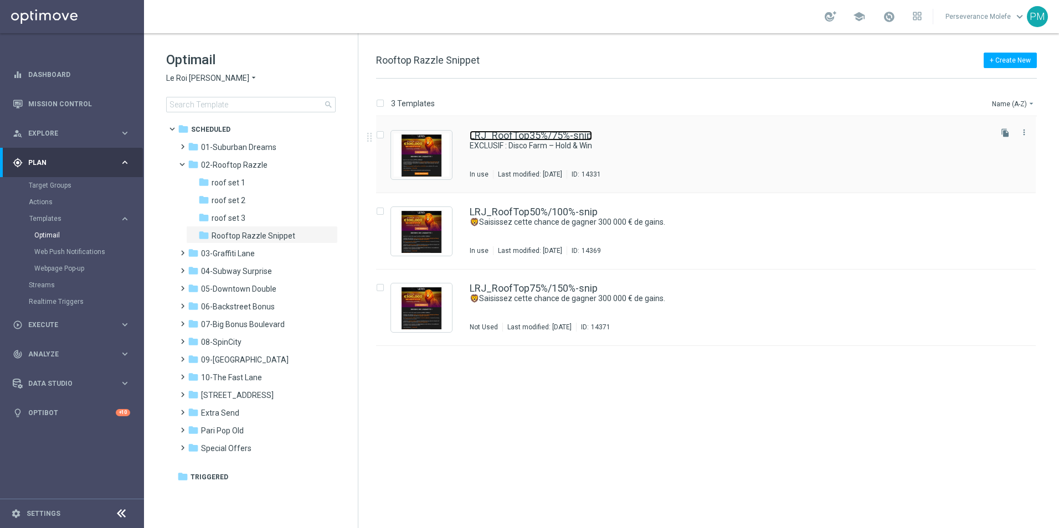
click at [495, 132] on link "LRJ_RoofTop35%/75%-snip" at bounding box center [531, 136] width 122 height 10
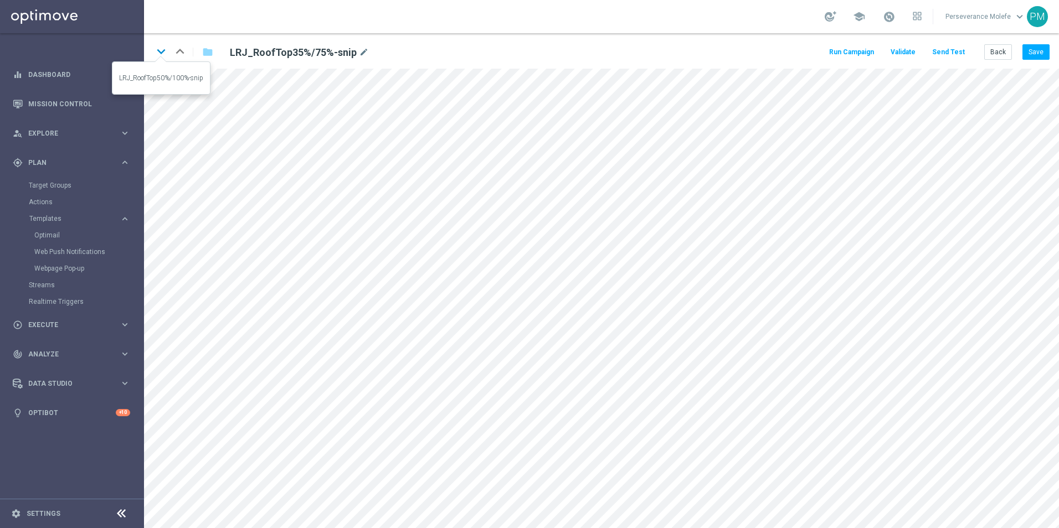
click at [156, 53] on icon "keyboard_arrow_down" at bounding box center [161, 51] width 17 height 17
click at [185, 50] on icon "keyboard_arrow_up" at bounding box center [180, 51] width 17 height 17
click at [1035, 47] on button "Save" at bounding box center [1035, 52] width 27 height 16
click at [164, 54] on icon "keyboard_arrow_down" at bounding box center [161, 51] width 17 height 17
click at [1042, 47] on button "Save" at bounding box center [1035, 52] width 27 height 16
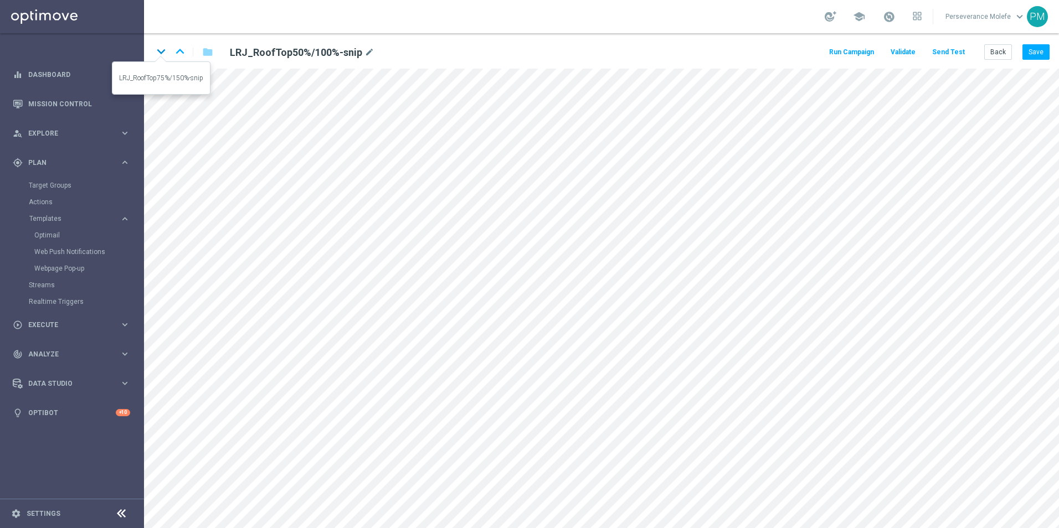
click at [161, 50] on icon "keyboard_arrow_down" at bounding box center [161, 51] width 17 height 17
click at [1039, 58] on button "Save" at bounding box center [1035, 52] width 27 height 16
click at [1035, 56] on button "Save" at bounding box center [1035, 52] width 27 height 16
click at [184, 50] on icon "keyboard_arrow_up" at bounding box center [180, 51] width 17 height 17
click at [158, 53] on icon "keyboard_arrow_down" at bounding box center [161, 51] width 17 height 17
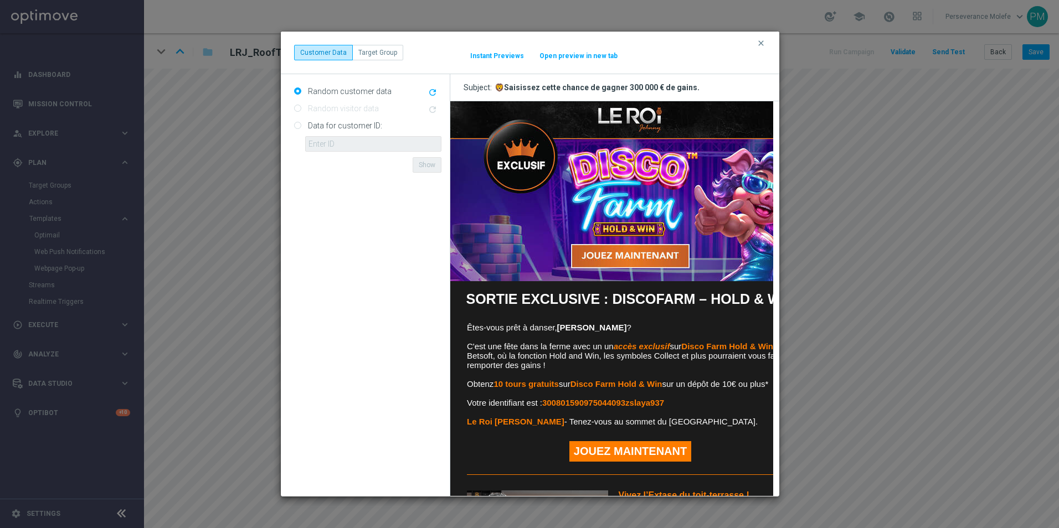
click at [549, 53] on button "Open preview in new tab" at bounding box center [578, 55] width 79 height 9
click at [761, 43] on icon "clear" at bounding box center [760, 43] width 9 height 9
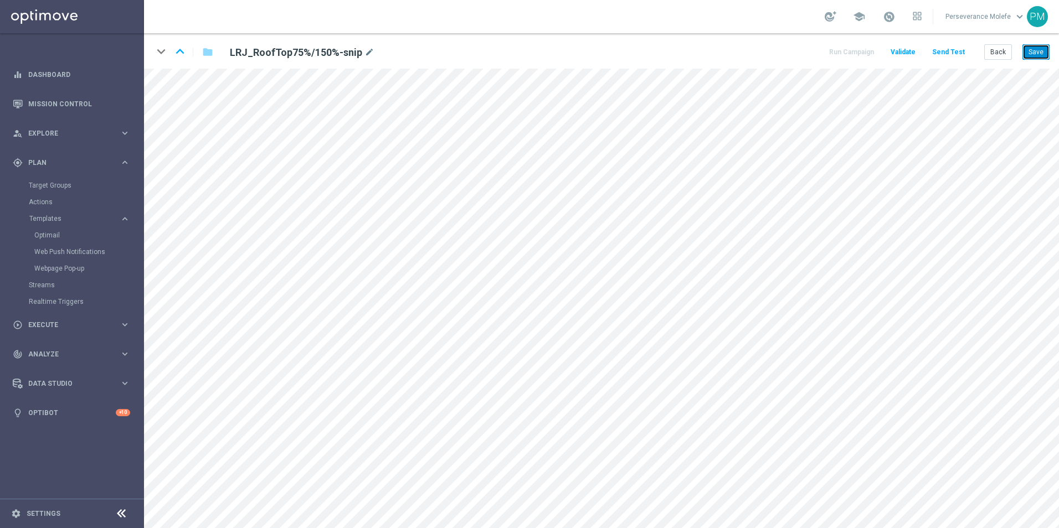
click at [1044, 53] on button "Save" at bounding box center [1035, 52] width 27 height 16
click at [182, 55] on icon "keyboard_arrow_up" at bounding box center [180, 51] width 17 height 17
click at [1027, 52] on button "Save" at bounding box center [1035, 52] width 27 height 16
click at [179, 50] on icon "keyboard_arrow_up" at bounding box center [180, 51] width 17 height 17
click at [1036, 56] on button "Save" at bounding box center [1035, 52] width 27 height 16
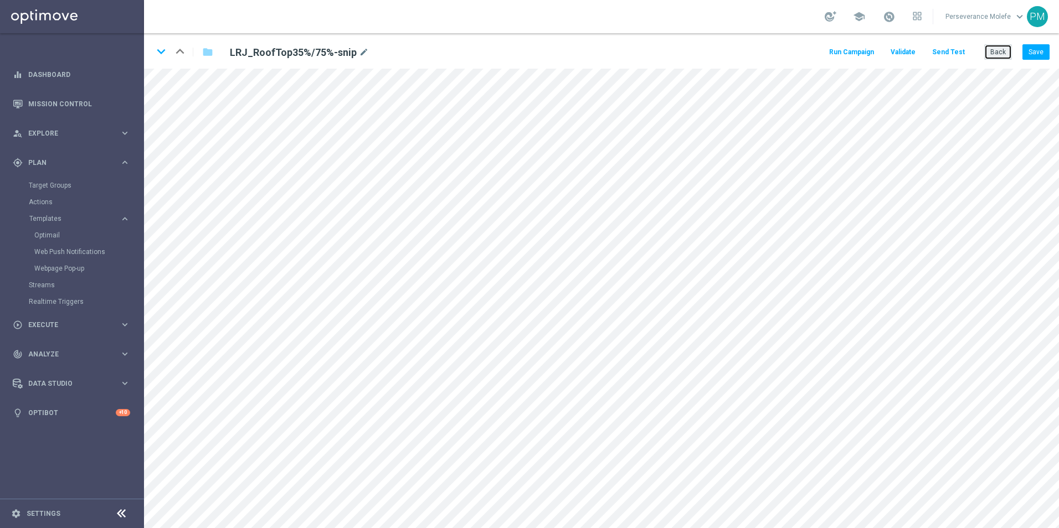
click at [987, 54] on button "Back" at bounding box center [998, 52] width 28 height 16
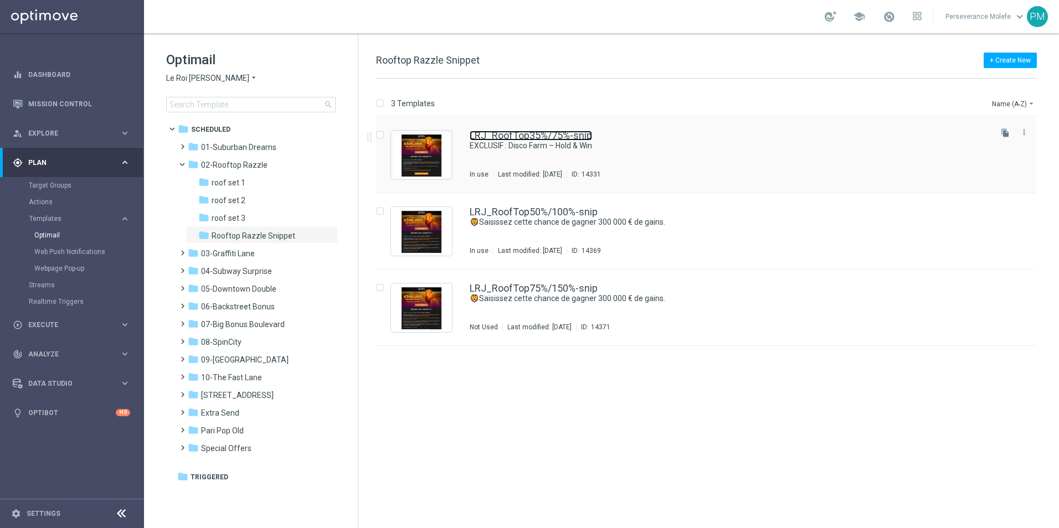
click at [488, 133] on link "LRJ_RoofTop35%/75%-snip" at bounding box center [531, 136] width 122 height 10
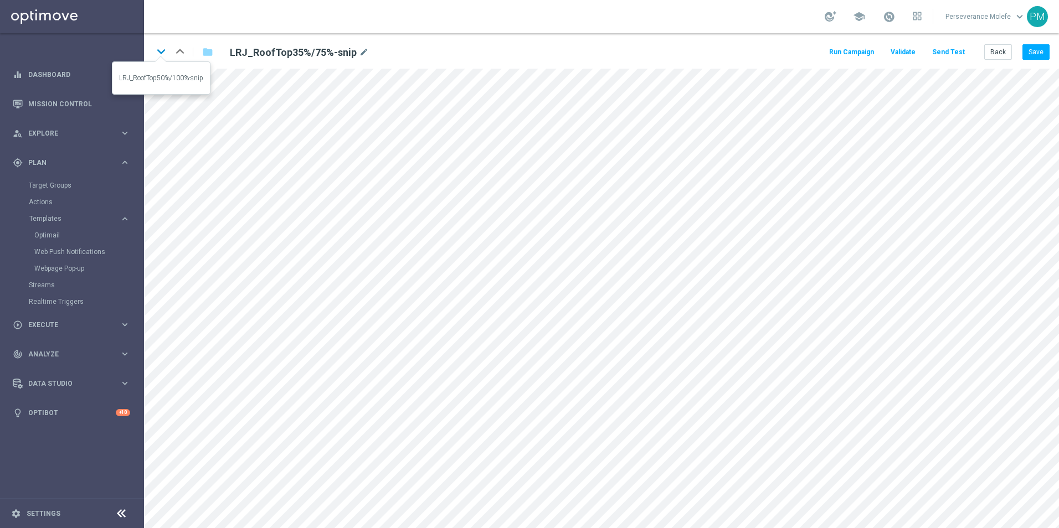
click at [159, 54] on icon "keyboard_arrow_down" at bounding box center [161, 51] width 17 height 17
click at [1033, 45] on button "Save" at bounding box center [1035, 52] width 27 height 16
click at [159, 47] on icon "keyboard_arrow_down" at bounding box center [161, 51] width 17 height 17
click at [186, 57] on icon "keyboard_arrow_up" at bounding box center [180, 51] width 17 height 17
click at [180, 51] on icon "keyboard_arrow_up" at bounding box center [180, 51] width 17 height 17
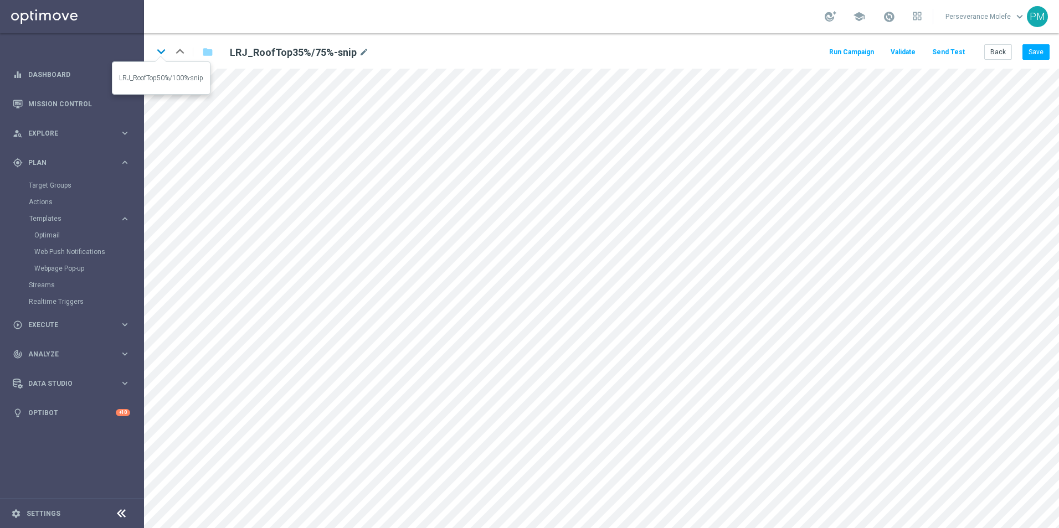
click at [155, 55] on icon "keyboard_arrow_down" at bounding box center [161, 51] width 17 height 17
click at [178, 51] on icon "keyboard_arrow_up" at bounding box center [180, 51] width 17 height 17
click at [166, 52] on icon "keyboard_arrow_down" at bounding box center [161, 51] width 17 height 17
click at [182, 56] on icon "keyboard_arrow_up" at bounding box center [180, 51] width 17 height 17
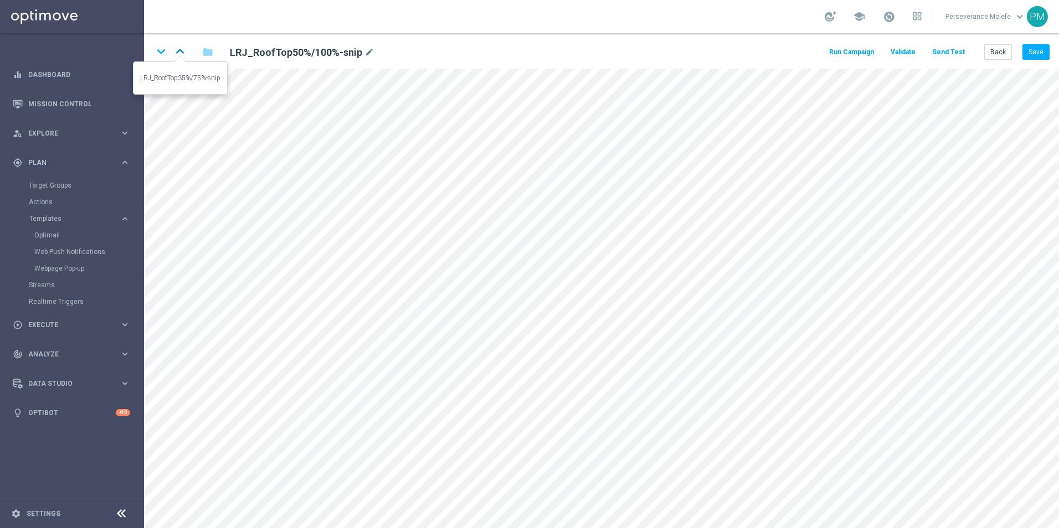
click at [182, 58] on icon "keyboard_arrow_up" at bounding box center [180, 51] width 17 height 17
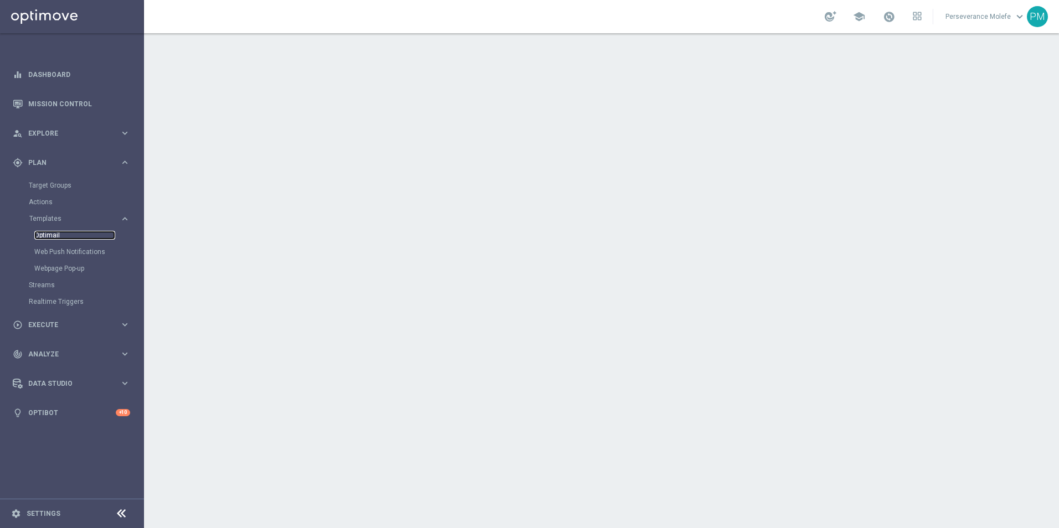
click at [53, 233] on link "Optimail" at bounding box center [74, 235] width 81 height 9
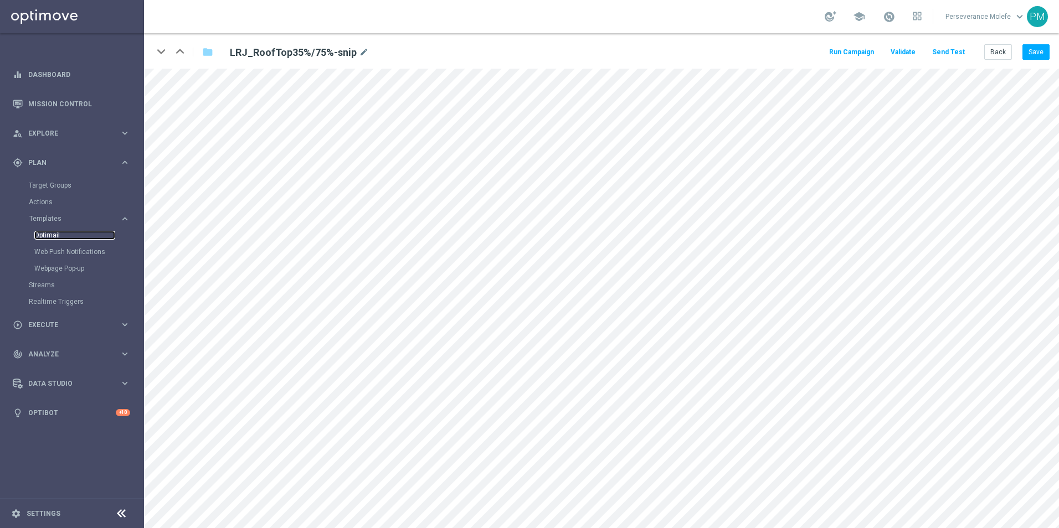
click at [51, 234] on link "Optimail" at bounding box center [74, 235] width 81 height 9
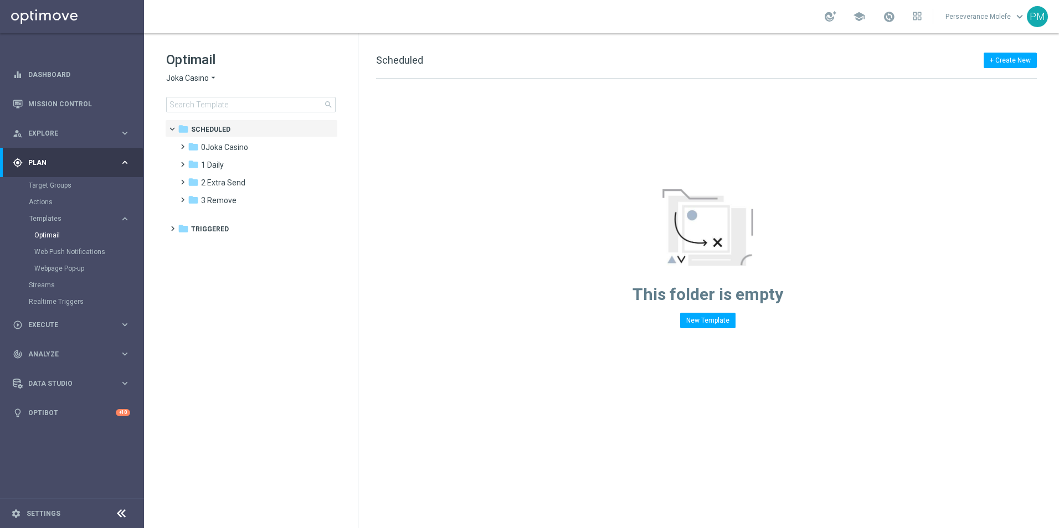
click at [212, 79] on icon "arrow_drop_down" at bounding box center [213, 78] width 9 height 11
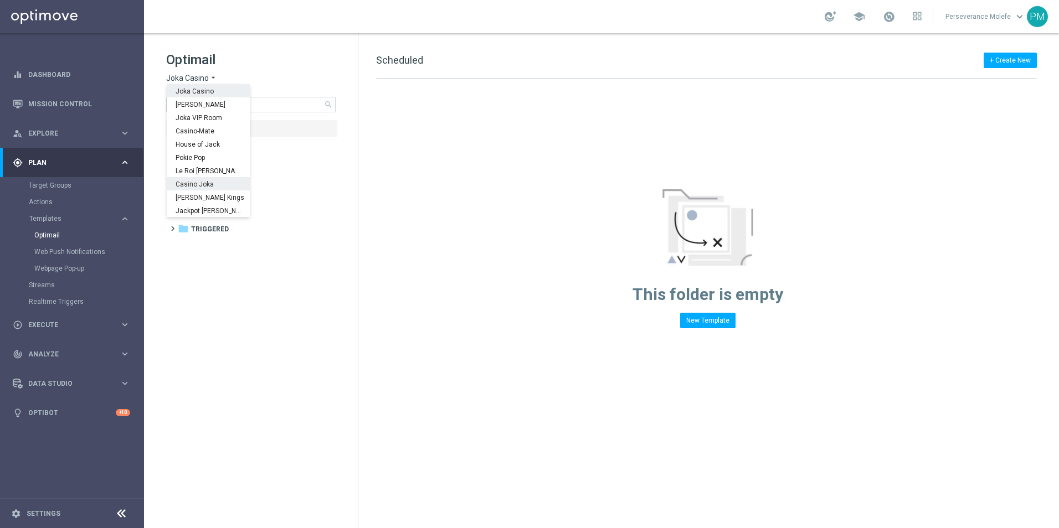
click at [0, 0] on span "Casino Joka" at bounding box center [0, 0] width 0 height 0
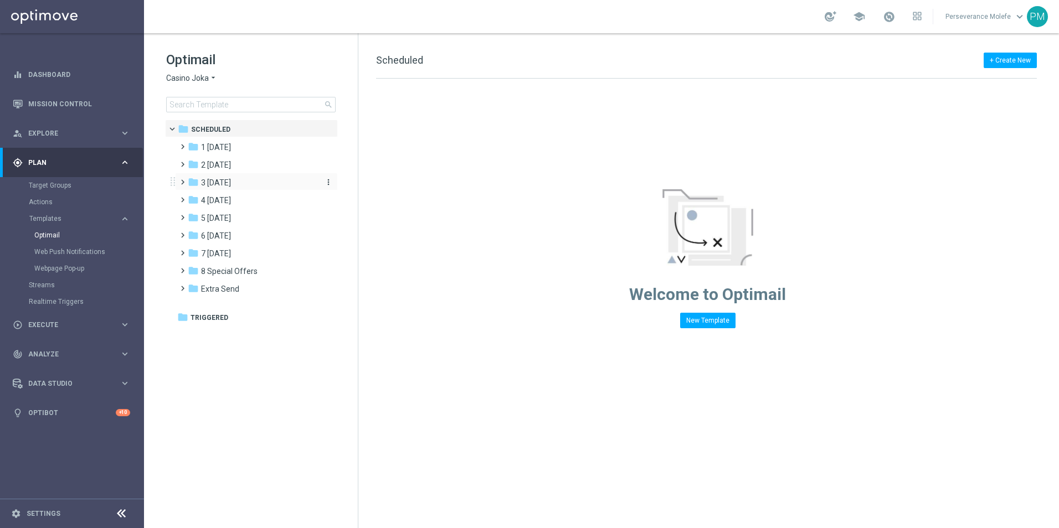
click at [229, 185] on span "3 [DATE]" at bounding box center [216, 183] width 30 height 10
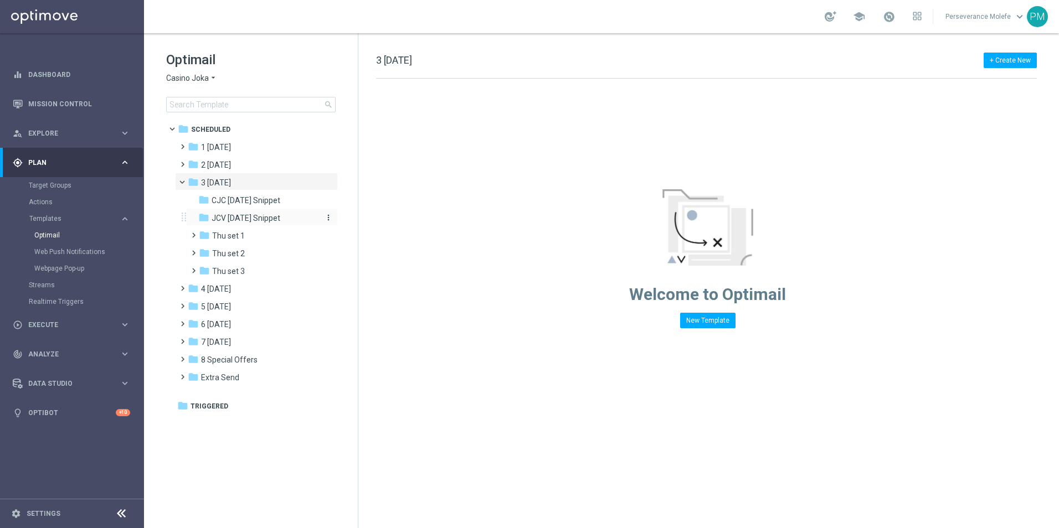
click at [241, 213] on span "JCV [DATE] Snippet" at bounding box center [246, 218] width 69 height 10
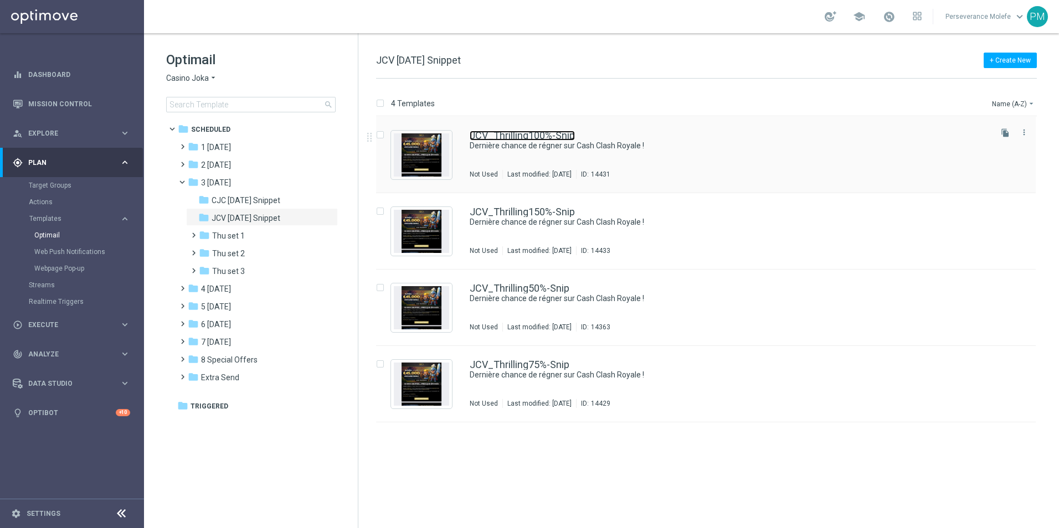
click at [501, 136] on link "JCV_Thrilling100%-Snip" at bounding box center [522, 136] width 105 height 10
click at [247, 251] on div "folder Thu set 2" at bounding box center [258, 254] width 118 height 13
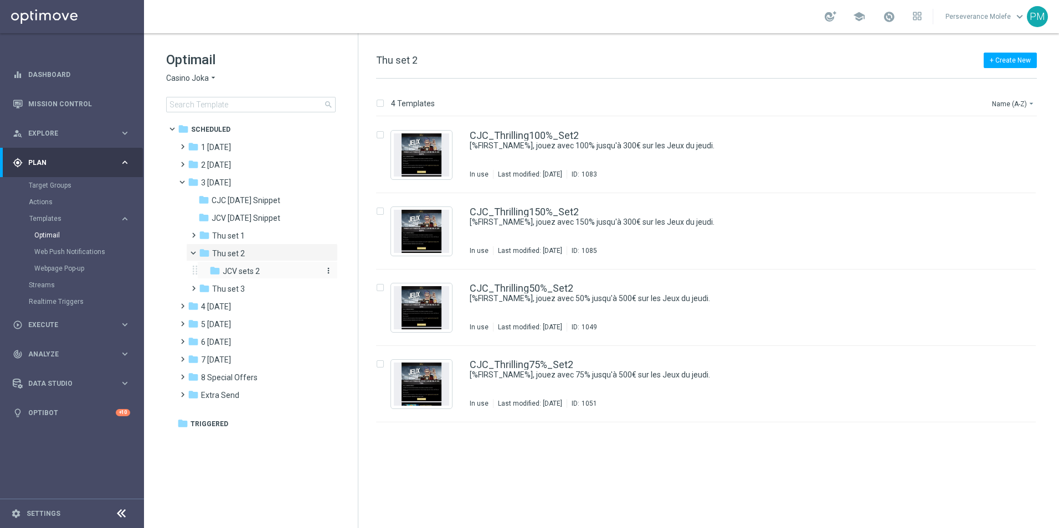
click at [255, 269] on span "JCV sets 2" at bounding box center [241, 271] width 37 height 10
click at [507, 132] on link "JCV_Thrilling100%_Set2" at bounding box center [524, 136] width 109 height 10
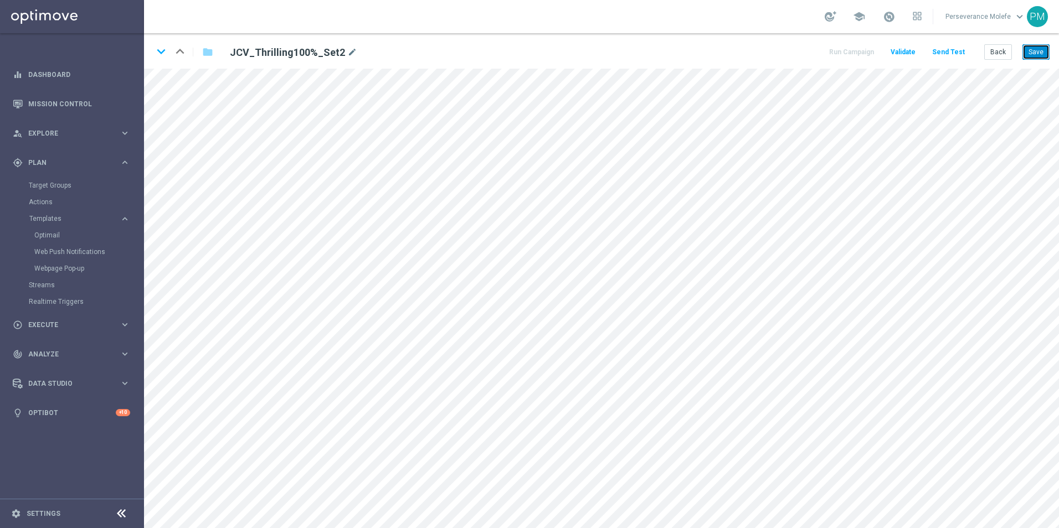
click at [1034, 47] on button "Save" at bounding box center [1035, 52] width 27 height 16
click at [1032, 50] on button "Save" at bounding box center [1035, 52] width 27 height 16
click at [987, 53] on button "Back" at bounding box center [998, 52] width 28 height 16
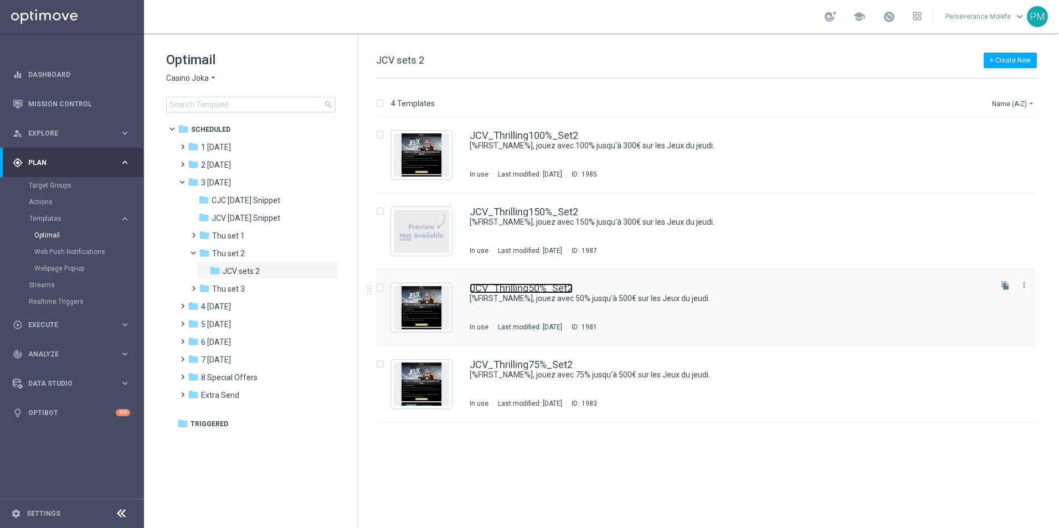
click at [531, 288] on link "JCV_Thrilling50%_Set2" at bounding box center [521, 288] width 103 height 10
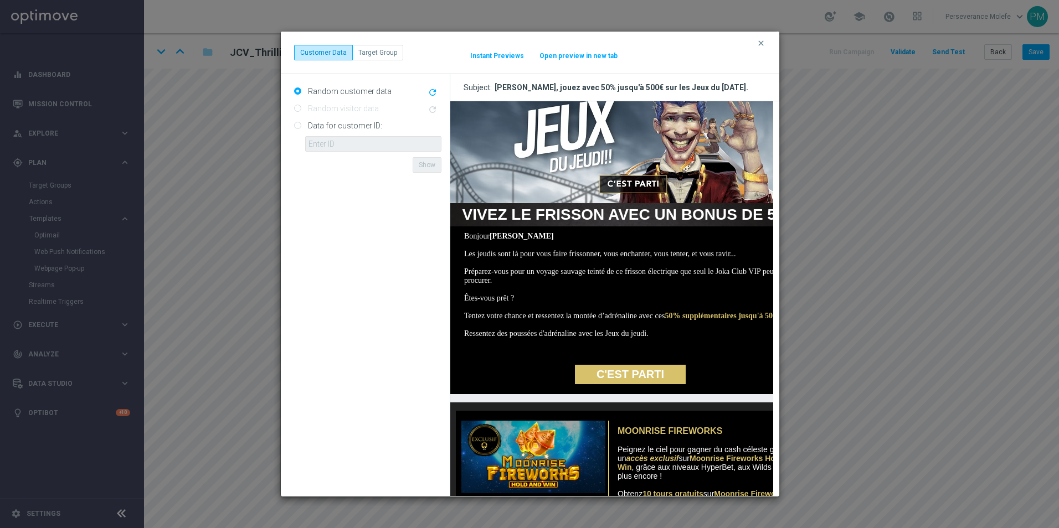
scroll to position [111, 0]
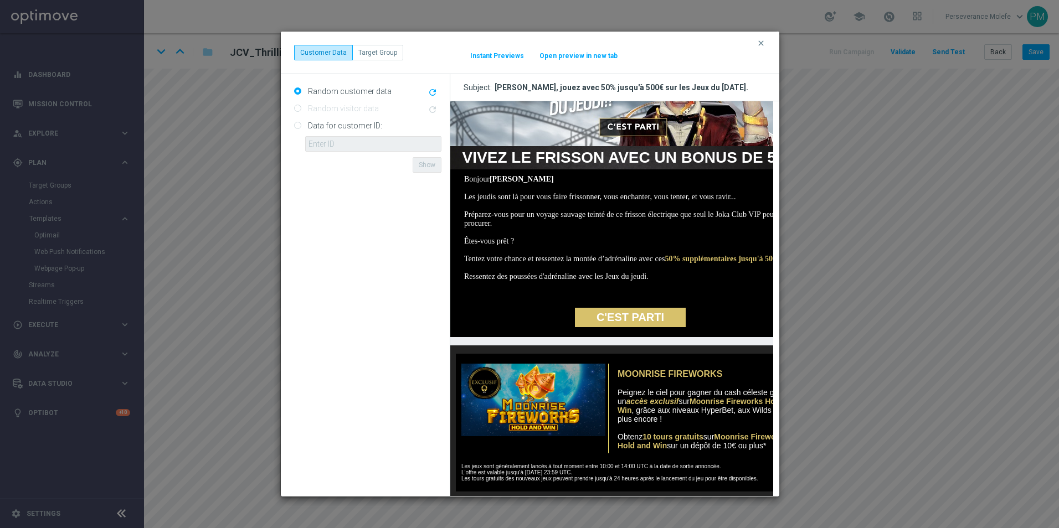
click at [574, 59] on button "Open preview in new tab" at bounding box center [578, 55] width 79 height 9
click at [766, 42] on button "clear" at bounding box center [762, 43] width 13 height 10
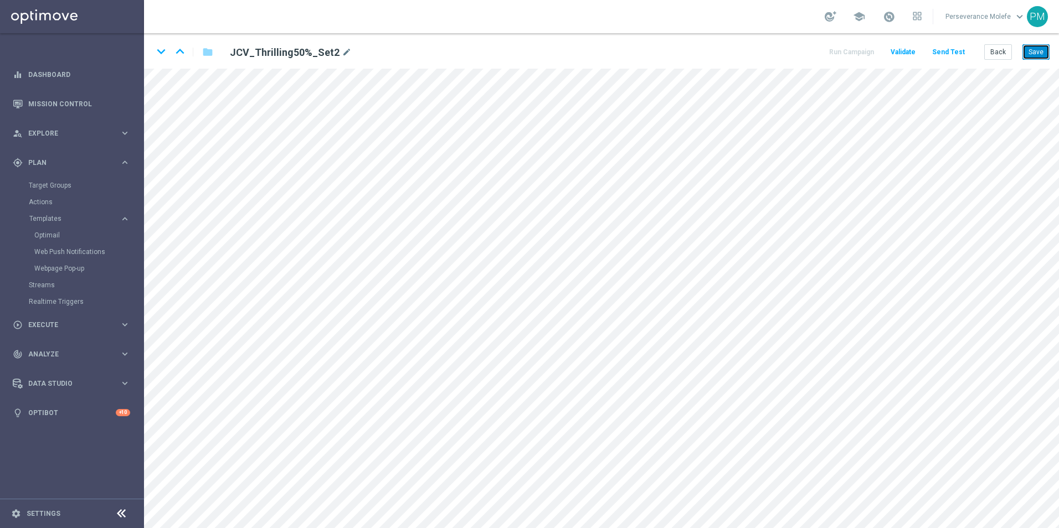
click at [1035, 55] on button "Save" at bounding box center [1035, 52] width 27 height 16
click at [162, 59] on icon "keyboard_arrow_down" at bounding box center [161, 51] width 17 height 17
click at [1037, 56] on button "Save" at bounding box center [1035, 52] width 27 height 16
click at [186, 59] on icon "keyboard_arrow_up" at bounding box center [180, 51] width 17 height 17
click at [178, 51] on icon "keyboard_arrow_up" at bounding box center [180, 51] width 17 height 17
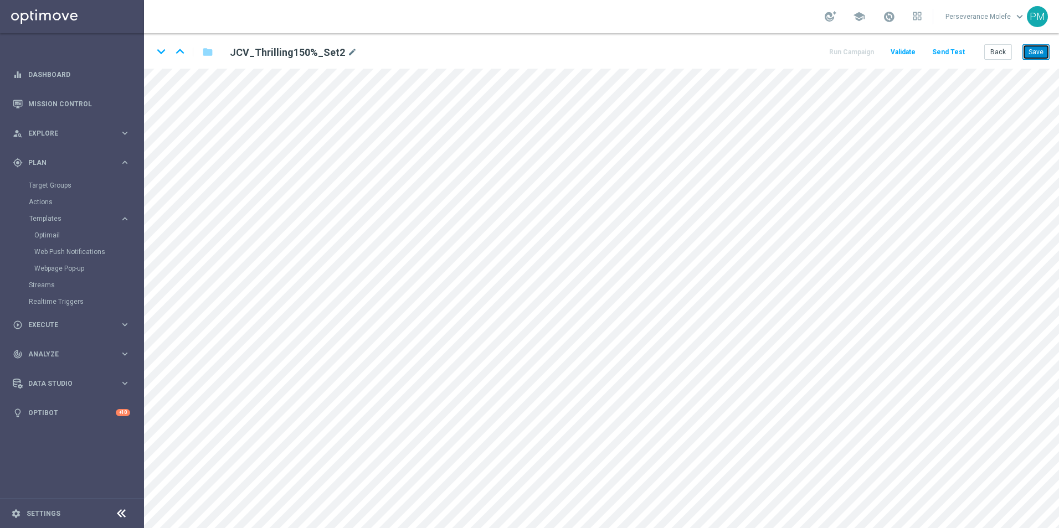
click at [1024, 58] on button "Save" at bounding box center [1035, 52] width 27 height 16
click at [180, 56] on icon "keyboard_arrow_up" at bounding box center [180, 51] width 17 height 17
click at [154, 45] on icon "keyboard_arrow_down" at bounding box center [161, 51] width 17 height 17
click at [181, 58] on icon "keyboard_arrow_up" at bounding box center [180, 51] width 17 height 17
click at [161, 52] on icon "keyboard_arrow_down" at bounding box center [161, 51] width 17 height 17
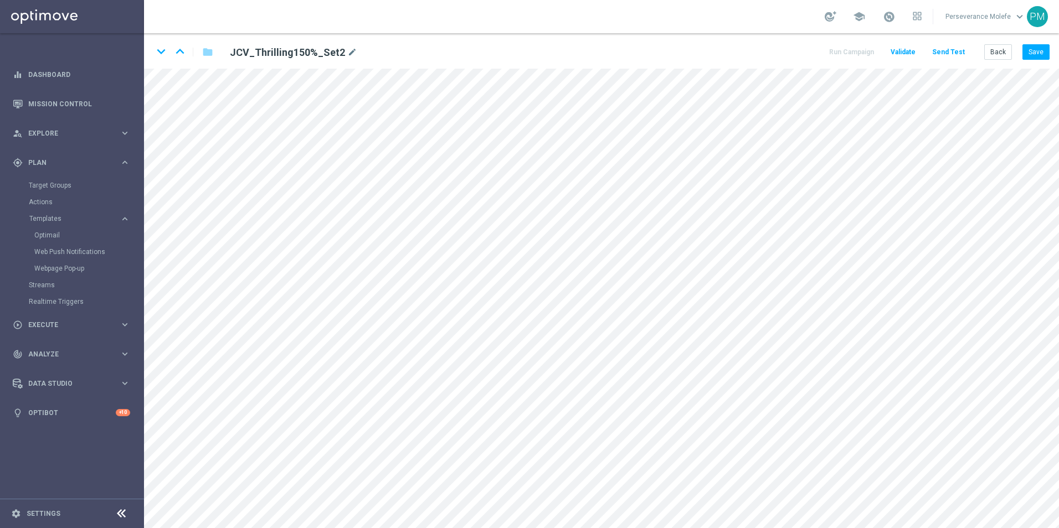
click at [1042, 61] on div "keyboard_arrow_down keyboard_arrow_up folder JCV_Thrilling150%_Set2 mode_edit R…" at bounding box center [601, 50] width 915 height 35
click at [1037, 56] on button "Save" at bounding box center [1035, 52] width 27 height 16
click at [1001, 58] on button "Back" at bounding box center [998, 52] width 28 height 16
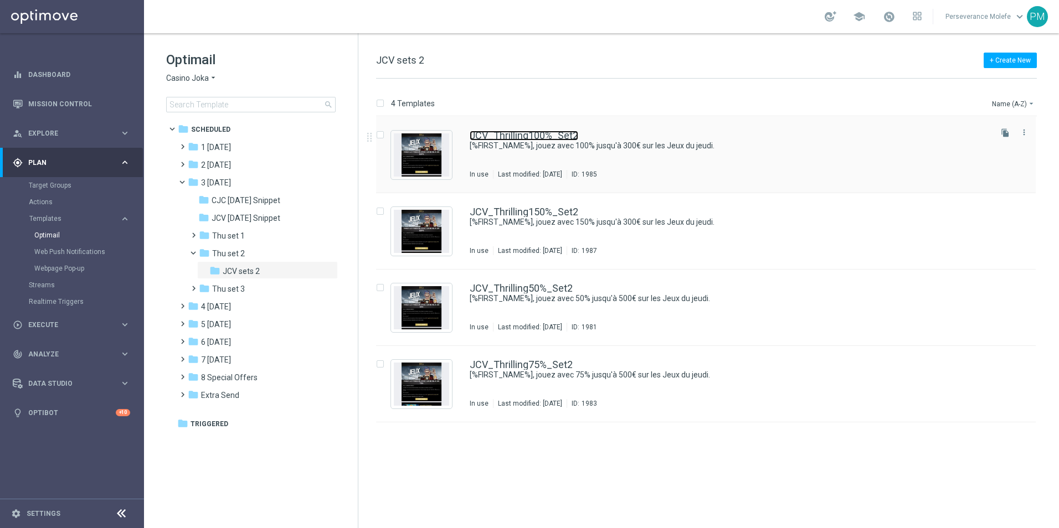
click at [491, 140] on link "JCV_Thrilling100%_Set2" at bounding box center [524, 136] width 109 height 10
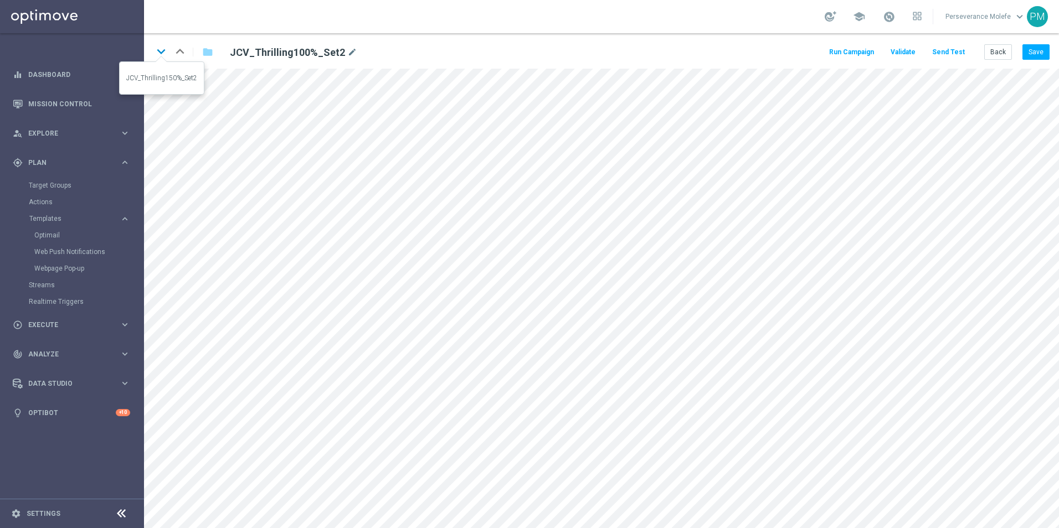
click at [163, 50] on icon "keyboard_arrow_down" at bounding box center [161, 51] width 17 height 17
click at [154, 51] on icon "keyboard_arrow_down" at bounding box center [161, 51] width 17 height 17
click at [1027, 51] on button "Save" at bounding box center [1035, 52] width 27 height 16
click at [1003, 51] on button "Back" at bounding box center [998, 52] width 28 height 16
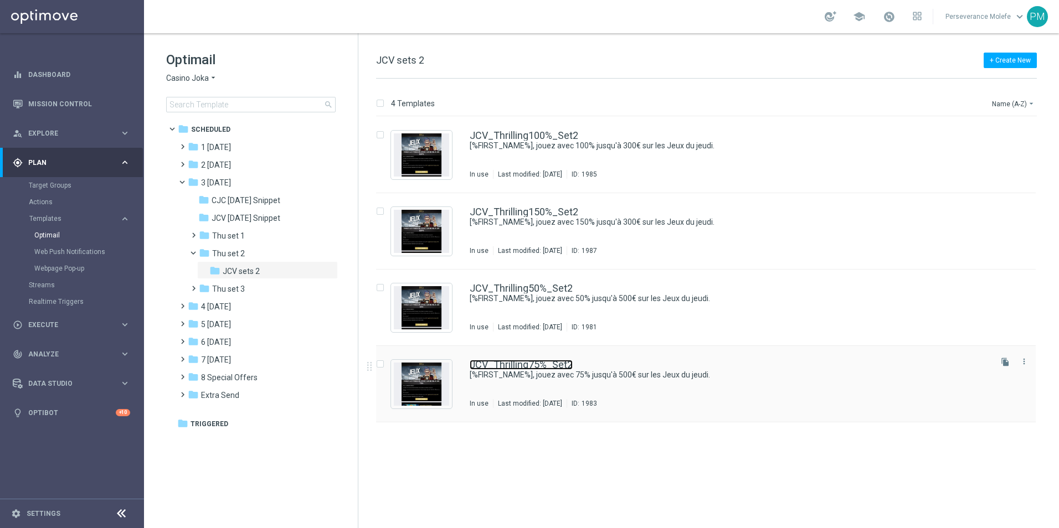
click at [494, 360] on link "JCV_Thrilling75%_Set2" at bounding box center [521, 365] width 103 height 10
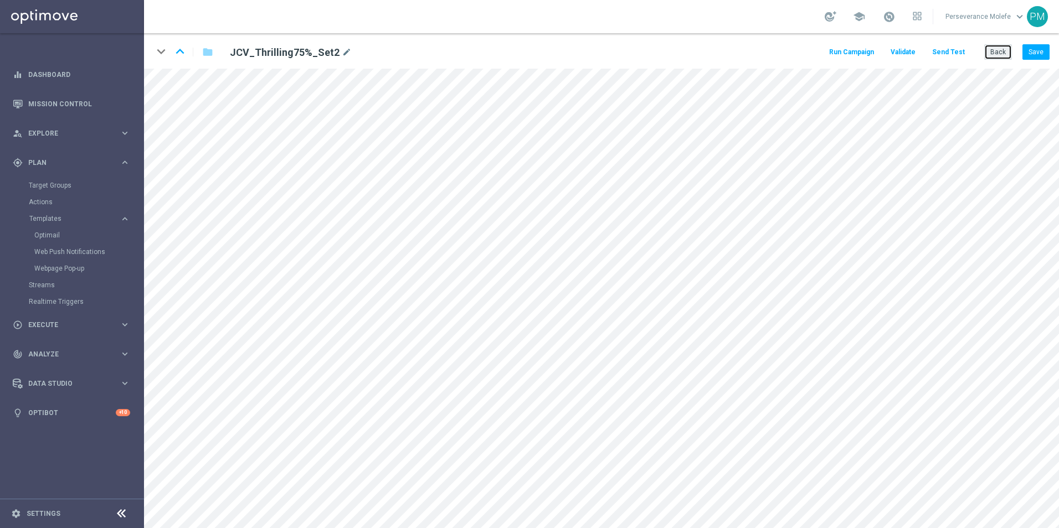
click at [991, 49] on button "Back" at bounding box center [998, 52] width 28 height 16
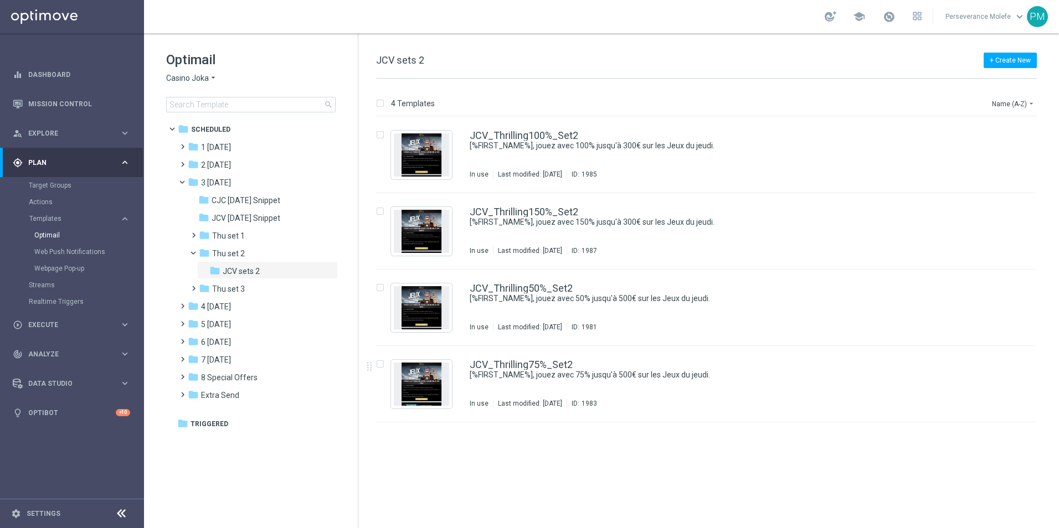
click at [212, 83] on icon "arrow_drop_down" at bounding box center [213, 78] width 9 height 11
click at [0, 0] on span "Le Roi Johnny" at bounding box center [0, 0] width 0 height 0
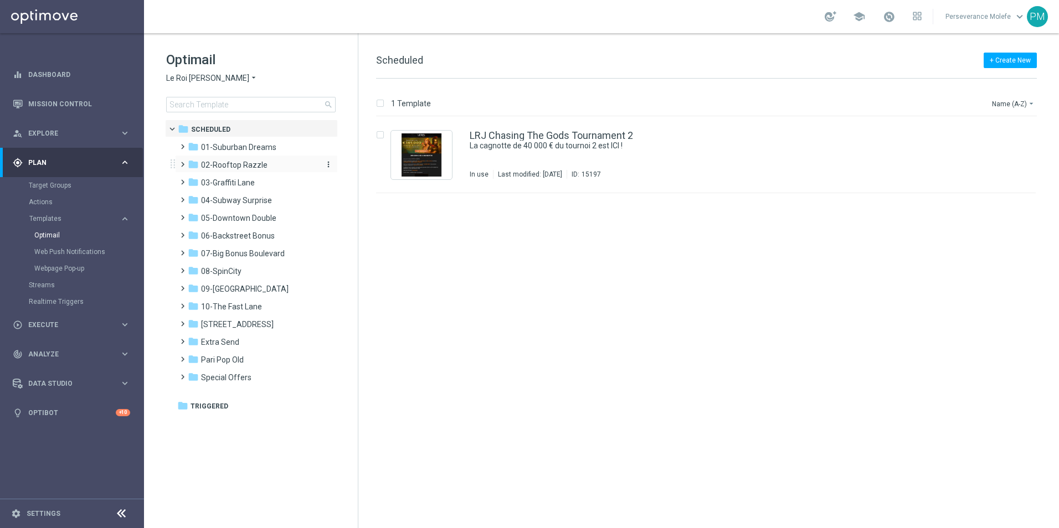
click at [252, 171] on div "folder 02-Rooftop Razzle" at bounding box center [251, 165] width 127 height 13
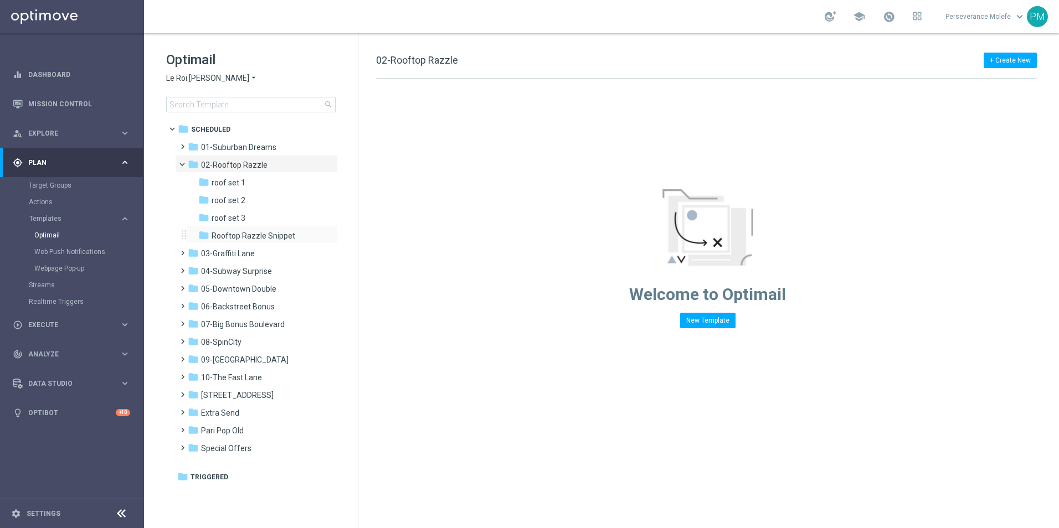
click at [281, 229] on div "folder Rooftop Razzle Snippet more_vert" at bounding box center [262, 235] width 152 height 18
click at [284, 234] on span "Rooftop Razzle Snippet" at bounding box center [254, 236] width 84 height 10
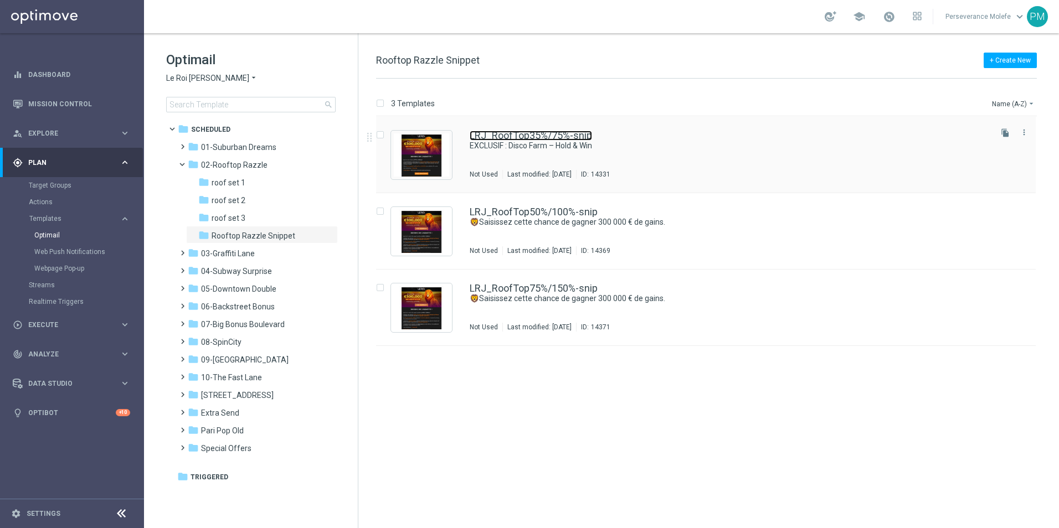
click at [483, 133] on link "LRJ_RoofTop35%/75%-snip" at bounding box center [531, 136] width 122 height 10
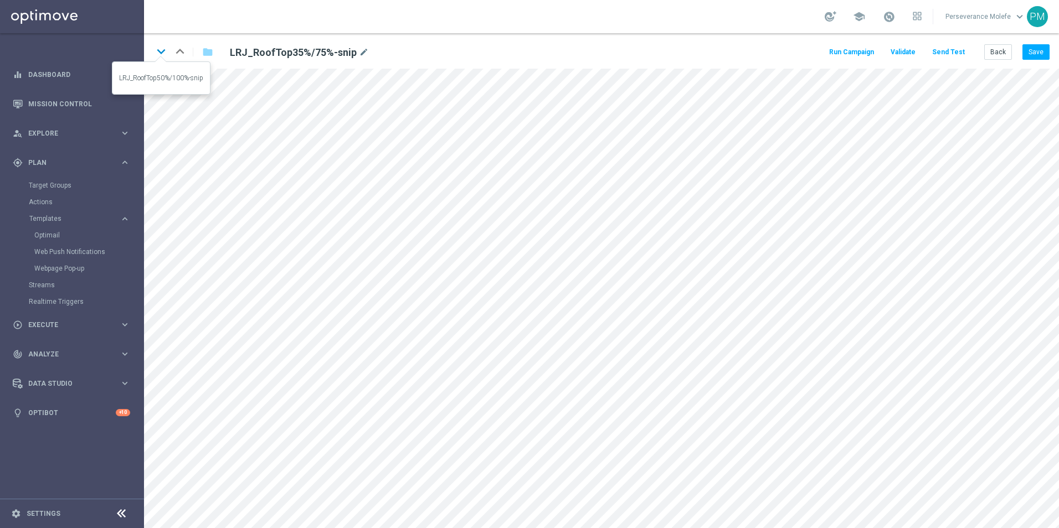
click at [159, 58] on icon "keyboard_arrow_down" at bounding box center [161, 51] width 17 height 17
click at [1038, 56] on button "Save" at bounding box center [1035, 52] width 27 height 16
click at [162, 55] on icon "keyboard_arrow_down" at bounding box center [161, 51] width 17 height 17
click at [1038, 45] on button "Save" at bounding box center [1035, 52] width 27 height 16
click at [179, 53] on icon "keyboard_arrow_up" at bounding box center [180, 51] width 17 height 17
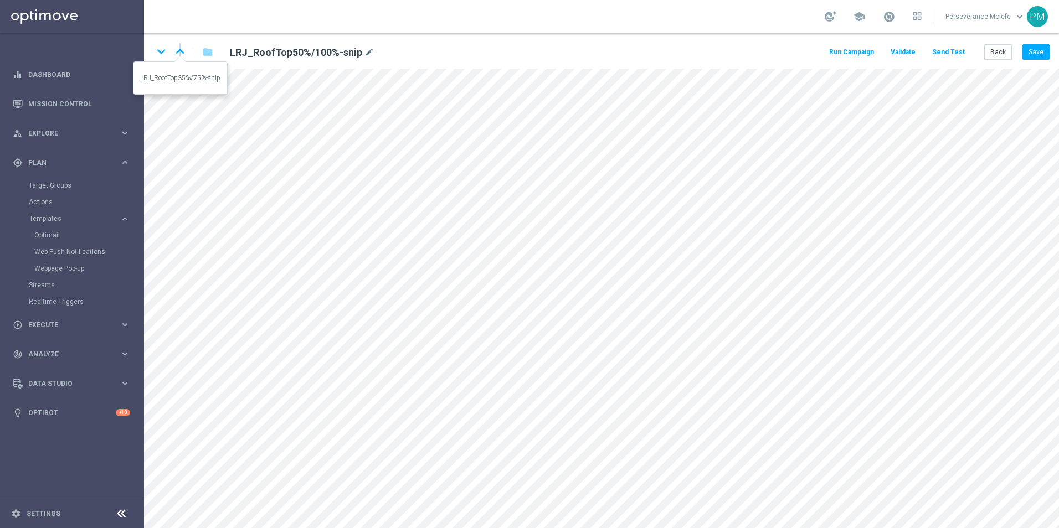
click at [181, 55] on icon "keyboard_arrow_up" at bounding box center [180, 51] width 17 height 17
click at [993, 53] on button "Back" at bounding box center [998, 52] width 28 height 16
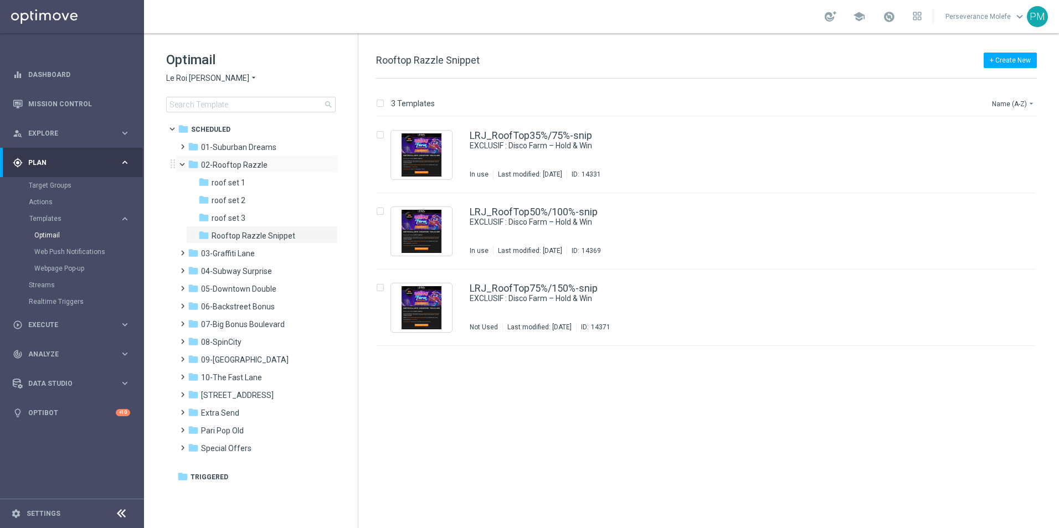
click at [185, 163] on span at bounding box center [187, 161] width 4 height 5
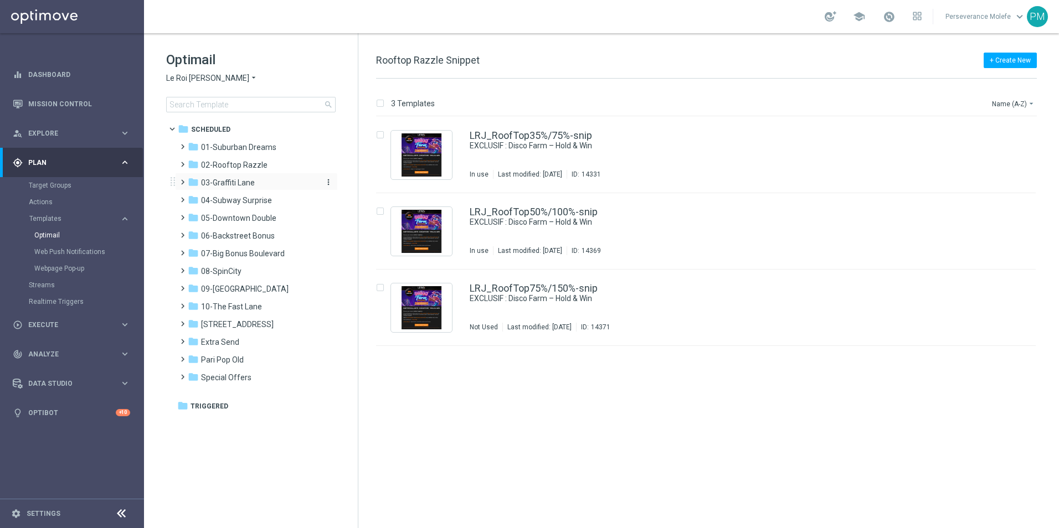
click at [226, 184] on span "03-Graffiti Lane" at bounding box center [228, 183] width 54 height 10
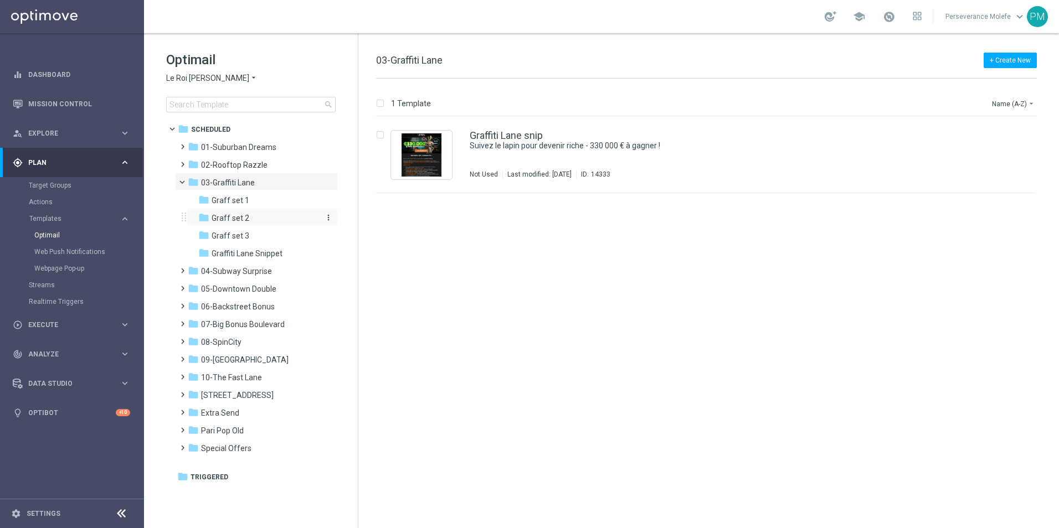
click at [238, 222] on span "Graff set 2" at bounding box center [231, 218] width 38 height 10
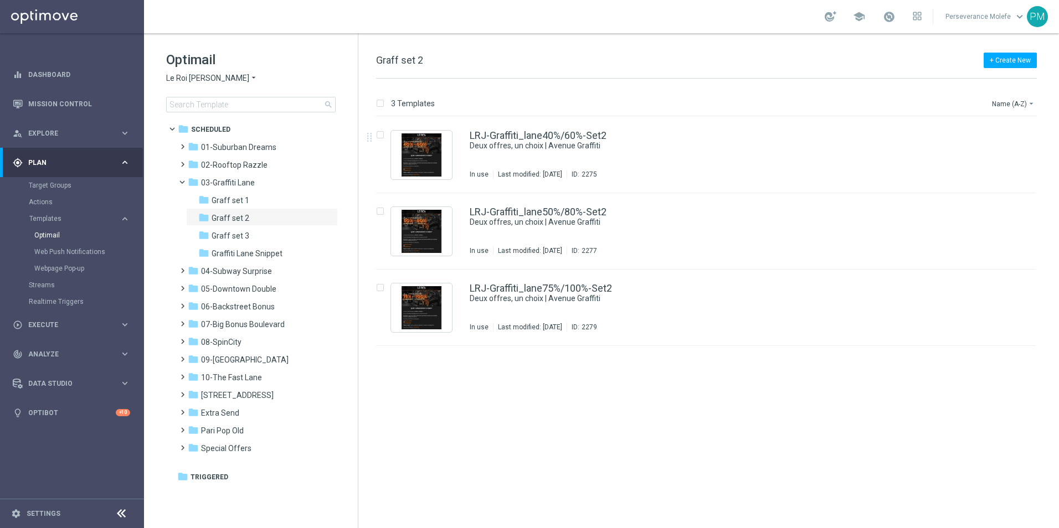
click at [208, 80] on span "Le Roi [PERSON_NAME]" at bounding box center [207, 78] width 83 height 11
click at [0, 0] on span "Casino Joka" at bounding box center [0, 0] width 0 height 0
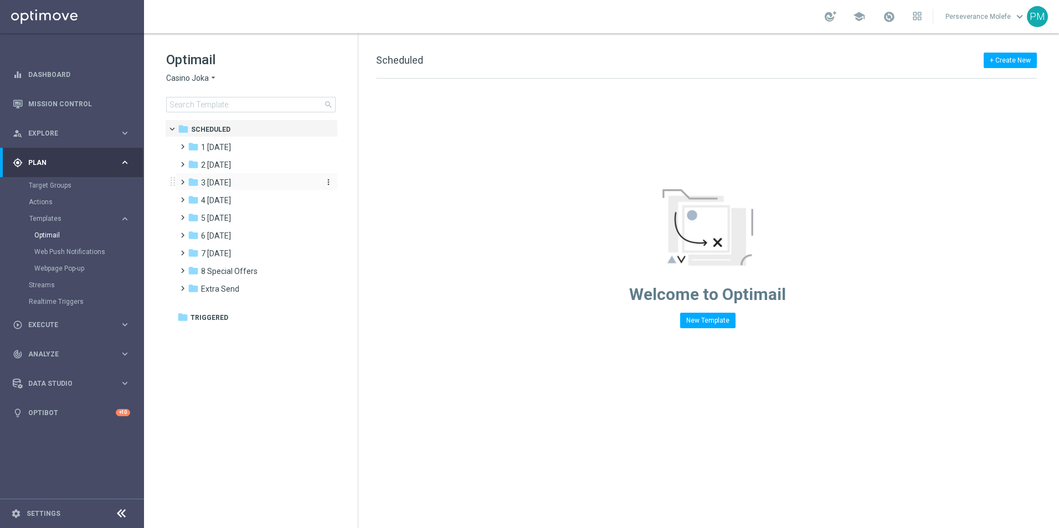
click at [241, 183] on div "folder 3 [DATE]" at bounding box center [251, 183] width 127 height 13
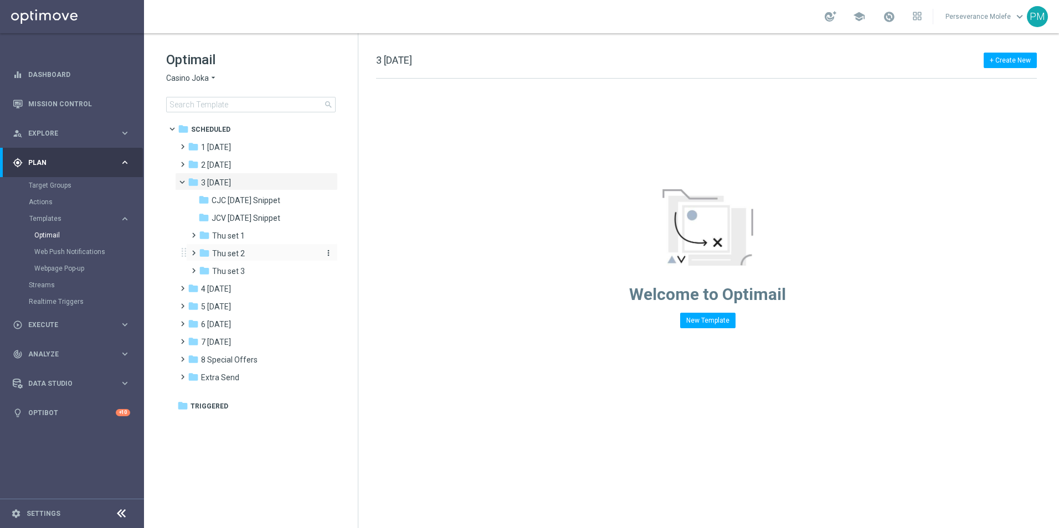
click at [251, 251] on div "folder Thu set 2" at bounding box center [258, 254] width 118 height 13
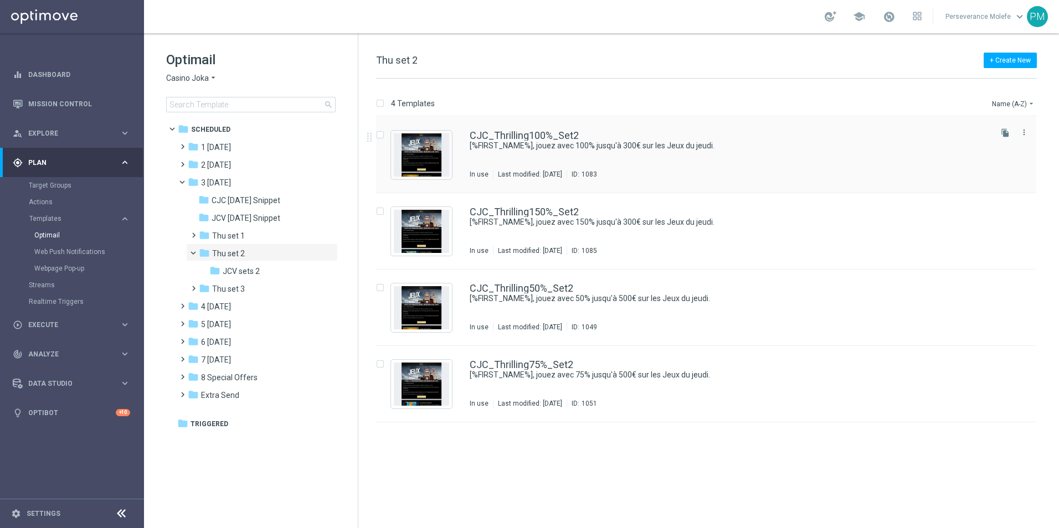
click at [534, 128] on div "CJC_Thrilling100%_Set2 [%FIRST_NAME%], jouez avec 100% jusqu'à 300€ sur les Jeu…" at bounding box center [705, 155] width 659 height 76
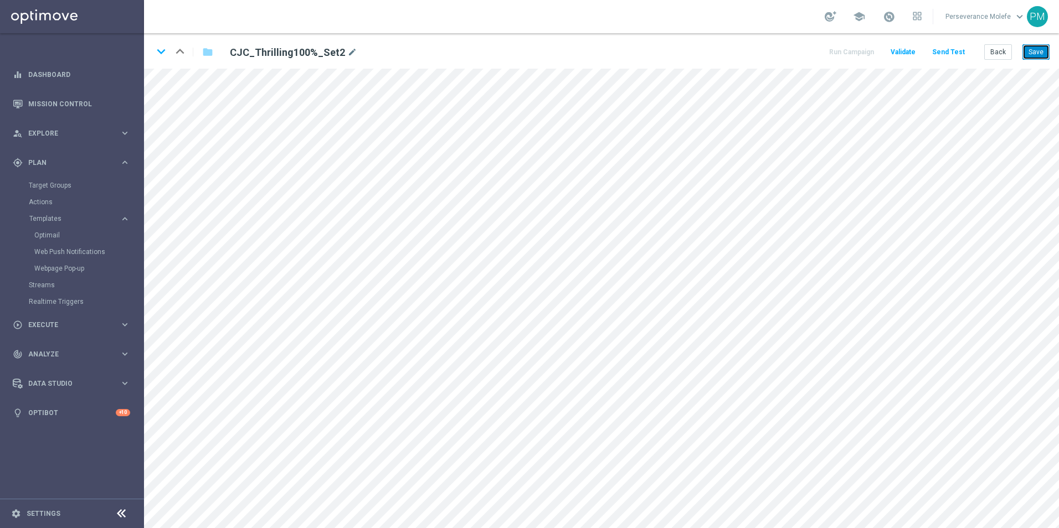
click at [1039, 49] on button "Save" at bounding box center [1035, 52] width 27 height 16
click at [1039, 53] on button "Save" at bounding box center [1035, 52] width 27 height 16
click at [996, 52] on button "Back" at bounding box center [998, 52] width 28 height 16
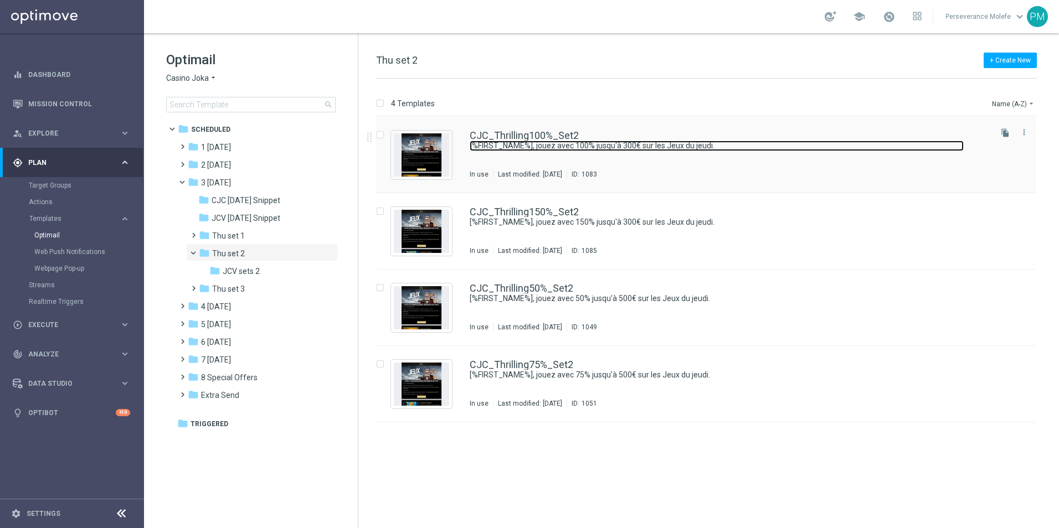
click at [511, 141] on link "[%FIRST_NAME%], jouez avec 100% jusqu'à 300€ sur les Jeux du jeudi." at bounding box center [717, 146] width 494 height 11
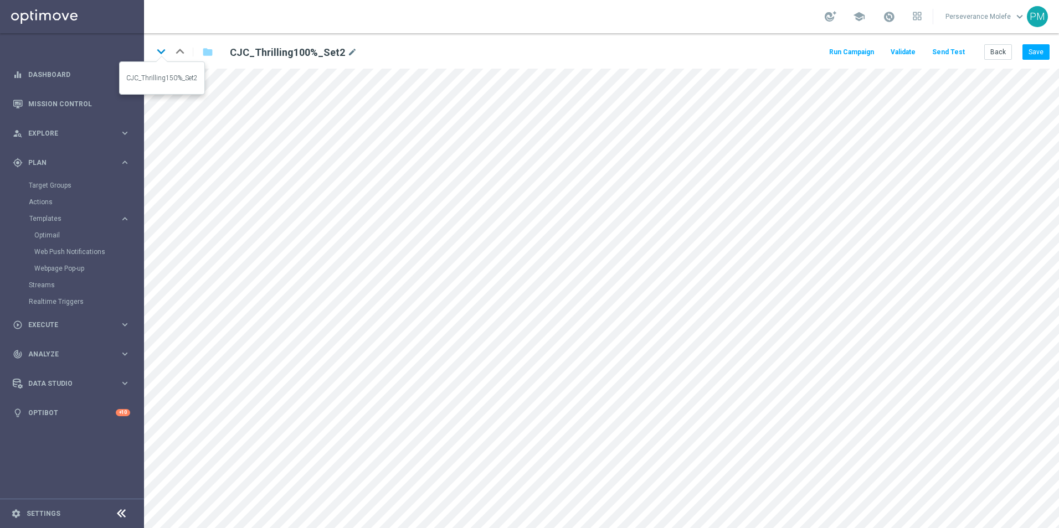
click at [160, 55] on icon "keyboard_arrow_down" at bounding box center [161, 51] width 17 height 17
click at [162, 55] on icon "keyboard_arrow_down" at bounding box center [161, 51] width 17 height 17
click at [179, 53] on icon "keyboard_arrow_up" at bounding box center [180, 51] width 17 height 17
click at [187, 51] on icon "keyboard_arrow_up" at bounding box center [180, 51] width 17 height 17
click at [157, 53] on icon "keyboard_arrow_down" at bounding box center [161, 51] width 17 height 17
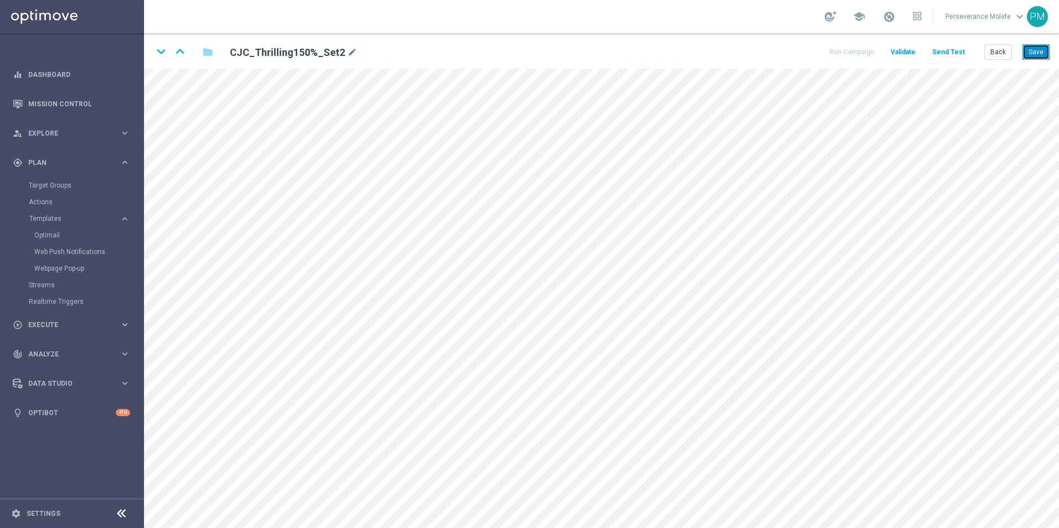
click at [1040, 44] on button "Save" at bounding box center [1035, 52] width 27 height 16
click at [161, 49] on icon "keyboard_arrow_down" at bounding box center [161, 51] width 17 height 17
click at [1028, 55] on button "Save" at bounding box center [1035, 52] width 27 height 16
click at [160, 58] on icon "keyboard_arrow_down" at bounding box center [161, 51] width 17 height 17
click at [1029, 54] on button "Save" at bounding box center [1035, 52] width 27 height 16
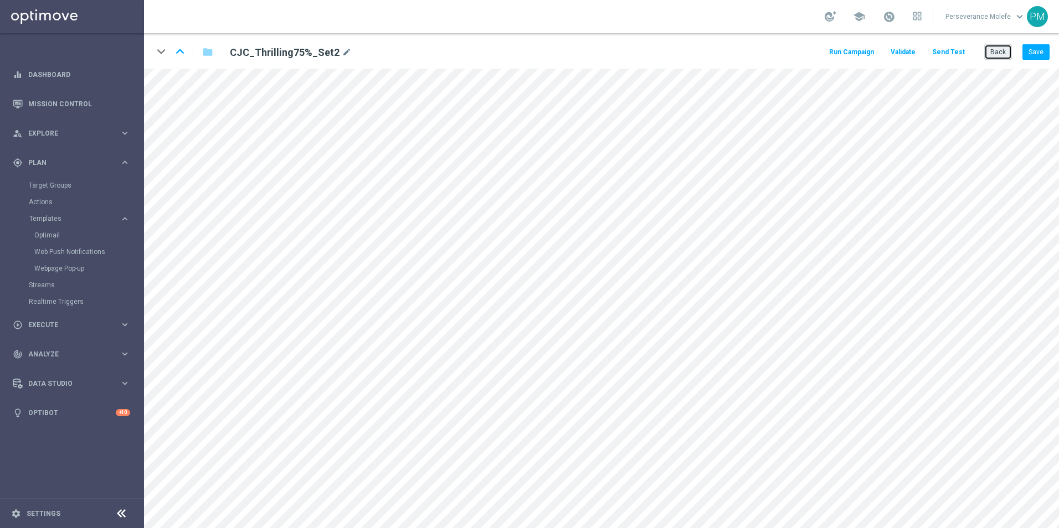
click at [992, 56] on button "Back" at bounding box center [998, 52] width 28 height 16
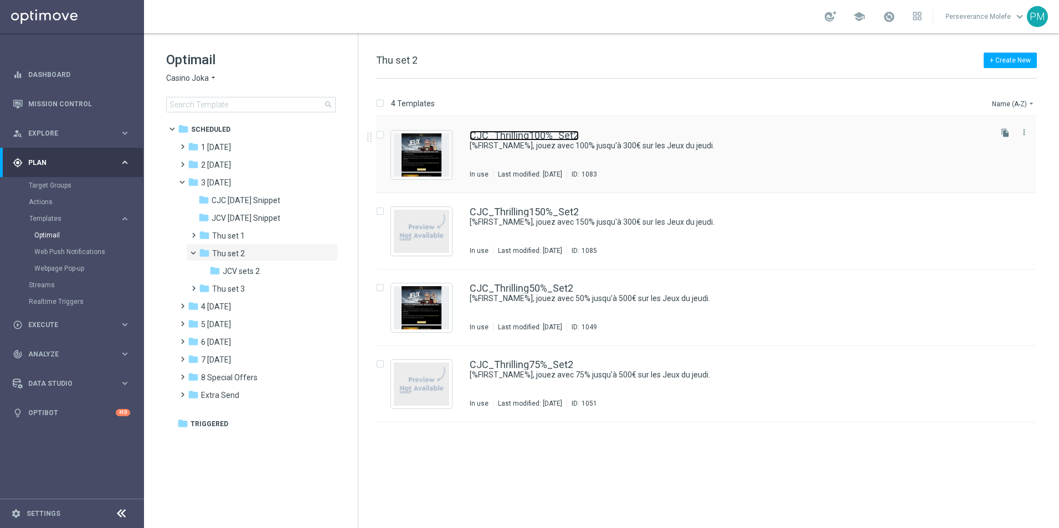
click at [483, 138] on link "CJC_Thrilling100%_Set2" at bounding box center [524, 136] width 109 height 10
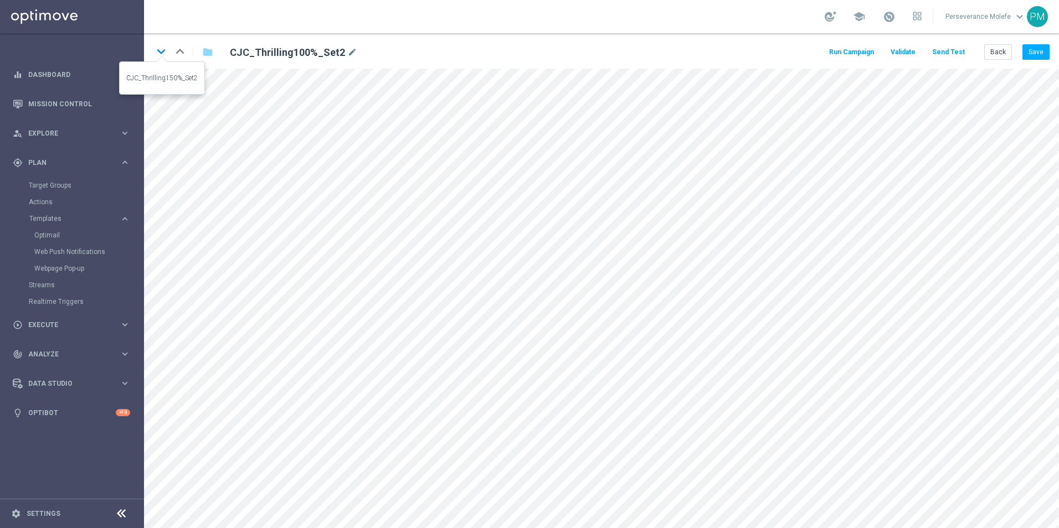
click at [164, 55] on icon "keyboard_arrow_down" at bounding box center [161, 51] width 17 height 17
click at [162, 53] on icon "keyboard_arrow_down" at bounding box center [161, 51] width 17 height 17
click at [166, 51] on icon "keyboard_arrow_down" at bounding box center [161, 51] width 17 height 17
click at [994, 53] on button "Back" at bounding box center [998, 52] width 28 height 16
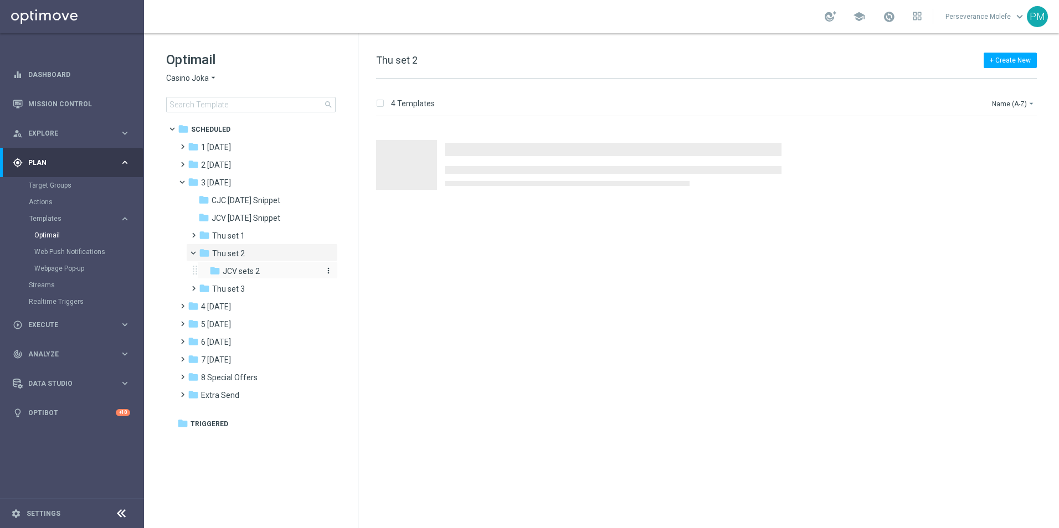
click at [257, 272] on span "JCV sets 2" at bounding box center [241, 271] width 37 height 10
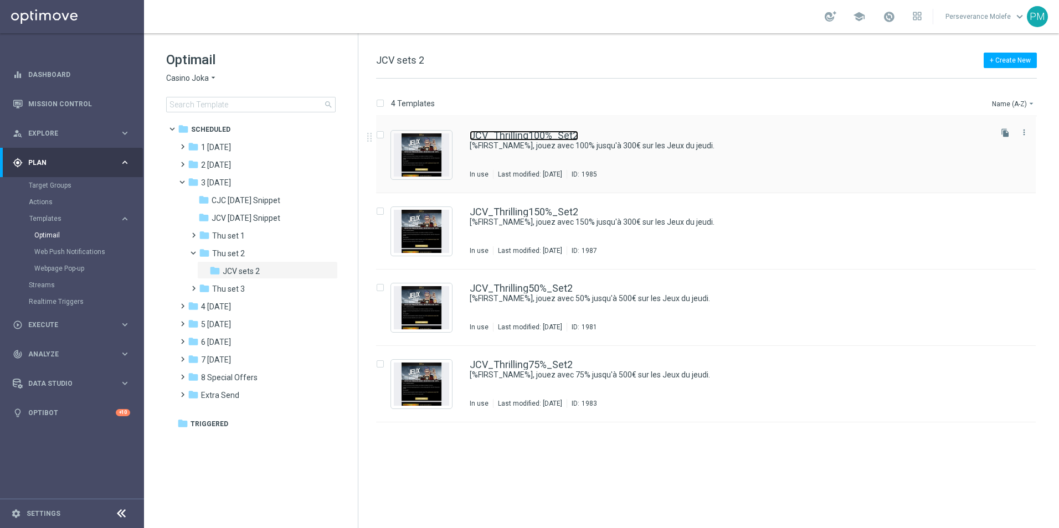
click at [516, 132] on link "JCV_Thrilling100%_Set2" at bounding box center [524, 136] width 109 height 10
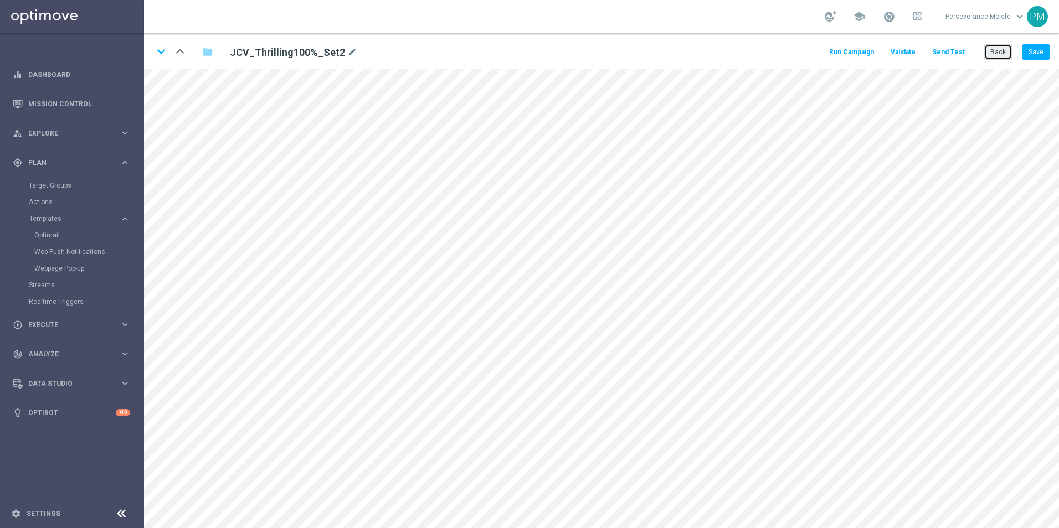
click at [991, 44] on button "Back" at bounding box center [998, 52] width 28 height 16
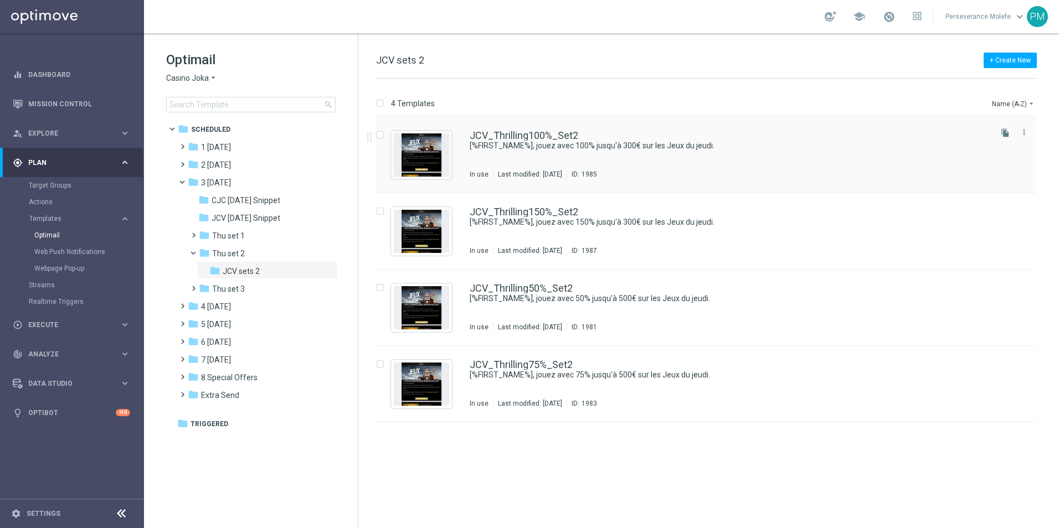
click at [554, 128] on div "JCV_Thrilling100%_Set2 [%FIRST_NAME%], jouez avec 100% jusqu'à 300€ sur les Jeu…" at bounding box center [705, 155] width 659 height 76
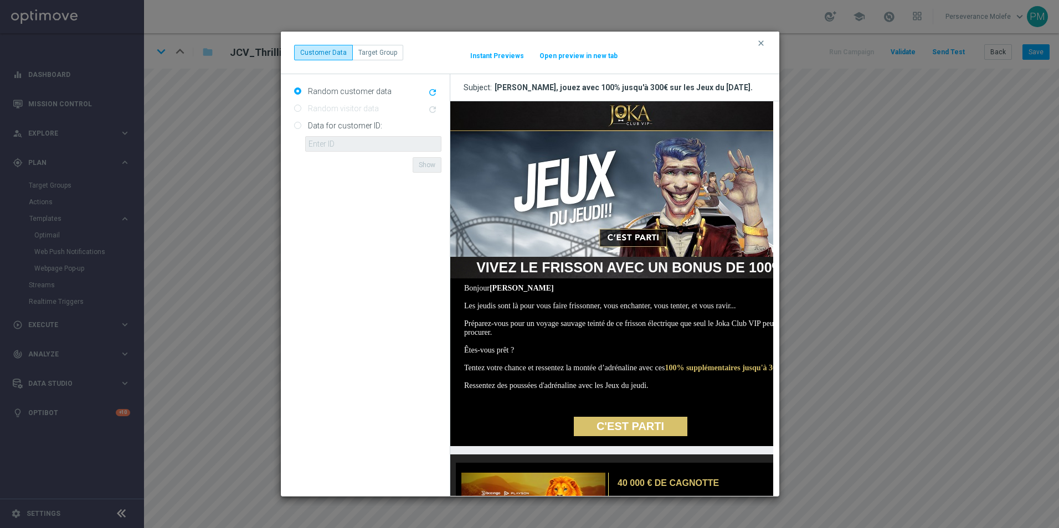
click at [579, 55] on button "Open preview in new tab" at bounding box center [578, 55] width 79 height 9
click at [763, 45] on icon "clear" at bounding box center [760, 43] width 9 height 9
click at [581, 54] on button "Open preview in new tab" at bounding box center [578, 55] width 79 height 9
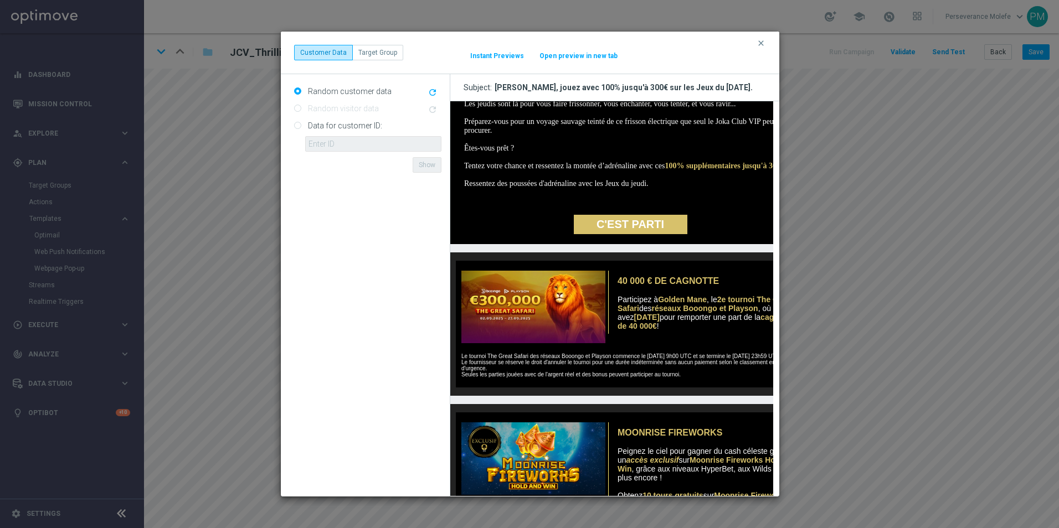
scroll to position [221, 0]
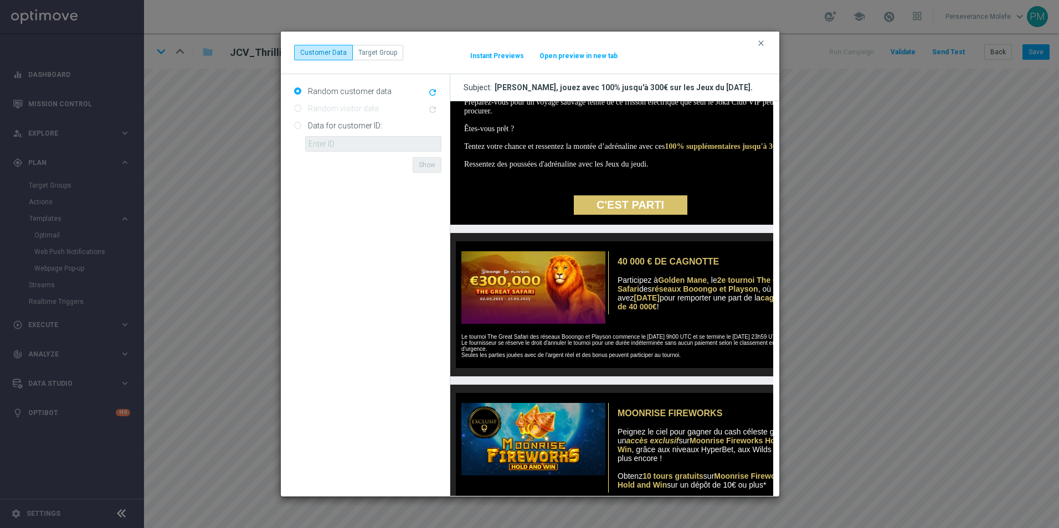
click at [756, 43] on icon "clear" at bounding box center [760, 43] width 9 height 9
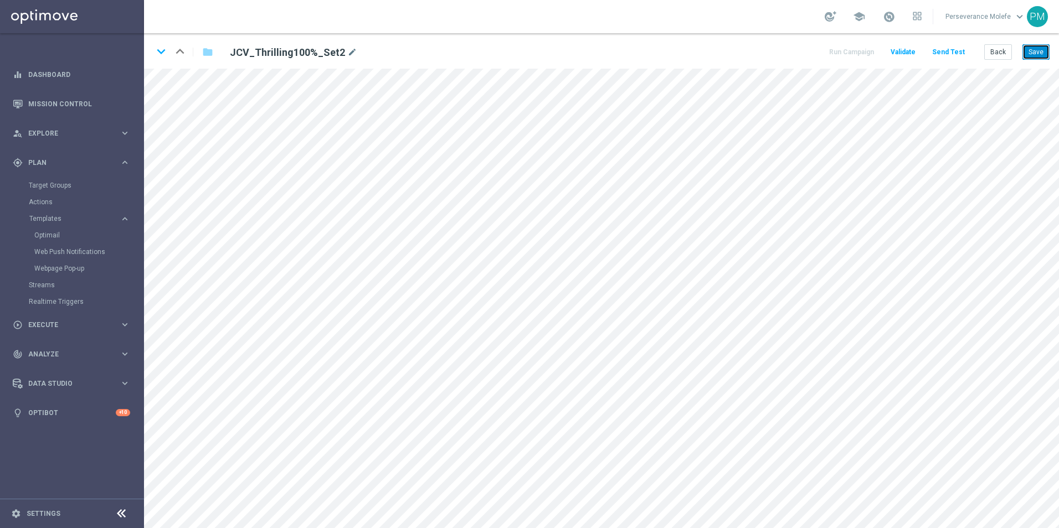
click at [1045, 53] on button "Save" at bounding box center [1035, 52] width 27 height 16
click at [162, 54] on icon "keyboard_arrow_down" at bounding box center [161, 51] width 17 height 17
click at [952, 53] on button "Send Test" at bounding box center [948, 52] width 36 height 15
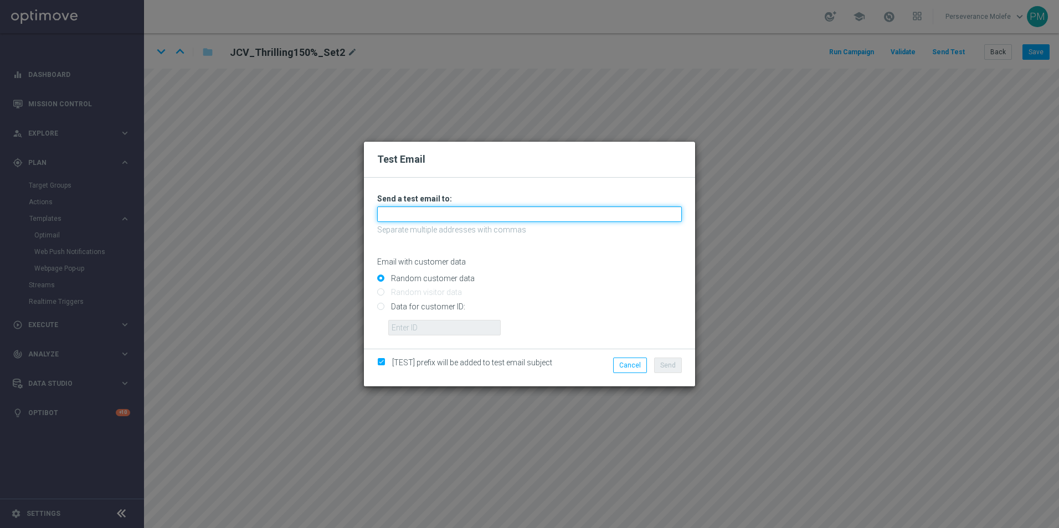
click at [523, 212] on input "text" at bounding box center [529, 215] width 305 height 16
paste input "Maledjadji@viva-vision.net"
type input "Maledjadji@viva-vision.net"
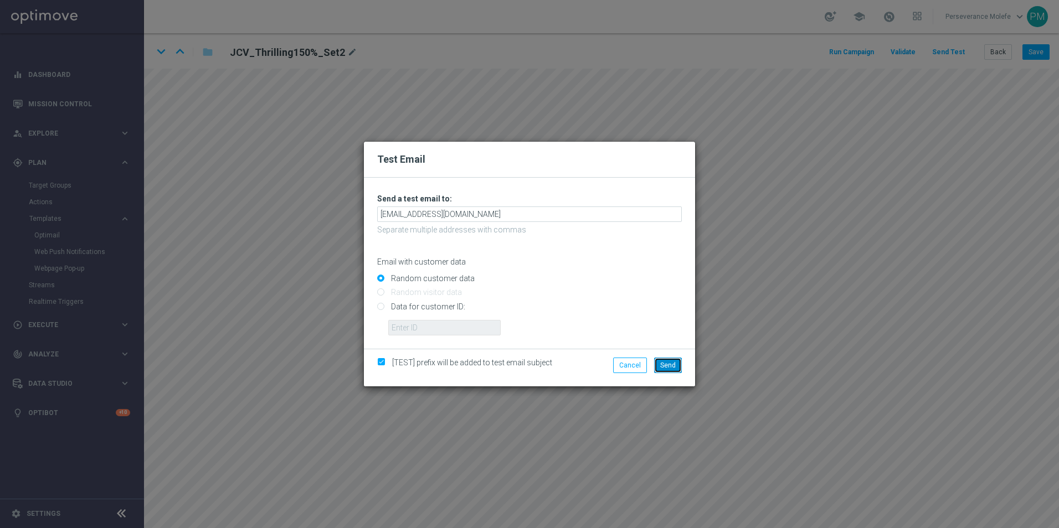
click at [665, 368] on span "Send" at bounding box center [668, 366] width 16 height 8
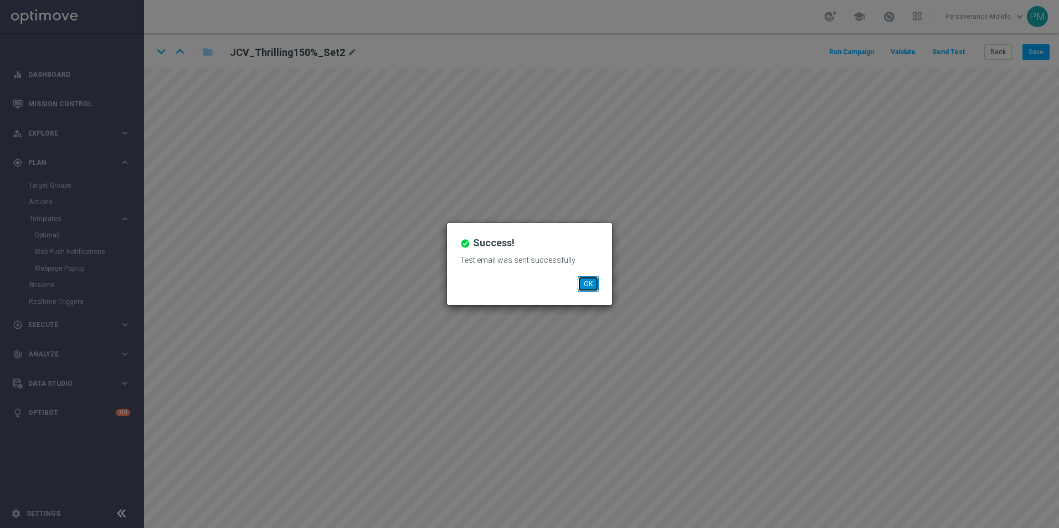
click at [589, 291] on button "OK" at bounding box center [588, 284] width 21 height 16
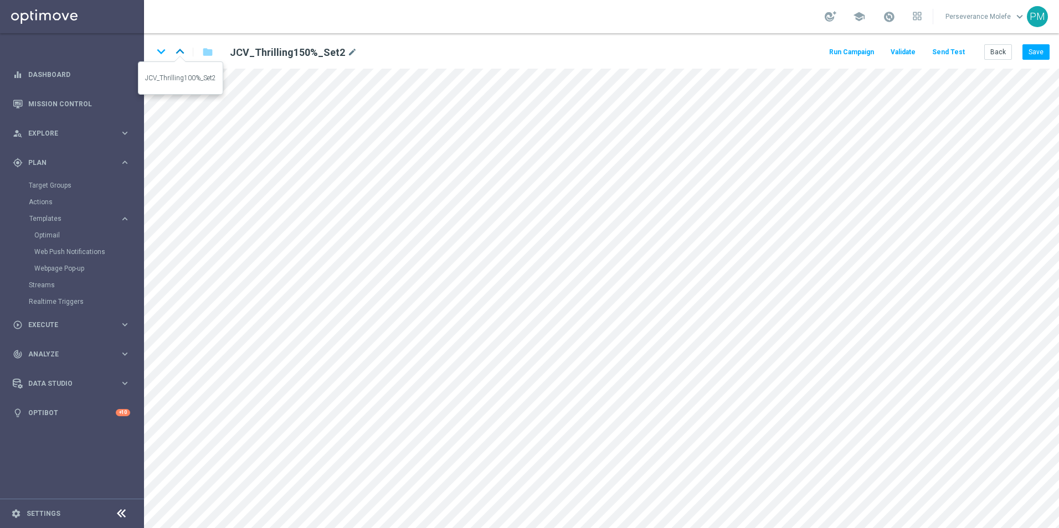
click at [178, 51] on icon "keyboard_arrow_up" at bounding box center [180, 51] width 17 height 17
click at [163, 55] on icon "keyboard_arrow_down" at bounding box center [161, 51] width 17 height 17
click at [1037, 49] on button "Save" at bounding box center [1035, 52] width 27 height 16
click at [161, 55] on icon "keyboard_arrow_down" at bounding box center [161, 51] width 17 height 17
click at [189, 51] on div "keyboard_arrow_down keyboard_arrow_up folder JCV_Thrilling50%_Set2 mode_edit" at bounding box center [329, 52] width 352 height 18
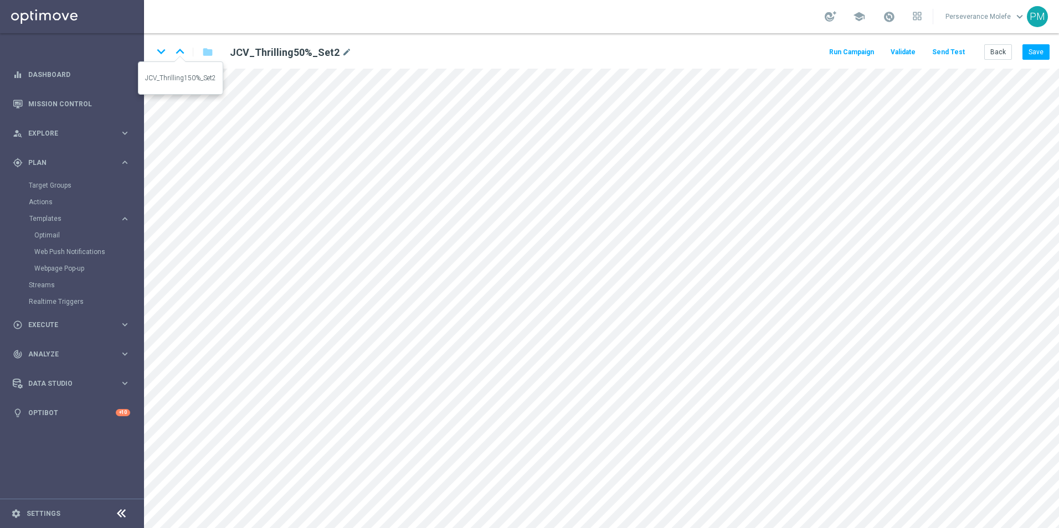
click at [174, 53] on icon "keyboard_arrow_up" at bounding box center [180, 51] width 17 height 17
click at [181, 49] on icon "keyboard_arrow_up" at bounding box center [180, 51] width 17 height 17
click at [159, 56] on icon "keyboard_arrow_down" at bounding box center [161, 51] width 17 height 17
click at [1035, 57] on button "Save" at bounding box center [1035, 52] width 27 height 16
click at [157, 55] on icon "keyboard_arrow_down" at bounding box center [161, 51] width 17 height 17
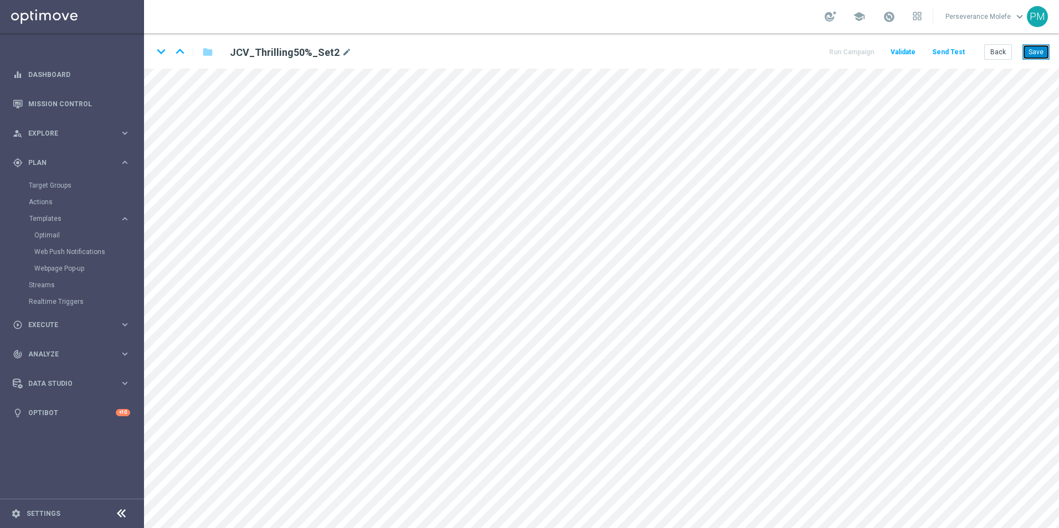
click at [1045, 57] on button "Save" at bounding box center [1035, 52] width 27 height 16
click at [1007, 57] on button "Back" at bounding box center [998, 52] width 28 height 16
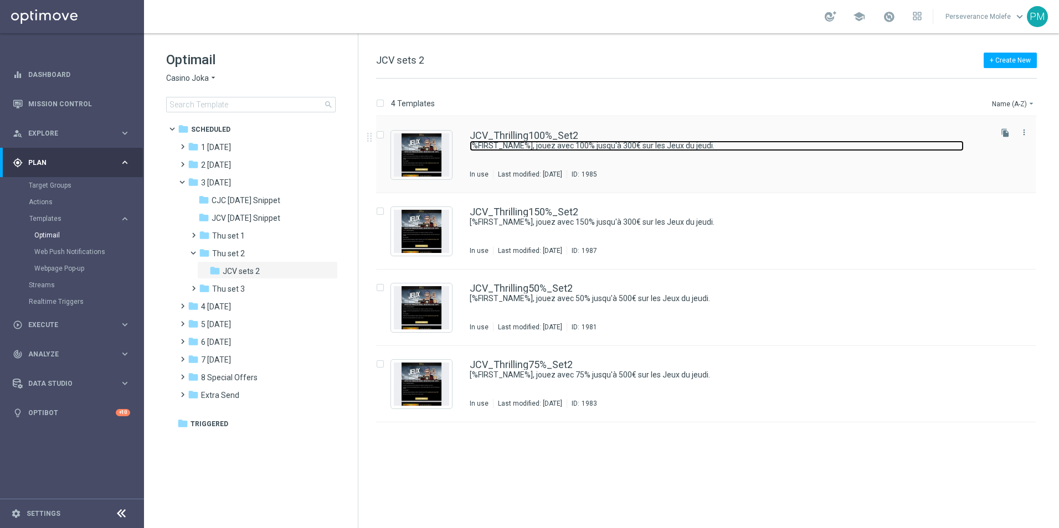
click at [517, 143] on link "[%FIRST_NAME%], jouez avec 100% jusqu'à 300€ sur les Jeux du jeudi." at bounding box center [717, 146] width 494 height 11
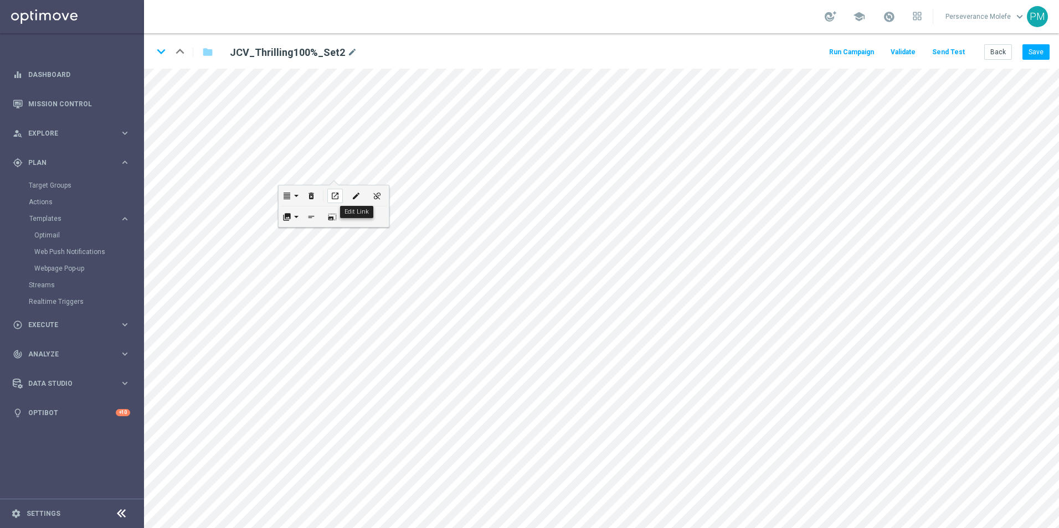
click at [338, 196] on icon "open_in_new" at bounding box center [335, 196] width 8 height 9
click at [157, 55] on icon "keyboard_arrow_down" at bounding box center [161, 51] width 17 height 17
click at [160, 54] on icon "keyboard_arrow_down" at bounding box center [161, 51] width 17 height 17
click at [370, 342] on div "open_in_new" at bounding box center [369, 347] width 16 height 14
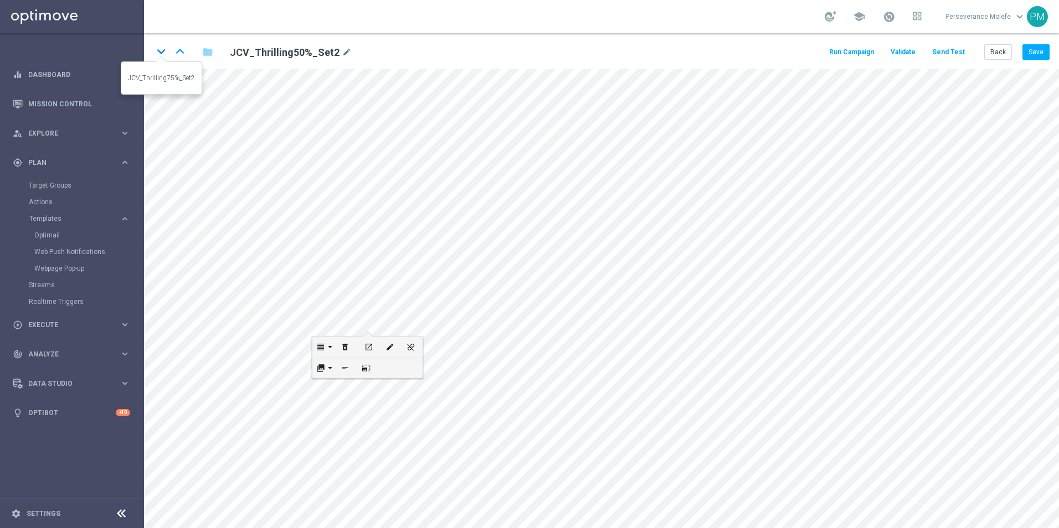
click at [159, 49] on icon "keyboard_arrow_down" at bounding box center [161, 51] width 17 height 17
click at [1035, 45] on button "Save" at bounding box center [1035, 52] width 27 height 16
click at [993, 58] on button "Back" at bounding box center [998, 52] width 28 height 16
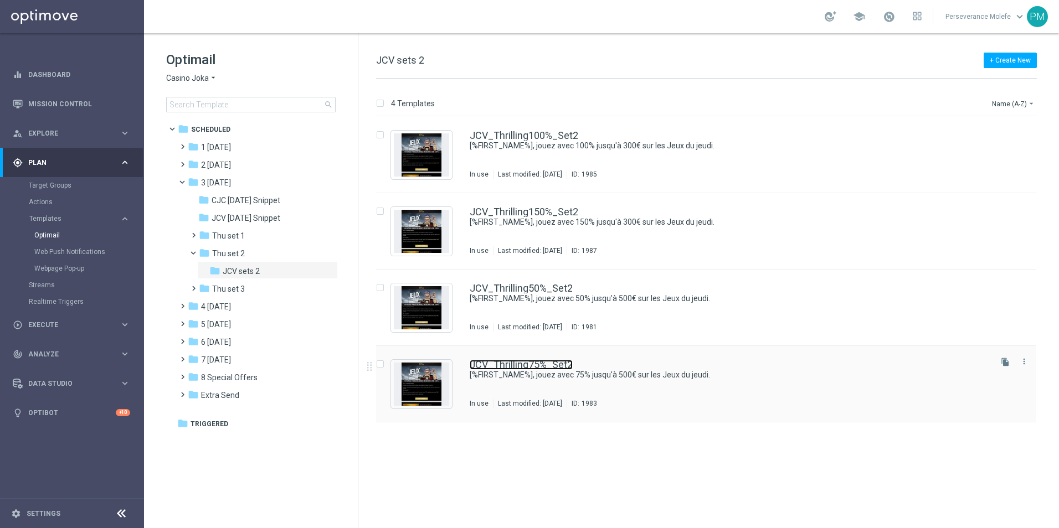
click at [488, 364] on link "JCV_Thrilling75%_Set2" at bounding box center [521, 365] width 103 height 10
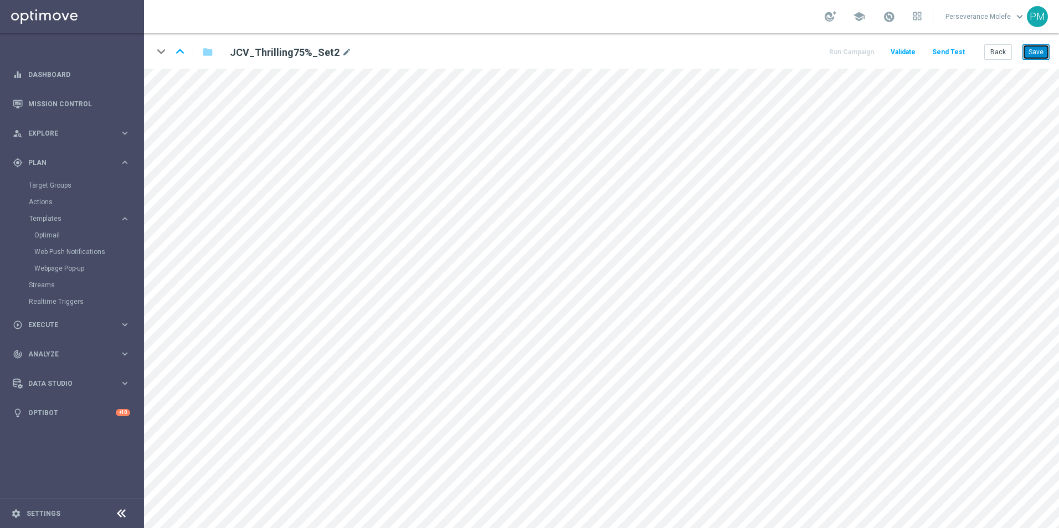
click at [1047, 55] on button "Save" at bounding box center [1035, 52] width 27 height 16
click at [1030, 52] on button "Save" at bounding box center [1035, 52] width 27 height 16
click at [1002, 53] on button "Back" at bounding box center [998, 52] width 28 height 16
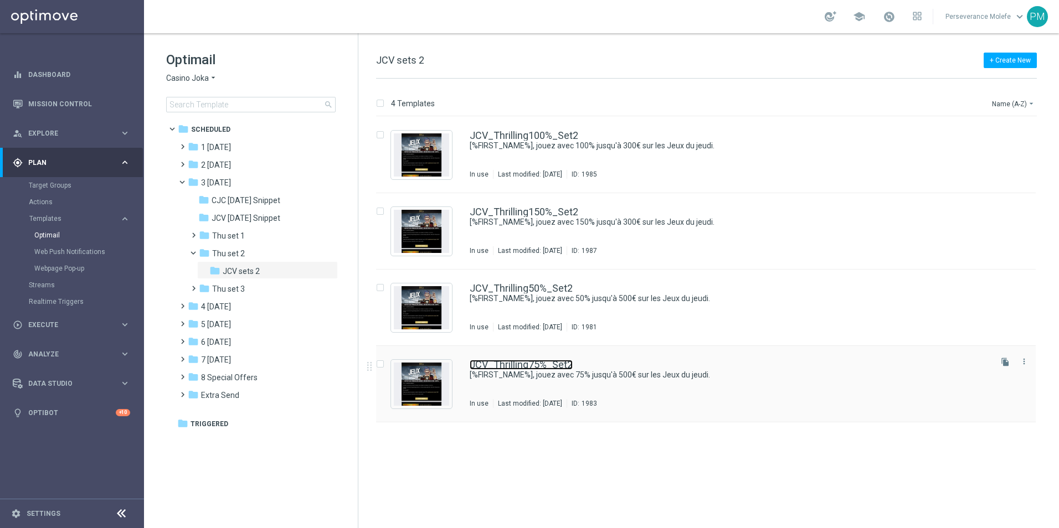
click at [474, 367] on link "JCV_Thrilling75%_Set2" at bounding box center [521, 365] width 103 height 10
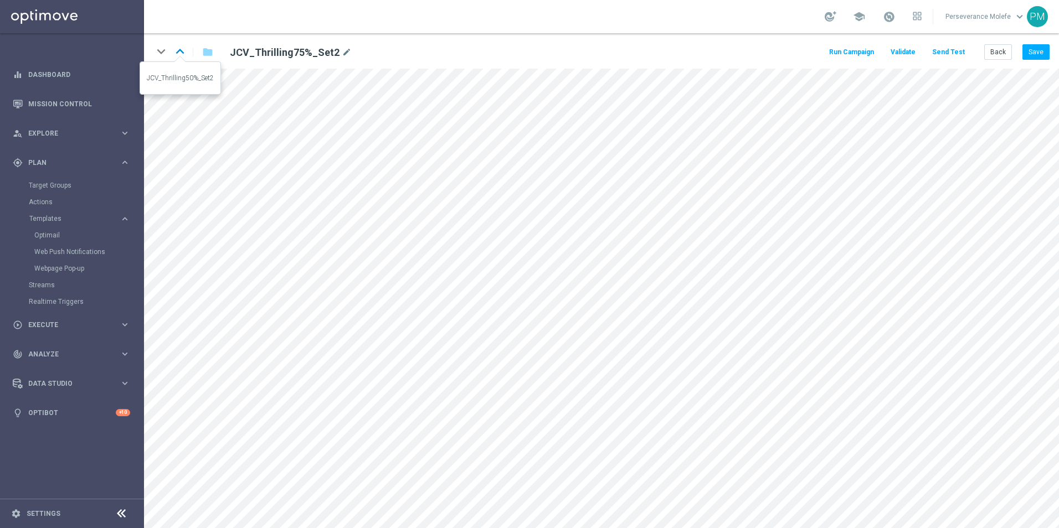
click at [185, 55] on icon "keyboard_arrow_up" at bounding box center [180, 51] width 17 height 17
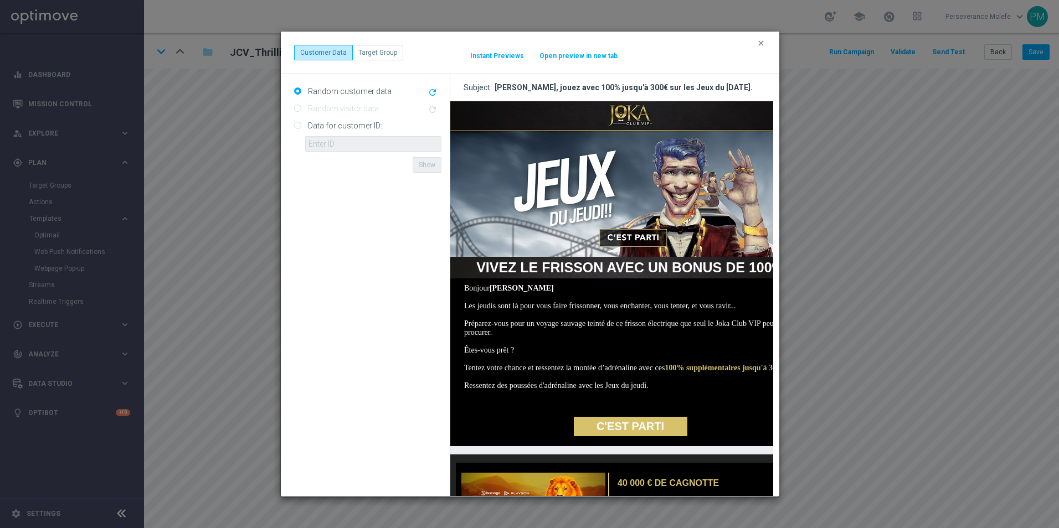
click at [565, 54] on button "Open preview in new tab" at bounding box center [578, 55] width 79 height 9
click at [767, 43] on button "clear" at bounding box center [762, 43] width 13 height 10
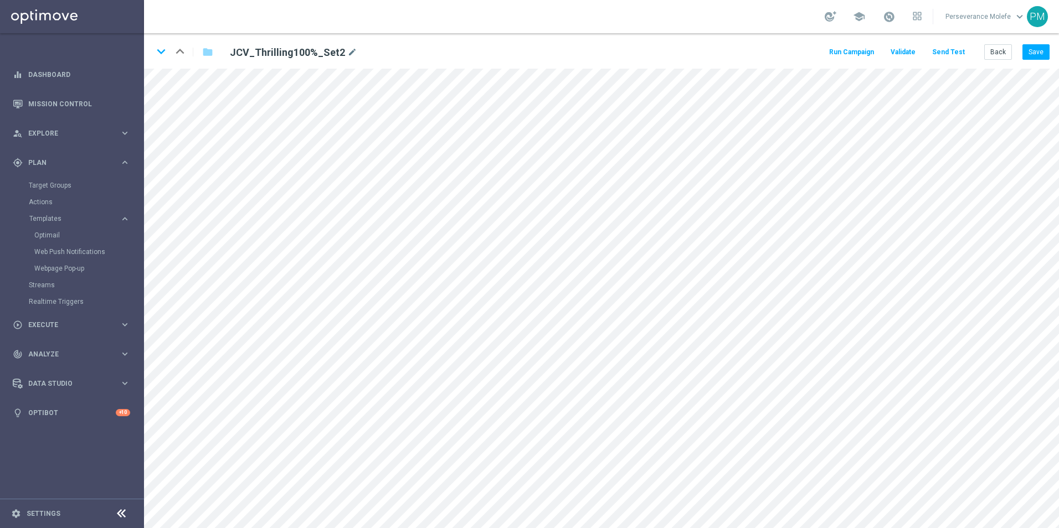
click at [978, 54] on div "Run Campaign Validate Send Test Back Save" at bounding box center [938, 52] width 222 height 16
click at [1013, 51] on div "Back Save" at bounding box center [1016, 52] width 65 height 16
click at [1007, 51] on button "Back" at bounding box center [998, 52] width 28 height 16
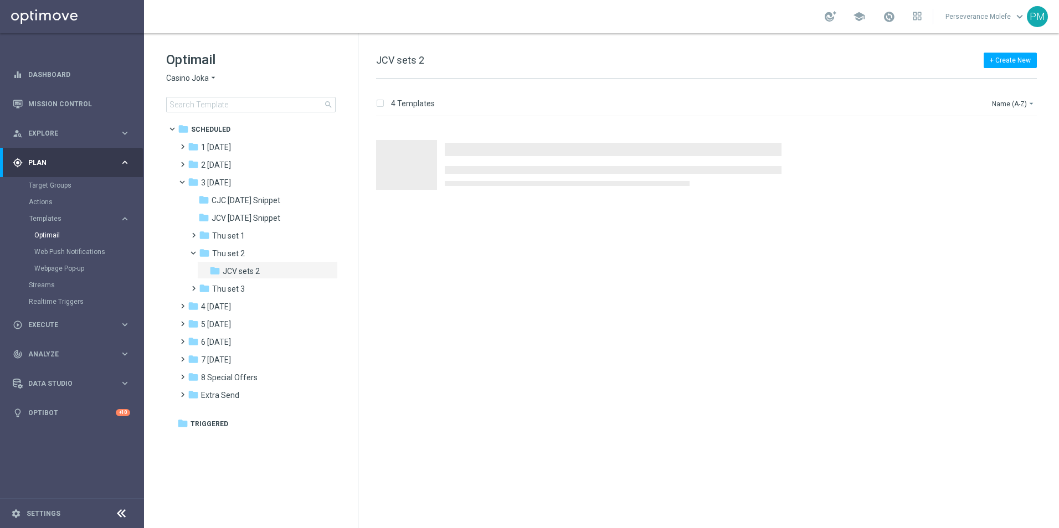
click at [200, 80] on span "Casino Joka" at bounding box center [187, 78] width 43 height 11
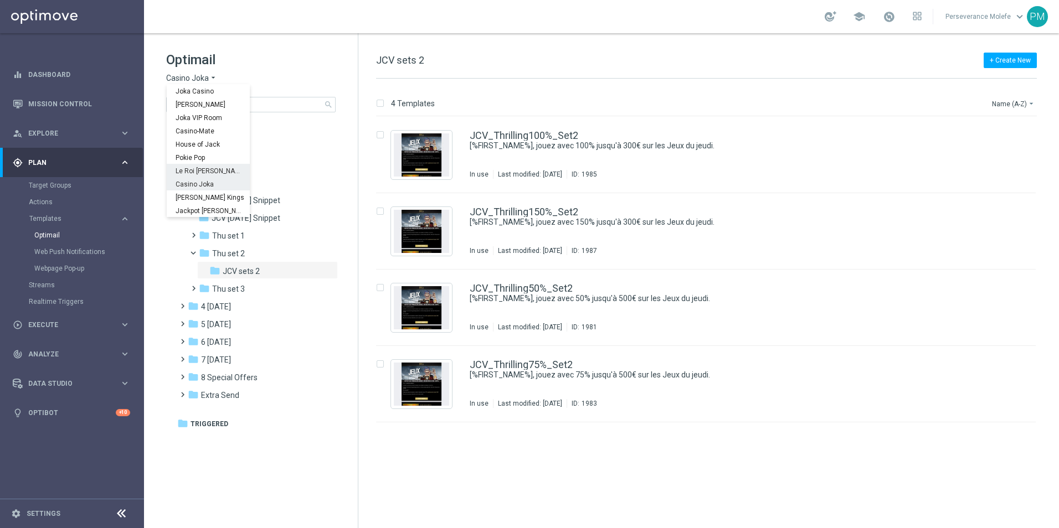
click at [0, 0] on span "Le Roi [PERSON_NAME]" at bounding box center [0, 0] width 0 height 0
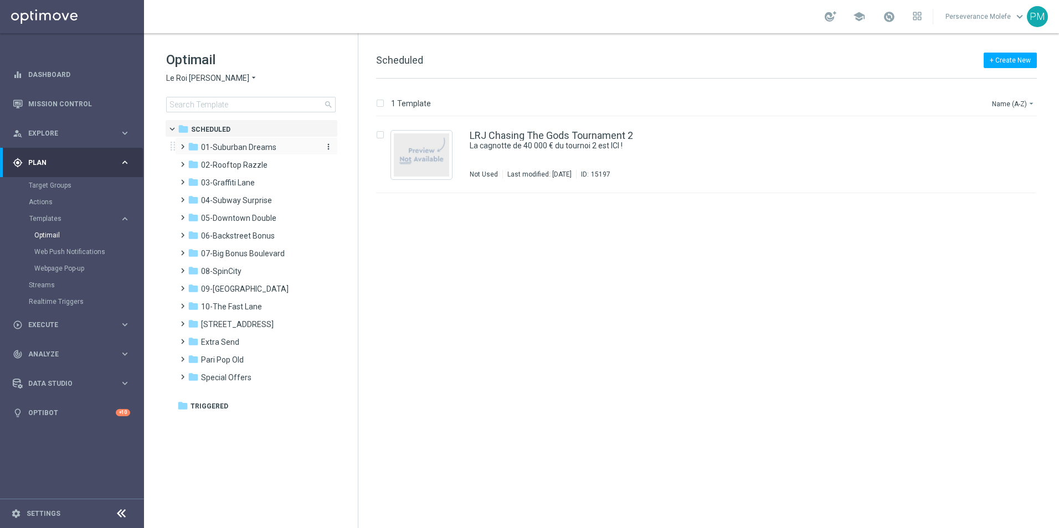
click at [221, 146] on span "01-Suburban Dreams" at bounding box center [238, 147] width 75 height 10
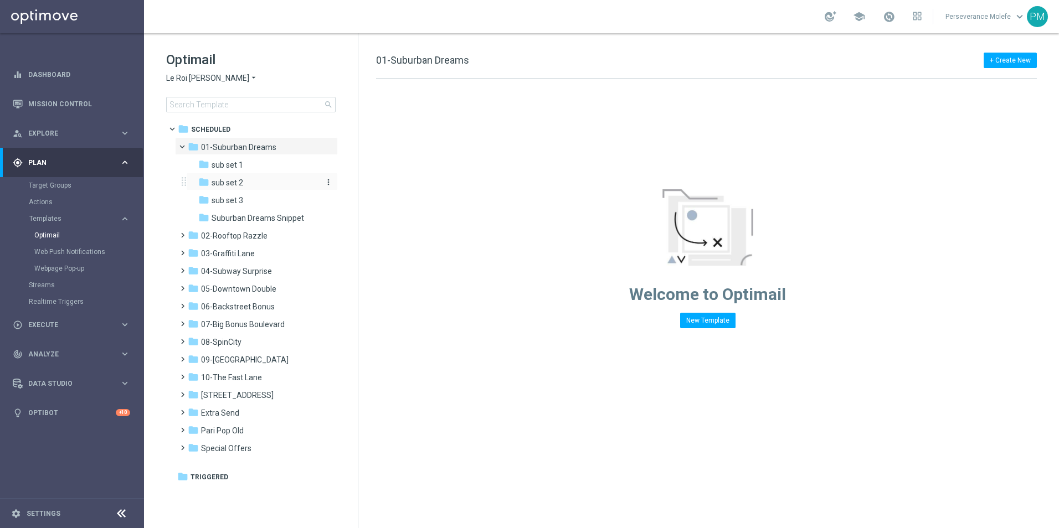
click at [234, 184] on span "sub set 2" at bounding box center [228, 183] width 32 height 10
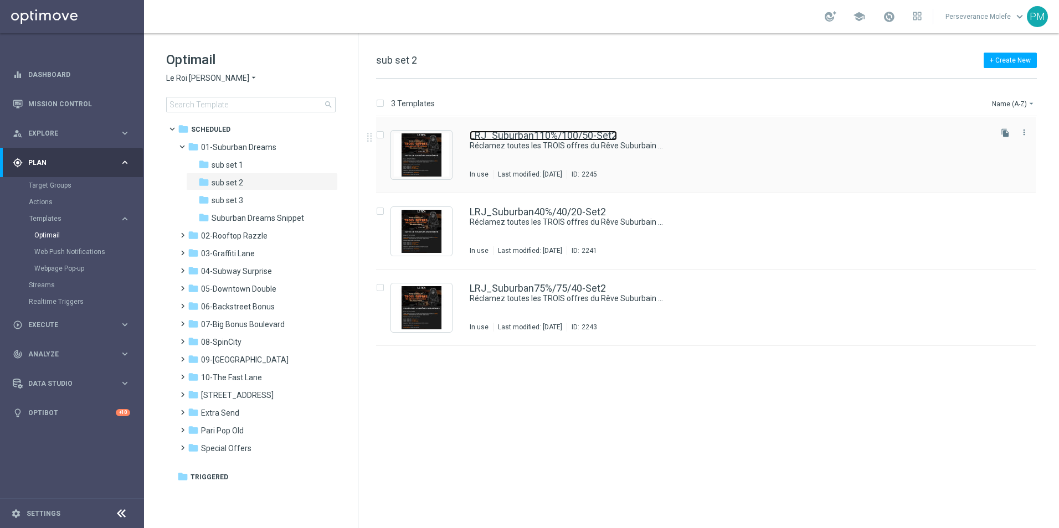
click at [523, 135] on link "LRJ_Suburban110%/100/50-Set2" at bounding box center [543, 136] width 147 height 10
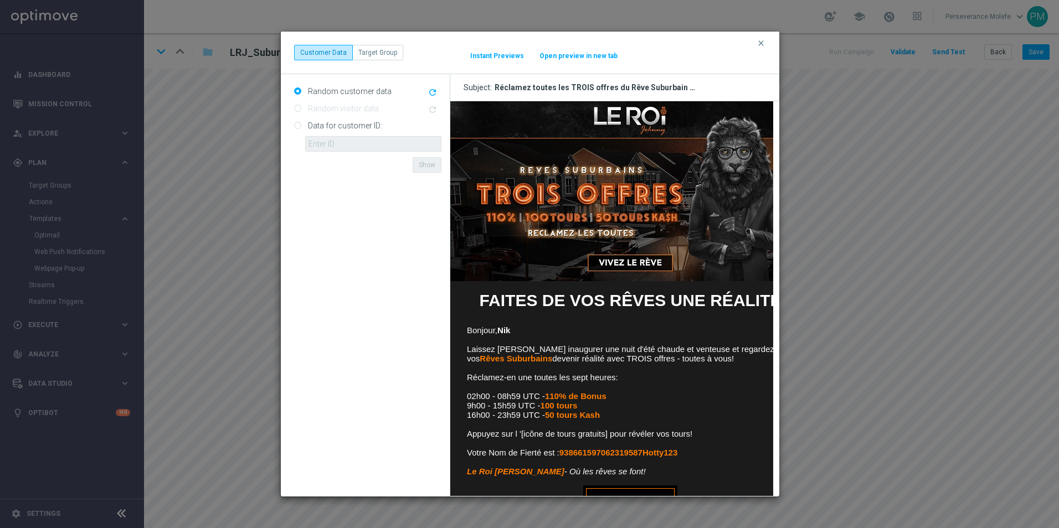
click at [560, 59] on button "Open preview in new tab" at bounding box center [578, 55] width 79 height 9
click at [762, 45] on icon "clear" at bounding box center [760, 43] width 9 height 9
click at [579, 51] on button "Open preview in new tab" at bounding box center [578, 55] width 79 height 9
click at [762, 41] on icon "clear" at bounding box center [760, 43] width 9 height 9
click at [580, 48] on div "clear Customer Data Target Group It might take a while... Instant Previews Open…" at bounding box center [530, 53] width 472 height 16
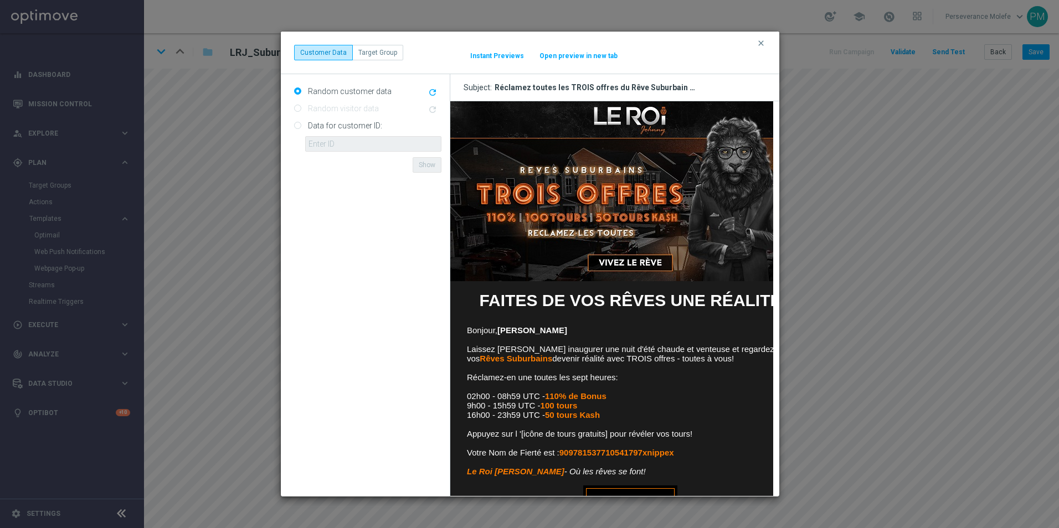
click at [580, 52] on button "Open preview in new tab" at bounding box center [578, 55] width 79 height 9
click at [759, 43] on icon "clear" at bounding box center [760, 43] width 9 height 9
click at [556, 54] on button "Open preview in new tab" at bounding box center [578, 55] width 79 height 9
click at [760, 45] on icon "clear" at bounding box center [760, 43] width 9 height 9
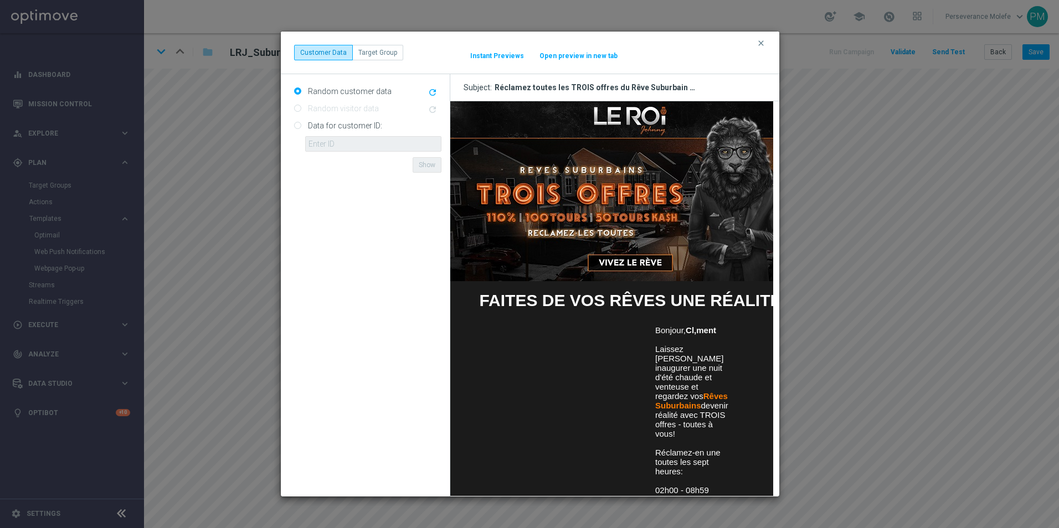
click at [766, 41] on button "clear" at bounding box center [762, 43] width 13 height 10
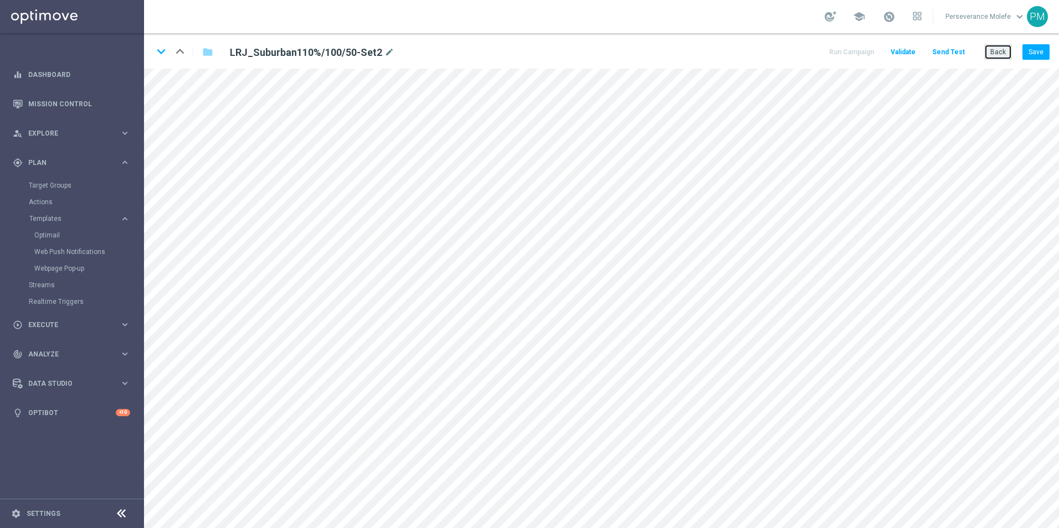
click at [993, 51] on button "Back" at bounding box center [998, 52] width 28 height 16
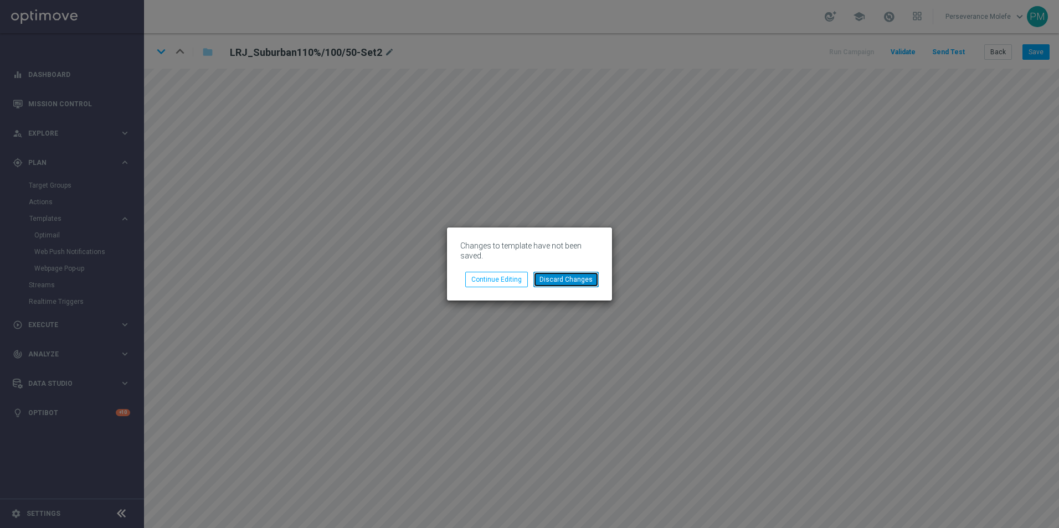
click at [559, 281] on button "Discard Changes" at bounding box center [565, 280] width 65 height 16
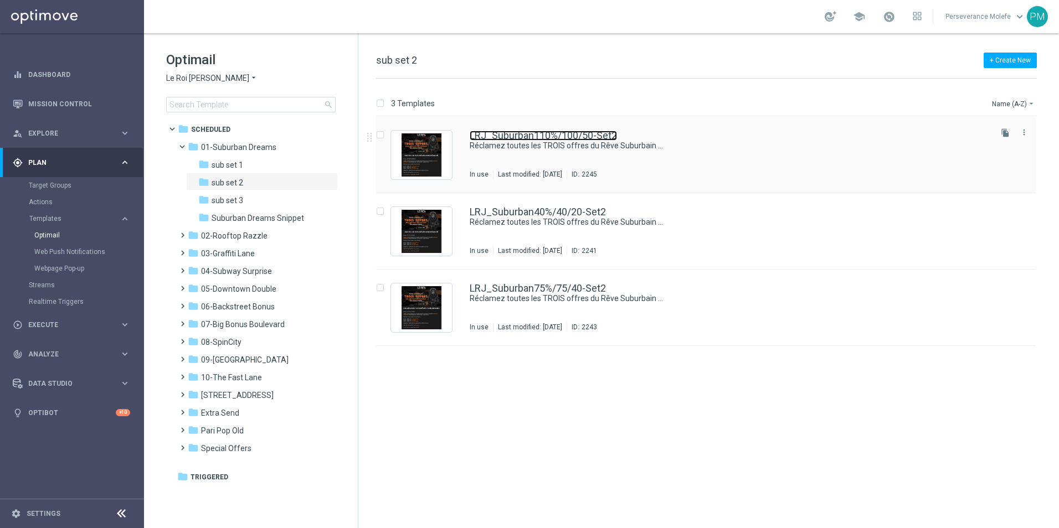
click at [488, 136] on link "LRJ_Suburban110%/100/50-Set2" at bounding box center [543, 136] width 147 height 10
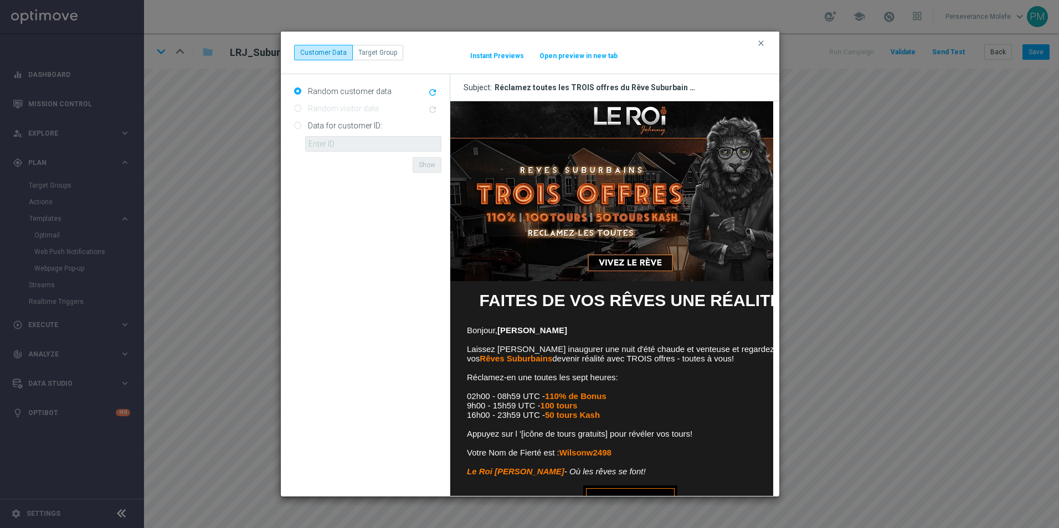
click at [589, 59] on button "Open preview in new tab" at bounding box center [578, 55] width 79 height 9
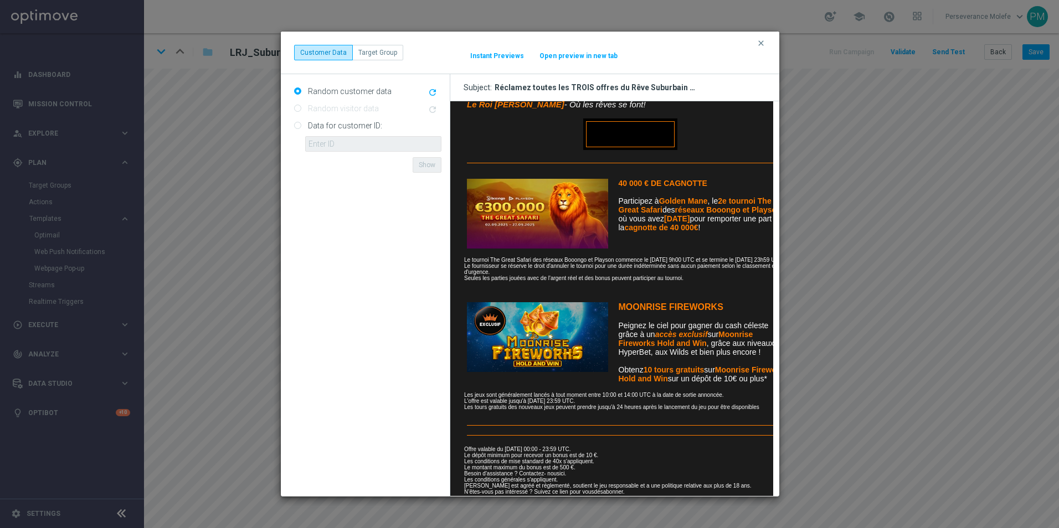
scroll to position [395, 0]
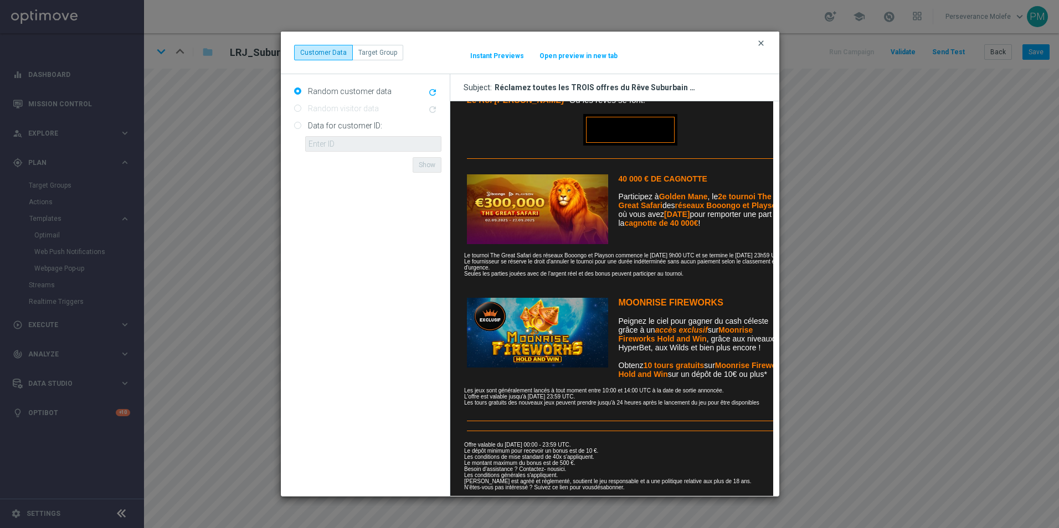
click at [760, 46] on icon "clear" at bounding box center [760, 43] width 9 height 9
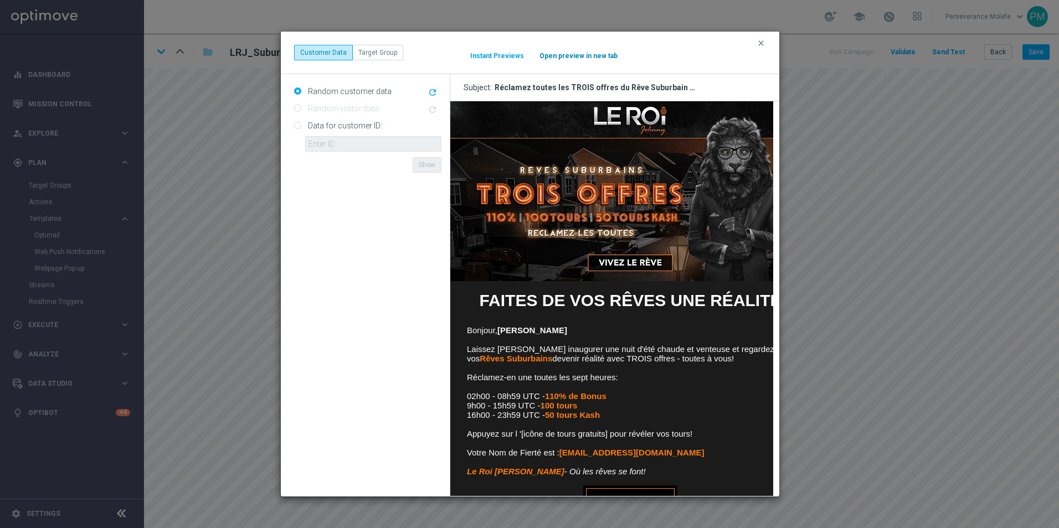
scroll to position [0, 0]
click at [558, 52] on button "Open preview in new tab" at bounding box center [578, 55] width 79 height 9
click at [760, 44] on icon "clear" at bounding box center [760, 43] width 9 height 9
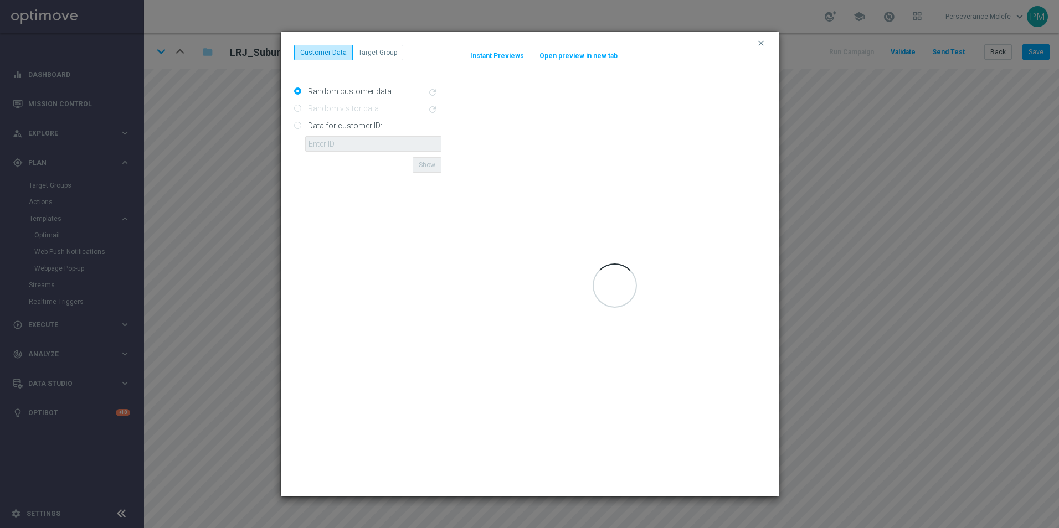
click at [572, 54] on button "Open preview in new tab" at bounding box center [578, 55] width 79 height 9
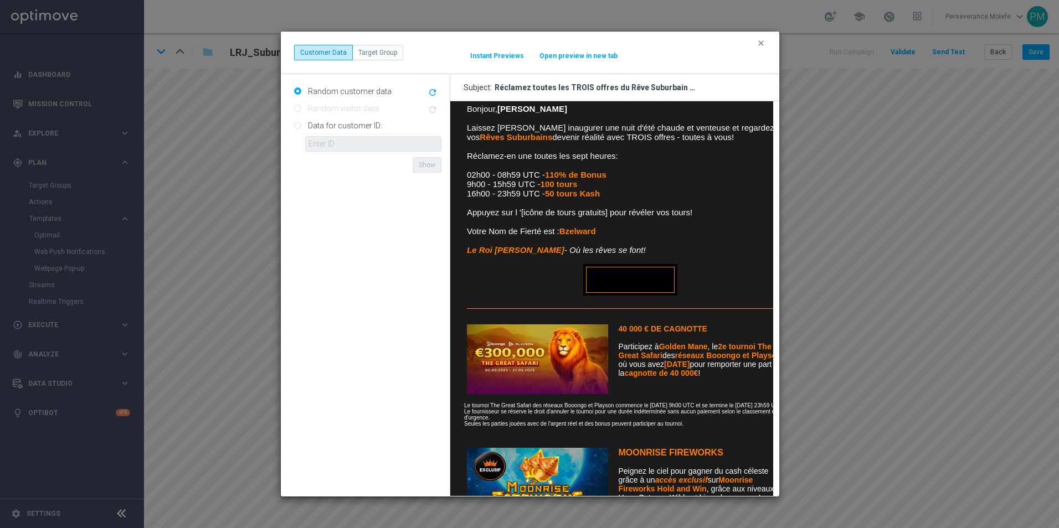
scroll to position [385, 0]
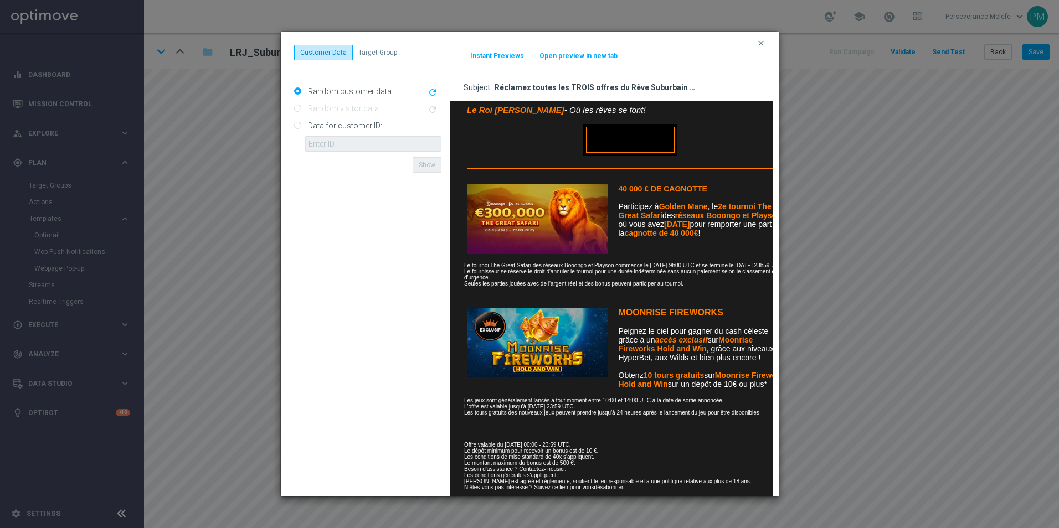
click at [589, 51] on button "Open preview in new tab" at bounding box center [578, 55] width 79 height 9
click at [758, 43] on icon "clear" at bounding box center [760, 43] width 9 height 9
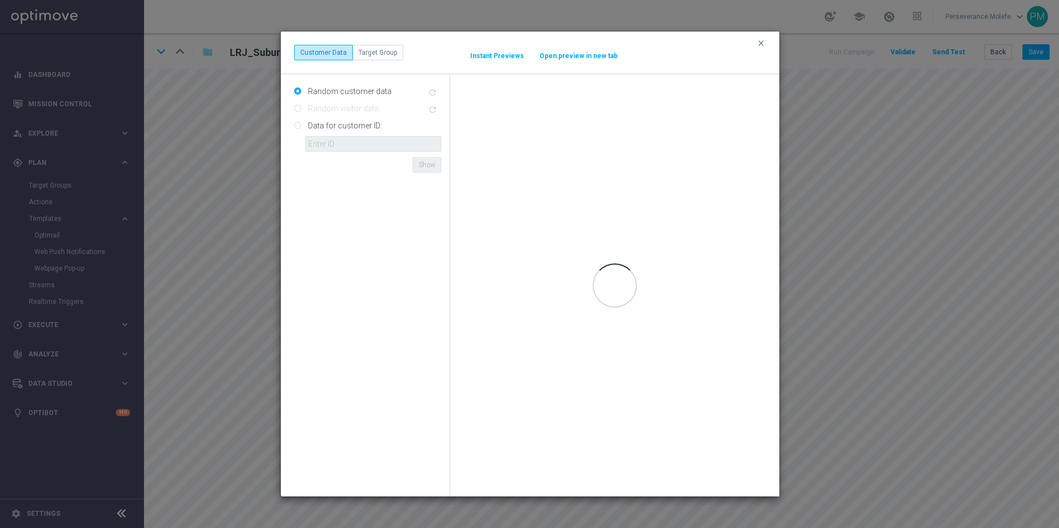
scroll to position [0, 0]
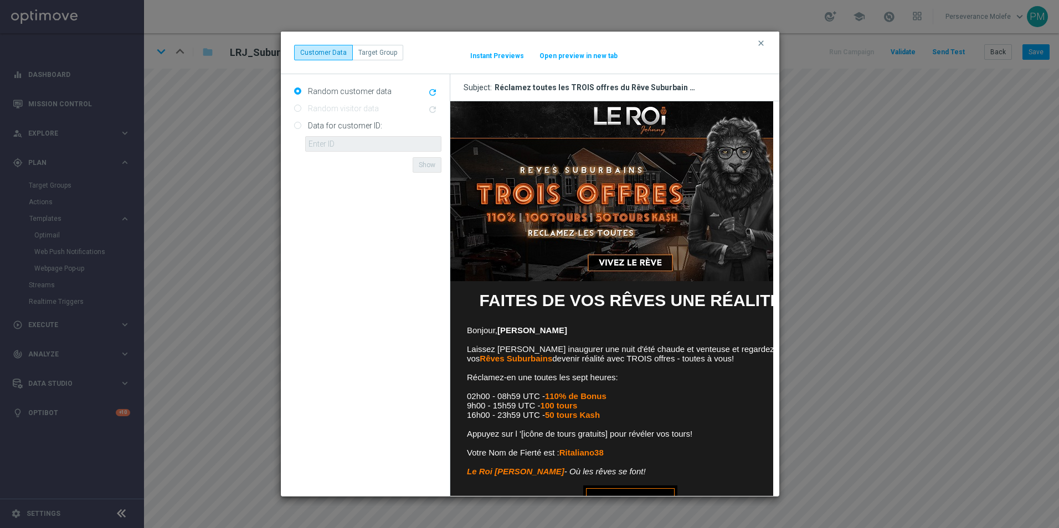
click at [581, 58] on button "Open preview in new tab" at bounding box center [578, 55] width 79 height 9
click at [761, 43] on icon "clear" at bounding box center [760, 43] width 9 height 9
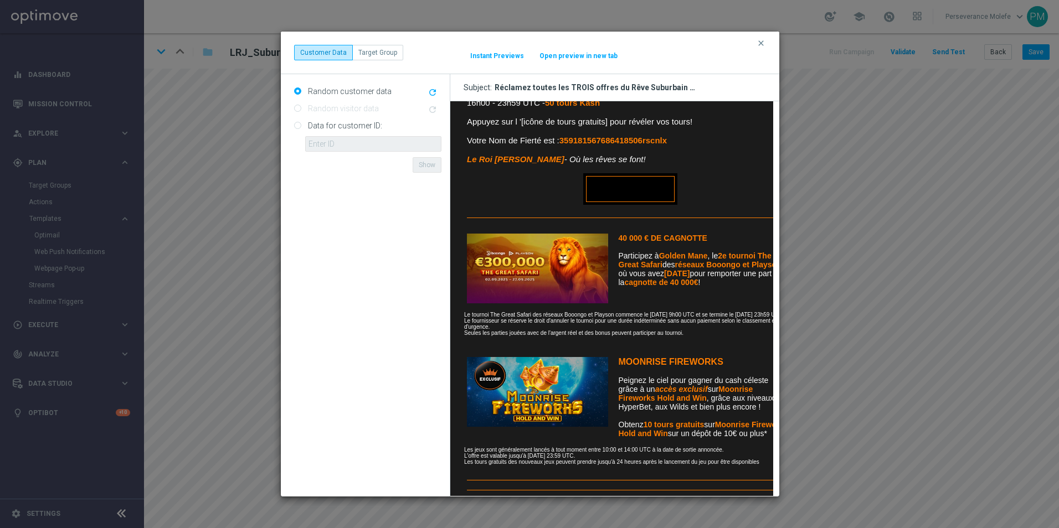
scroll to position [395, 0]
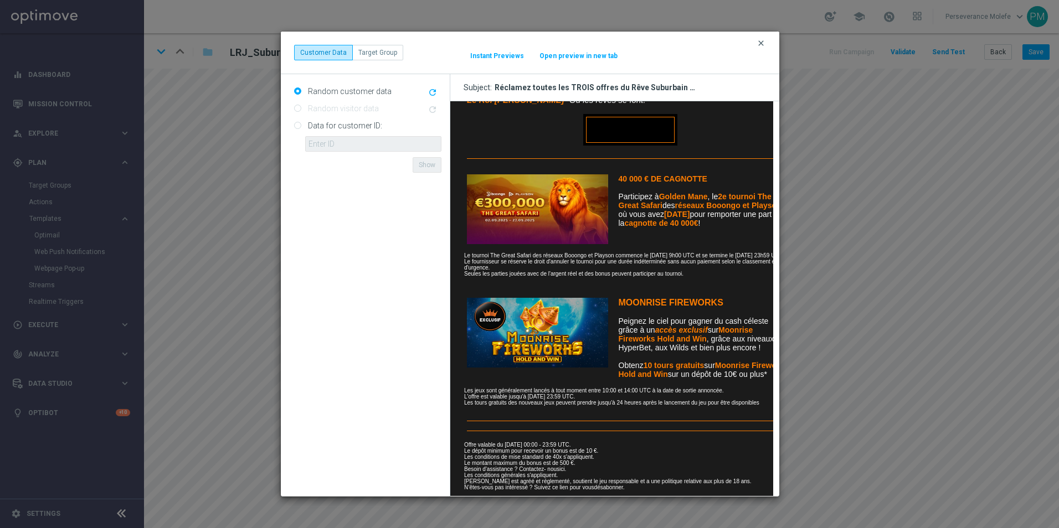
click at [760, 45] on icon "clear" at bounding box center [760, 43] width 9 height 9
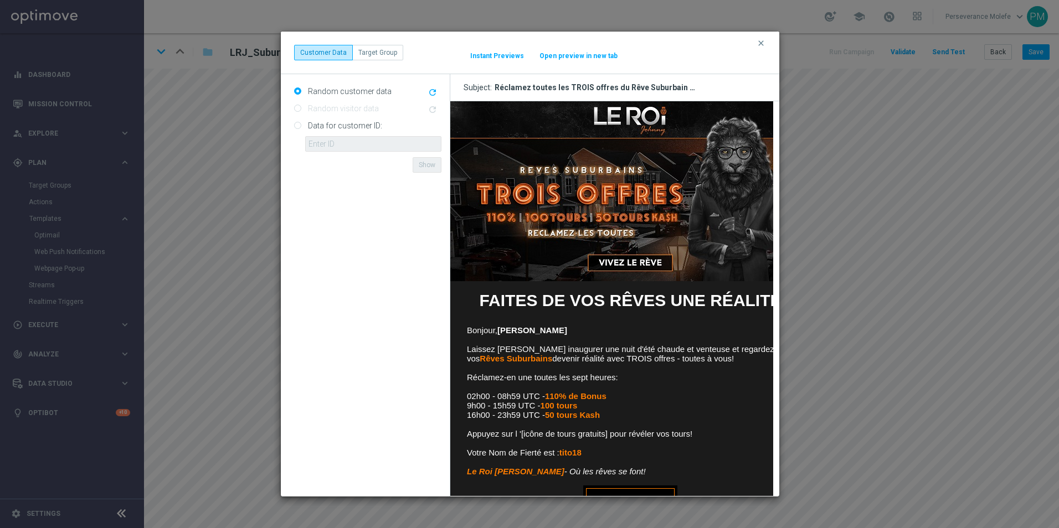
scroll to position [0, 0]
click at [553, 66] on div "clear Customer Data Target Group It might take a while... Instant Previews Open…" at bounding box center [530, 53] width 498 height 43
click at [564, 61] on div "clear Customer Data Target Group It might take a while... Instant Previews Open…" at bounding box center [530, 53] width 498 height 43
click at [559, 56] on button "Open preview in new tab" at bounding box center [578, 55] width 79 height 9
click at [760, 45] on icon "clear" at bounding box center [760, 43] width 9 height 9
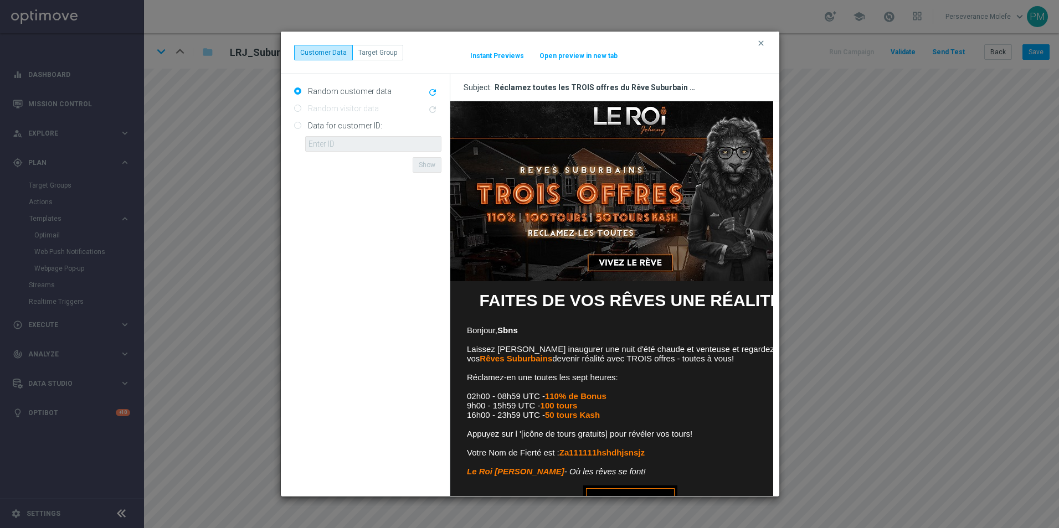
click at [543, 54] on button "Open preview in new tab" at bounding box center [578, 55] width 79 height 9
click at [752, 39] on div "clear Customer Data Target Group It might take a while... Instant Previews Open…" at bounding box center [530, 53] width 498 height 43
click at [759, 43] on icon "clear" at bounding box center [760, 43] width 9 height 9
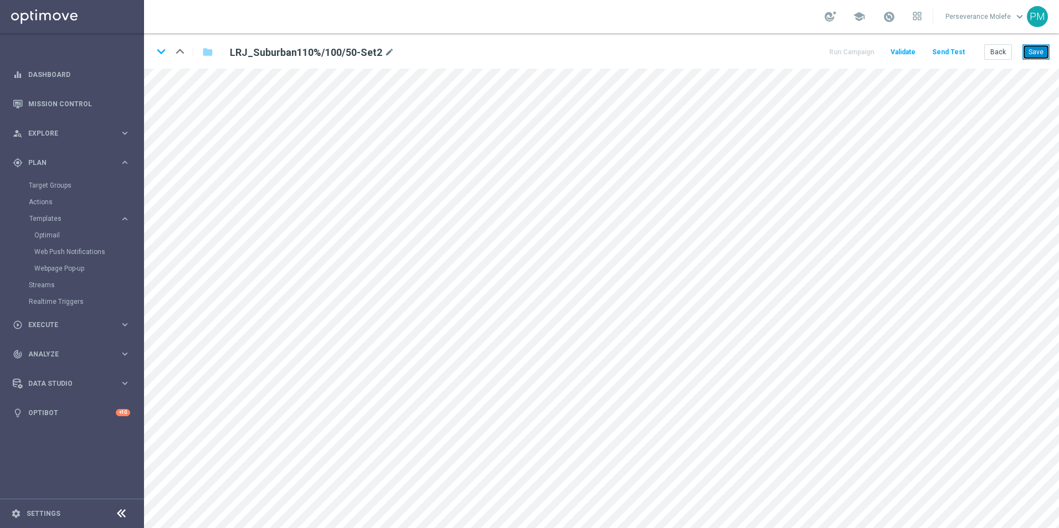
click at [1034, 57] on button "Save" at bounding box center [1035, 52] width 27 height 16
click at [991, 58] on button "Back" at bounding box center [998, 52] width 28 height 16
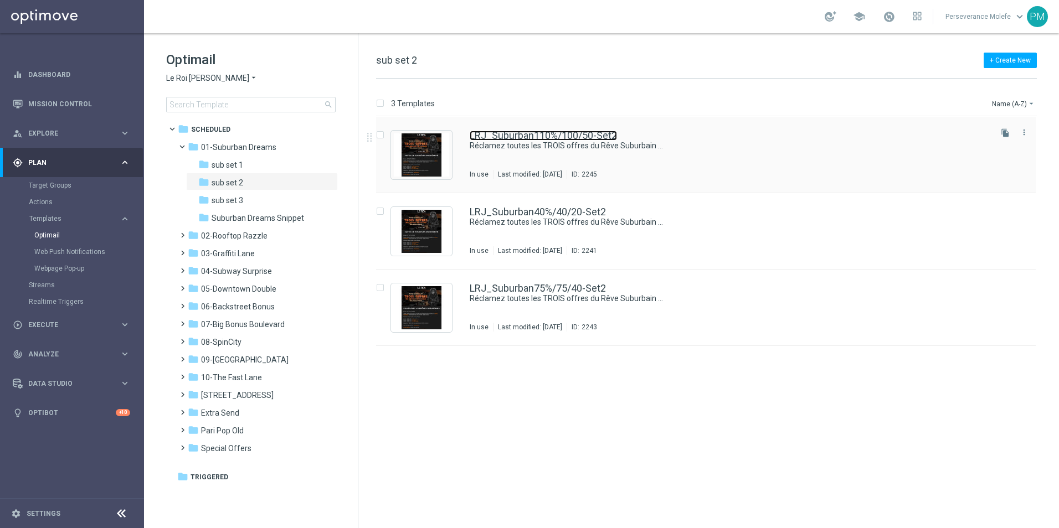
click at [482, 131] on link "LRJ_Suburban110%/100/50-Set2" at bounding box center [543, 136] width 147 height 10
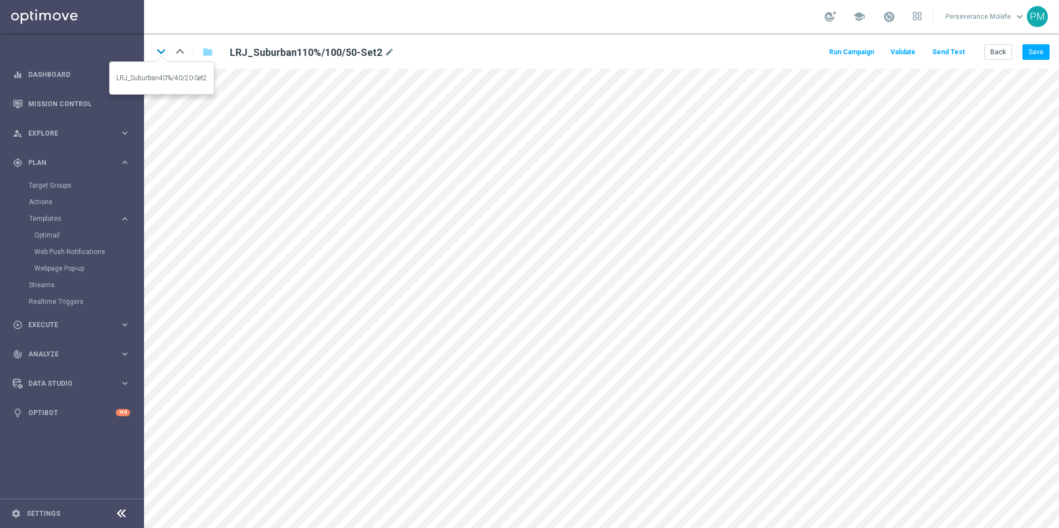
click at [161, 56] on icon "keyboard_arrow_down" at bounding box center [161, 51] width 17 height 17
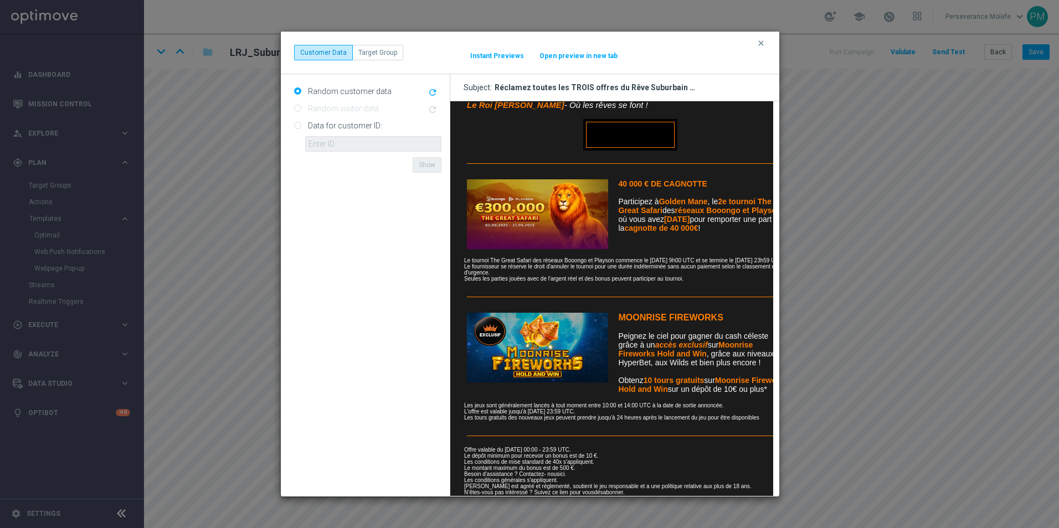
scroll to position [395, 0]
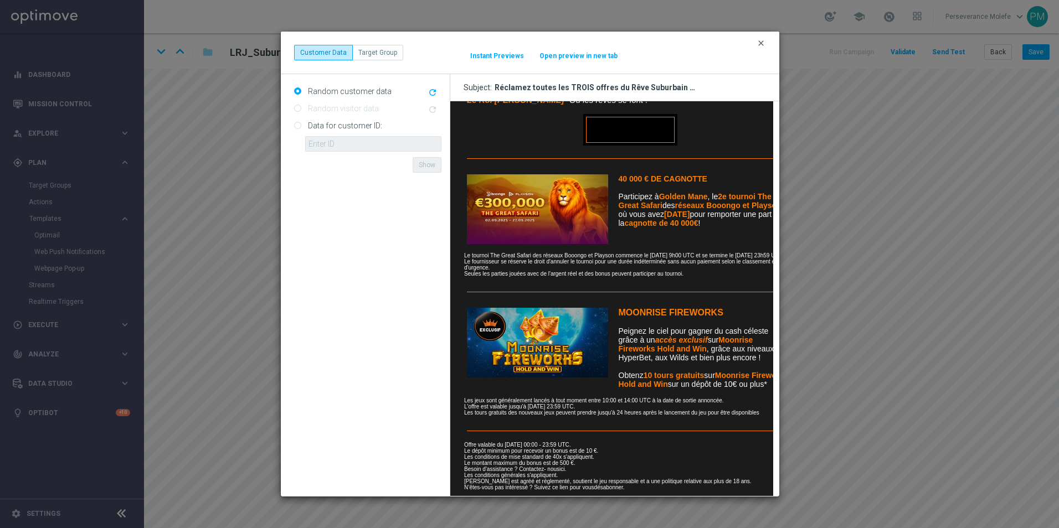
click at [759, 44] on icon "clear" at bounding box center [760, 43] width 9 height 9
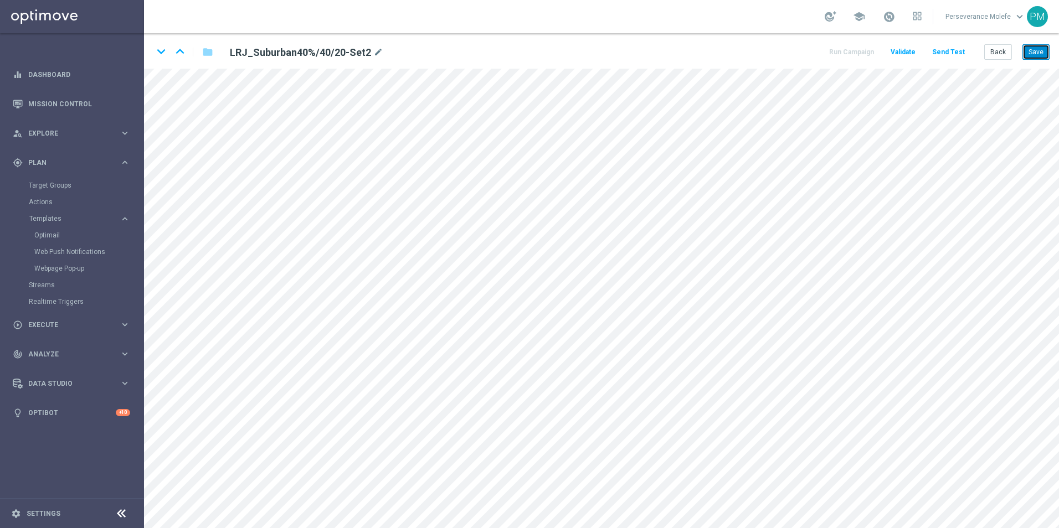
click at [1030, 58] on button "Save" at bounding box center [1035, 52] width 27 height 16
click at [161, 52] on icon "keyboard_arrow_down" at bounding box center [161, 51] width 17 height 17
click at [1040, 54] on button "Save" at bounding box center [1035, 52] width 27 height 16
click at [177, 49] on icon "keyboard_arrow_up" at bounding box center [180, 51] width 17 height 17
click at [182, 53] on icon "keyboard_arrow_up" at bounding box center [180, 51] width 17 height 17
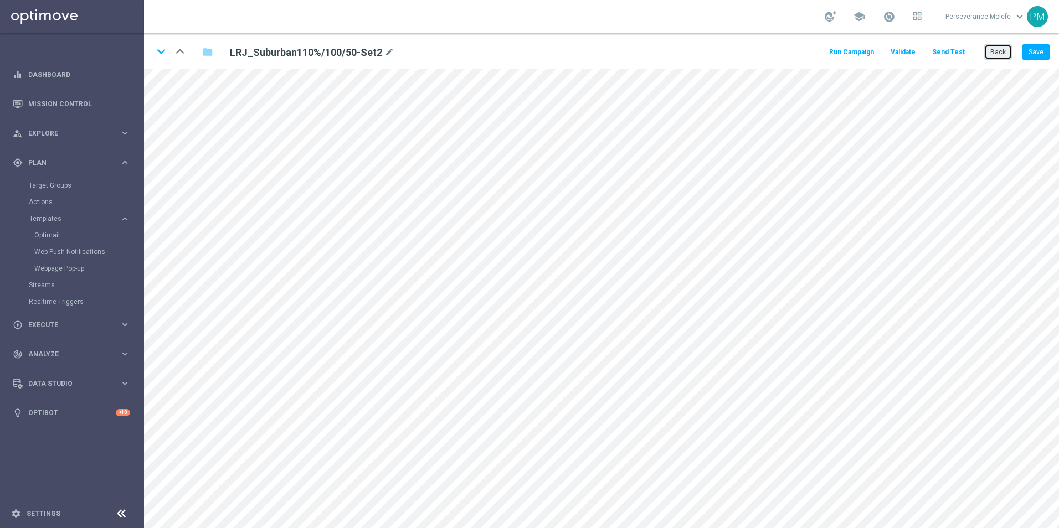
click at [998, 50] on button "Back" at bounding box center [998, 52] width 28 height 16
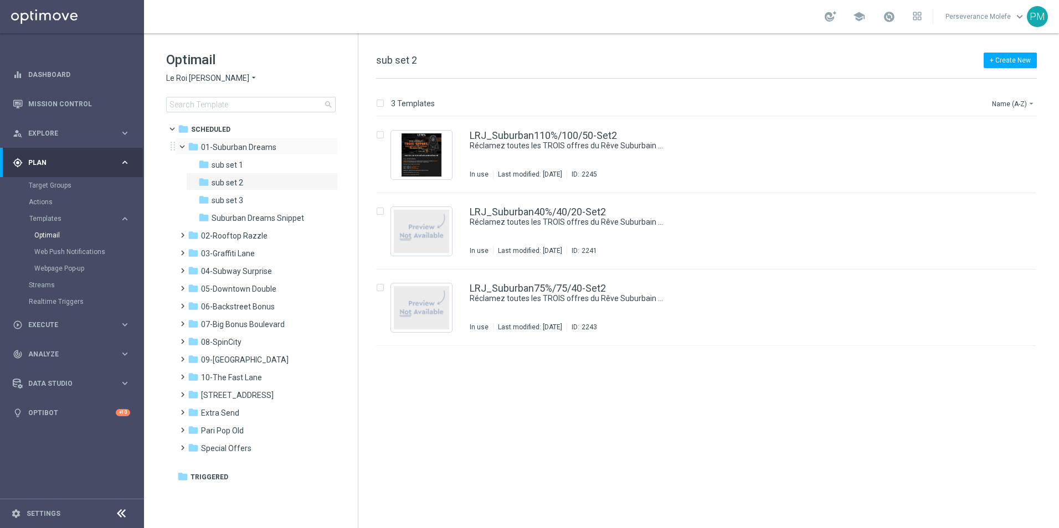
click at [185, 147] on span at bounding box center [187, 144] width 4 height 5
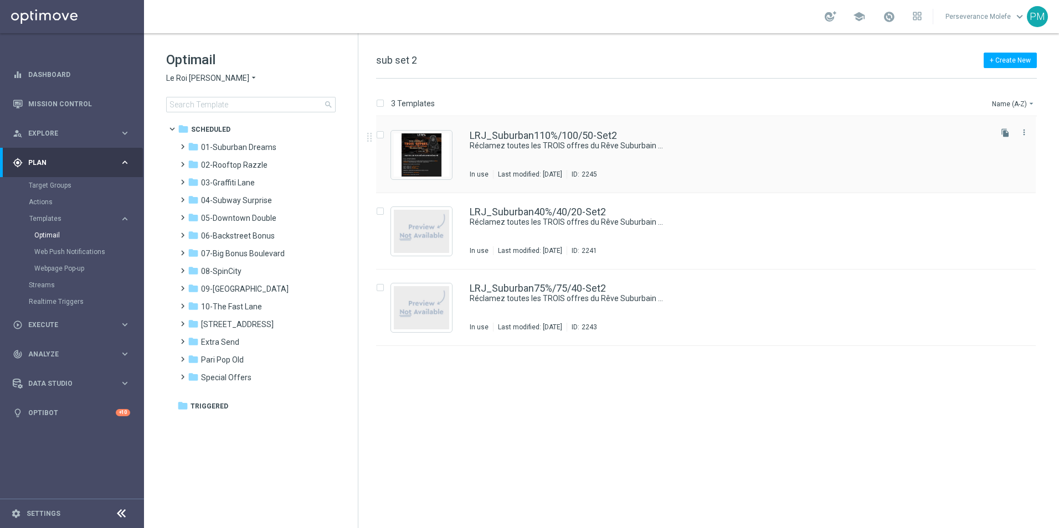
click at [506, 127] on div "LRJ_Suburban110%/100/50-Set2 Réclamez toutes les TROIS offres du Rêve Suburbain…" at bounding box center [705, 155] width 659 height 76
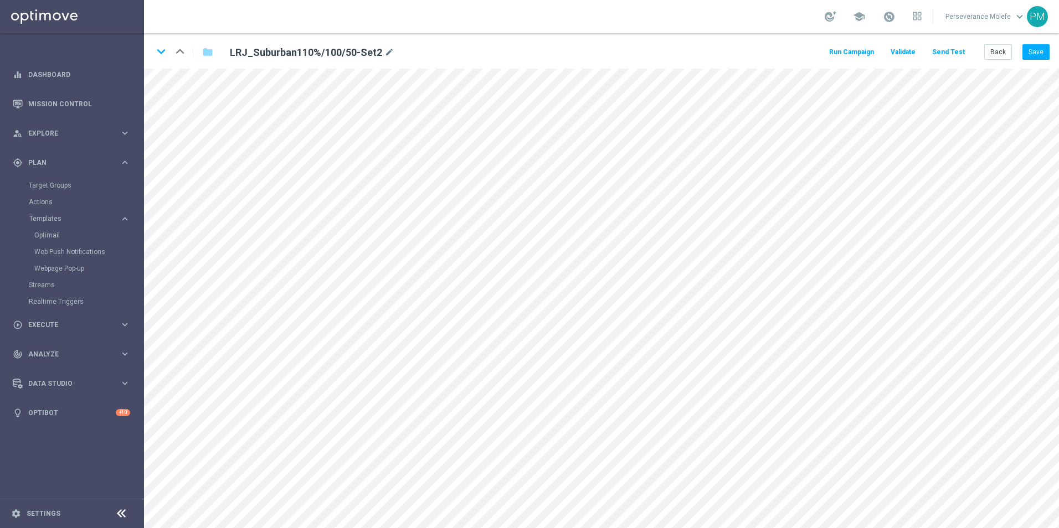
click at [952, 47] on button "Send Test" at bounding box center [948, 52] width 36 height 15
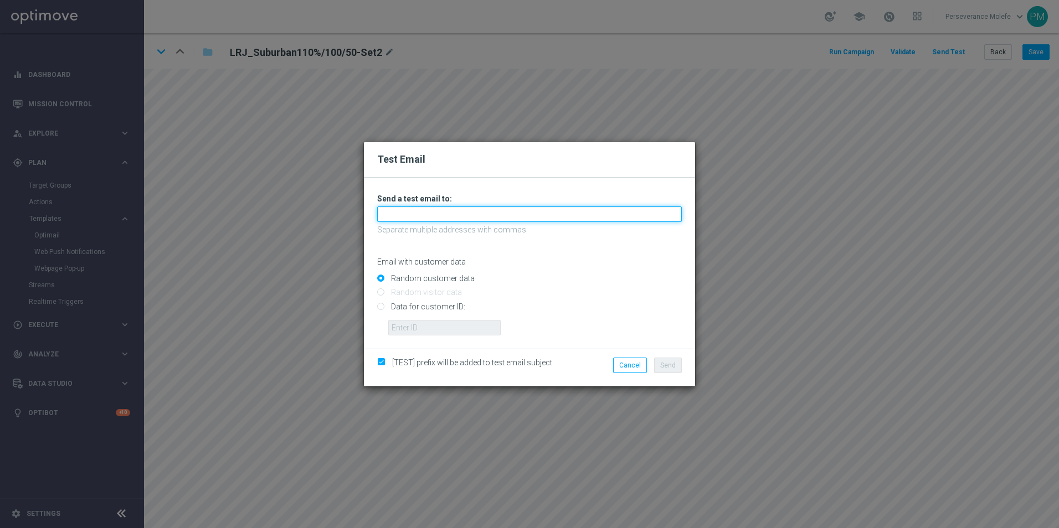
click at [459, 219] on input "text" at bounding box center [529, 215] width 305 height 16
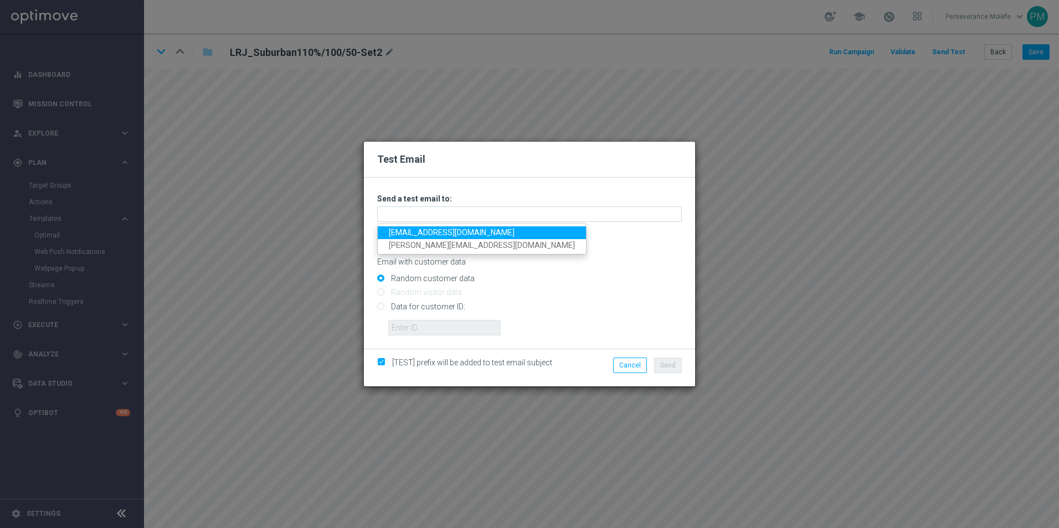
click at [455, 233] on link "Maledjadji@viva-vision.net" at bounding box center [482, 232] width 208 height 13
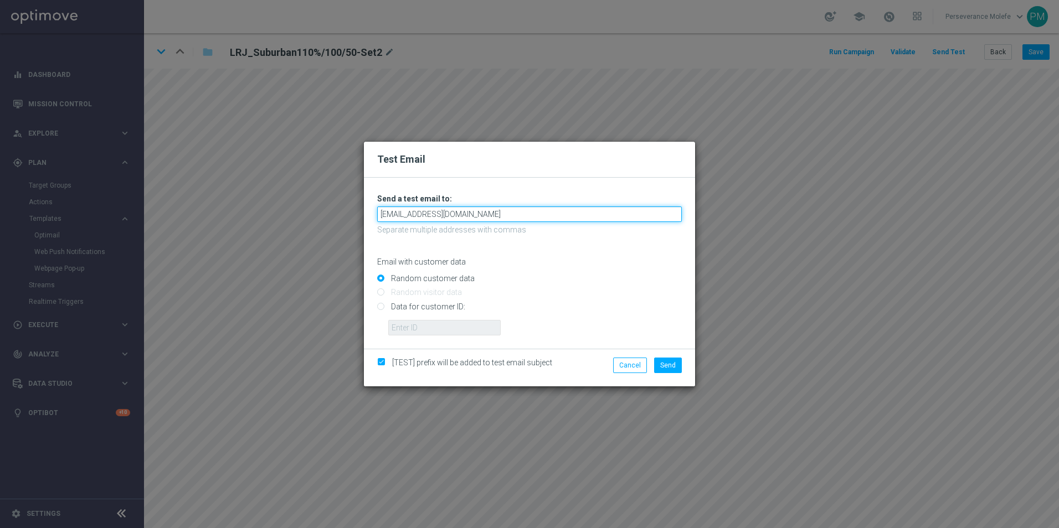
paste input "perseverance"
type input "perseverance@viva-vision.net"
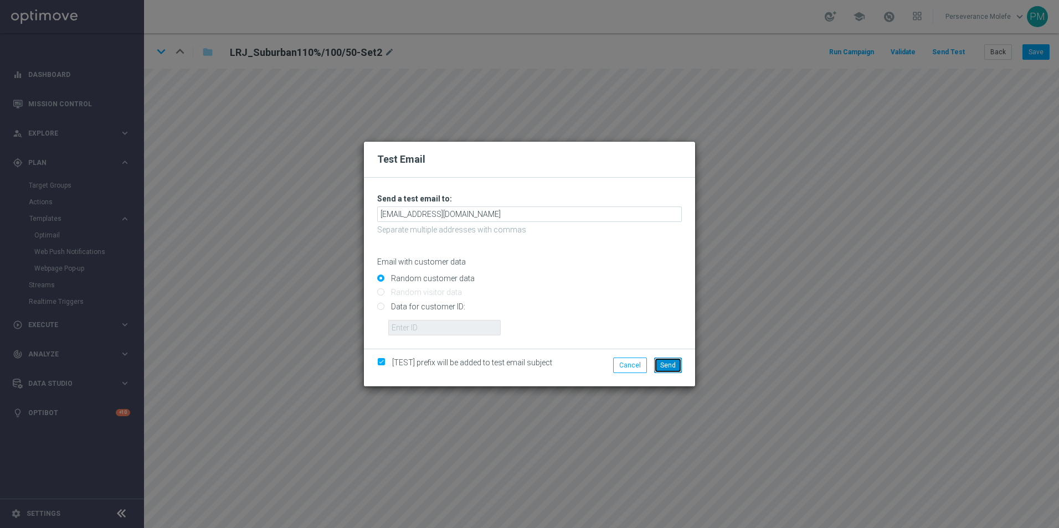
click at [668, 366] on span "Send" at bounding box center [668, 366] width 16 height 8
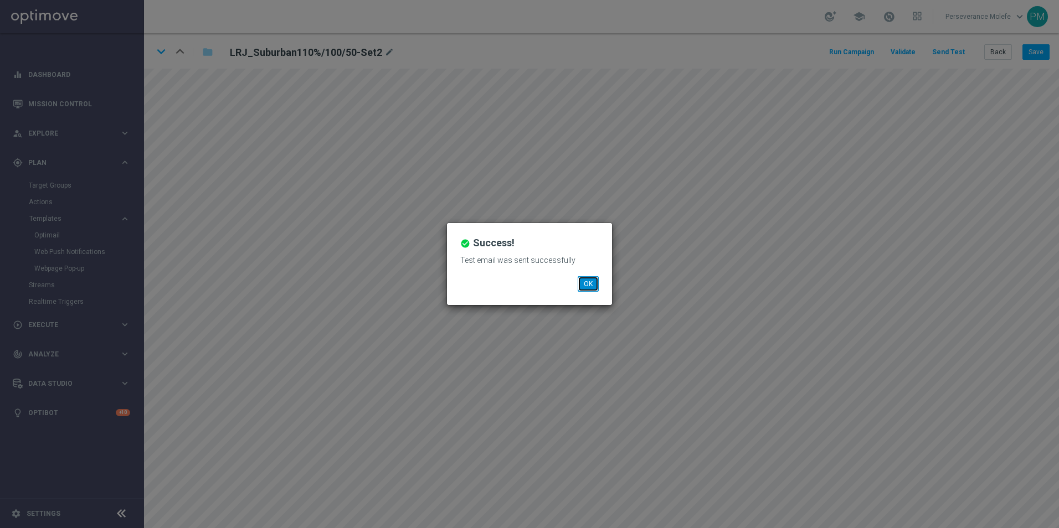
click at [595, 286] on button "OK" at bounding box center [588, 284] width 21 height 16
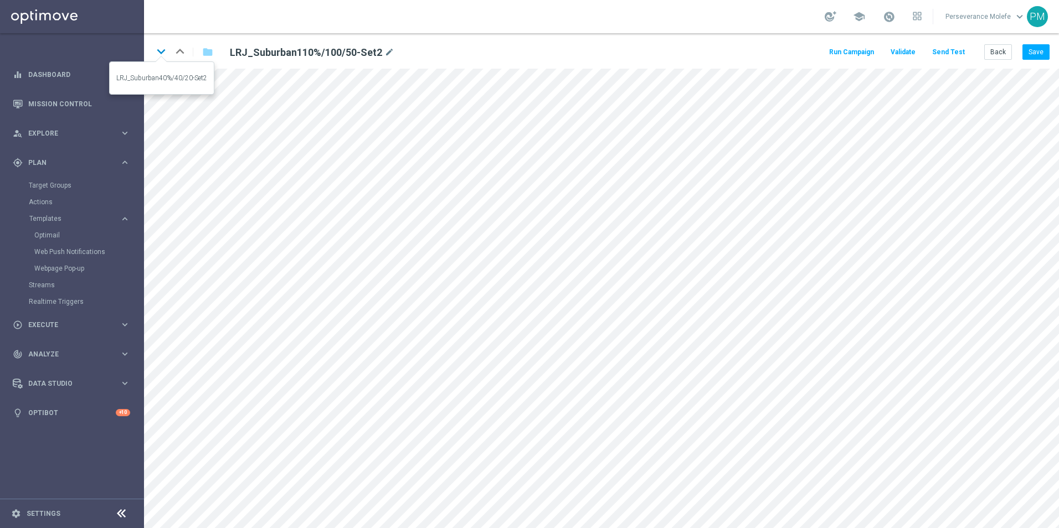
click at [167, 51] on icon "keyboard_arrow_down" at bounding box center [161, 51] width 17 height 17
click at [394, 192] on icon "open_in_new" at bounding box center [397, 193] width 8 height 9
click at [453, 487] on button "open_in_new" at bounding box center [462, 487] width 21 height 20
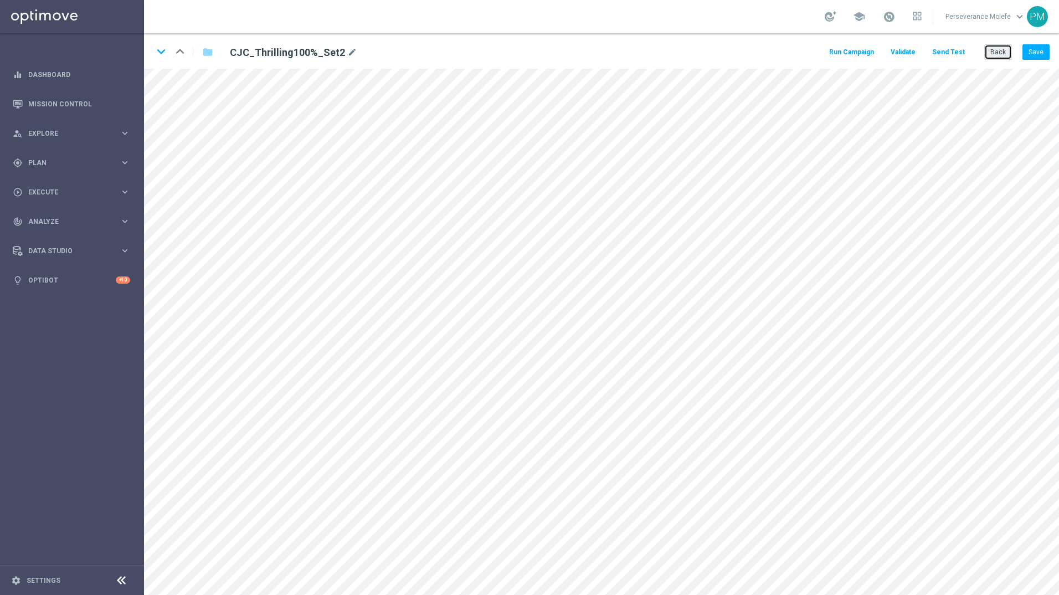
click at [985, 51] on button "Back" at bounding box center [998, 52] width 28 height 16
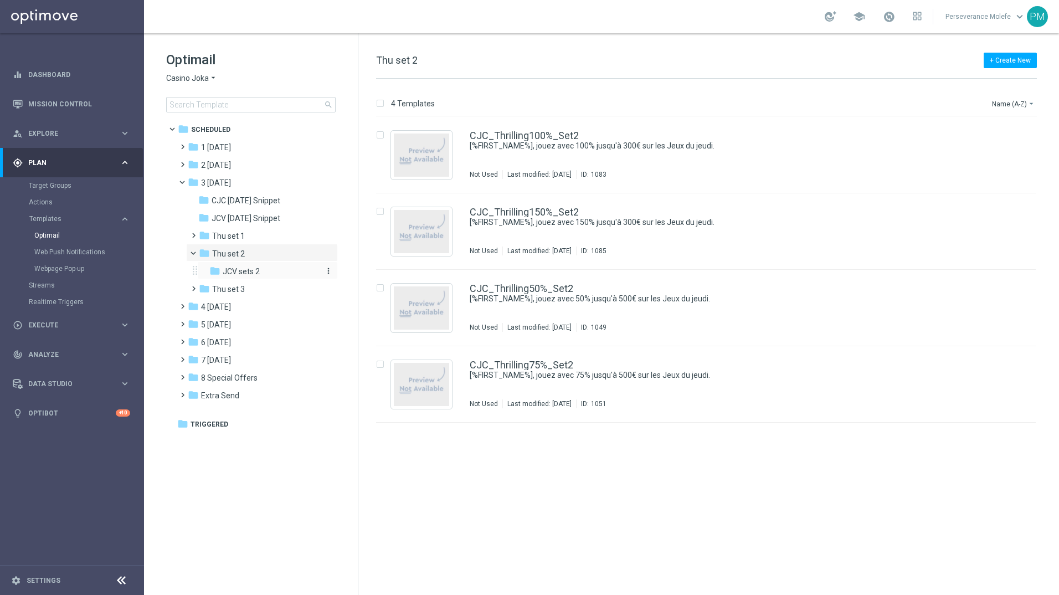
click at [264, 272] on div "folder JCV sets 2" at bounding box center [263, 271] width 109 height 13
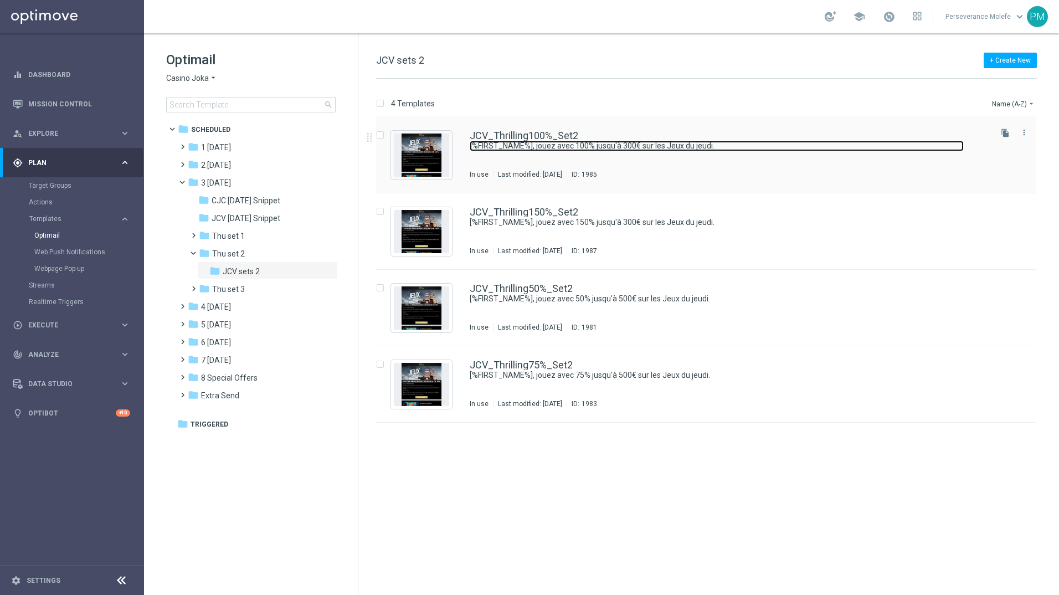
click at [520, 150] on link "[%FIRST_NAME%], jouez avec 100% jusqu'à 300€ sur les Jeux du jeudi." at bounding box center [717, 146] width 494 height 11
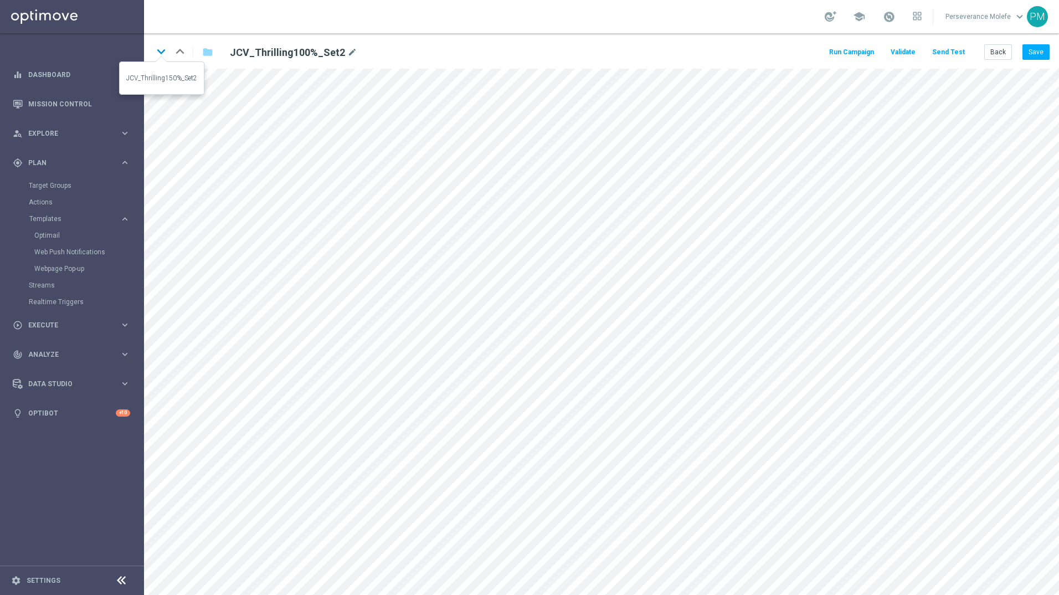
click at [159, 53] on icon "keyboard_arrow_down" at bounding box center [161, 51] width 17 height 17
click at [1001, 56] on button "Back" at bounding box center [998, 52] width 28 height 16
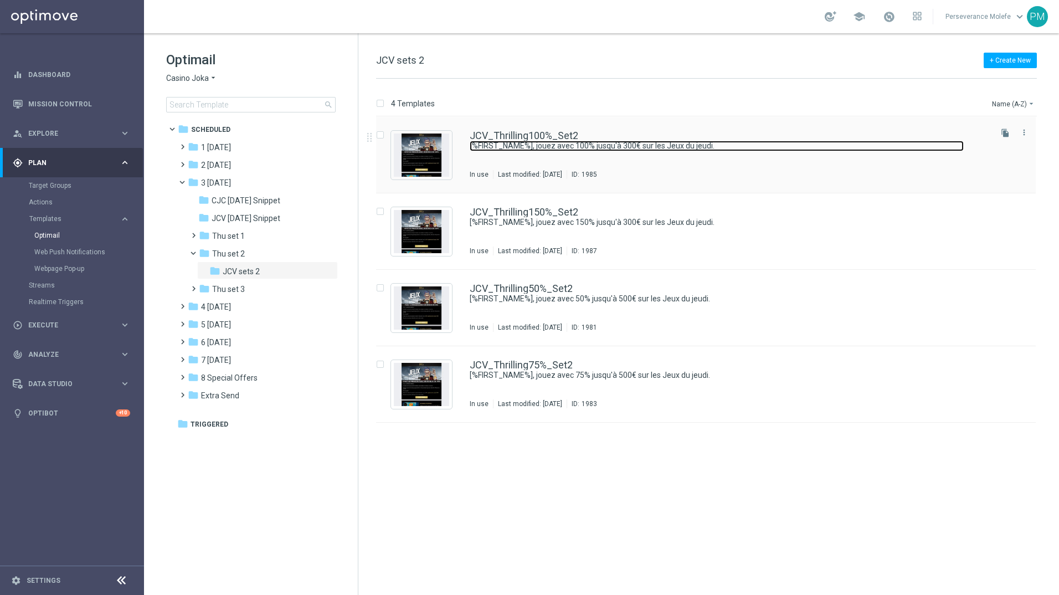
click at [530, 141] on link "[%FIRST_NAME%], jouez avec 100% jusqu'à 300€ sur les Jeux du jeudi." at bounding box center [717, 146] width 494 height 11
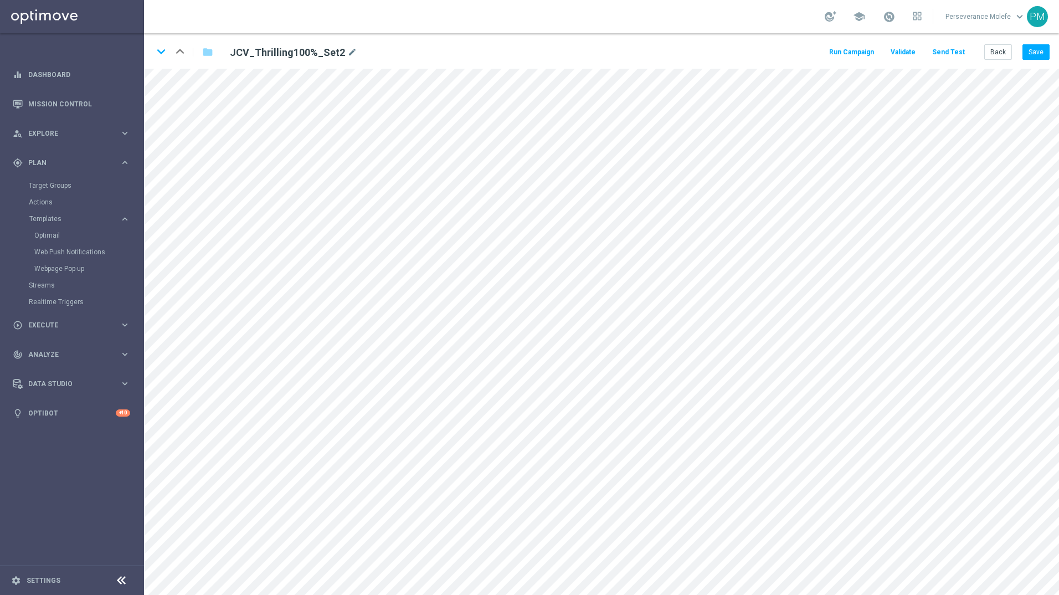
click at [950, 55] on button "Send Test" at bounding box center [948, 52] width 36 height 15
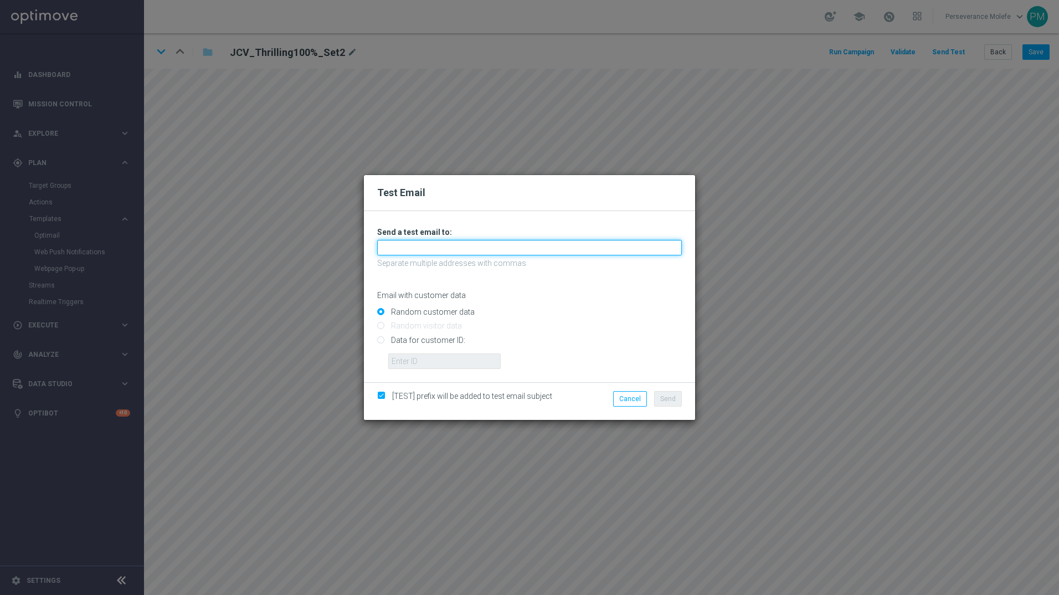
click at [528, 252] on input "text" at bounding box center [529, 248] width 305 height 16
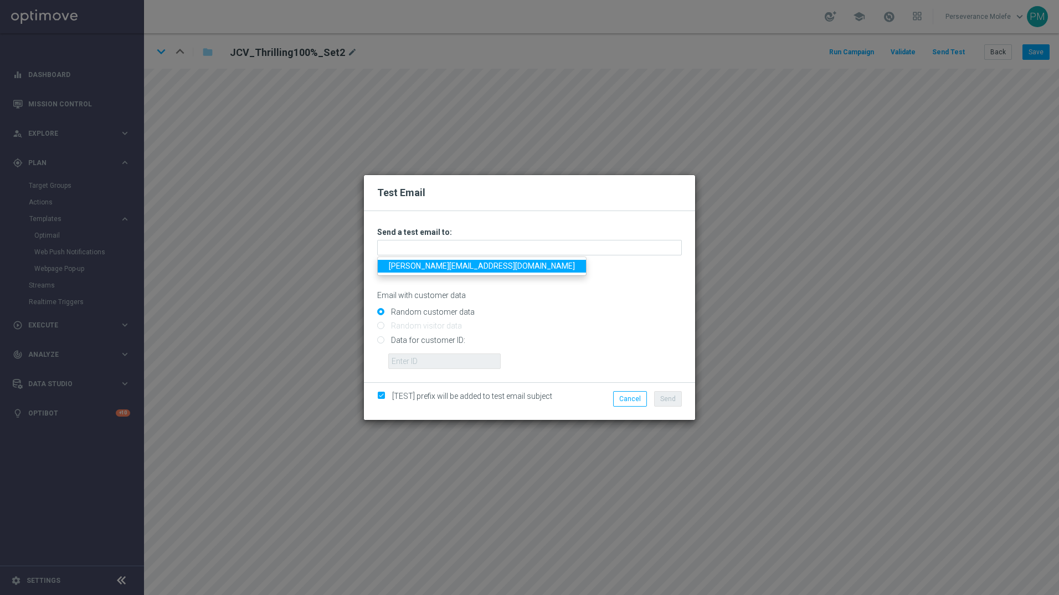
click at [533, 274] on div "Email with customer data" at bounding box center [529, 285] width 305 height 29
click at [197, 316] on div "Test Email Unable to send test email. If this problem persists, contact your CS…" at bounding box center [529, 297] width 1059 height 595
click at [267, 309] on div "Test Email Unable to send test email. If this problem persists, contact your CS…" at bounding box center [529, 297] width 1059 height 595
click at [631, 400] on button "Cancel" at bounding box center [630, 399] width 34 height 16
